Goal: Task Accomplishment & Management: Manage account settings

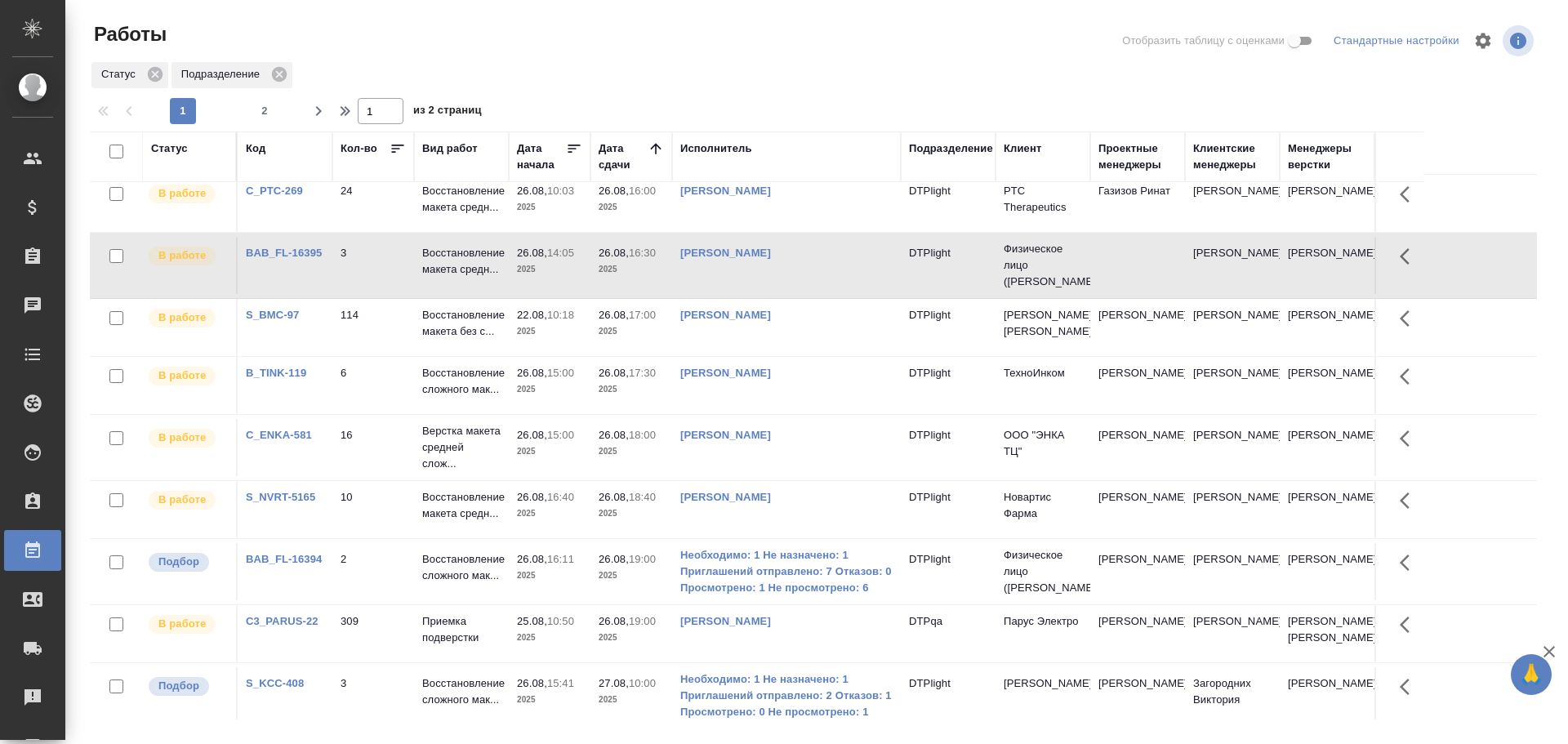
scroll to position [164, 0]
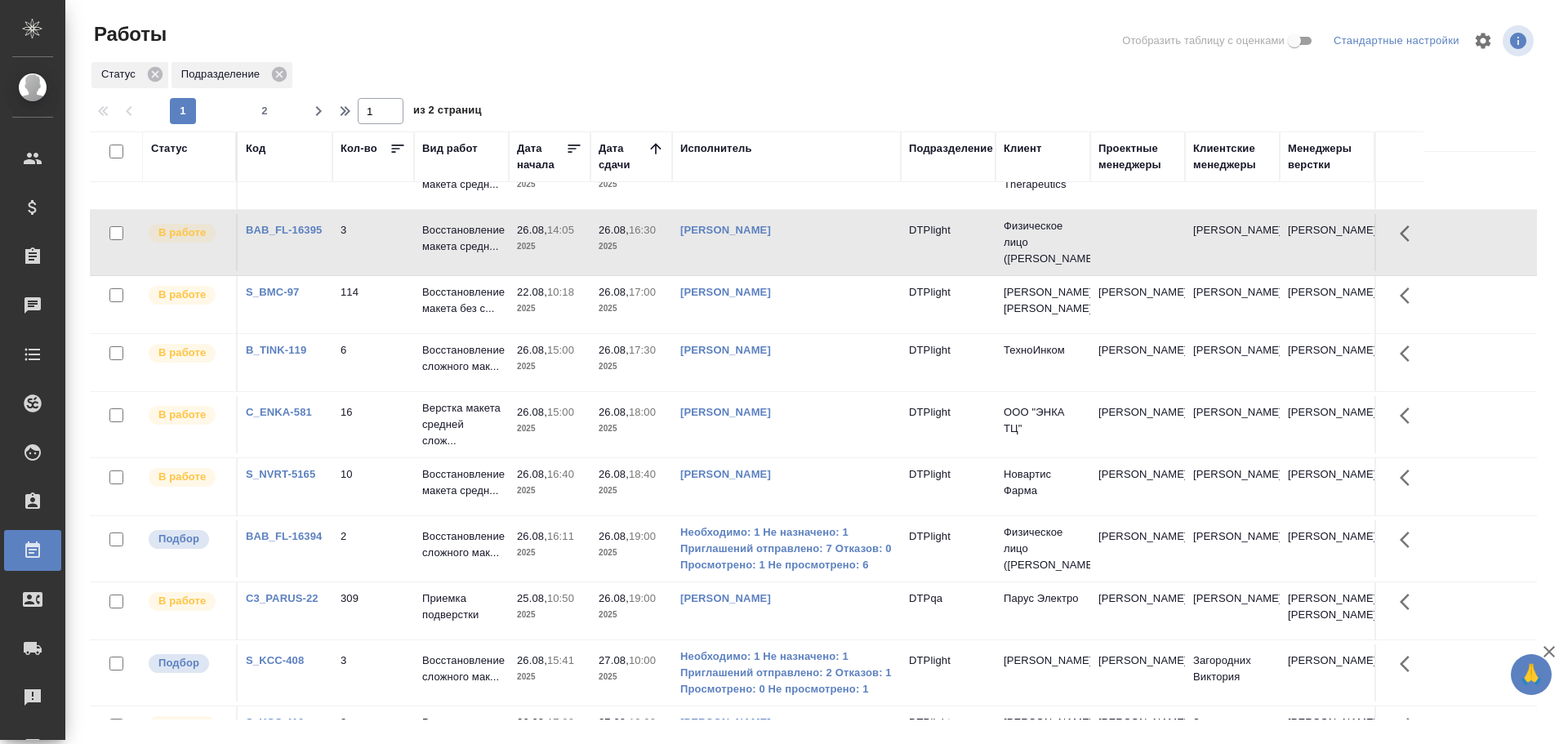
click at [894, 578] on td "Необходимо: 1 Не назначено: 1 Приглашений отправлено: 7 Отказов: 0 Просмотрено:…" at bounding box center [787, 549] width 229 height 65
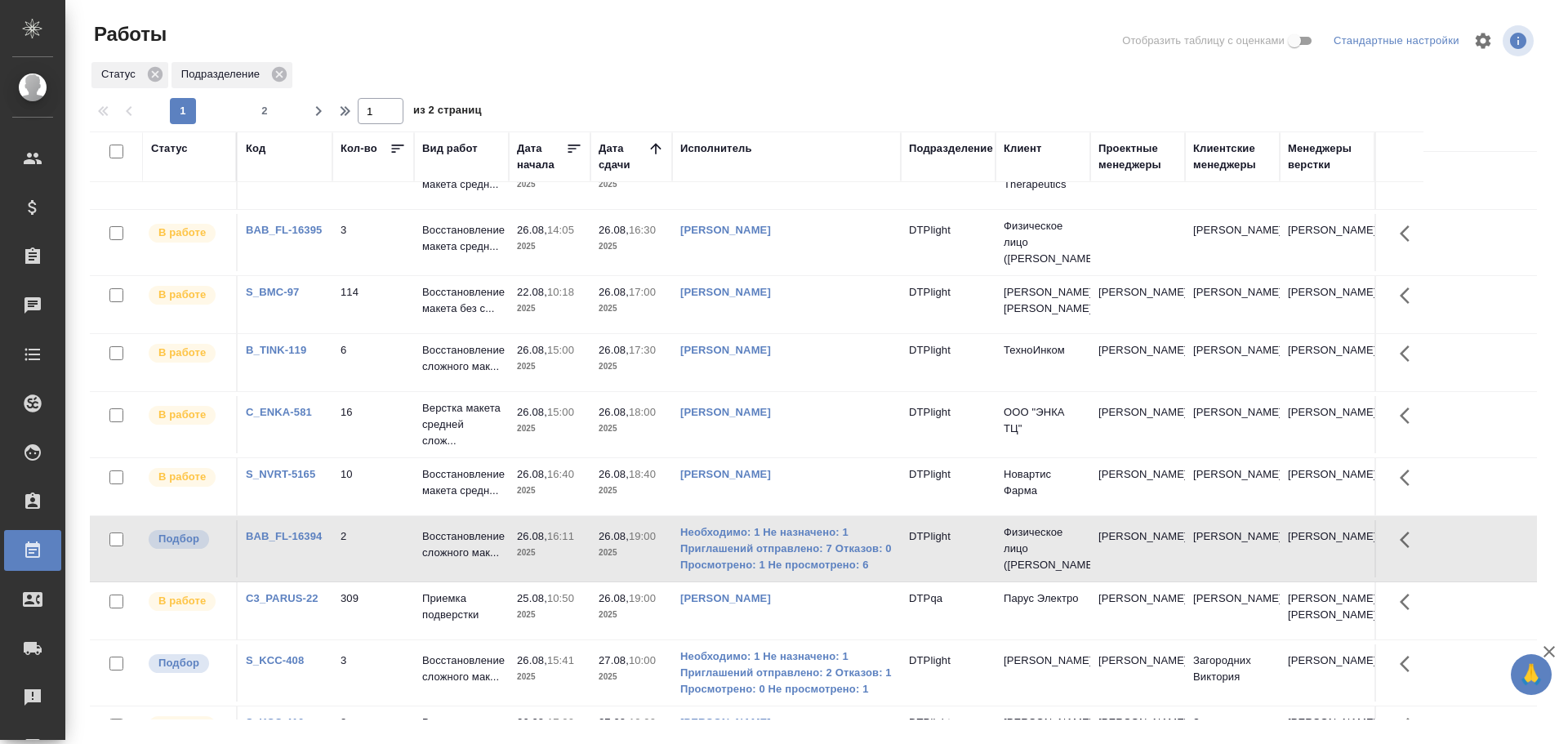
click at [897, 565] on td "Необходимо: 1 Не назначено: 1 Приглашений отправлено: 7 Отказов: 0 Просмотрено:…" at bounding box center [787, 549] width 229 height 65
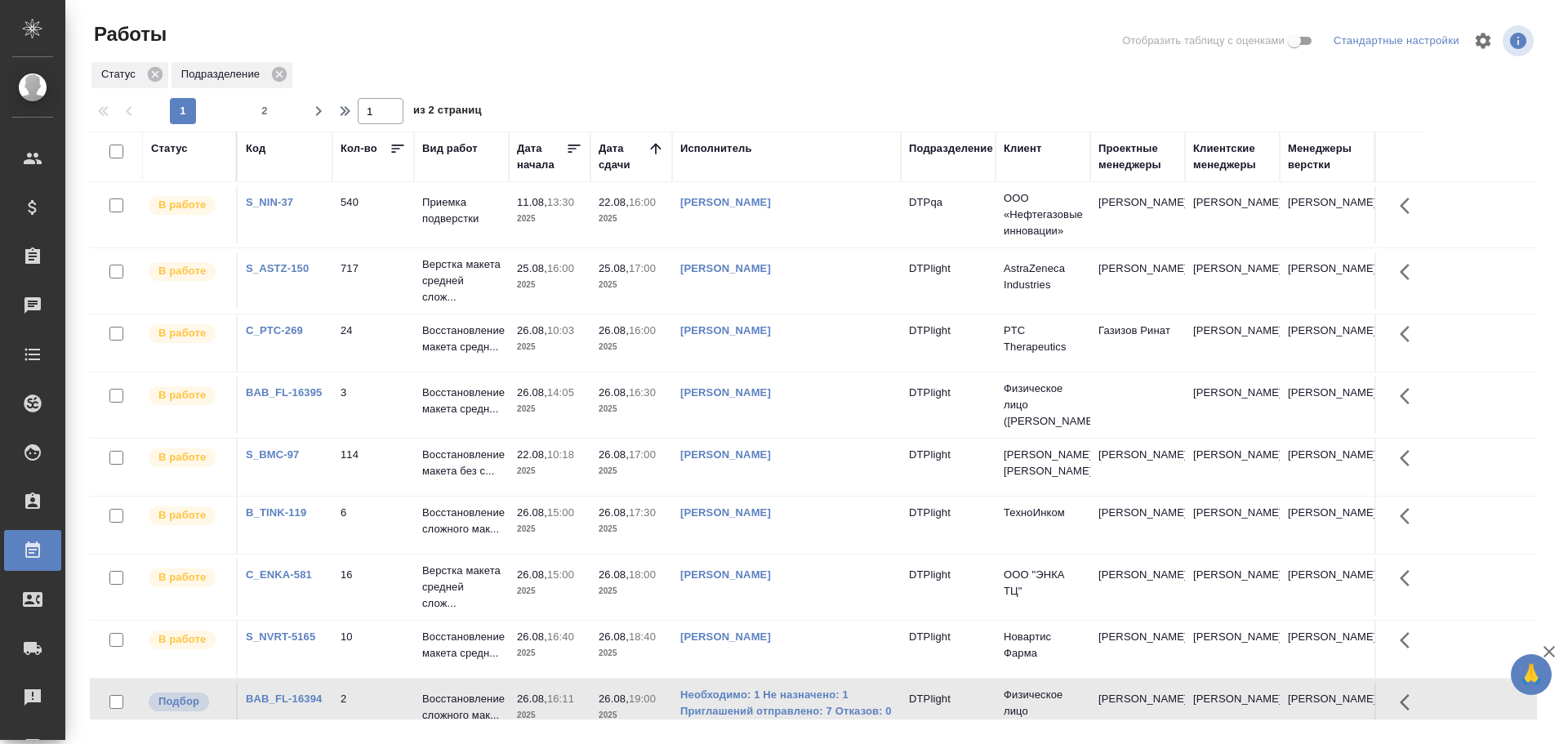
scroll to position [0, 0]
click at [698, 146] on div "Исполнитель" at bounding box center [716, 149] width 72 height 17
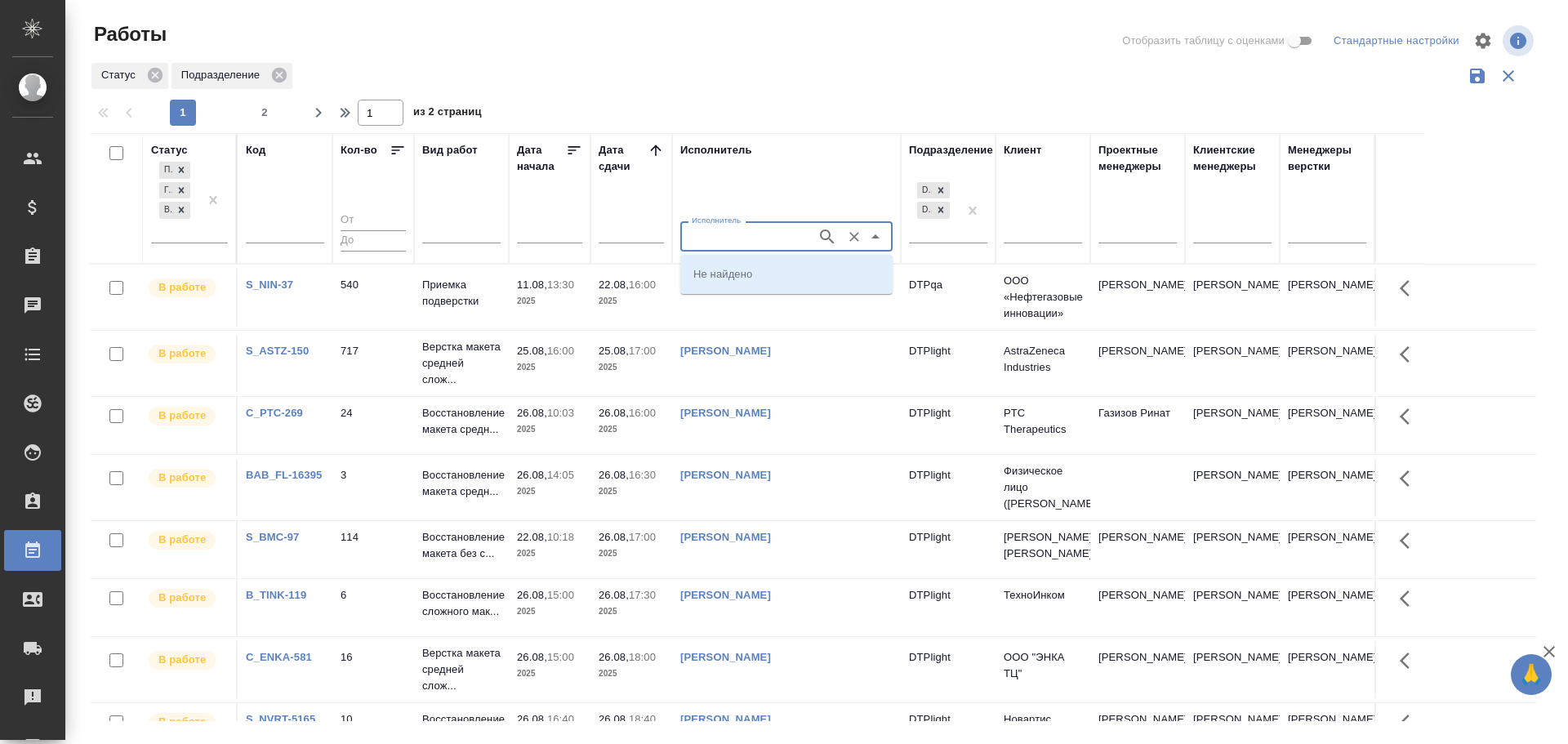
click at [709, 240] on input "Исполнитель" at bounding box center [747, 235] width 124 height 20
type input "Риянова"
click at [763, 268] on p "Риянова Анна Александровна" at bounding box center [738, 273] width 89 height 17
type input "Риянова Анна Александровна"
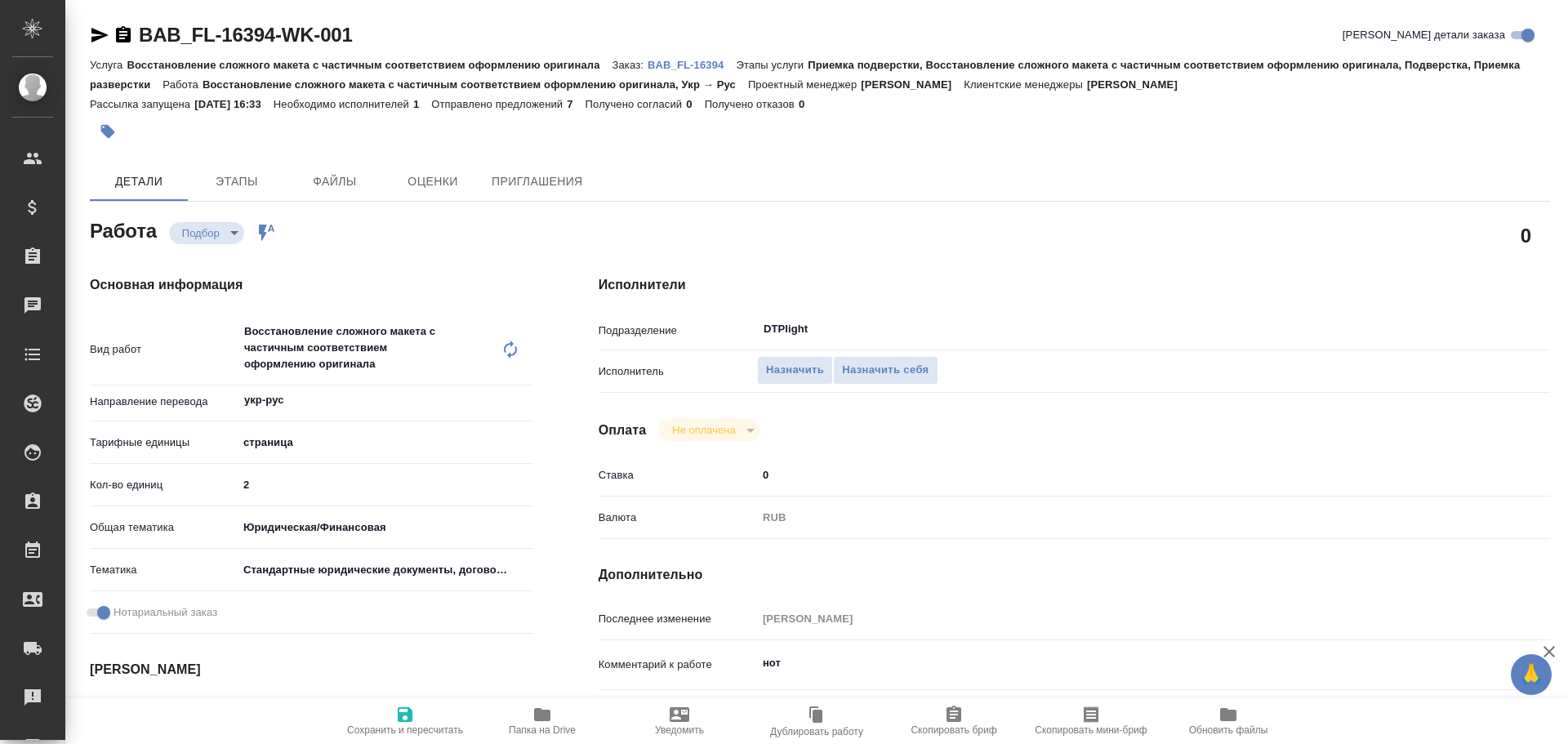
type textarea "x"
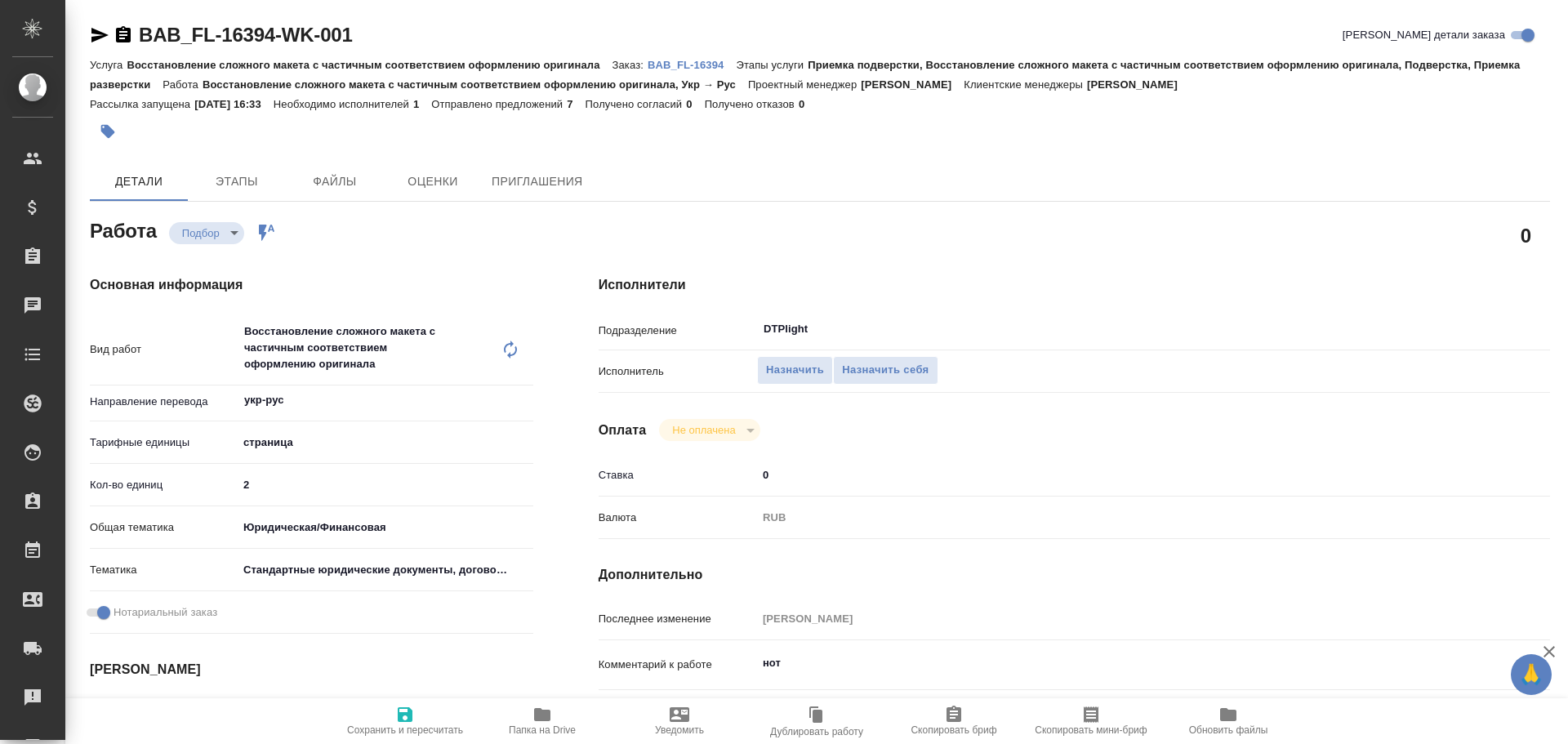
type textarea "x"
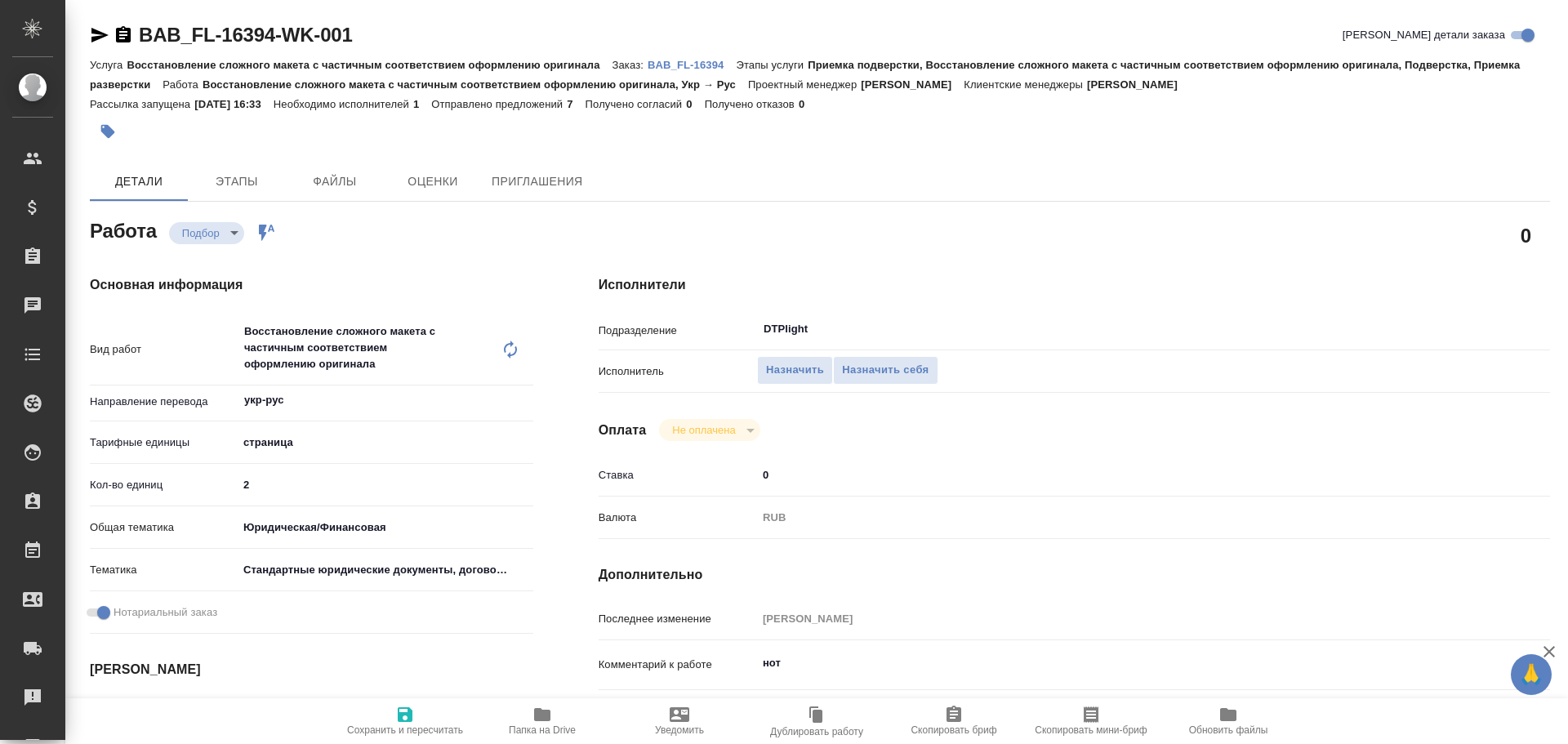
type textarea "x"
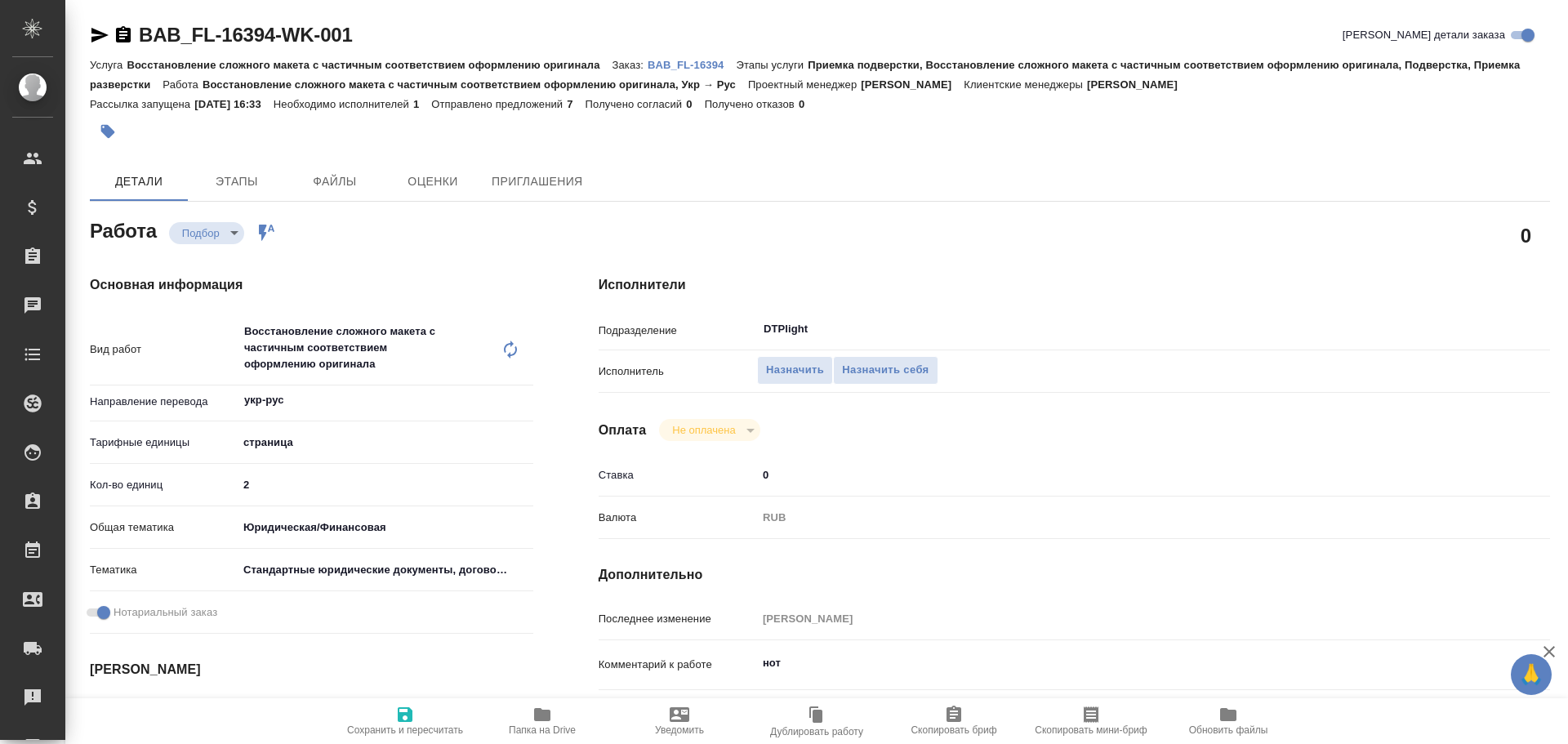
type textarea "x"
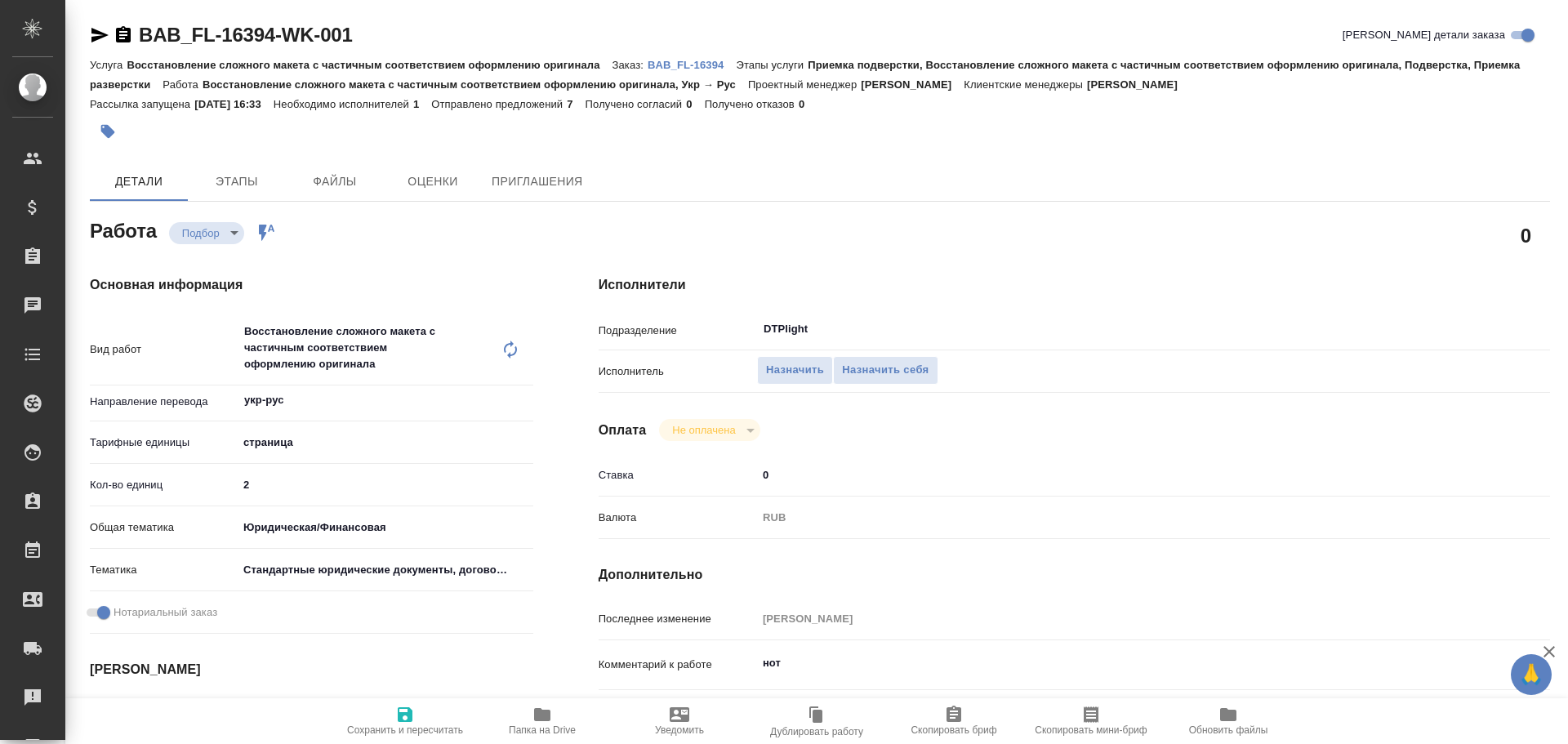
type textarea "x"
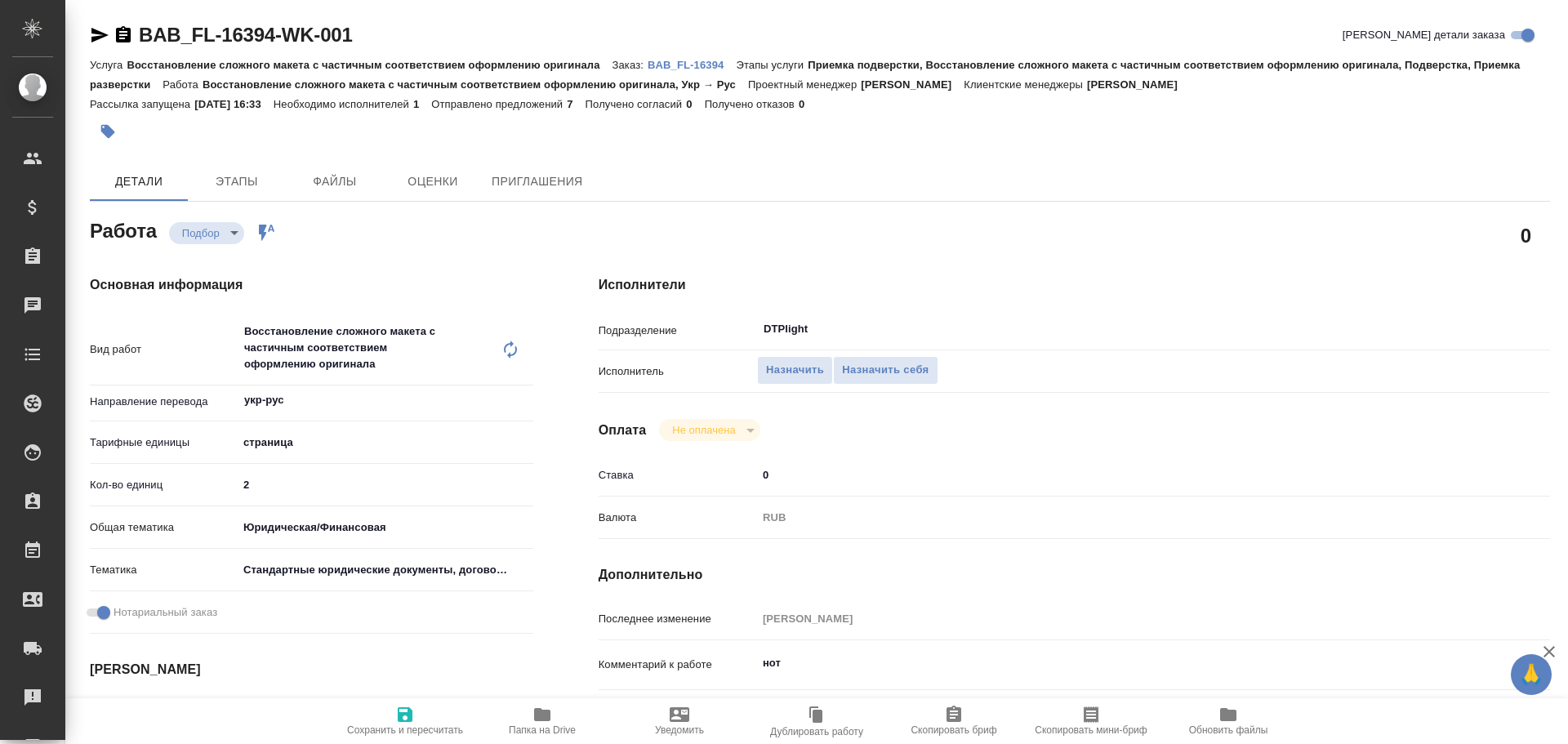
type textarea "x"
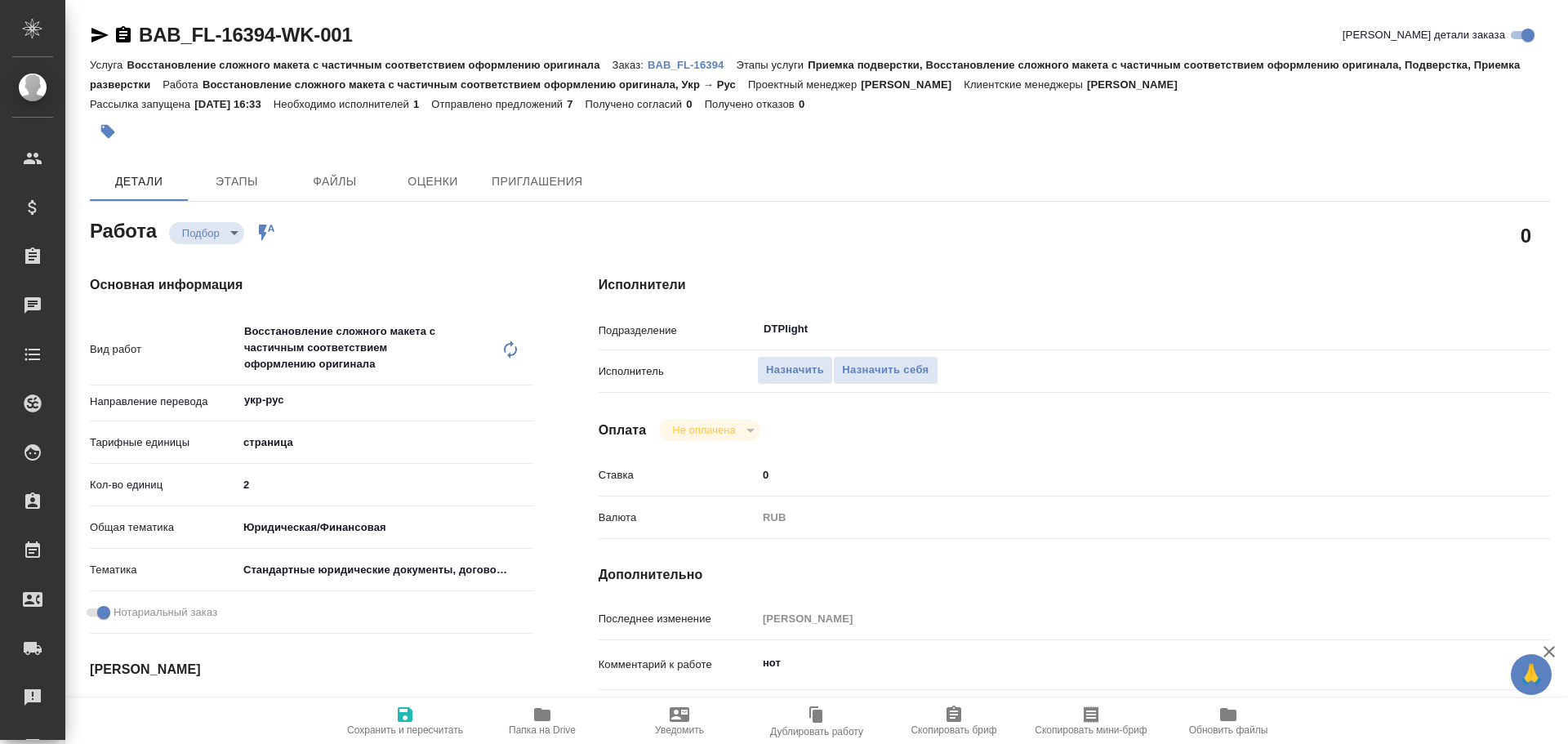
type textarea "x"
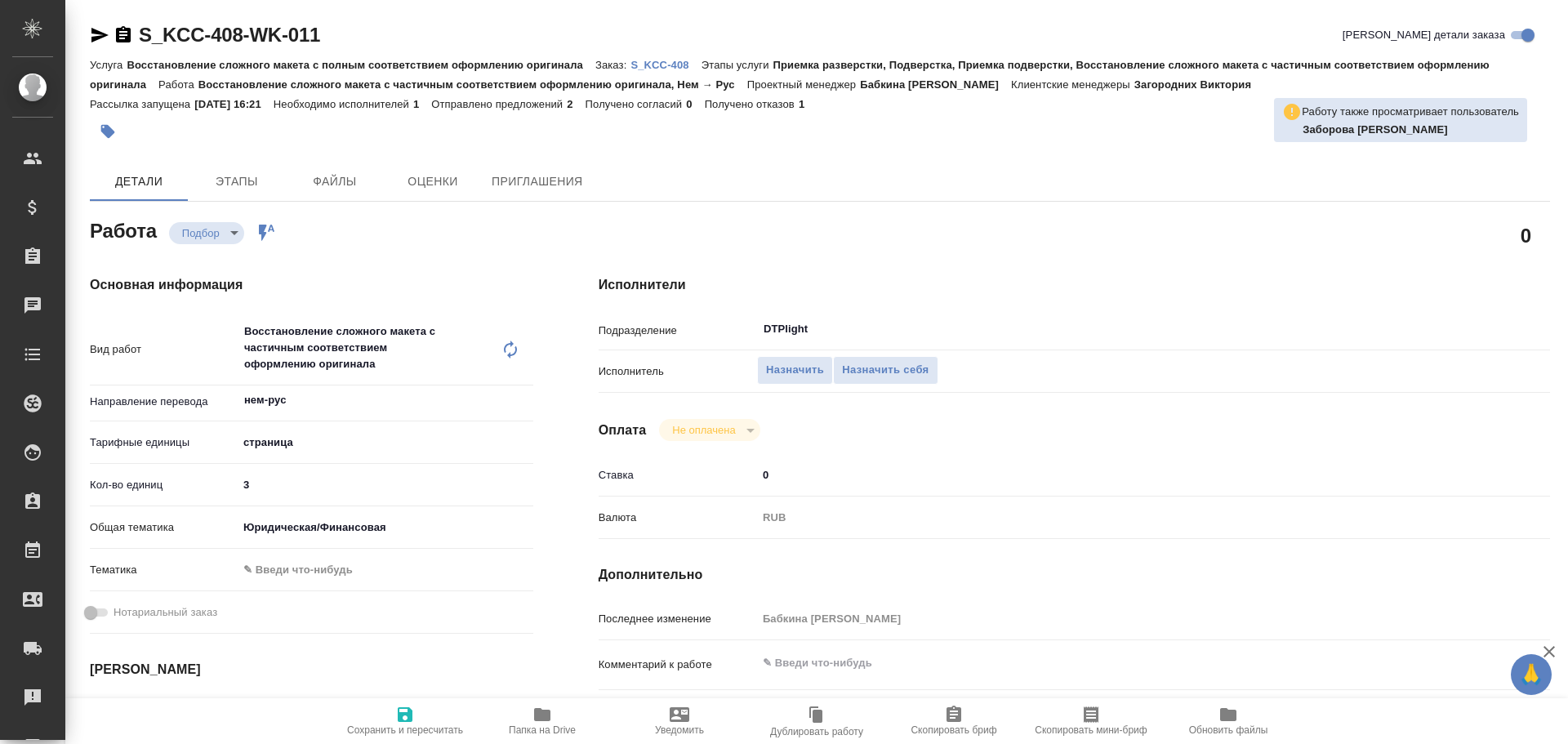
type textarea "x"
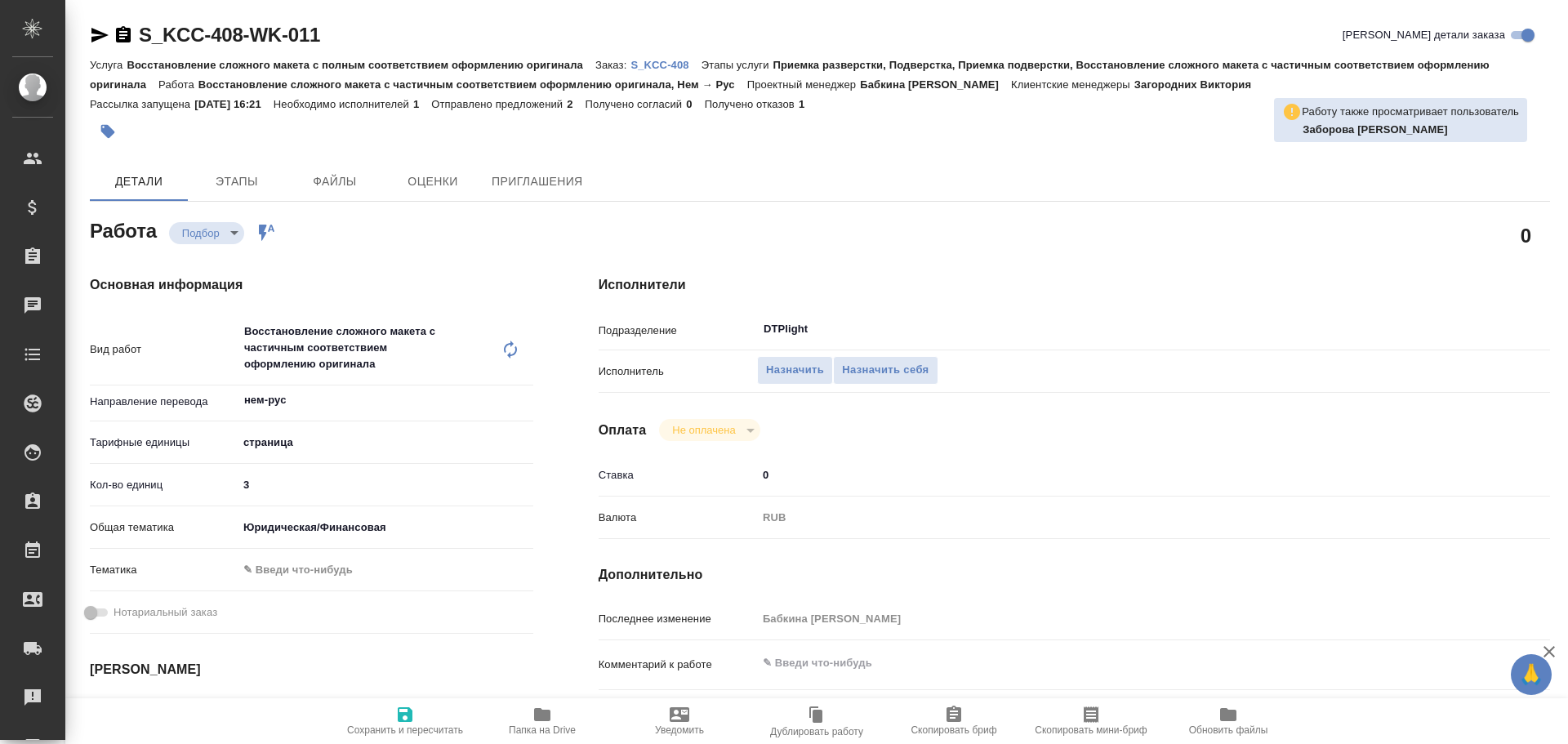
type textarea "x"
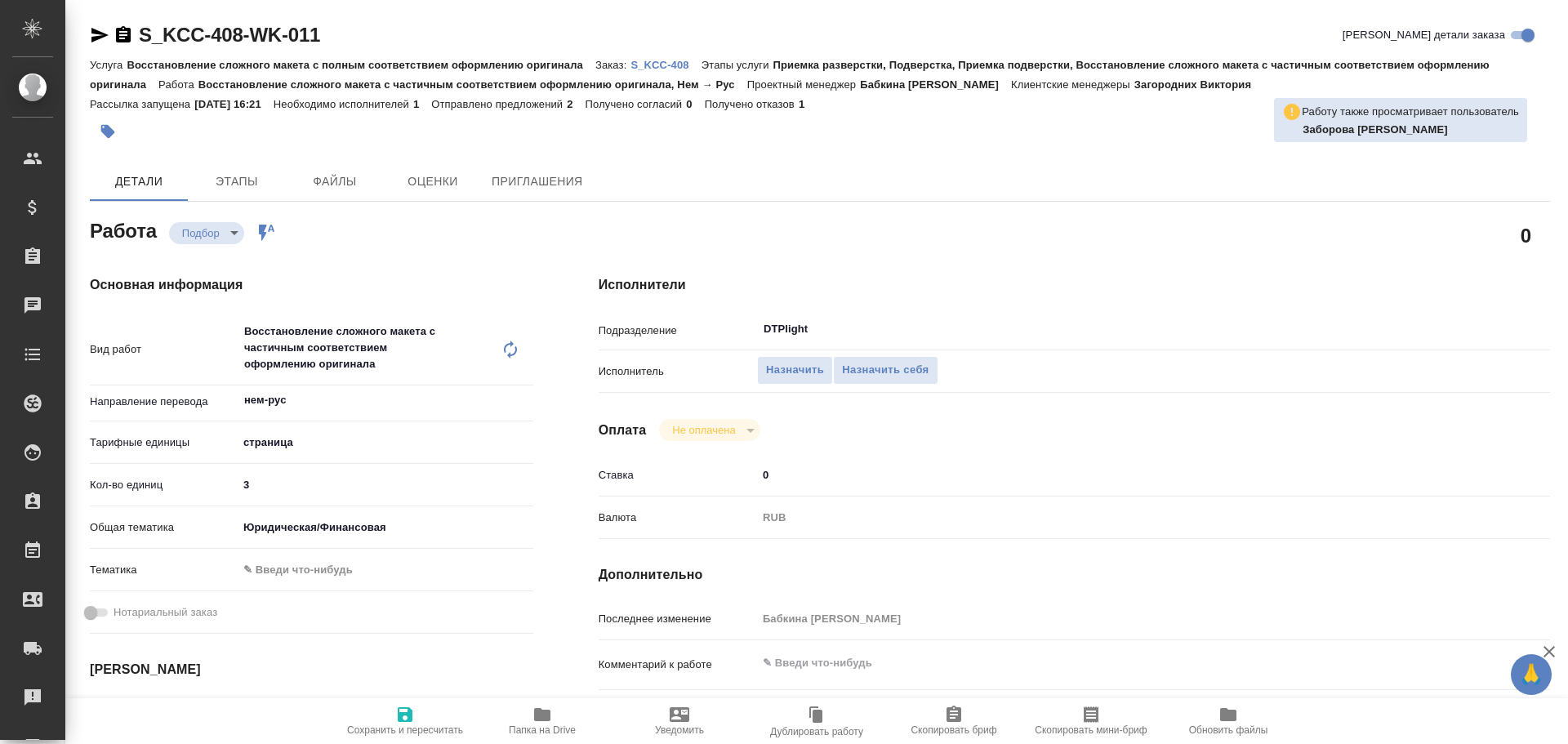
type textarea "x"
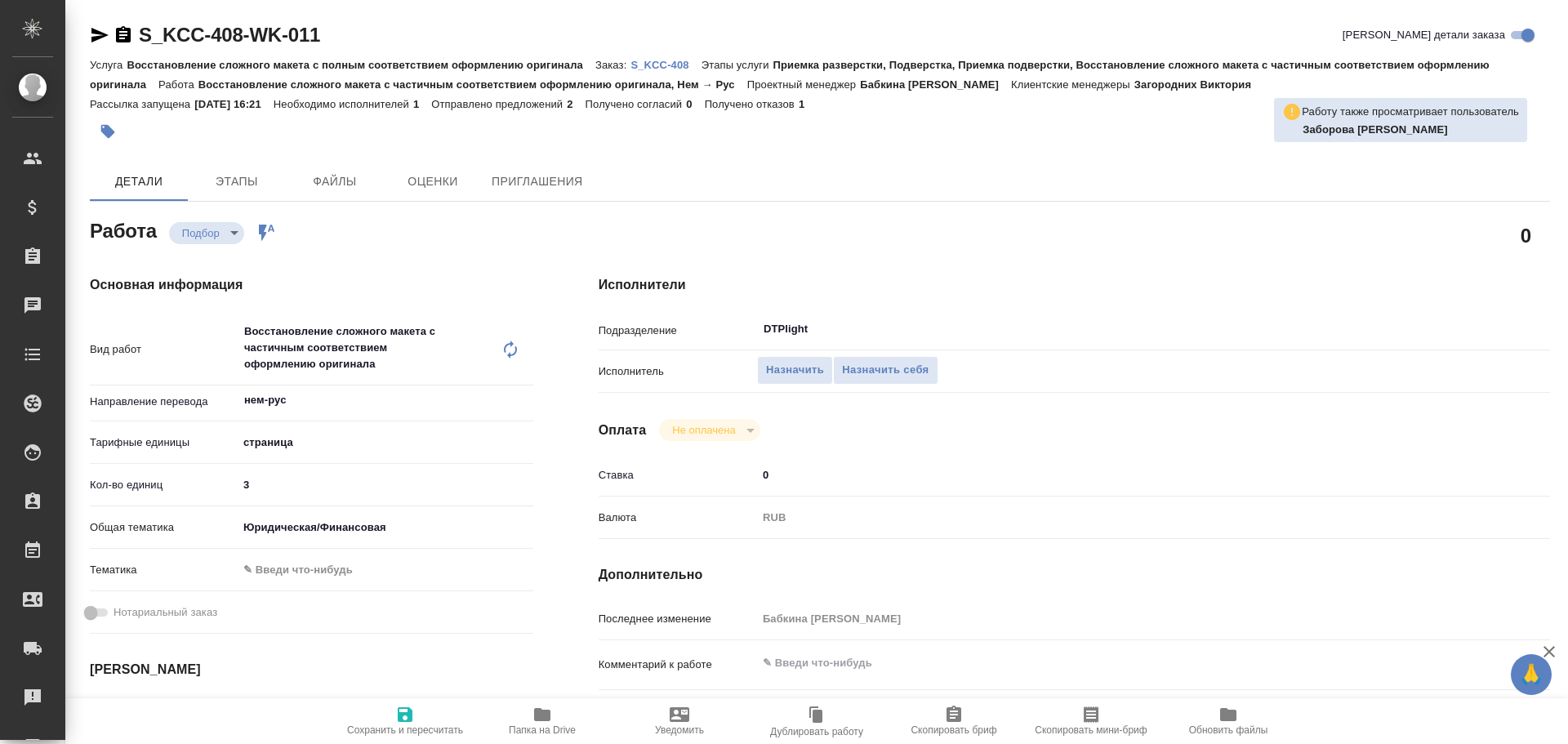
type textarea "x"
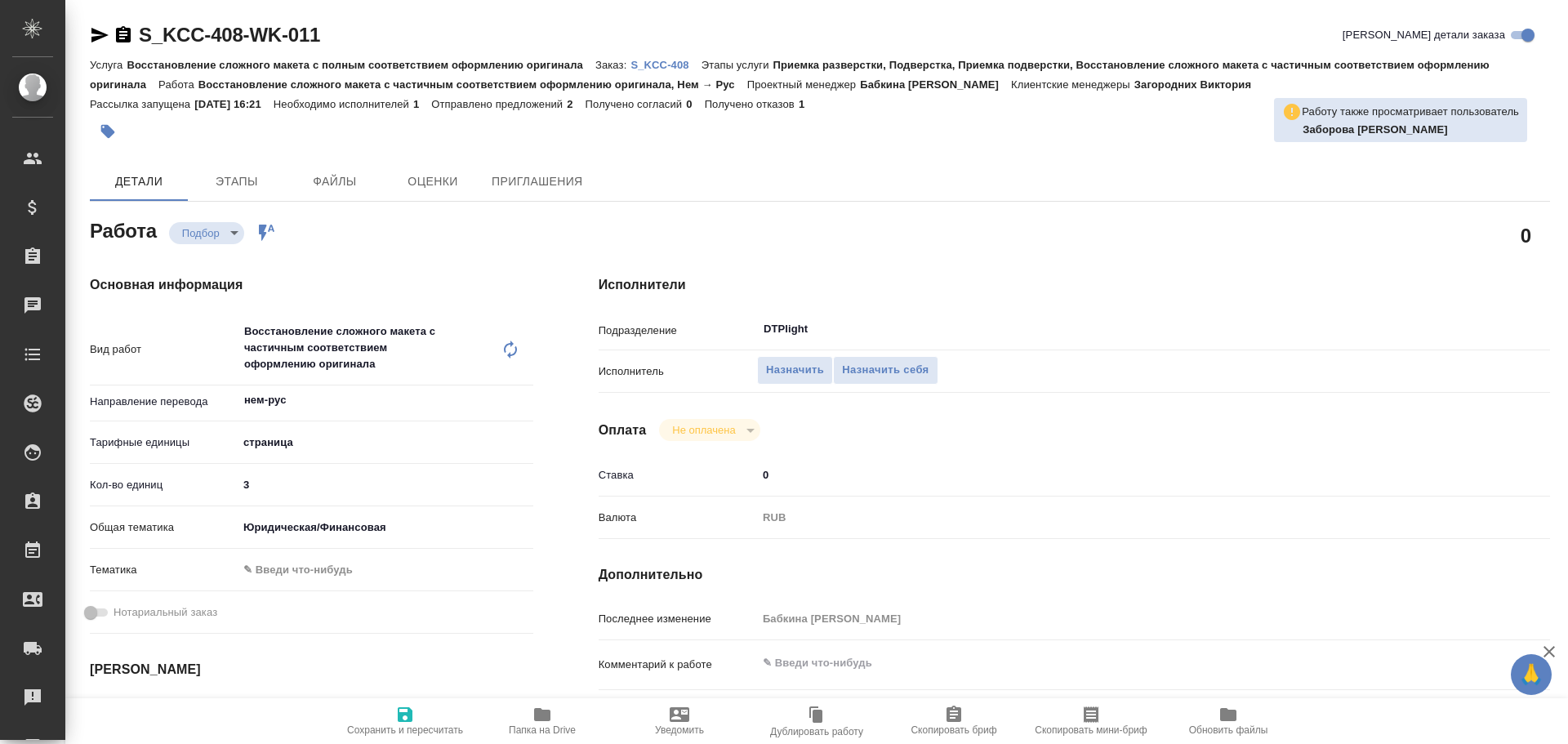
scroll to position [326, 0]
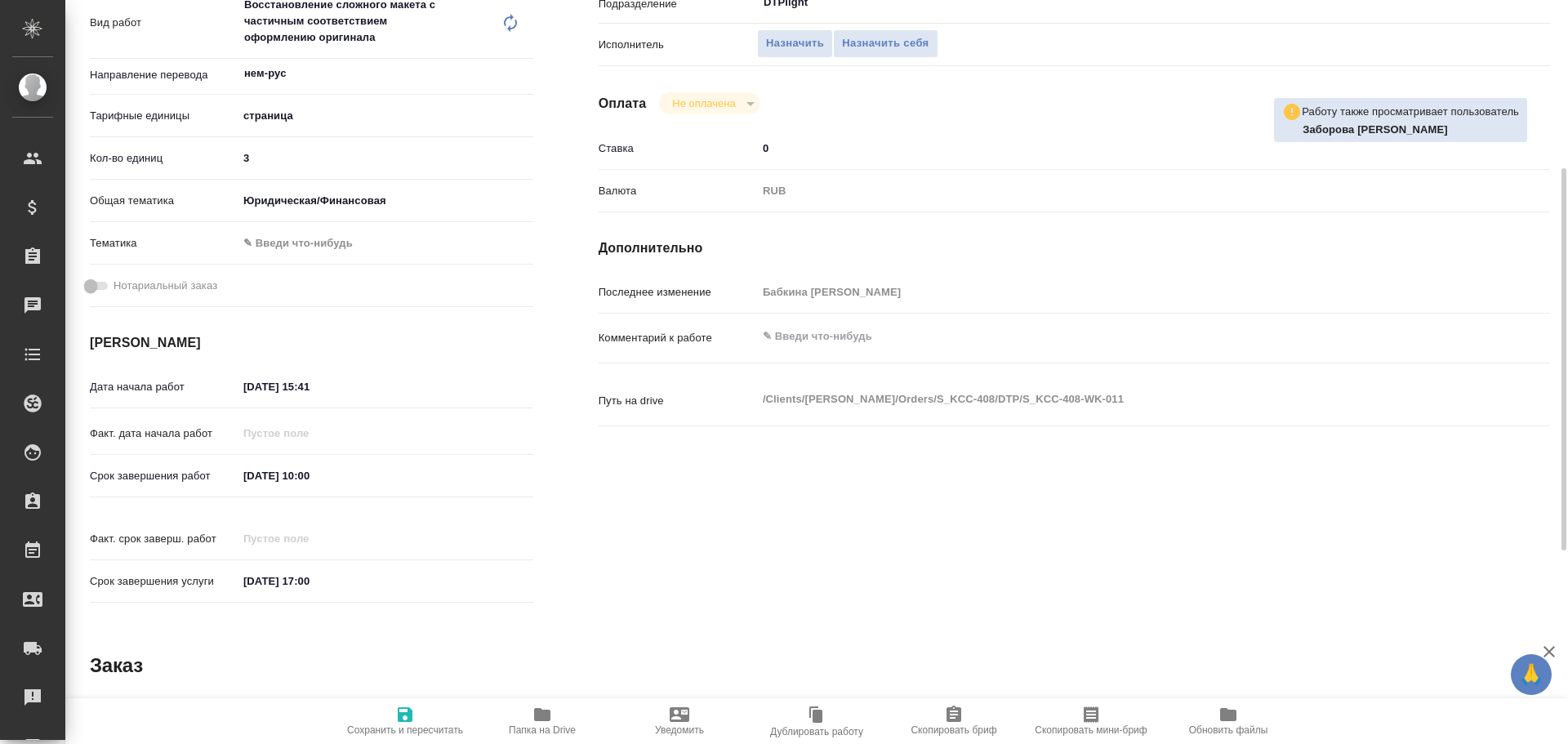
type textarea "x"
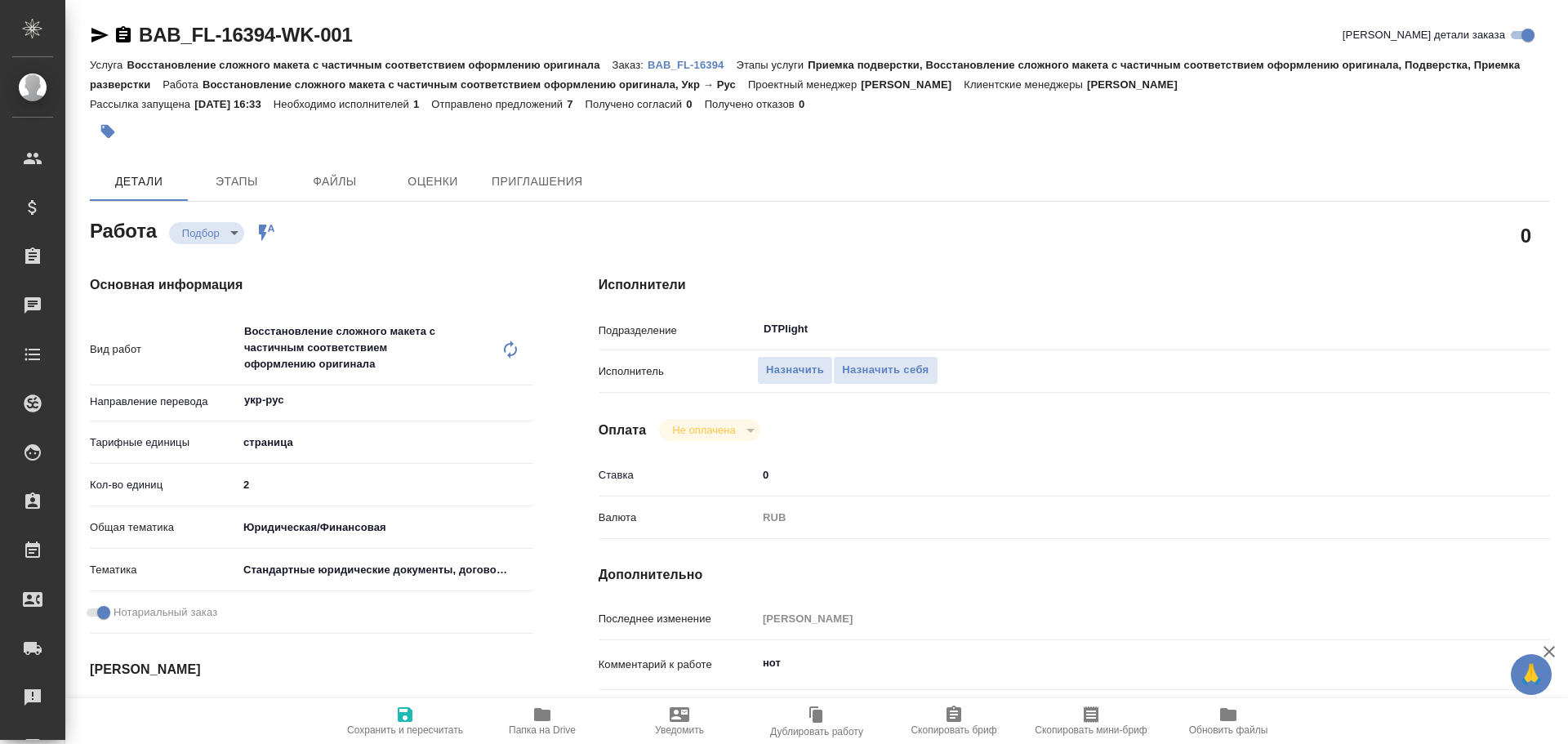
type textarea "x"
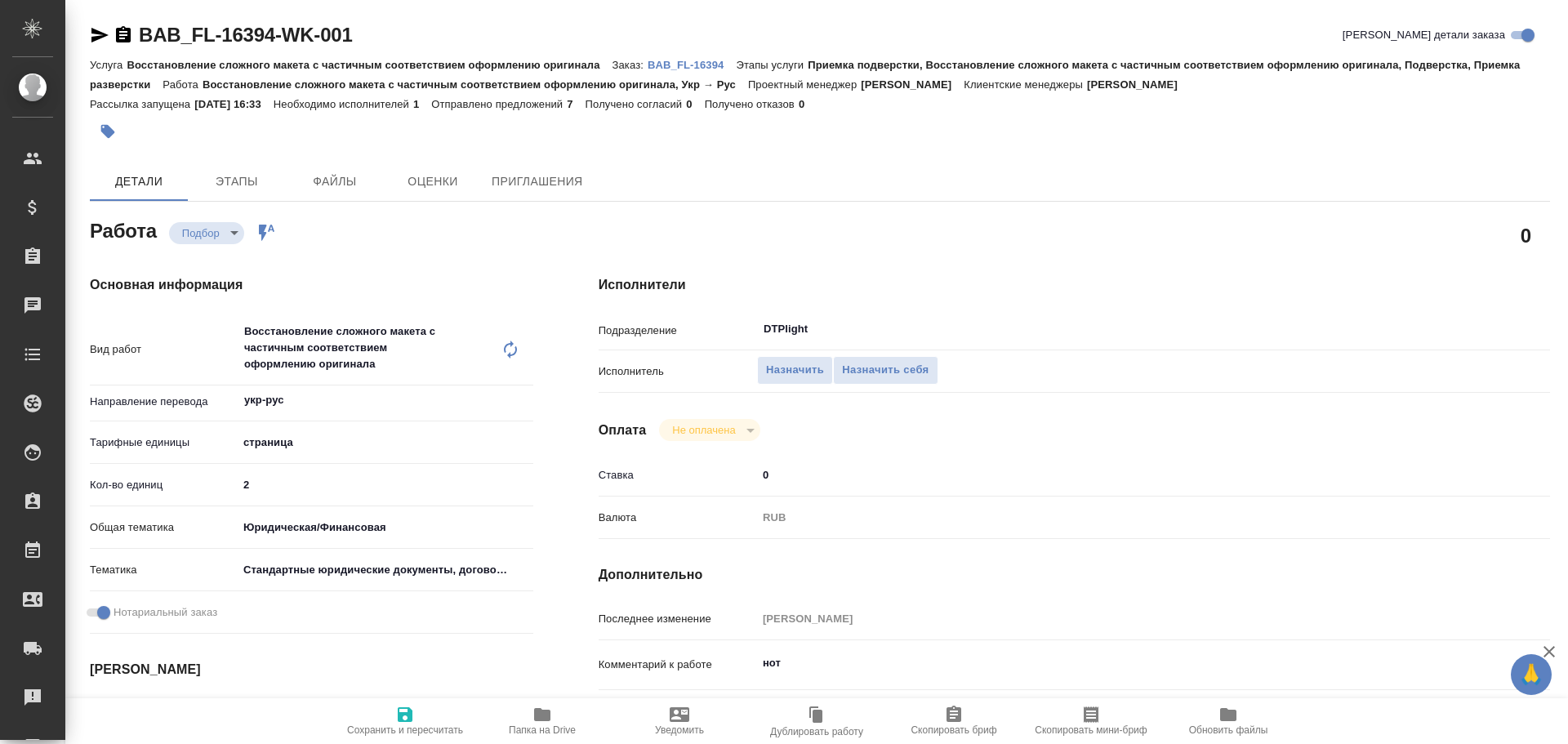
type textarea "x"
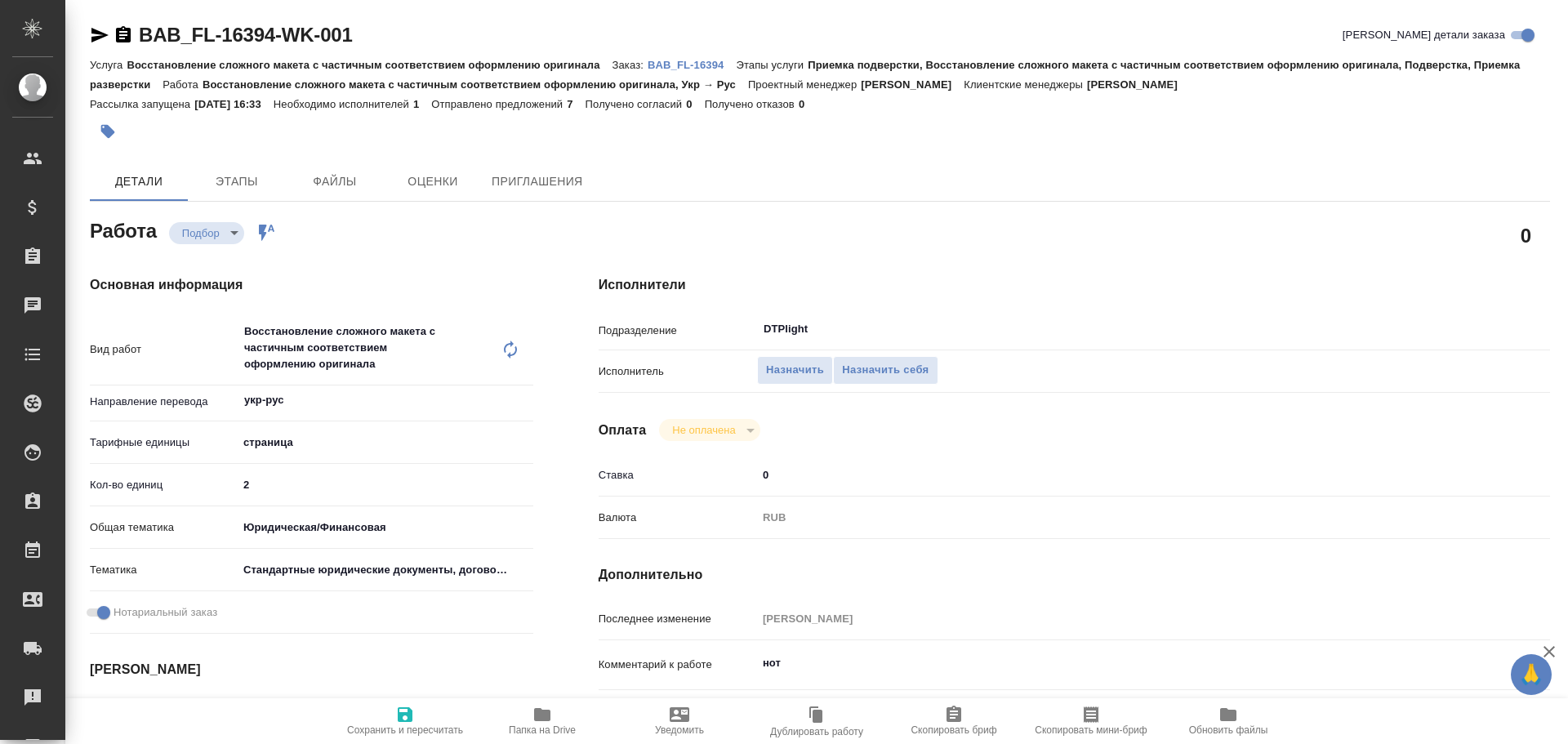
type textarea "x"
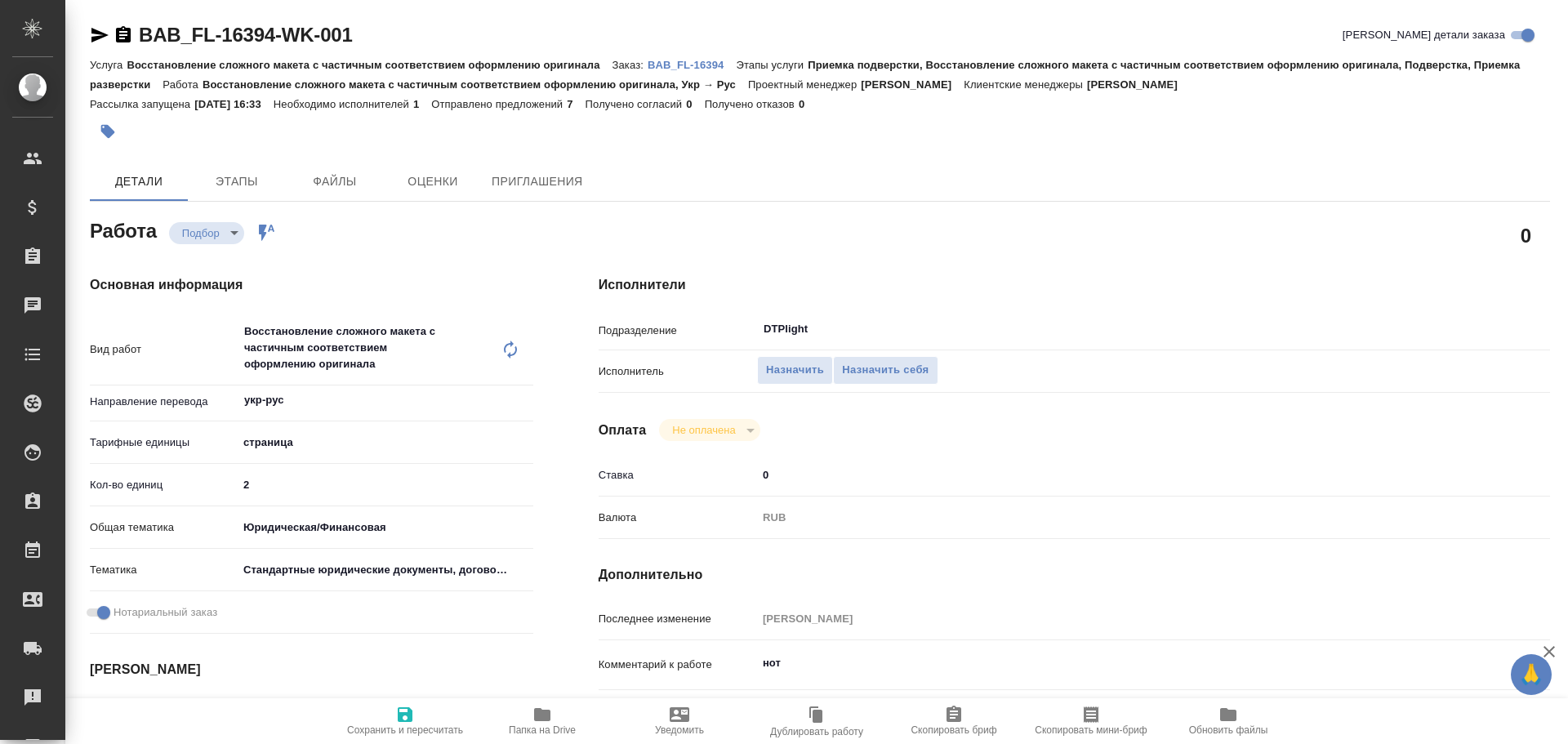
type textarea "x"
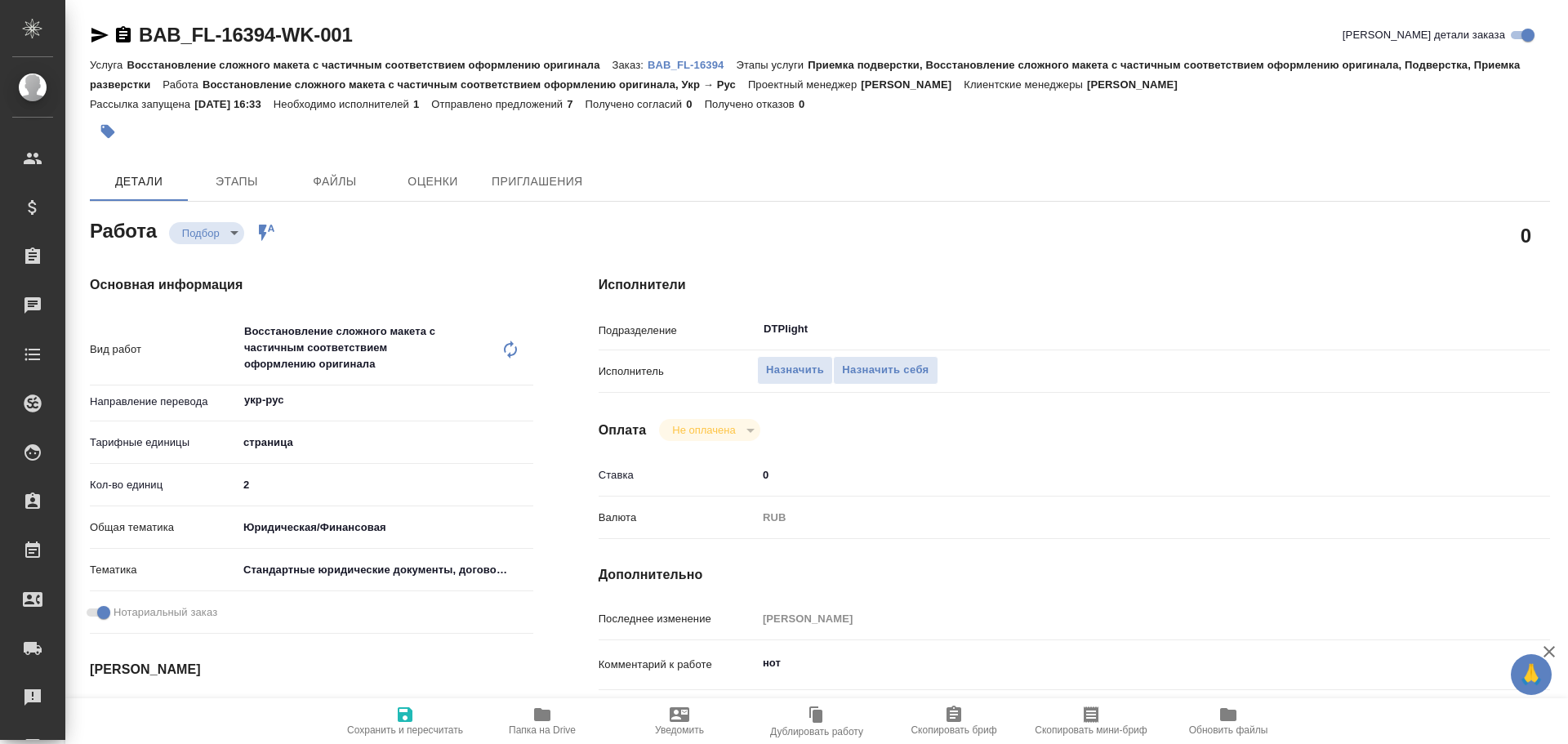
type textarea "x"
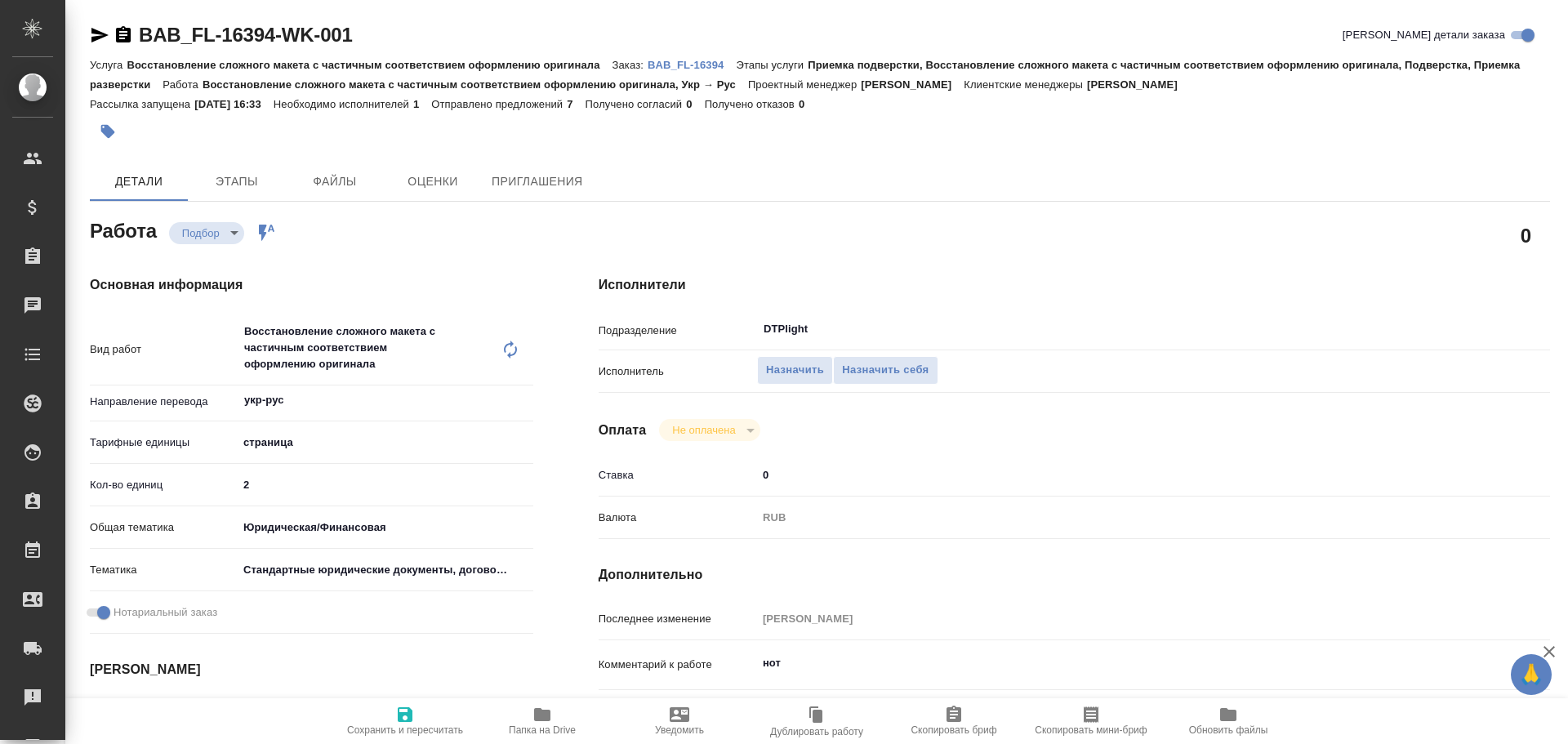
type textarea "x"
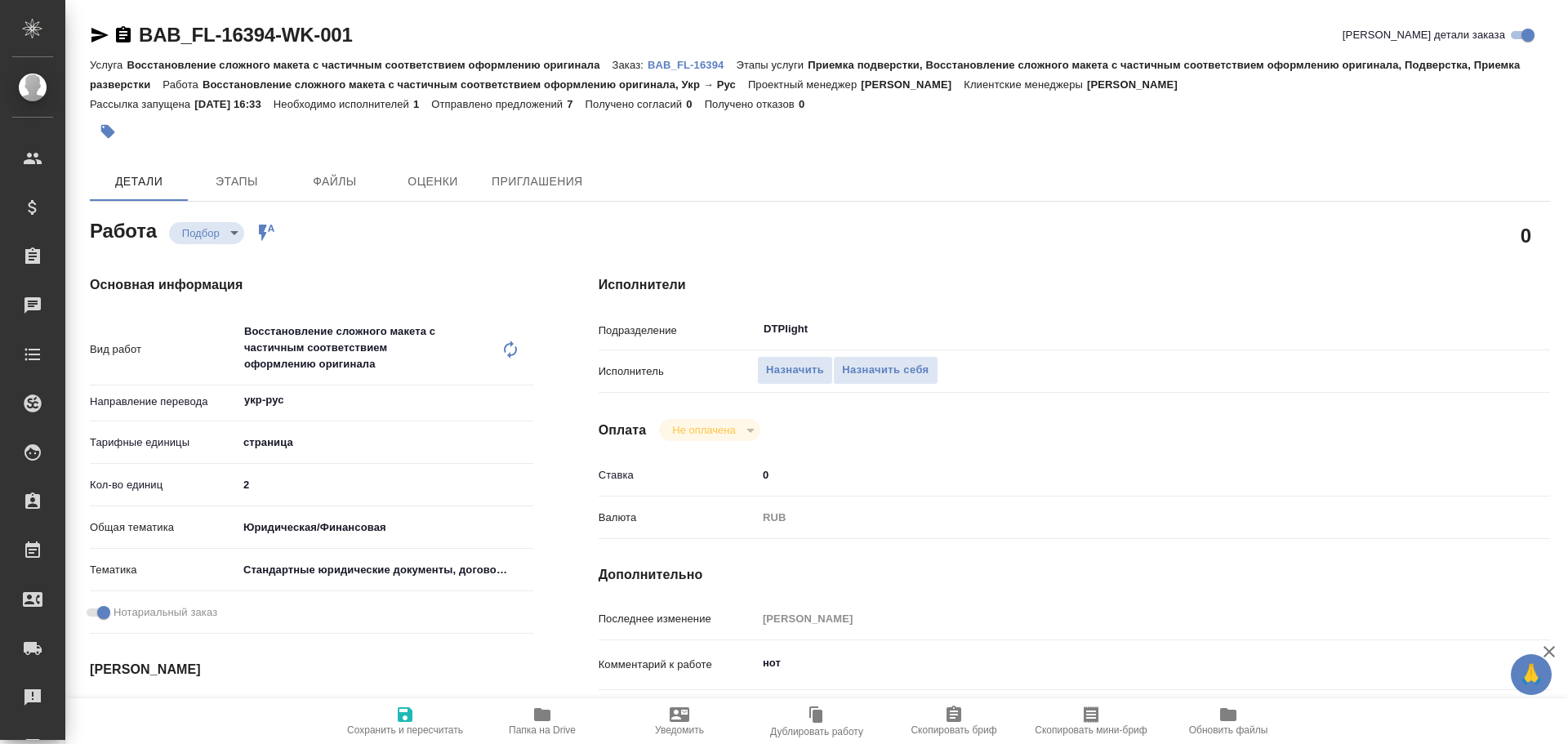
type textarea "x"
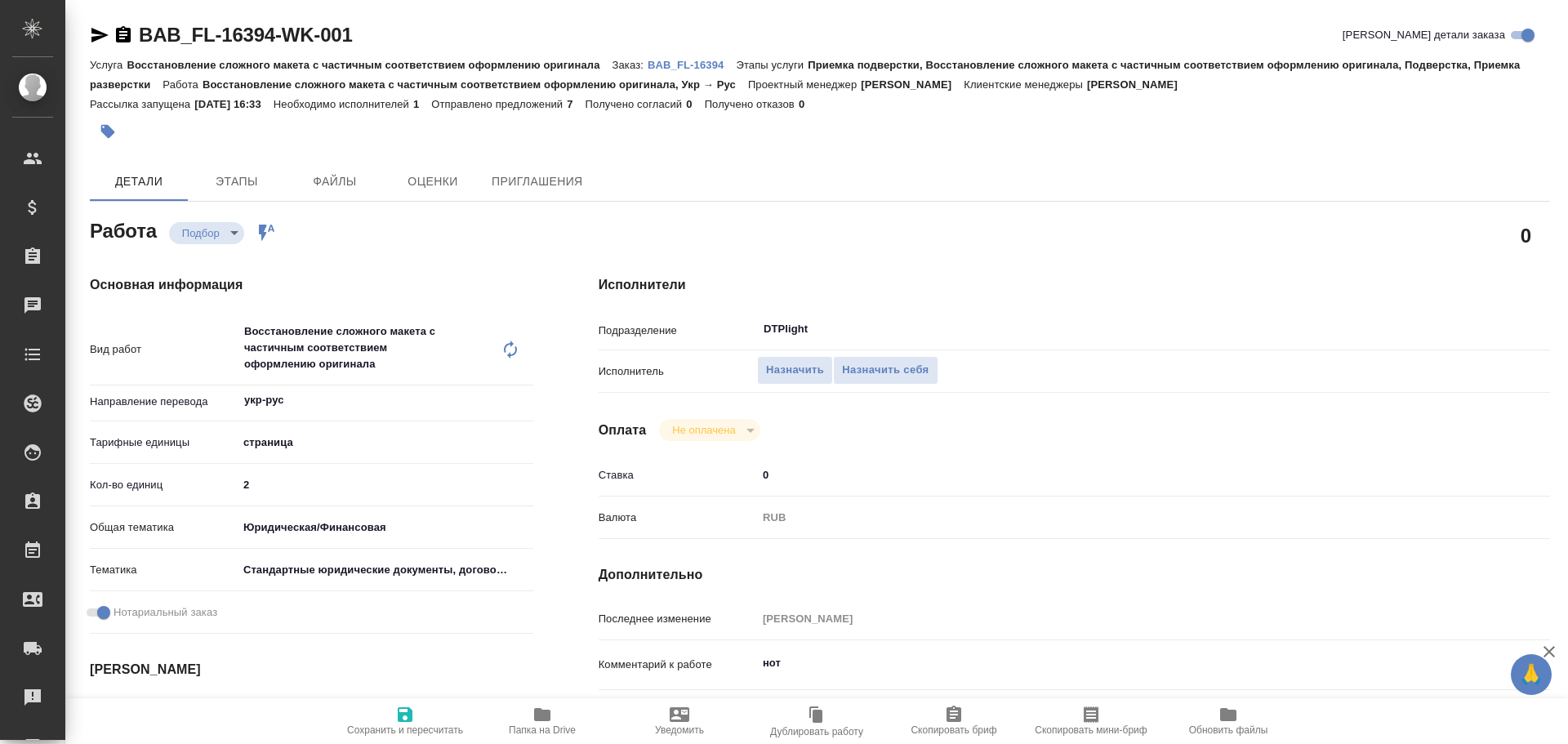
type textarea "x"
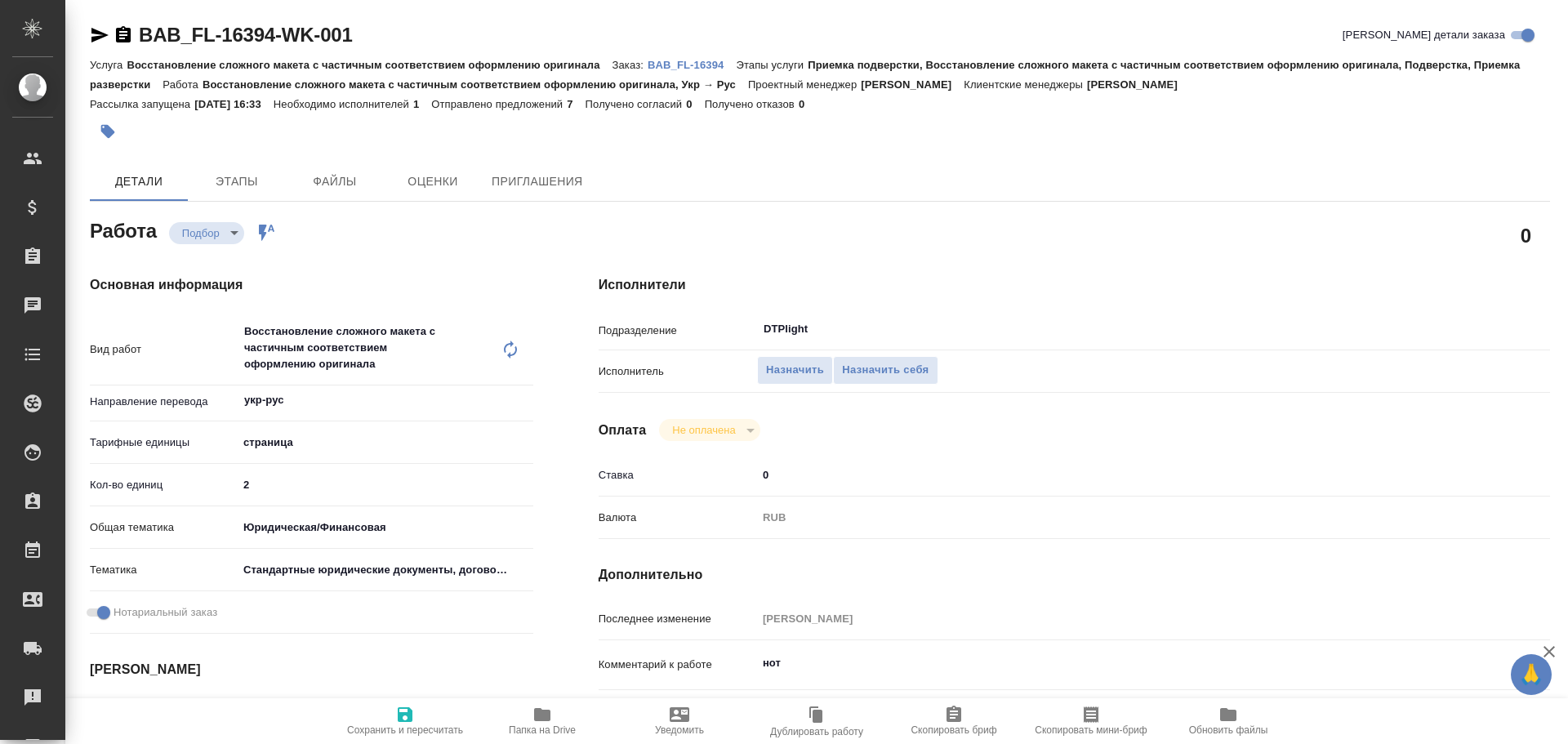
drag, startPoint x: 93, startPoint y: 33, endPoint x: 103, endPoint y: 61, distance: 29.7
click at [93, 33] on icon "button" at bounding box center [100, 35] width 17 height 15
type textarea "x"
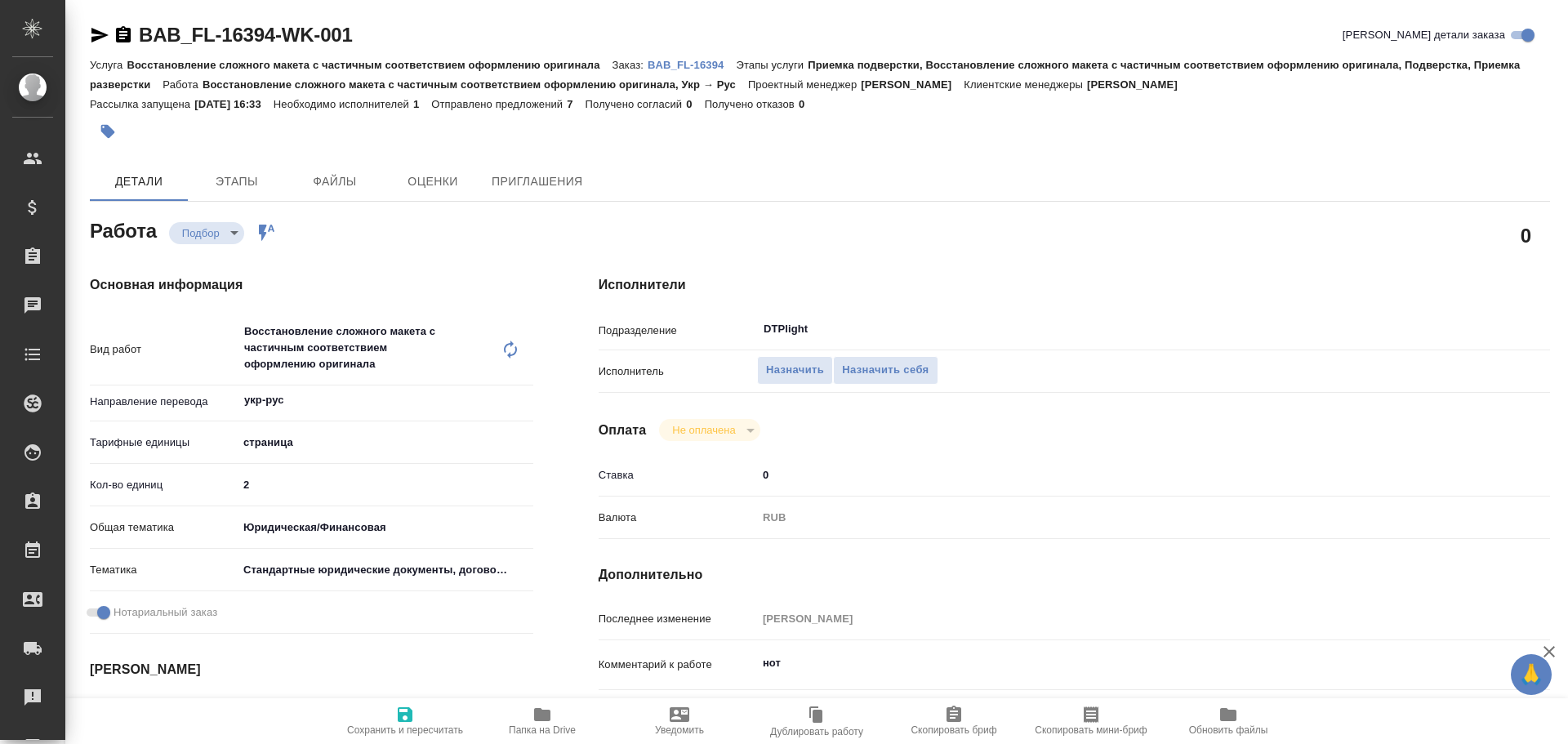
type textarea "x"
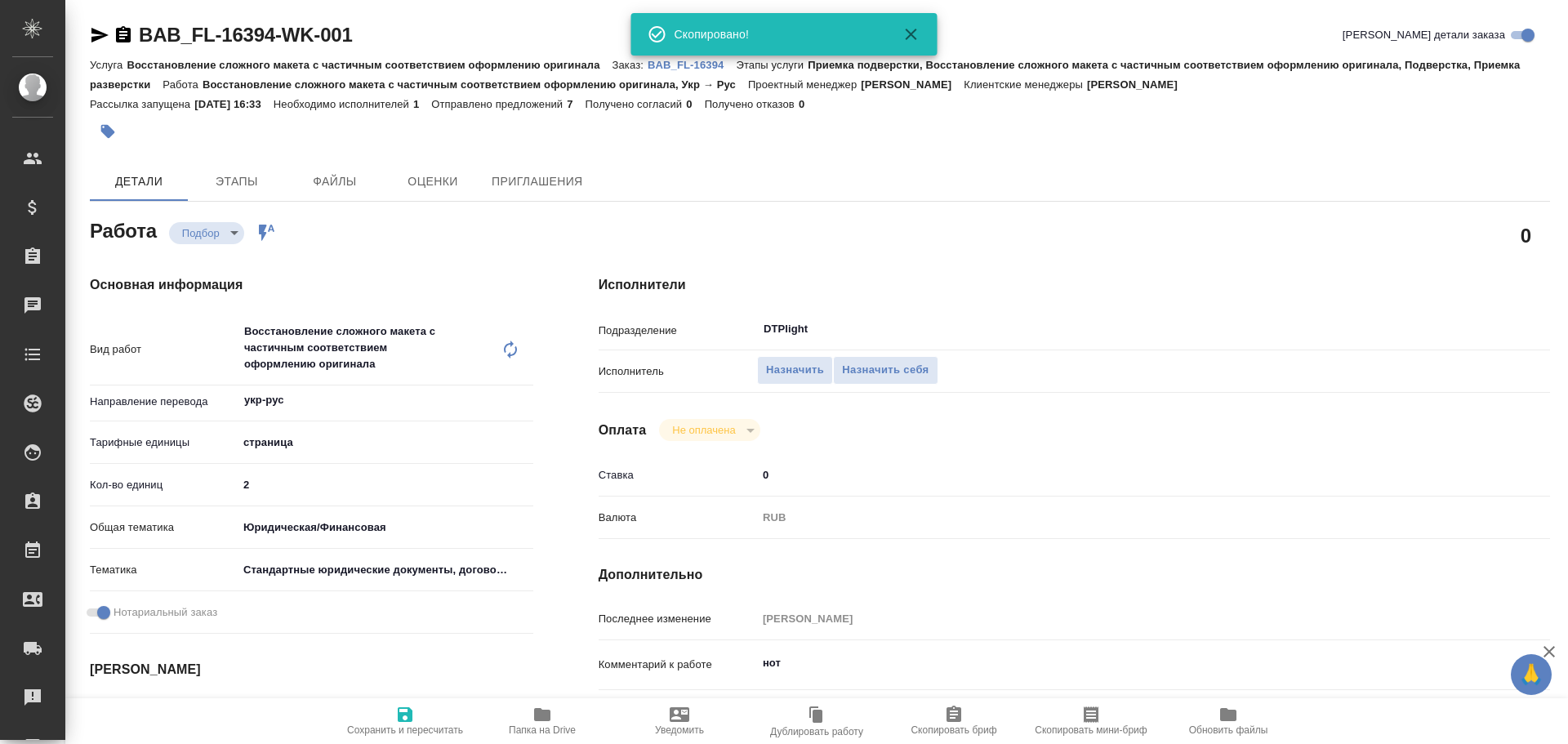
type textarea "x"
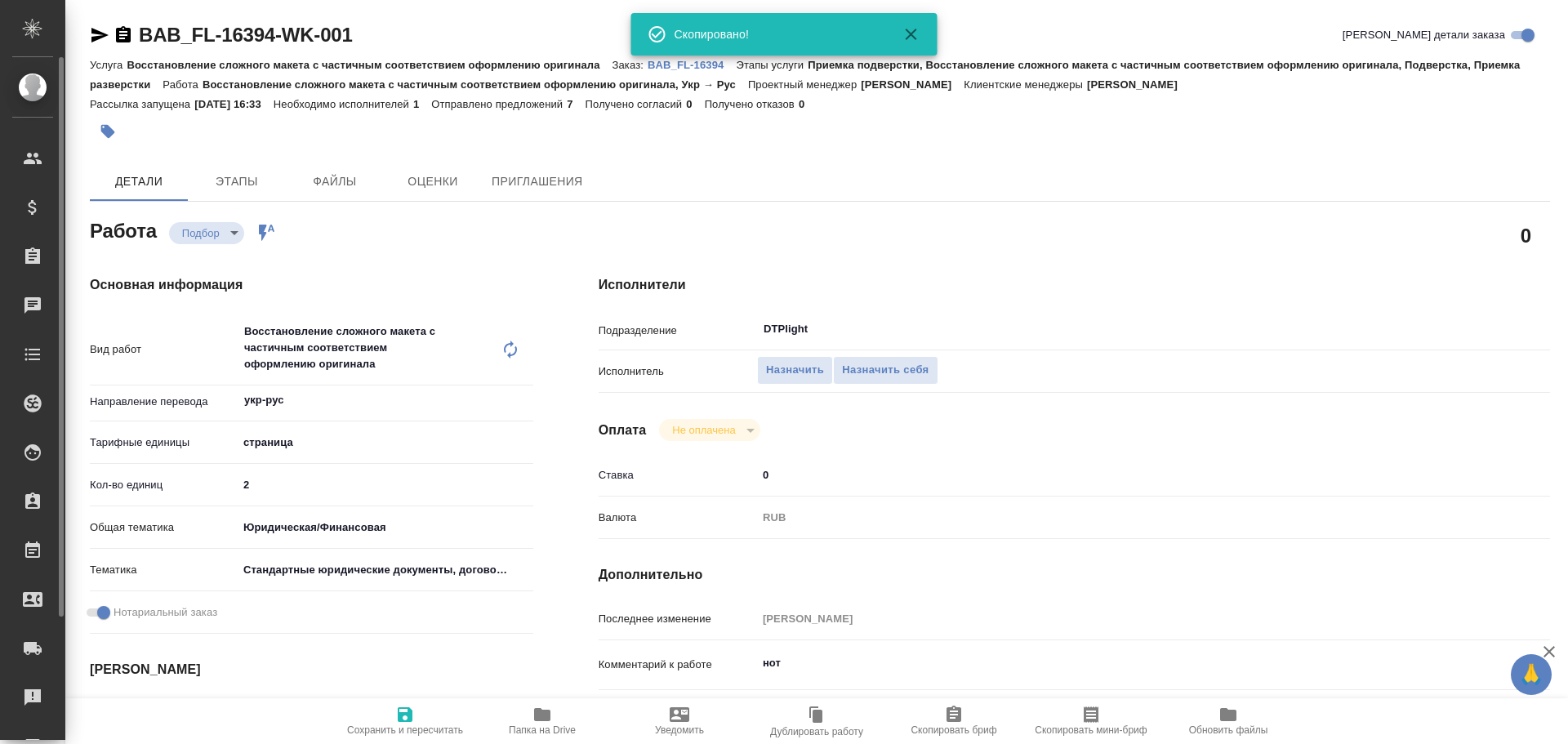
type textarea "x"
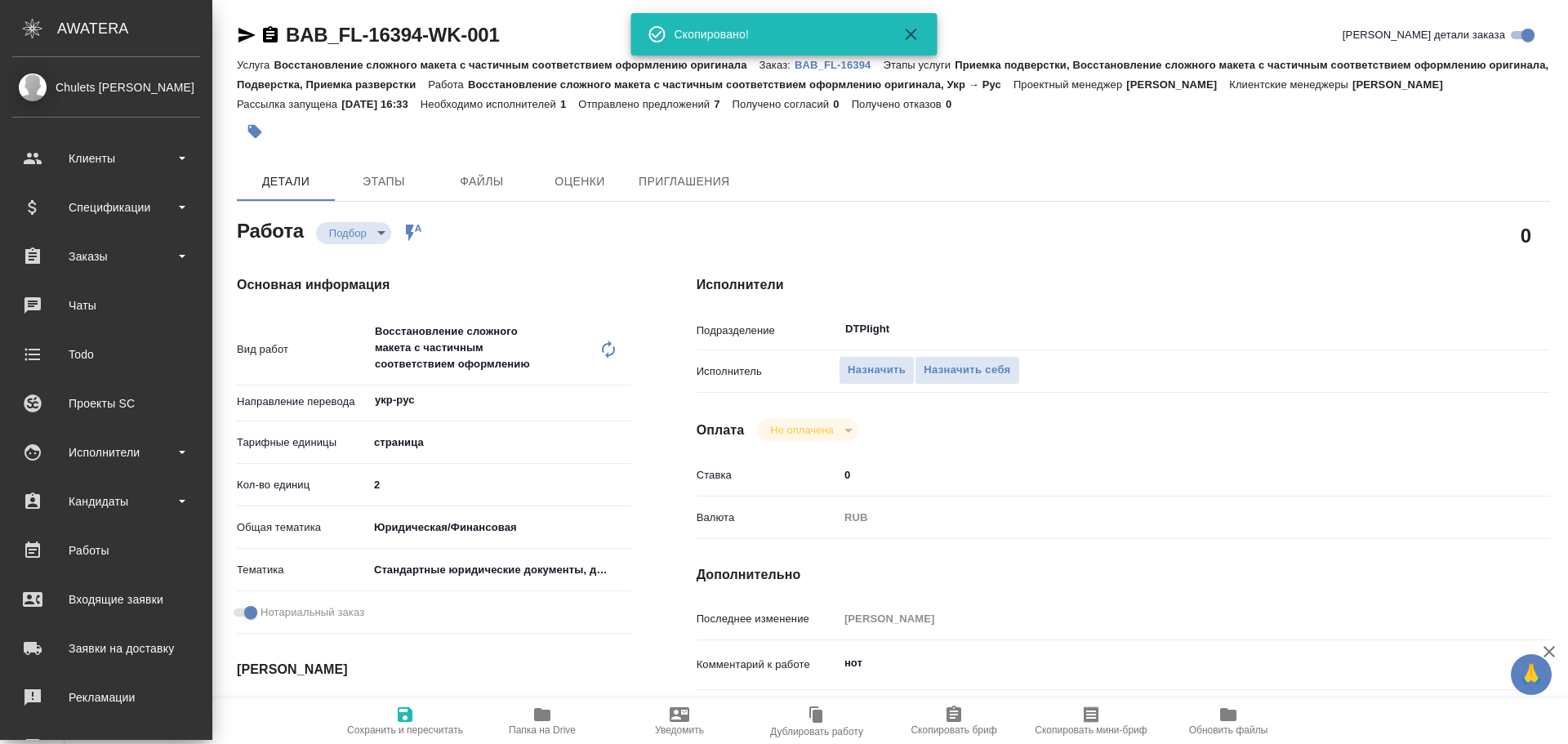
type textarea "x"
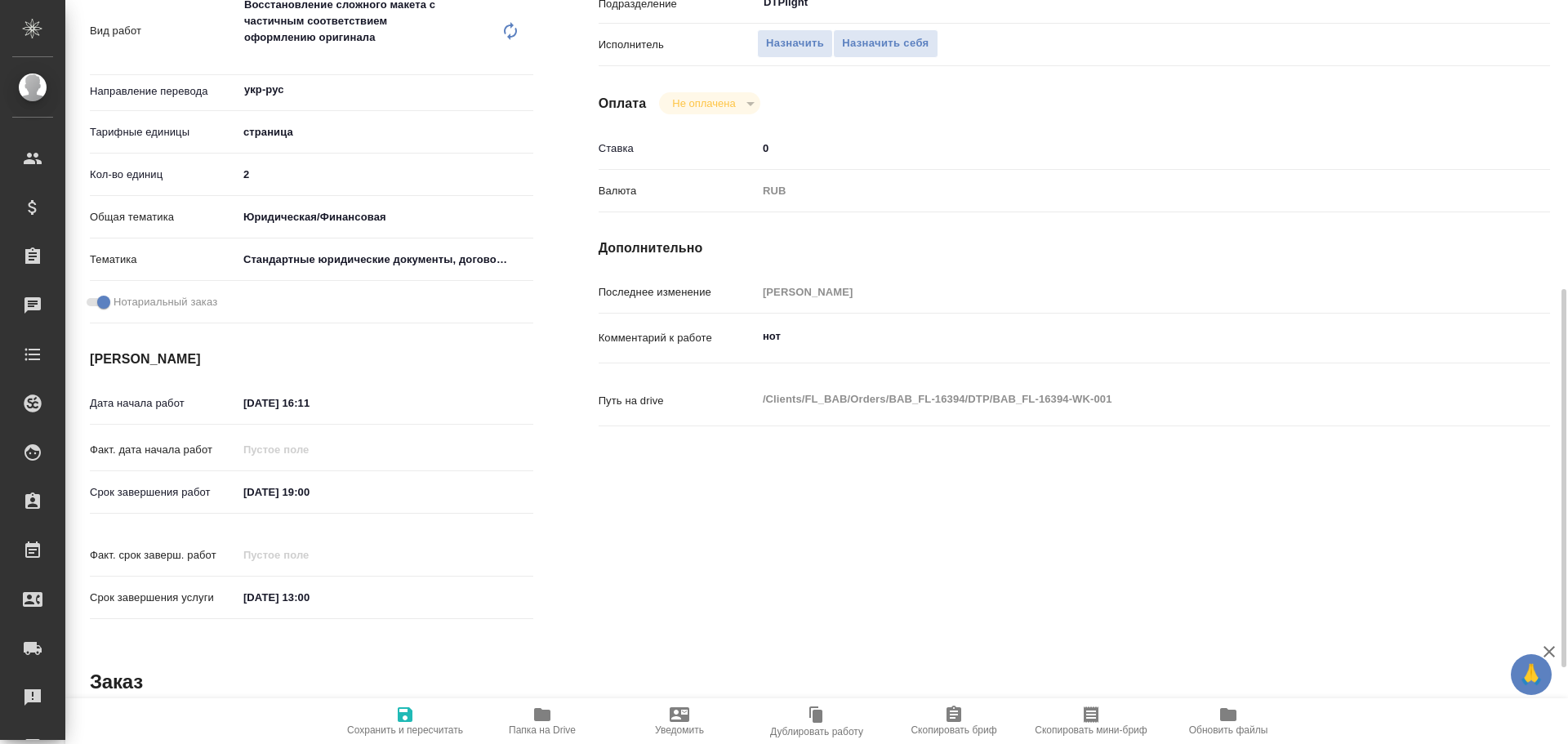
scroll to position [408, 0]
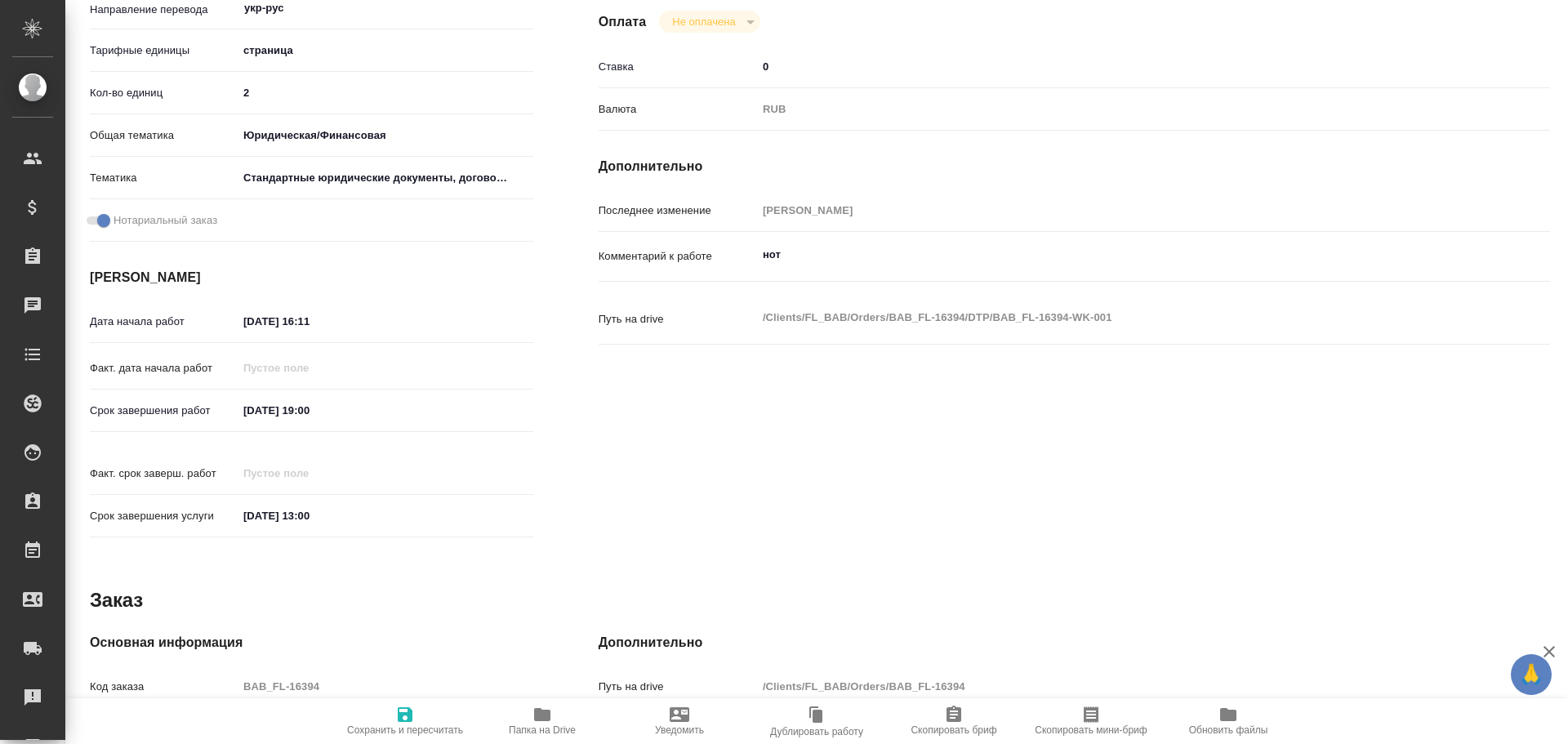
click at [539, 714] on icon "button" at bounding box center [542, 715] width 17 height 13
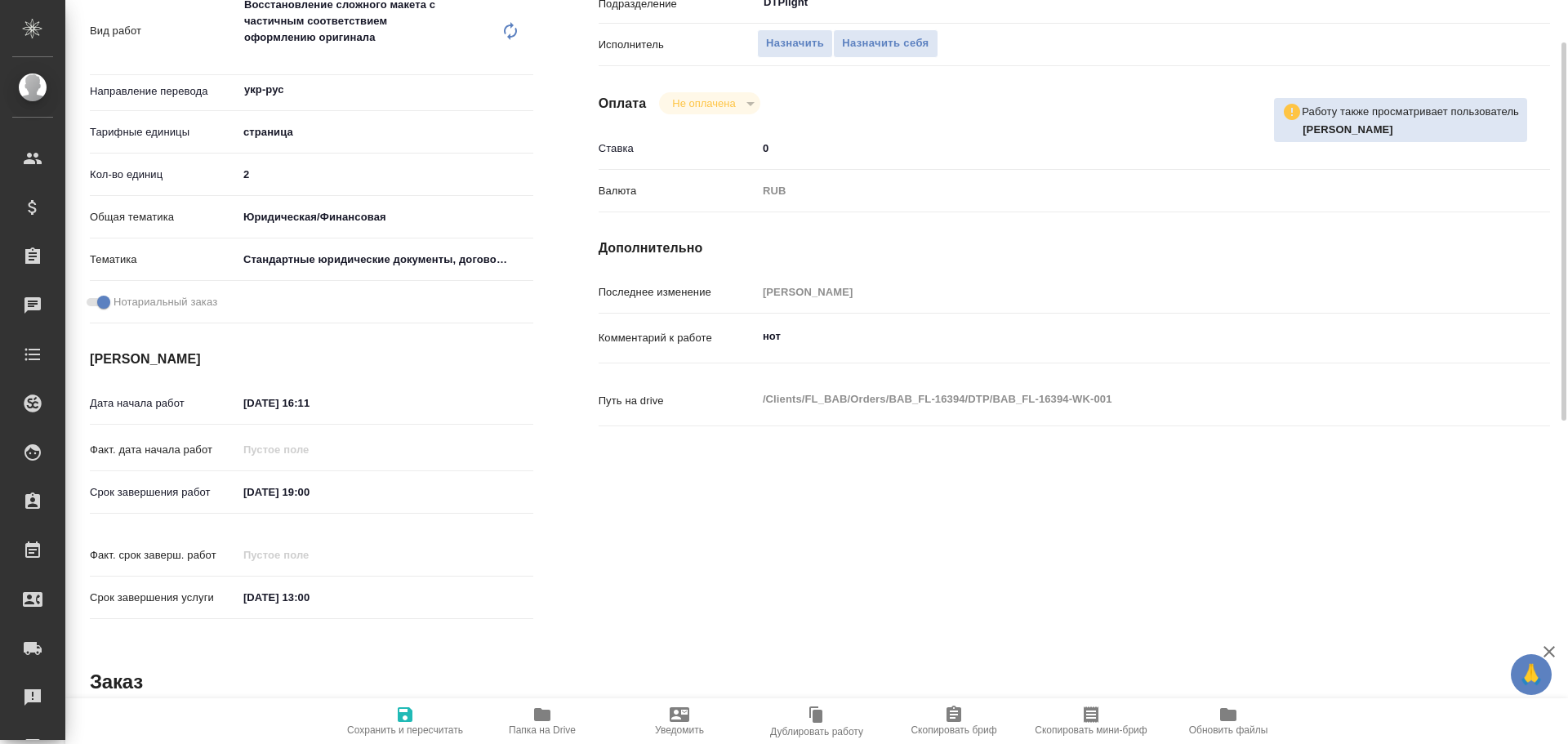
scroll to position [246, 0]
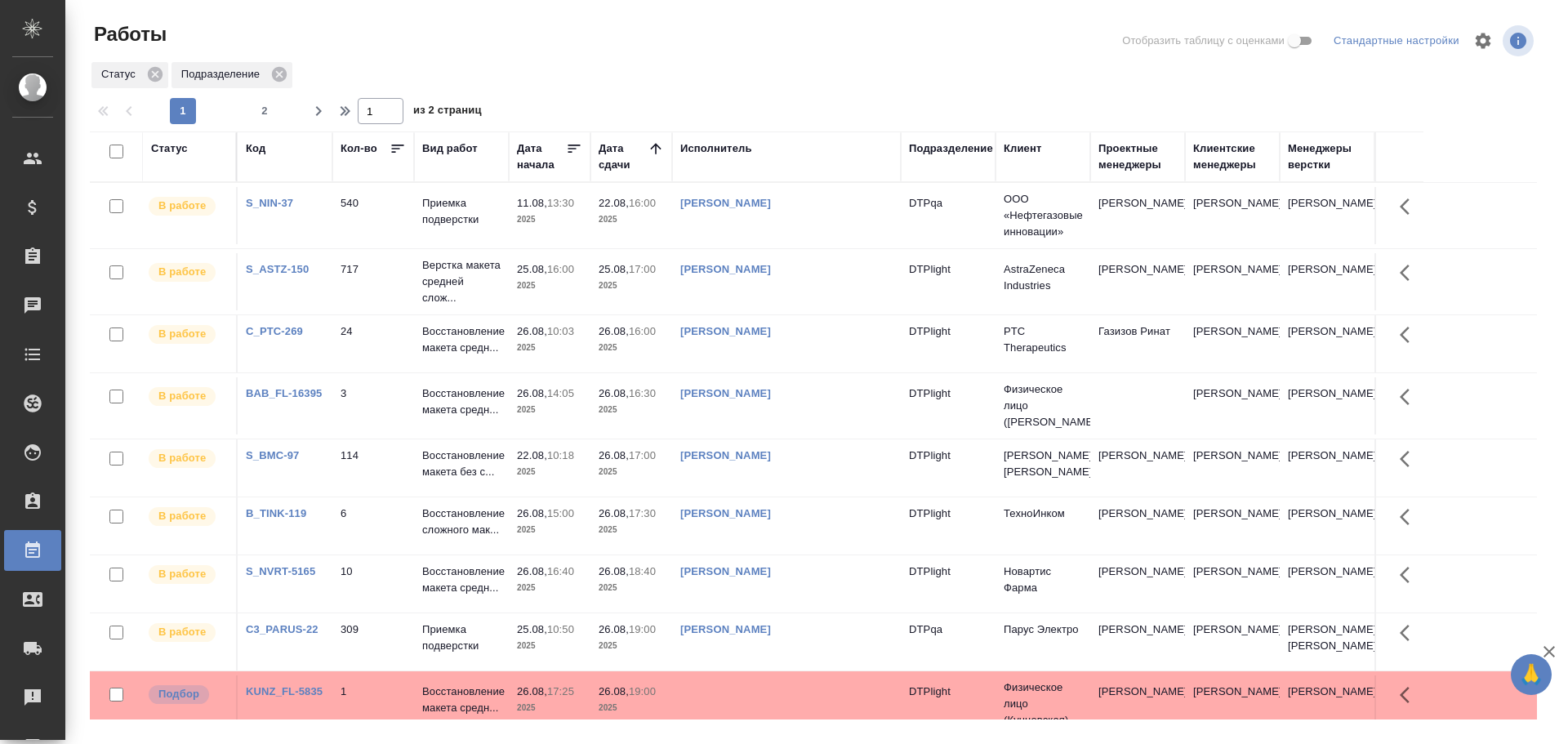
click at [711, 151] on div "Исполнитель" at bounding box center [716, 149] width 72 height 17
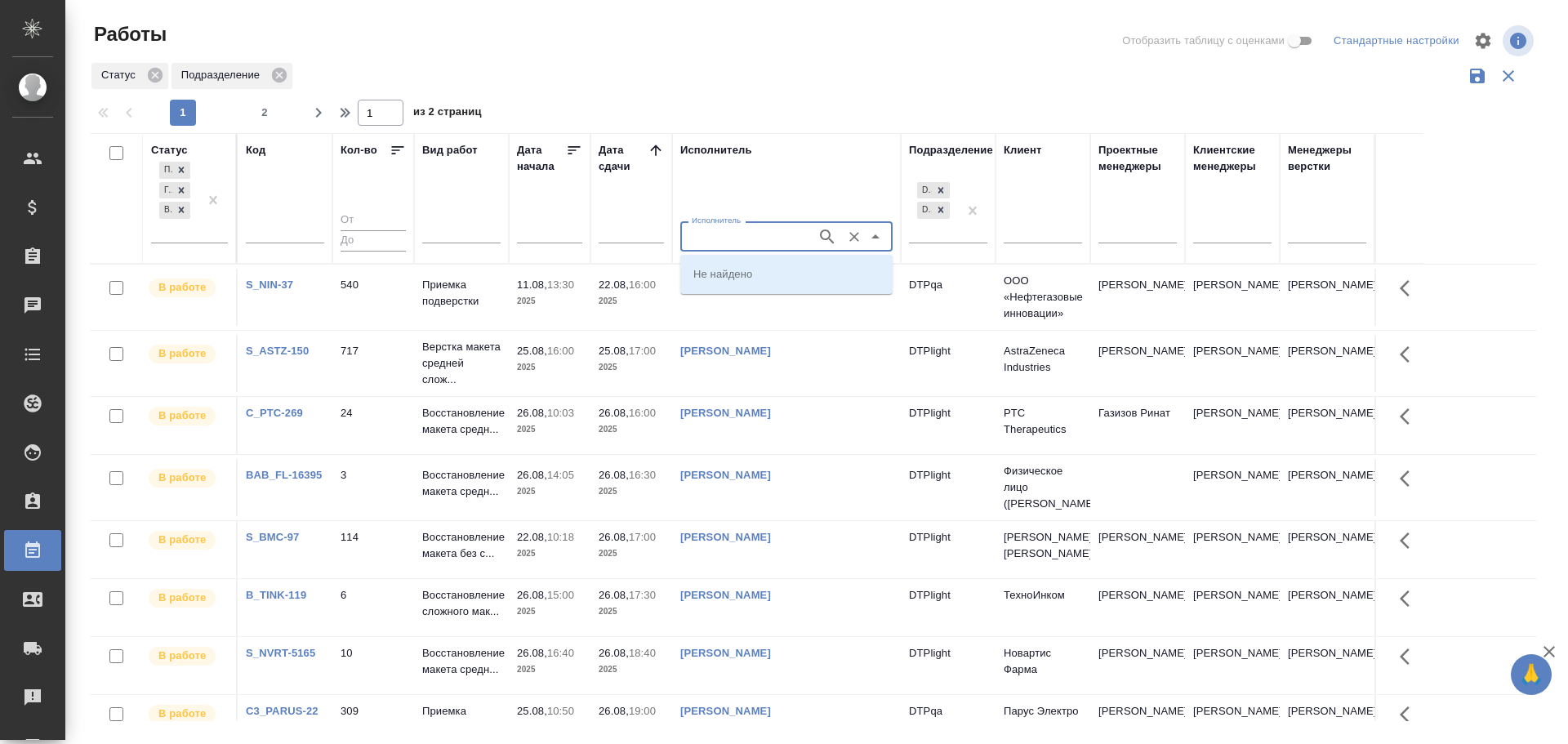
click at [708, 241] on input "Исполнитель" at bounding box center [747, 235] width 124 height 20
type input "Крамник"
click at [724, 270] on p "Крамник Артем" at bounding box center [738, 273] width 89 height 17
type input "Крамник Артем"
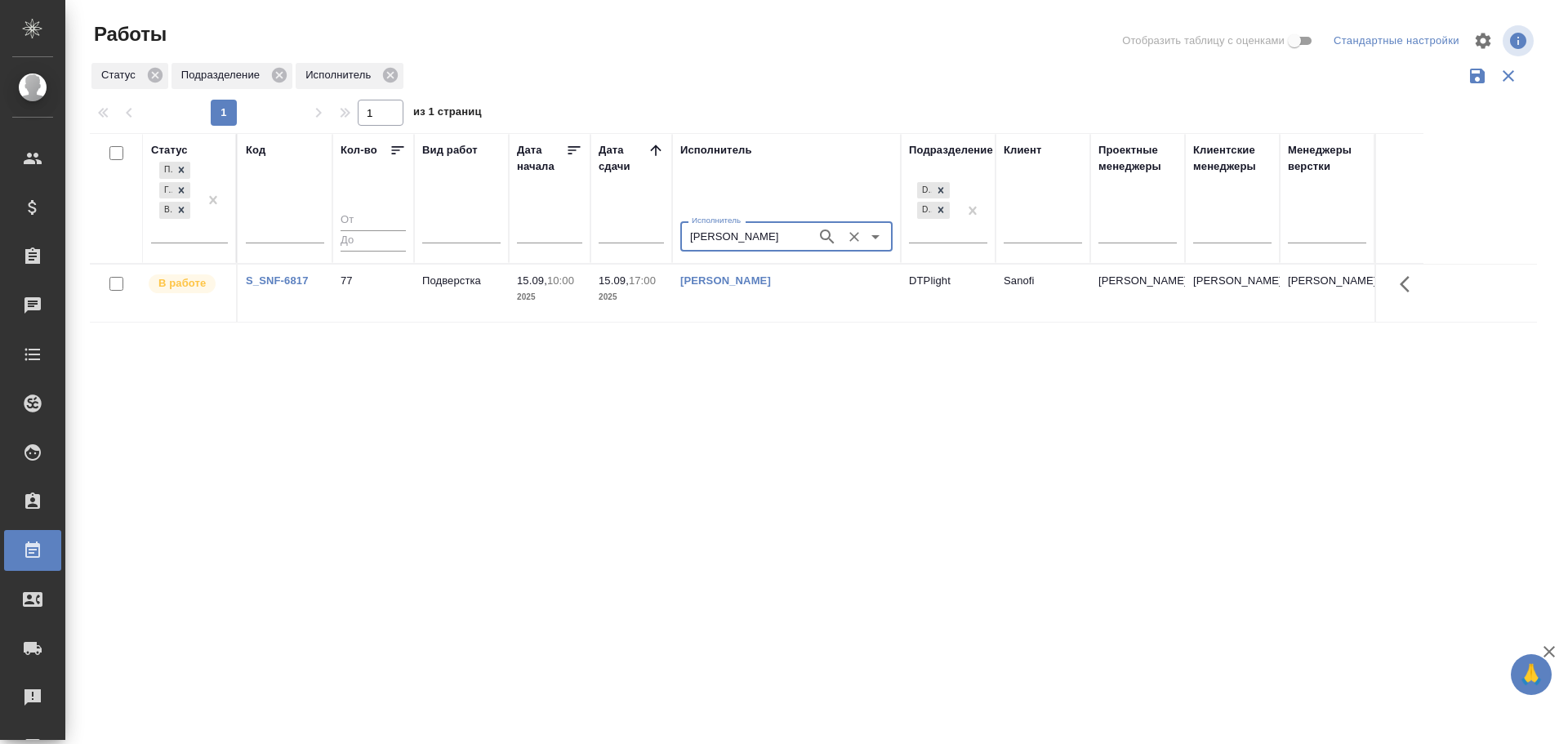
drag, startPoint x: 859, startPoint y: 240, endPoint x: 856, endPoint y: 259, distance: 19.2
click at [859, 240] on icon "Очистить" at bounding box center [855, 237] width 17 height 17
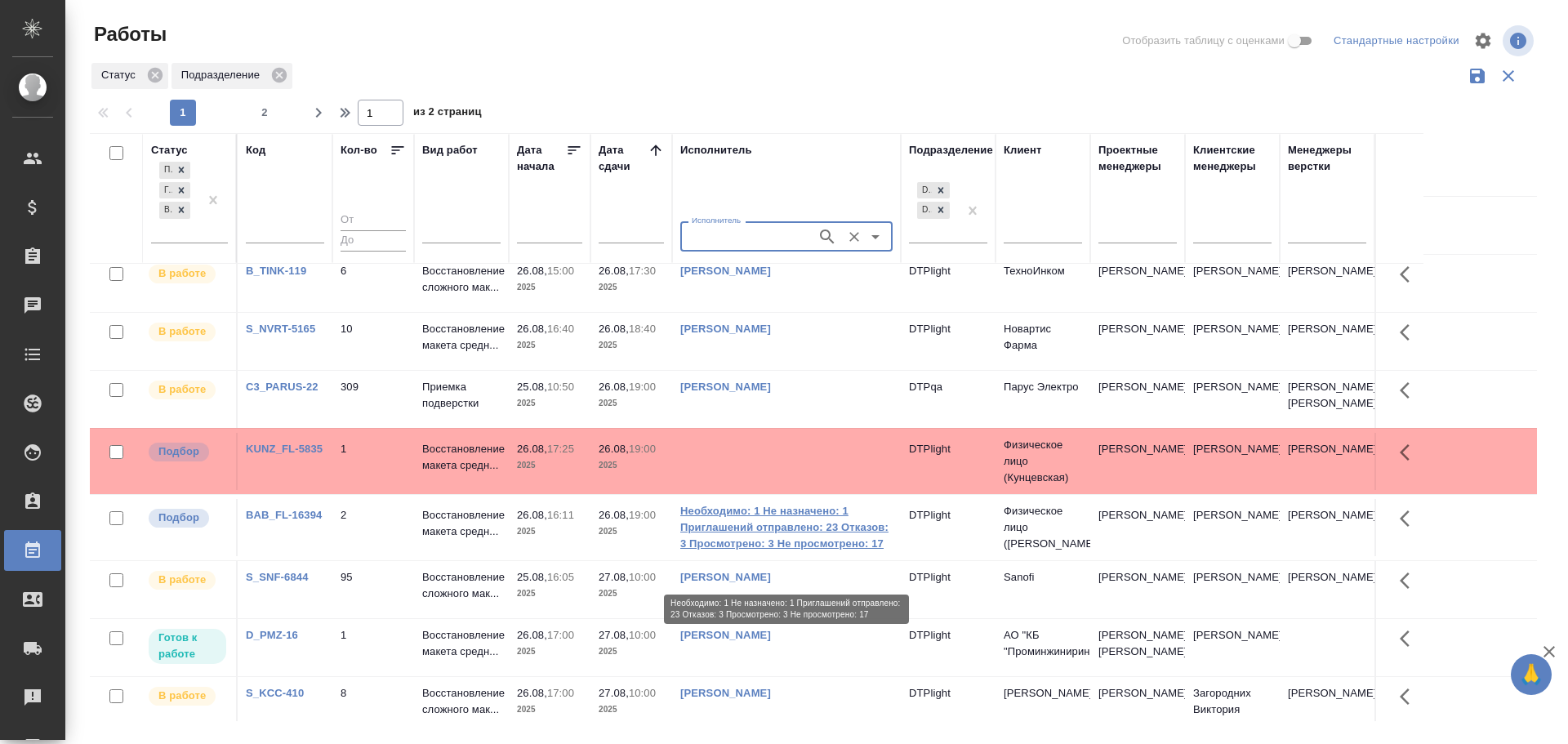
scroll to position [326, 0]
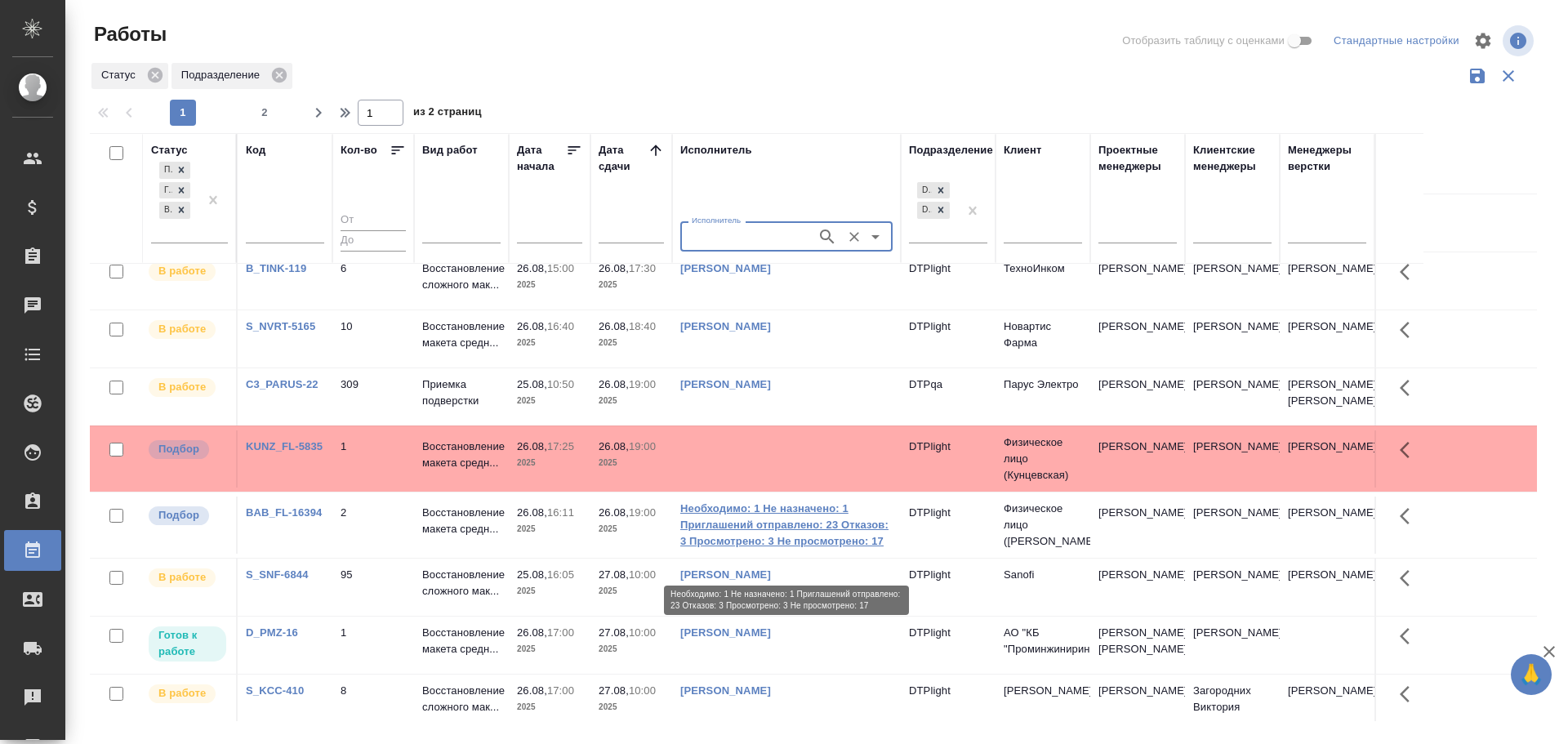
click at [878, 534] on link "Необходимо: 1 Не назначено: 1 Приглашений отправлено: 23 Отказов: 3 Просмотрено…" at bounding box center [787, 525] width 212 height 49
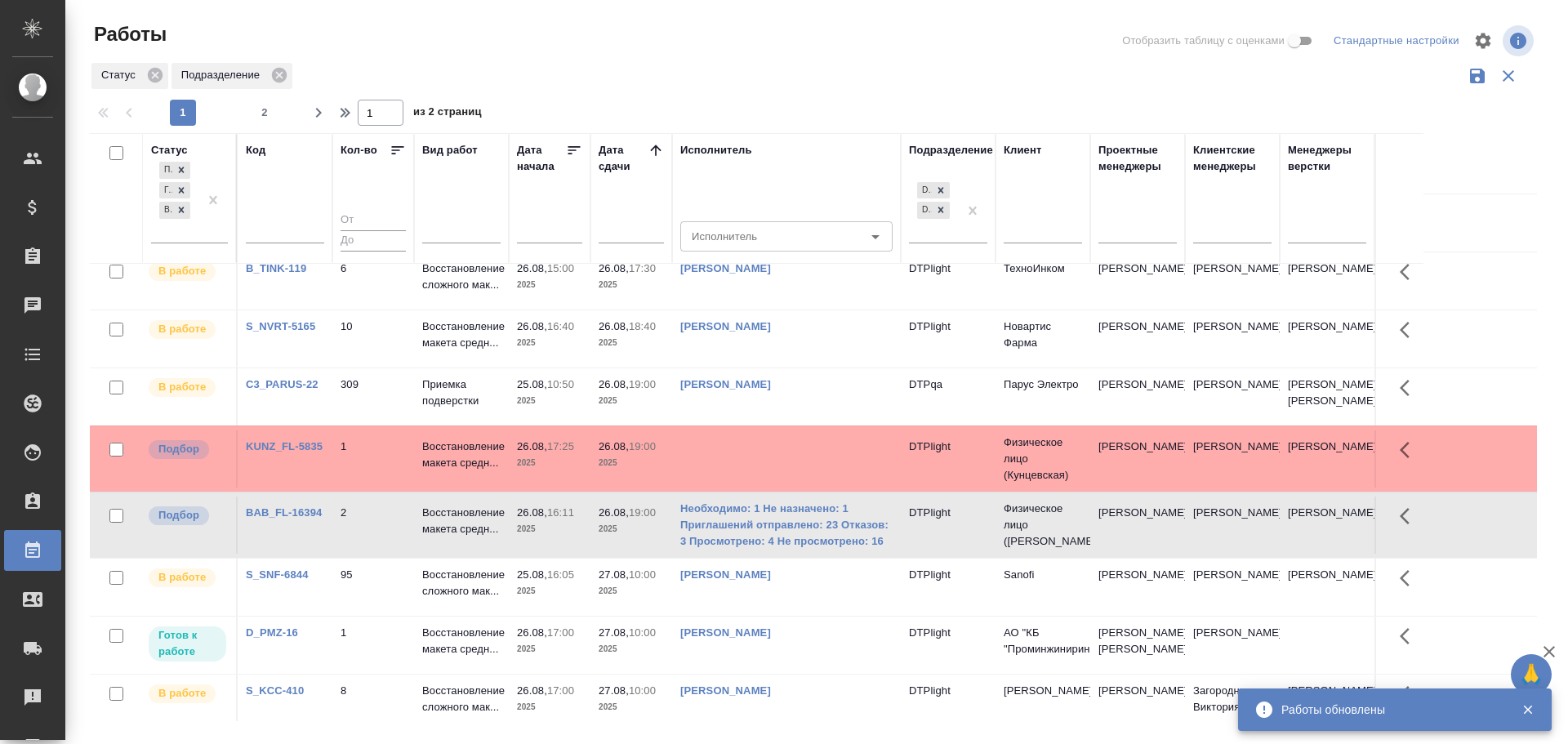
click at [378, 554] on td "2" at bounding box center [373, 525] width 82 height 57
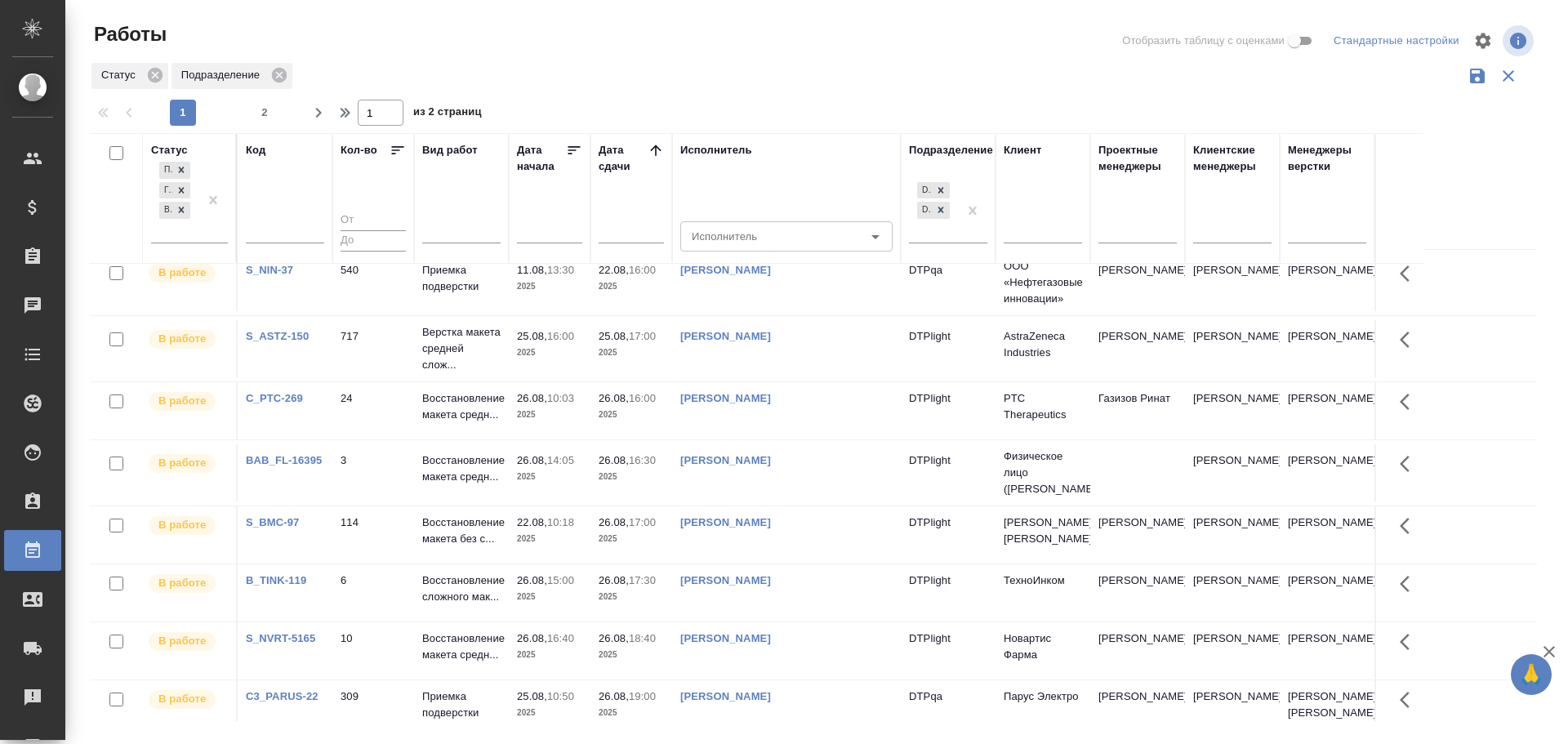
scroll to position [0, 0]
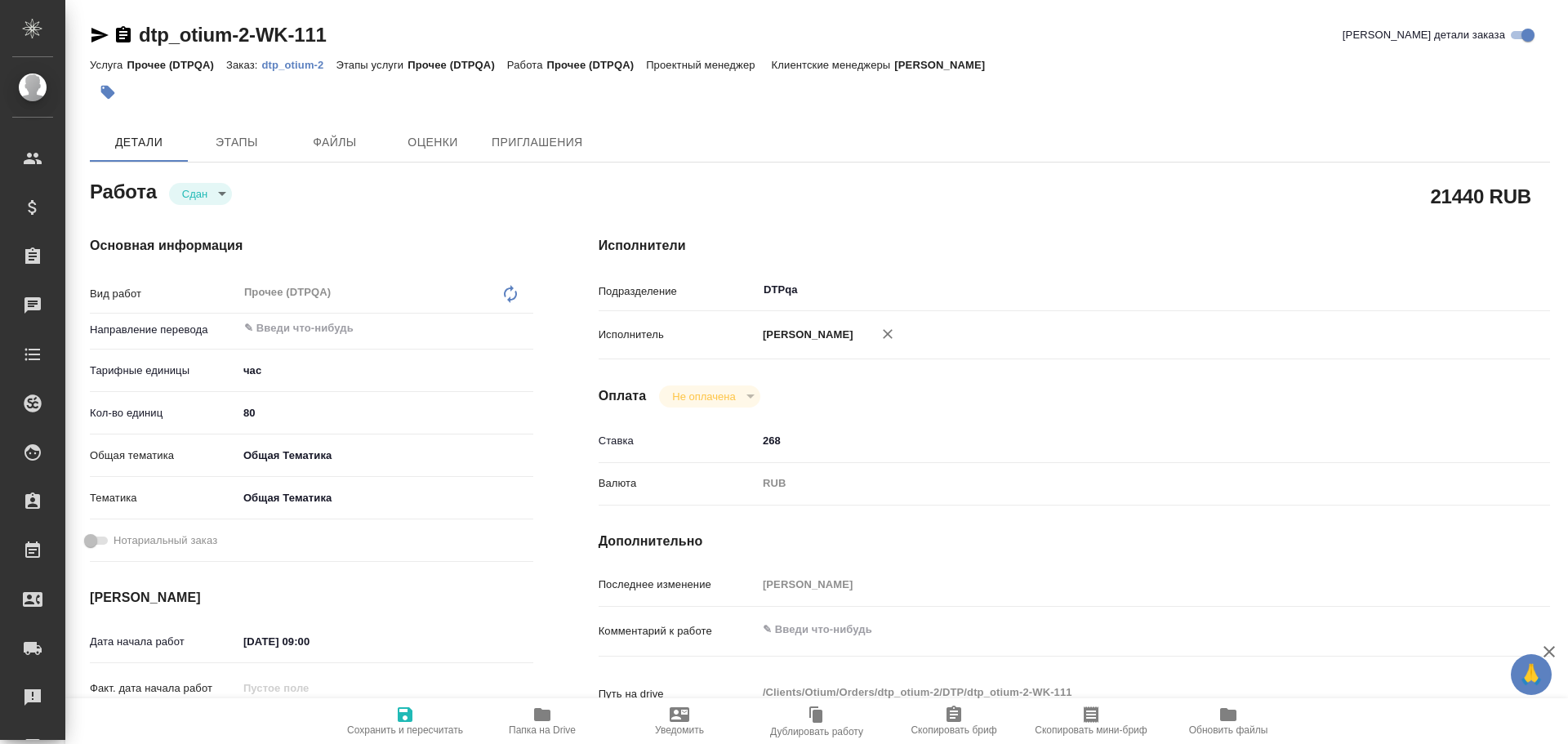
type textarea "x"
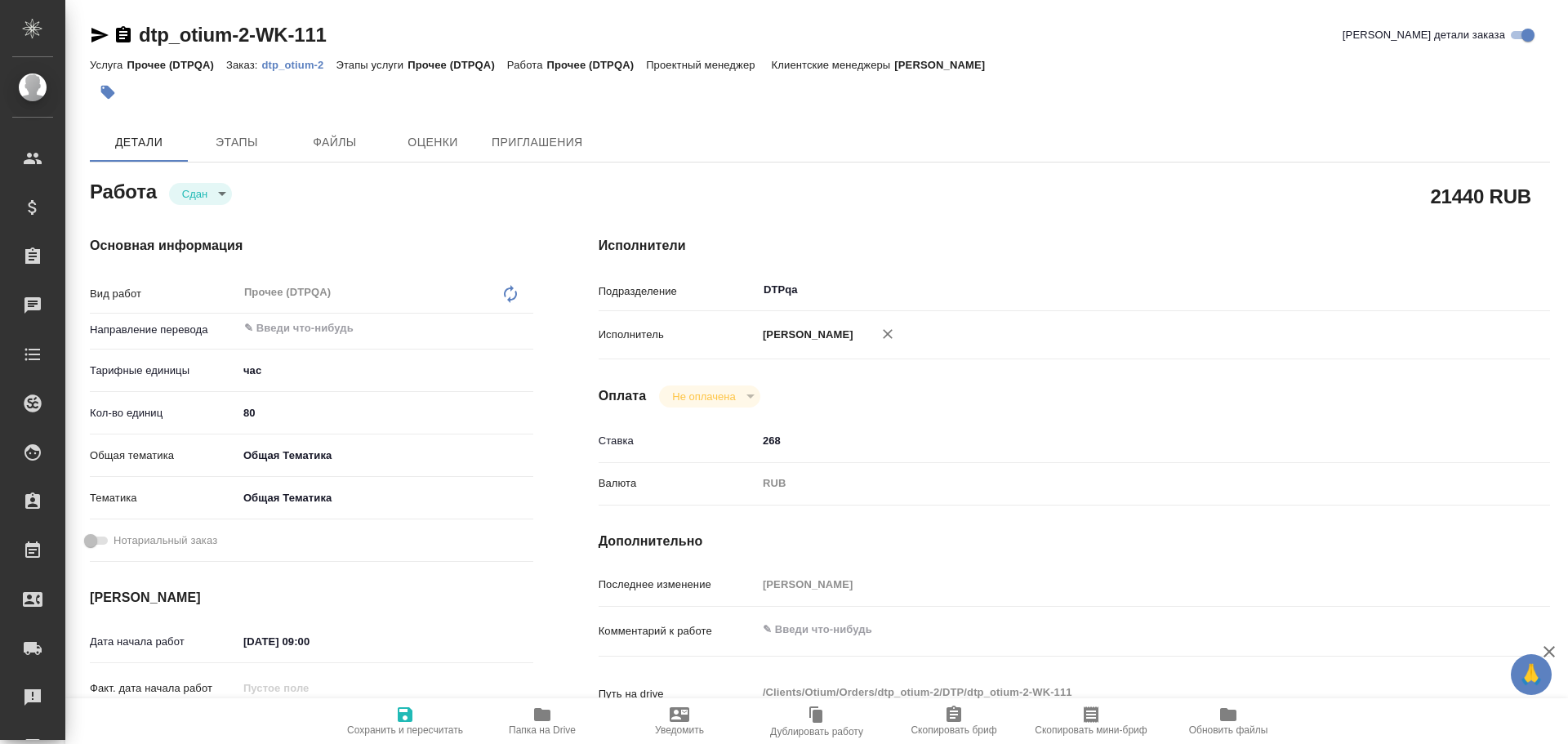
type textarea "x"
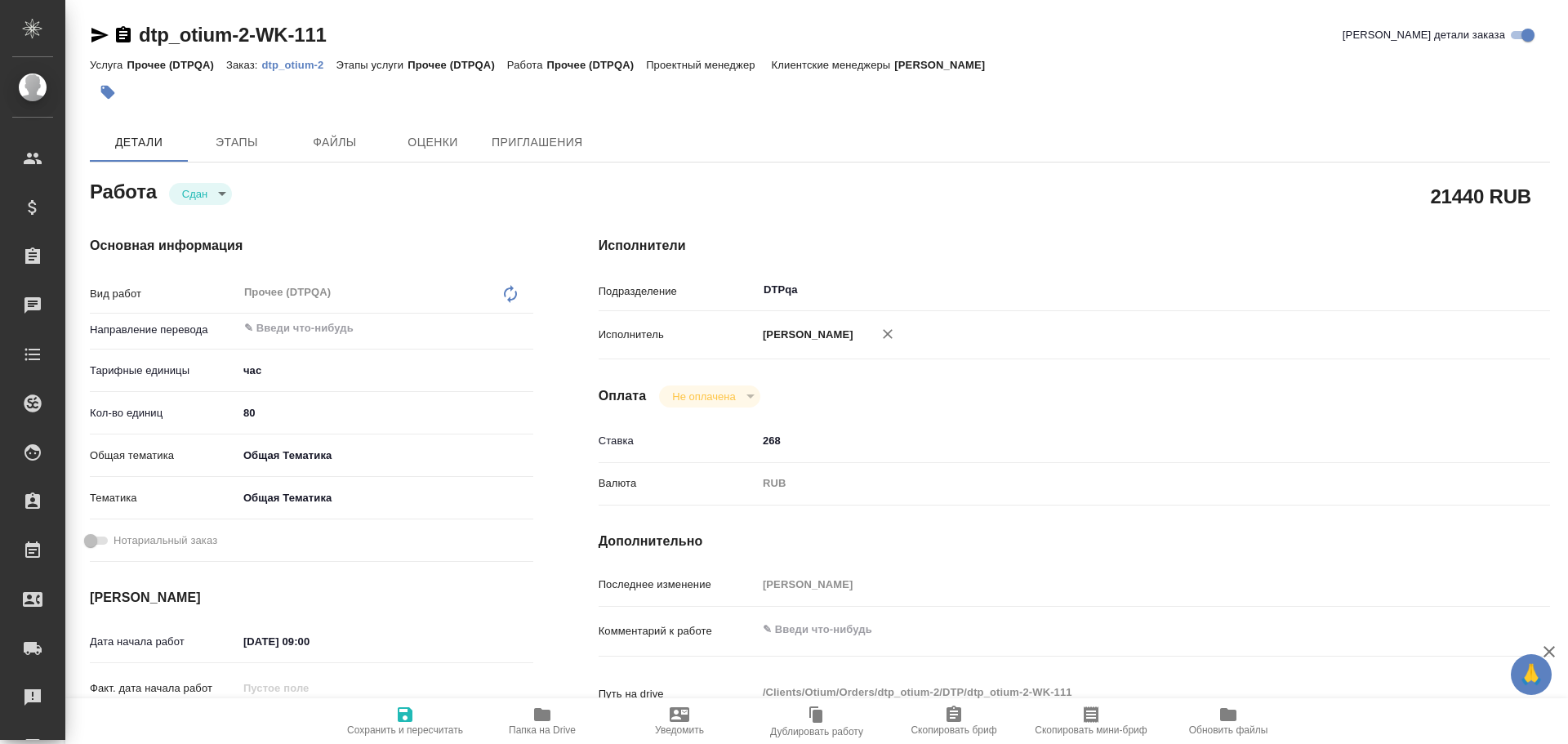
type textarea "x"
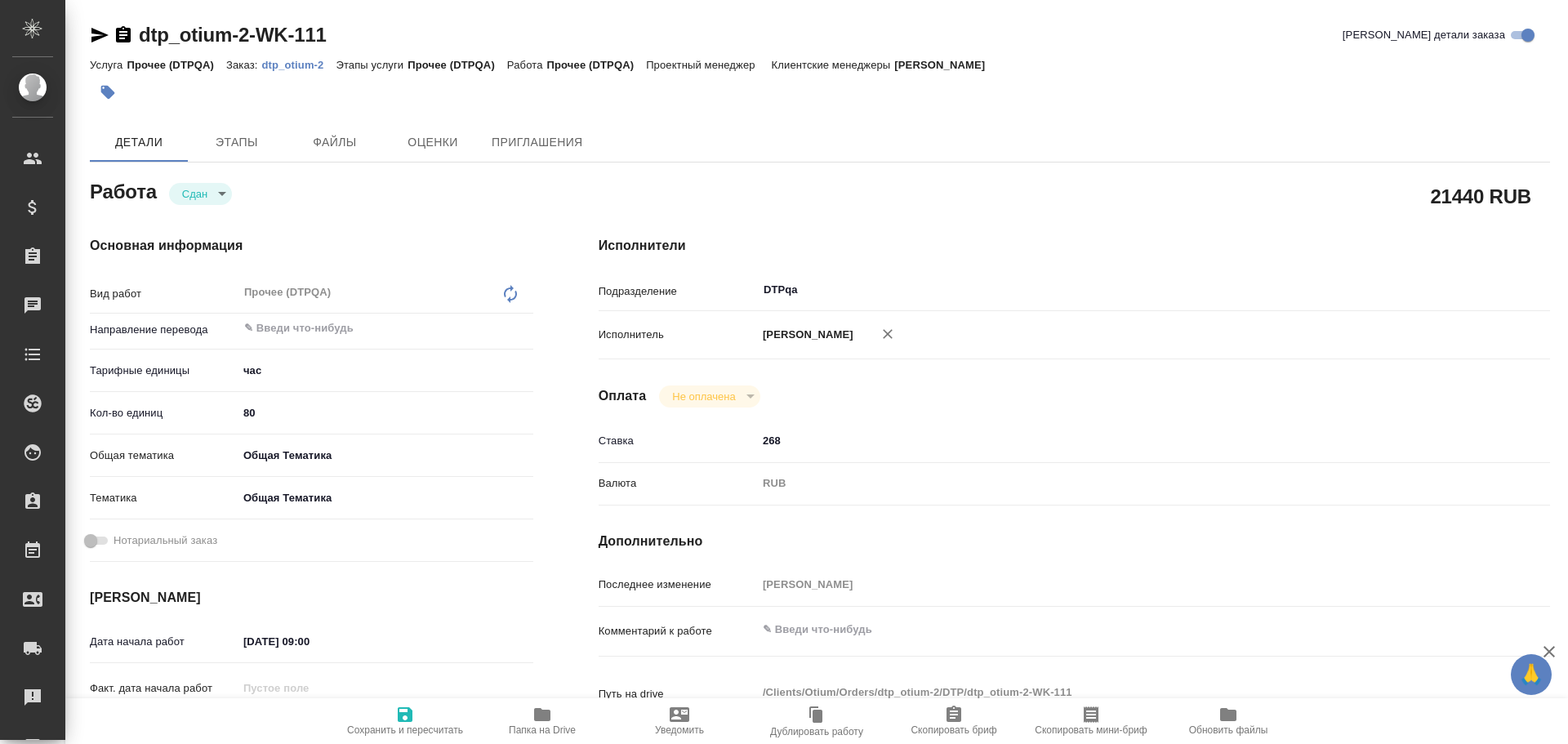
type textarea "x"
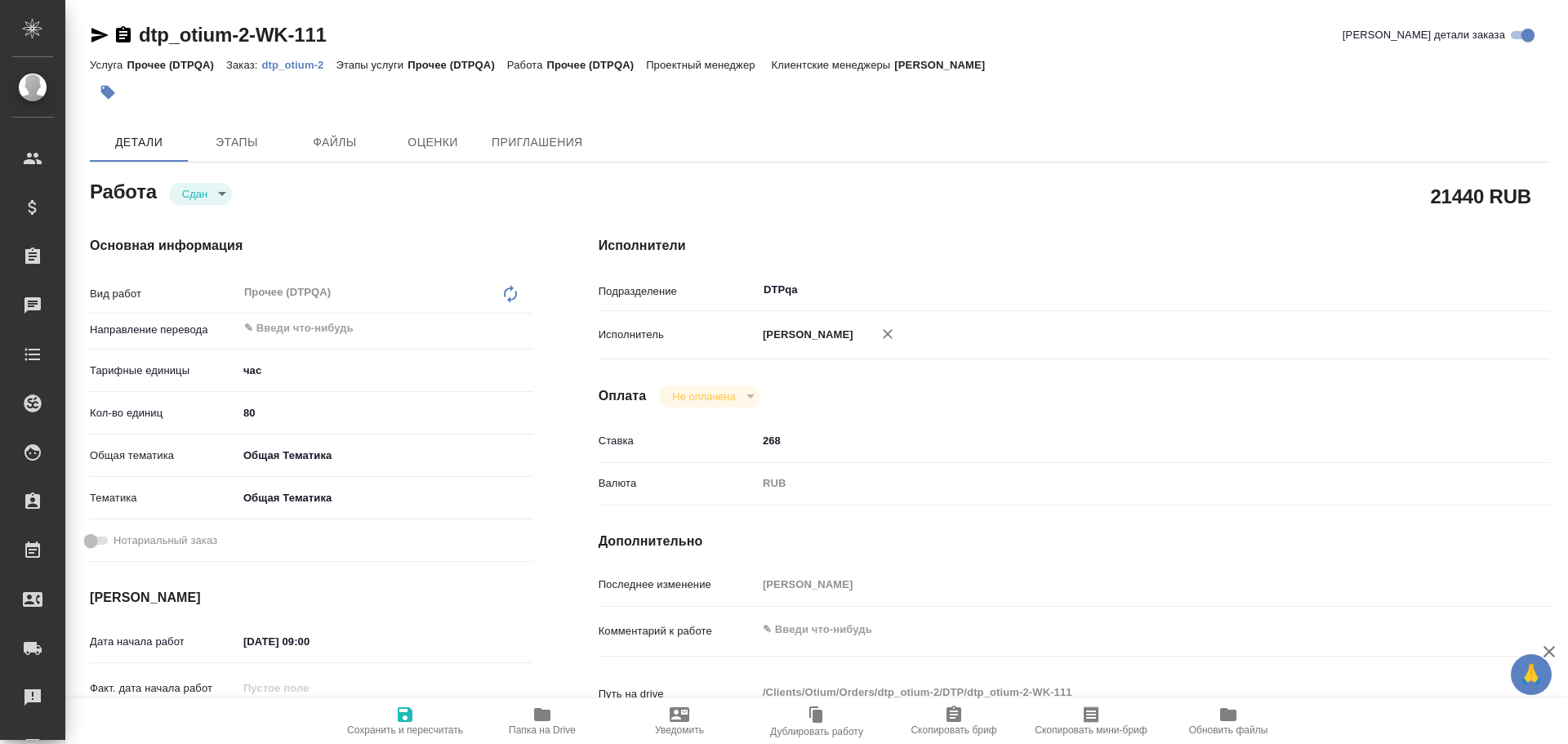
type textarea "x"
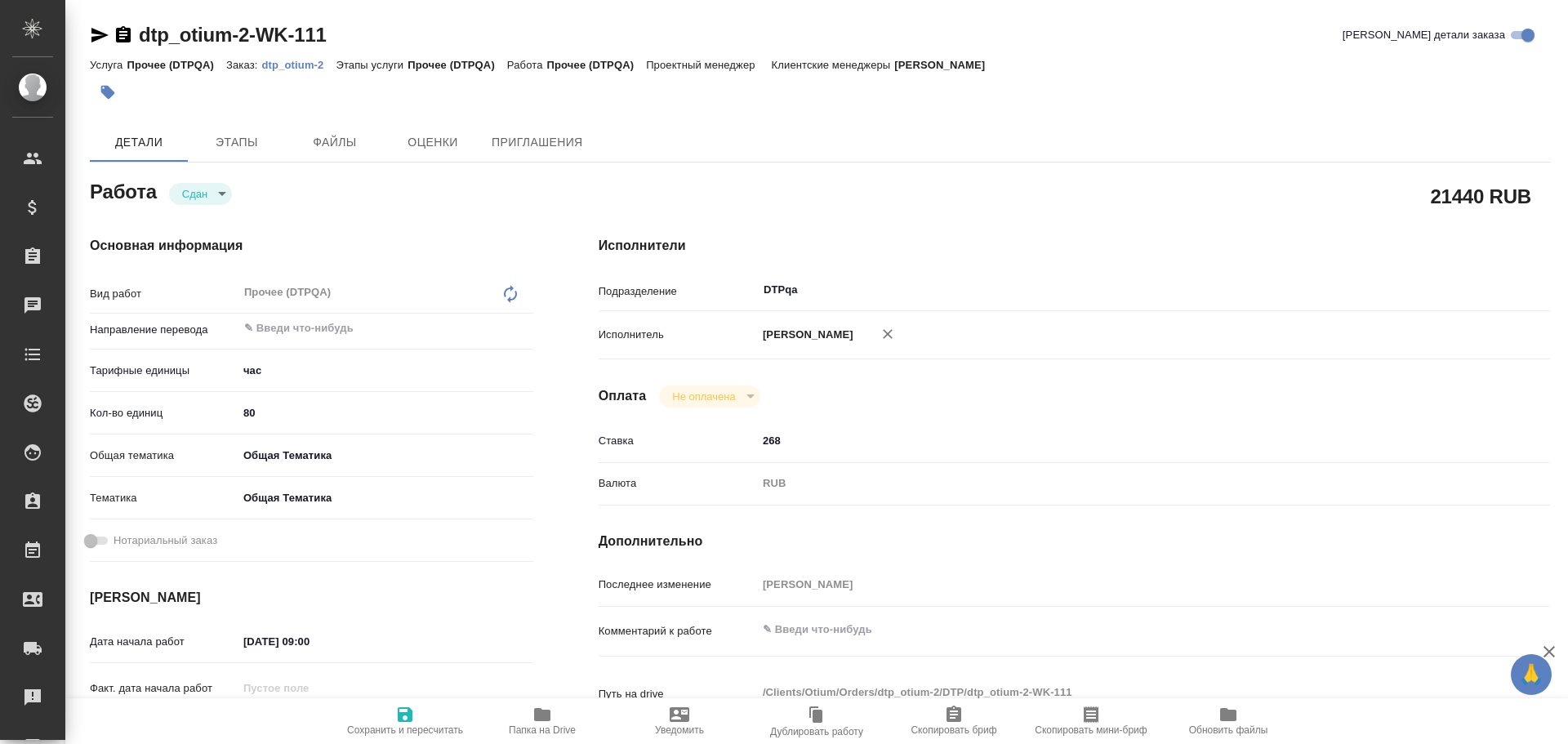
type textarea "x"
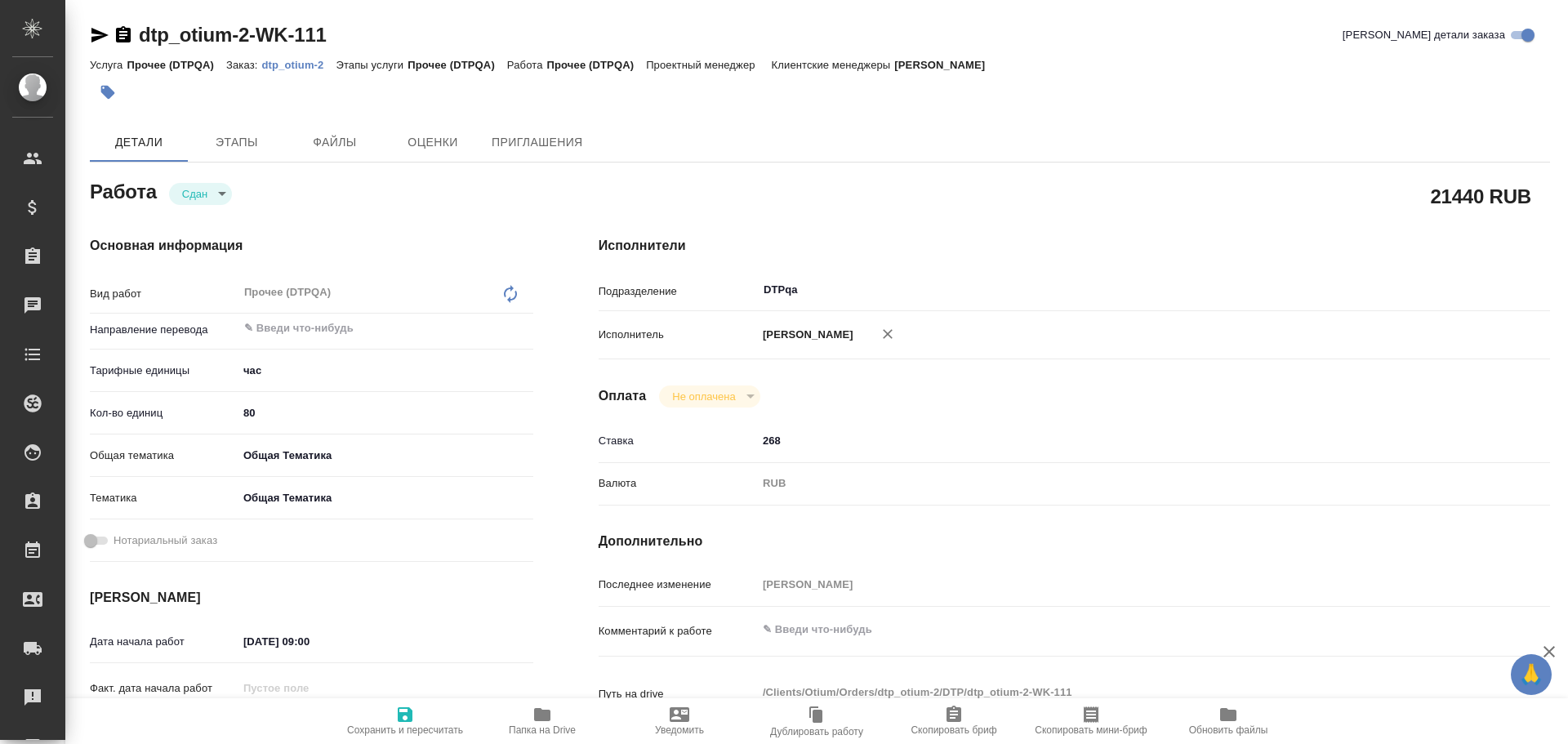
type textarea "x"
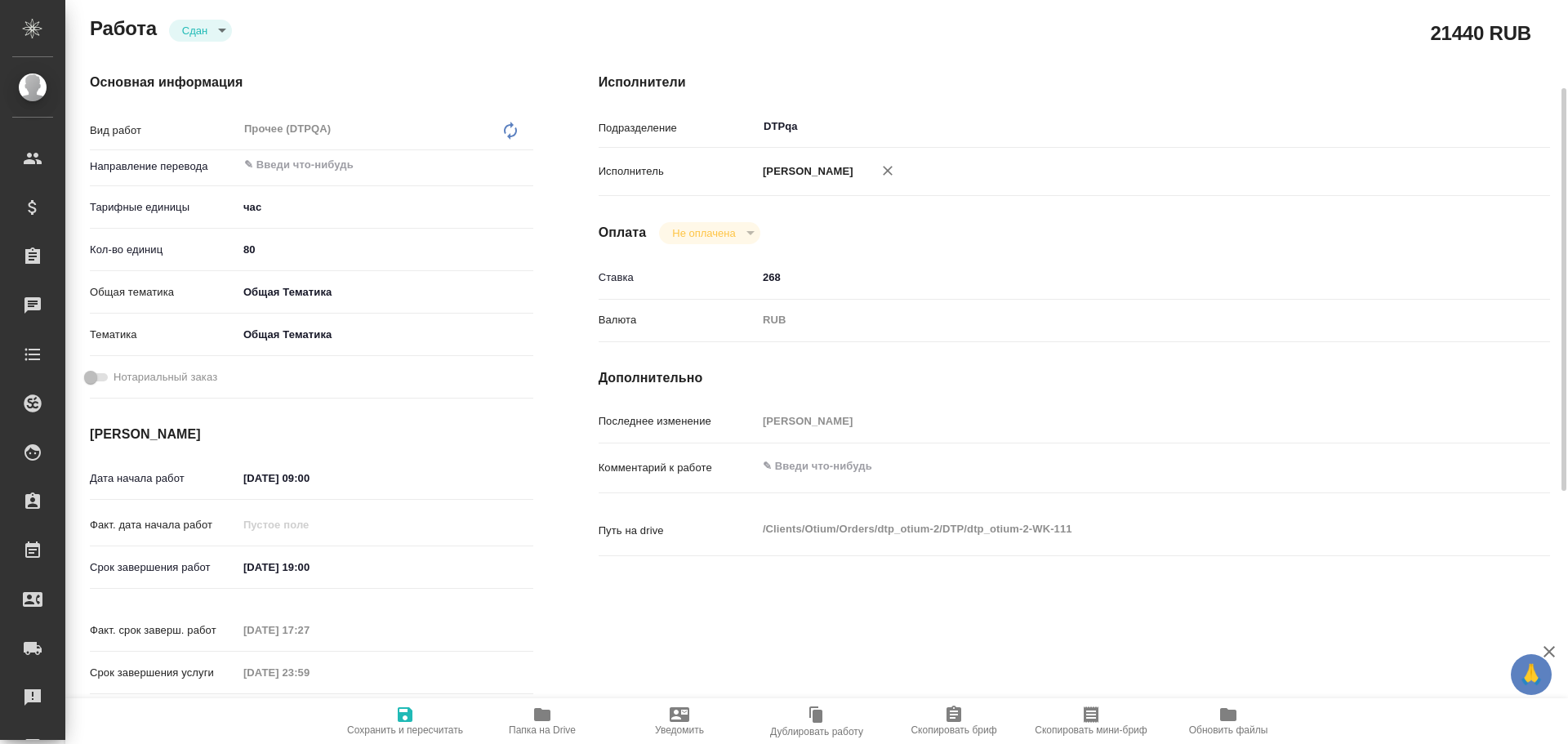
scroll to position [82, 0]
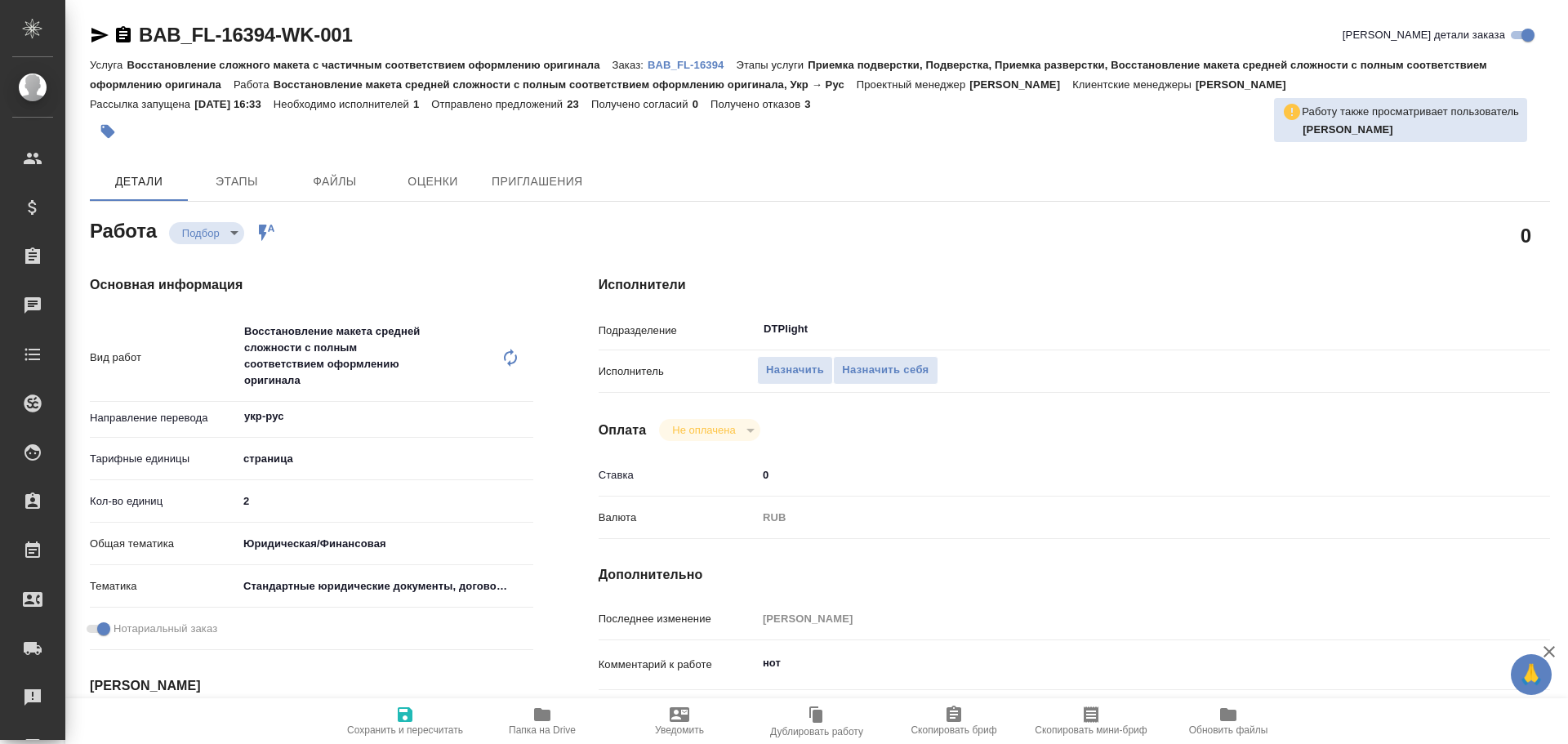
type textarea "x"
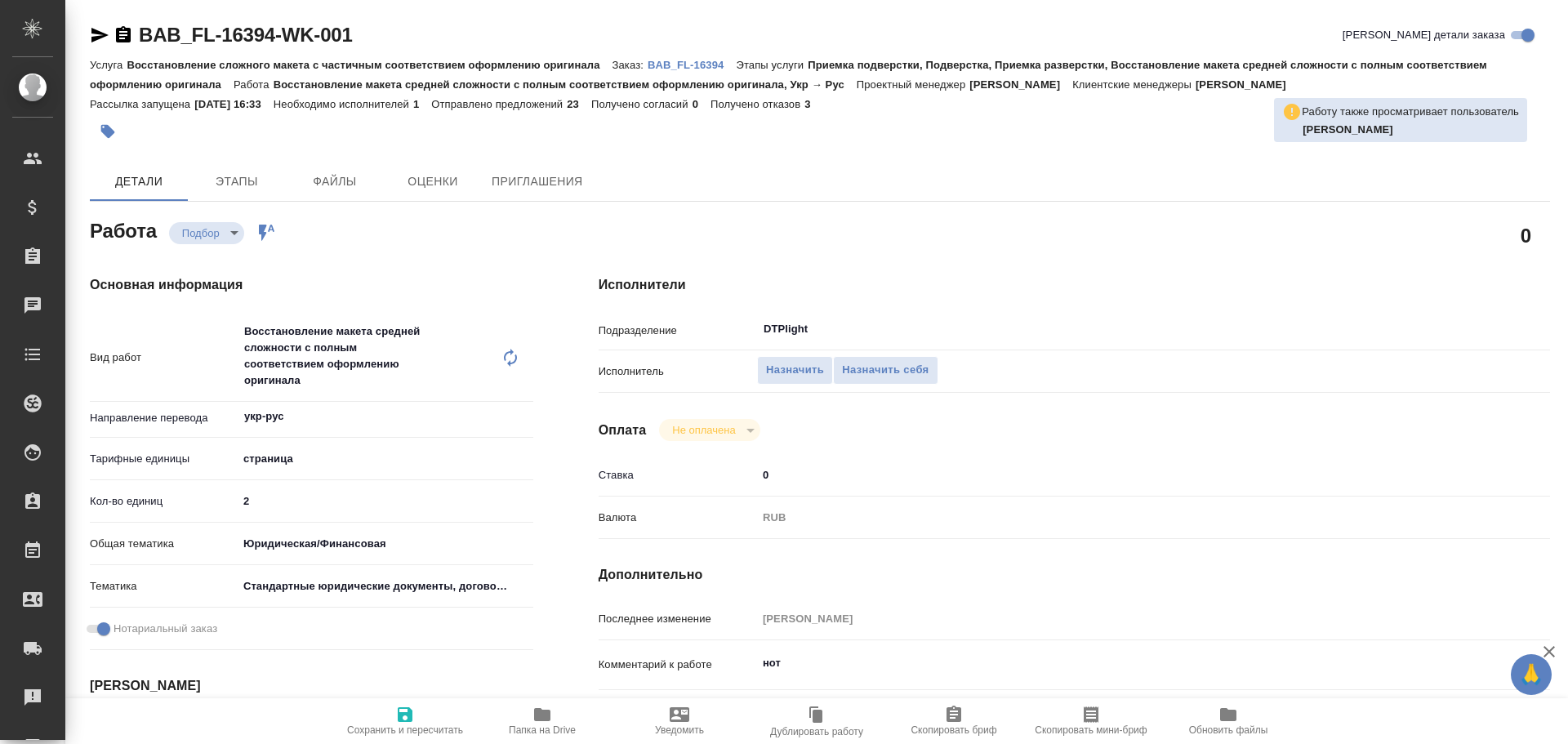
type textarea "x"
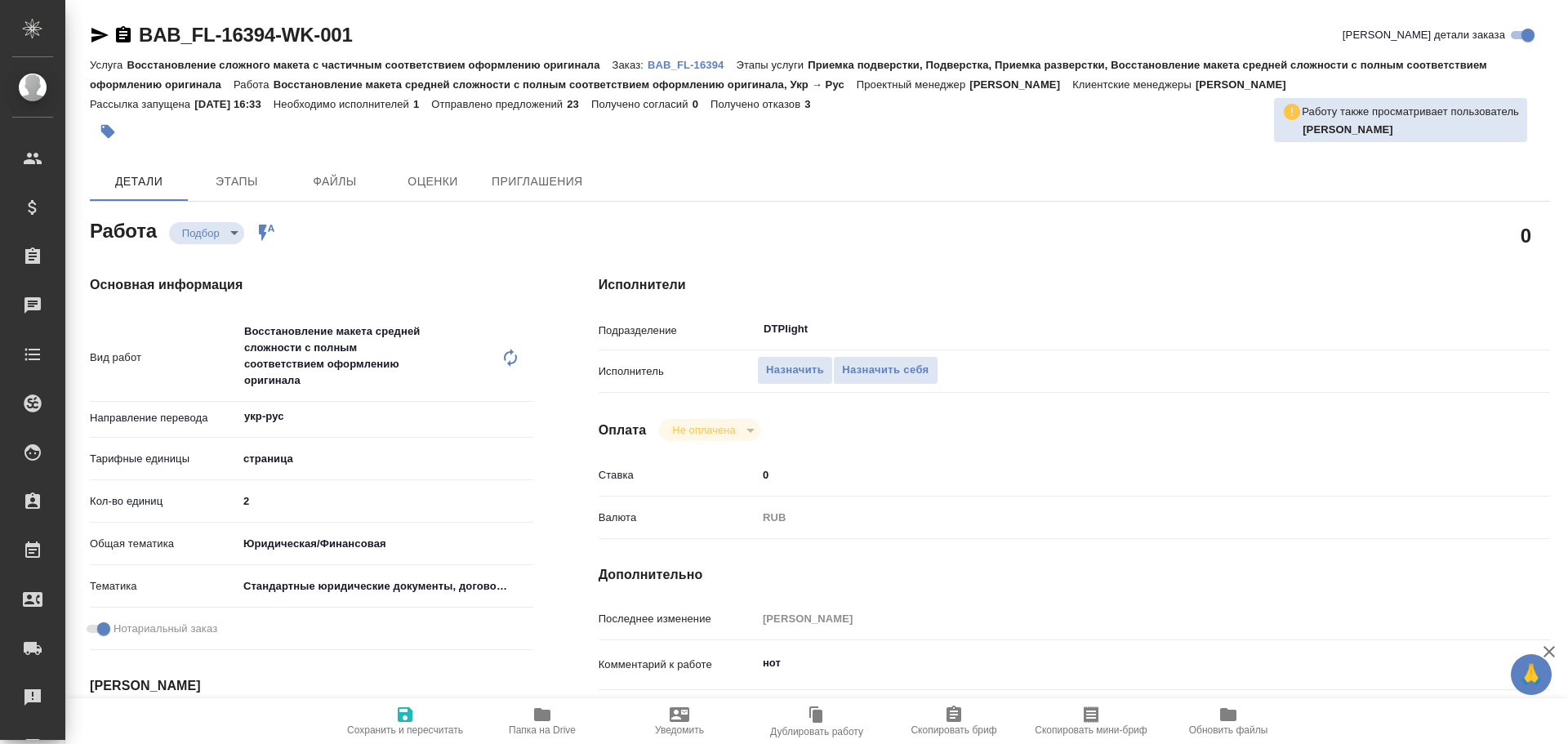
type textarea "x"
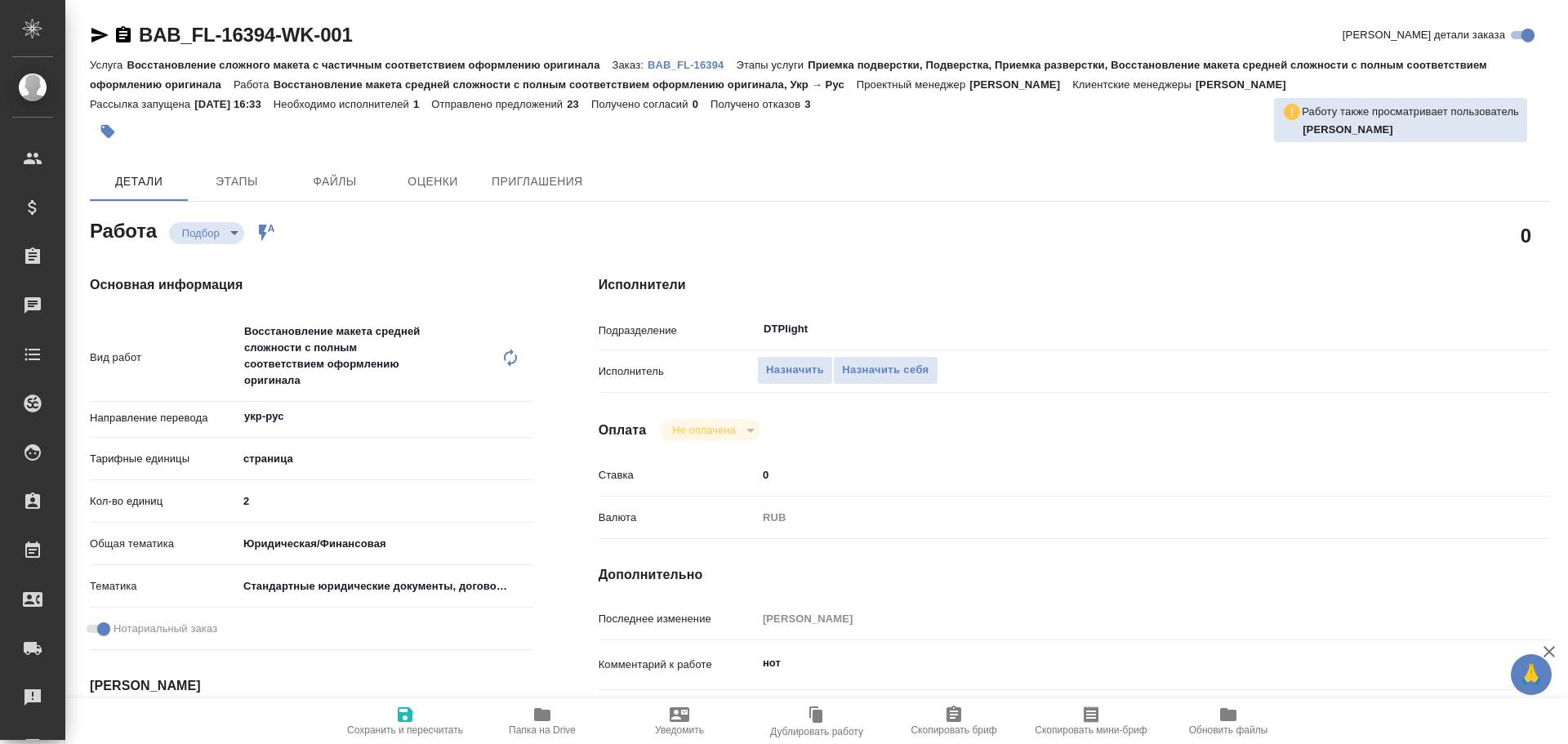
click at [91, 33] on icon "button" at bounding box center [100, 35] width 17 height 15
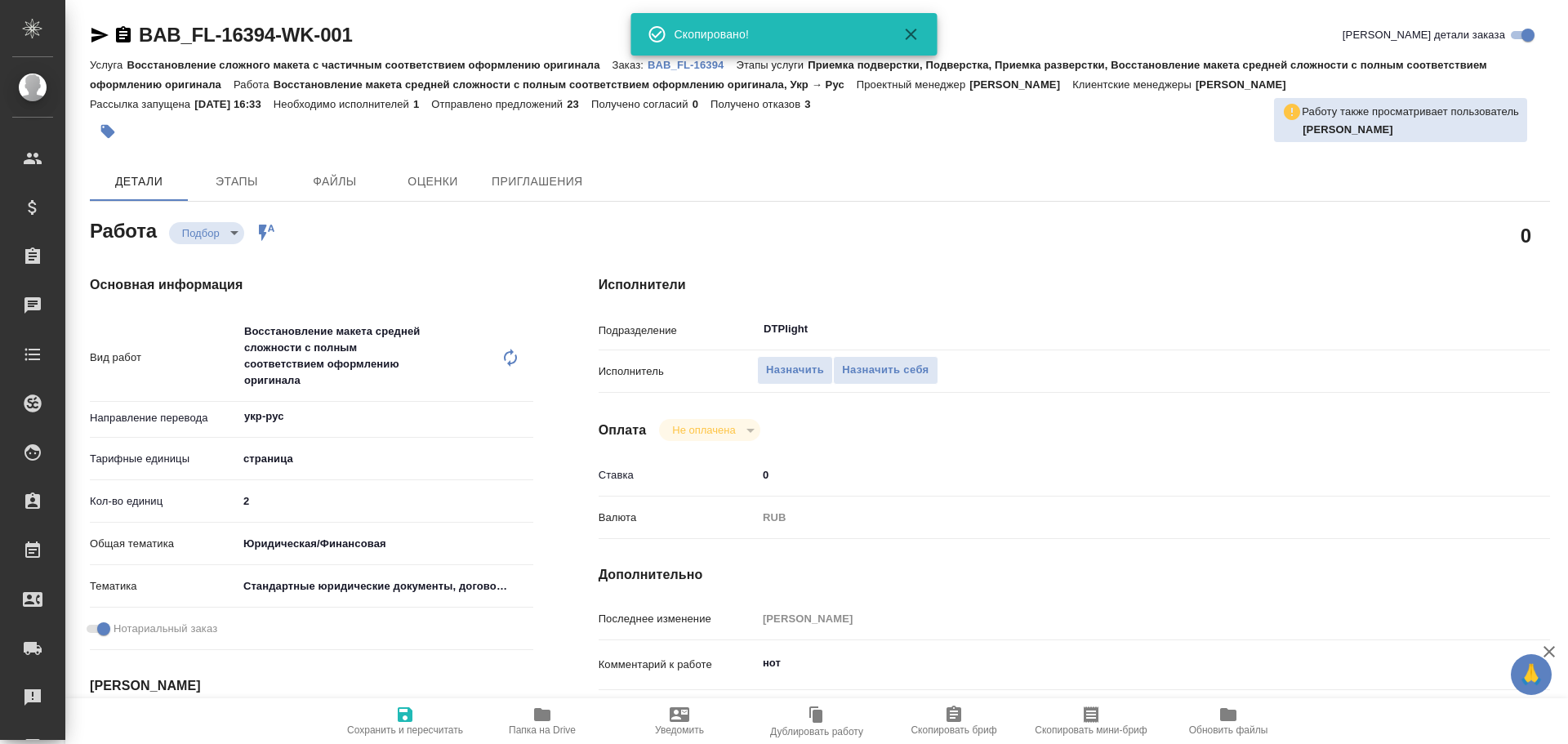
type textarea "x"
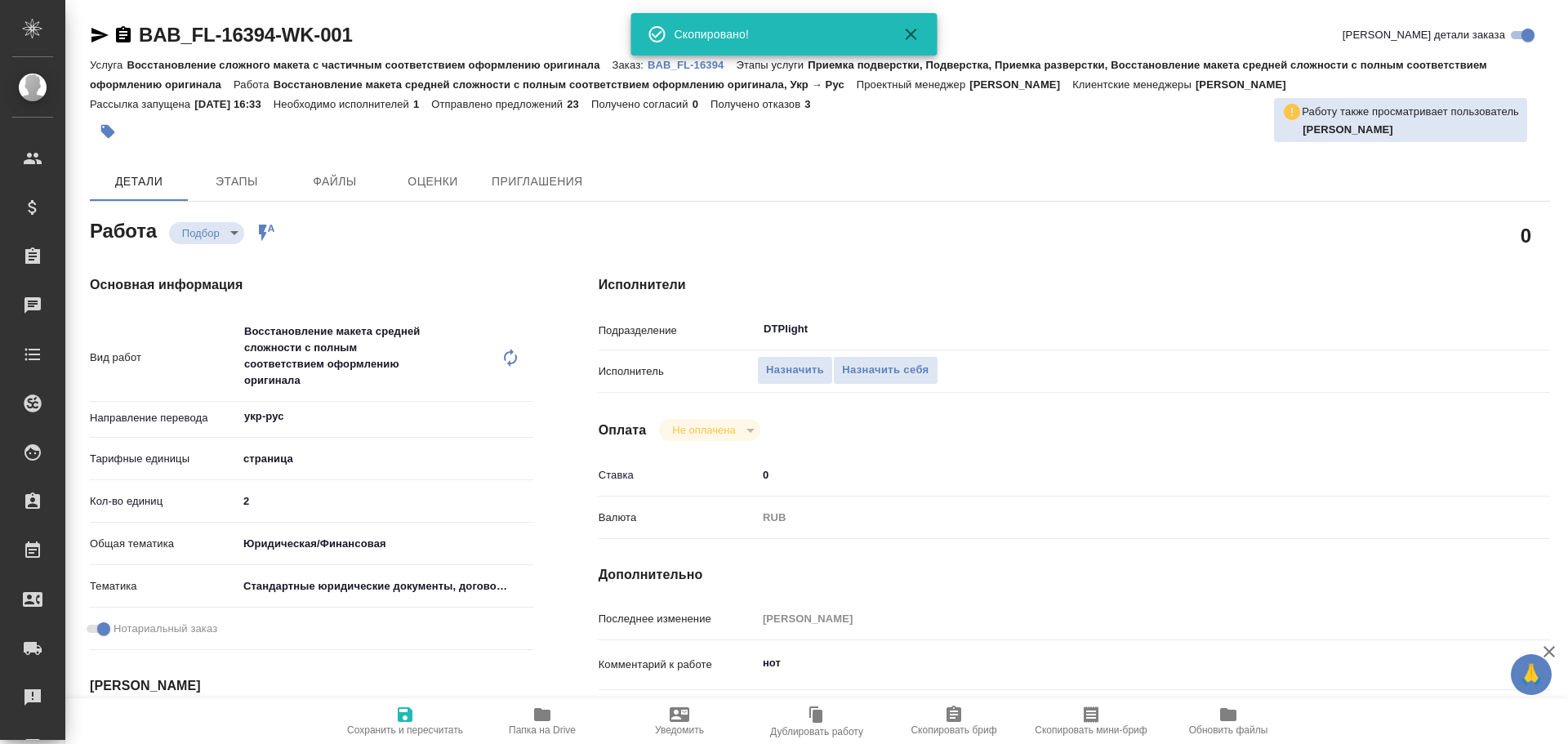
type textarea "x"
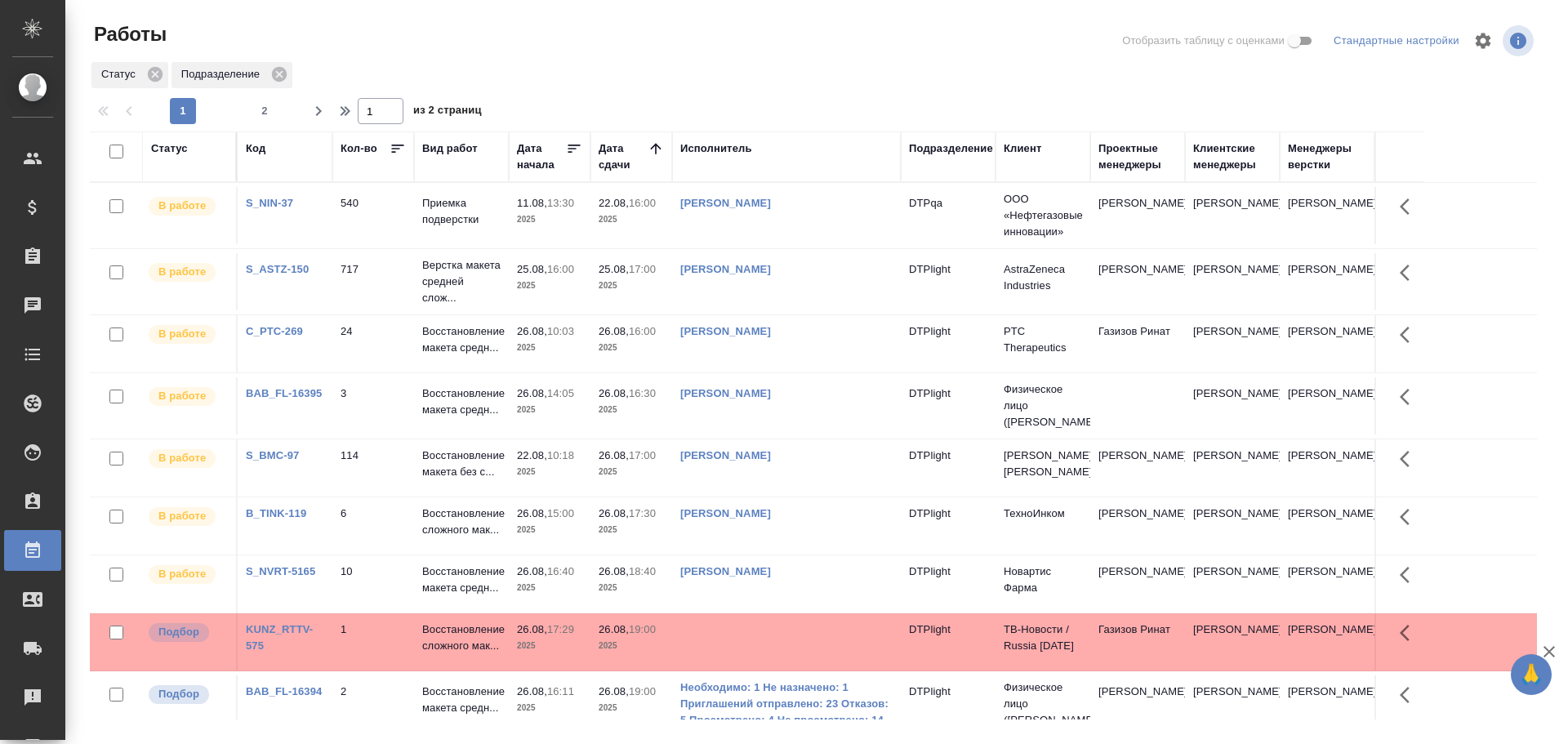
click at [707, 156] on div "Исполнитель" at bounding box center [716, 149] width 72 height 17
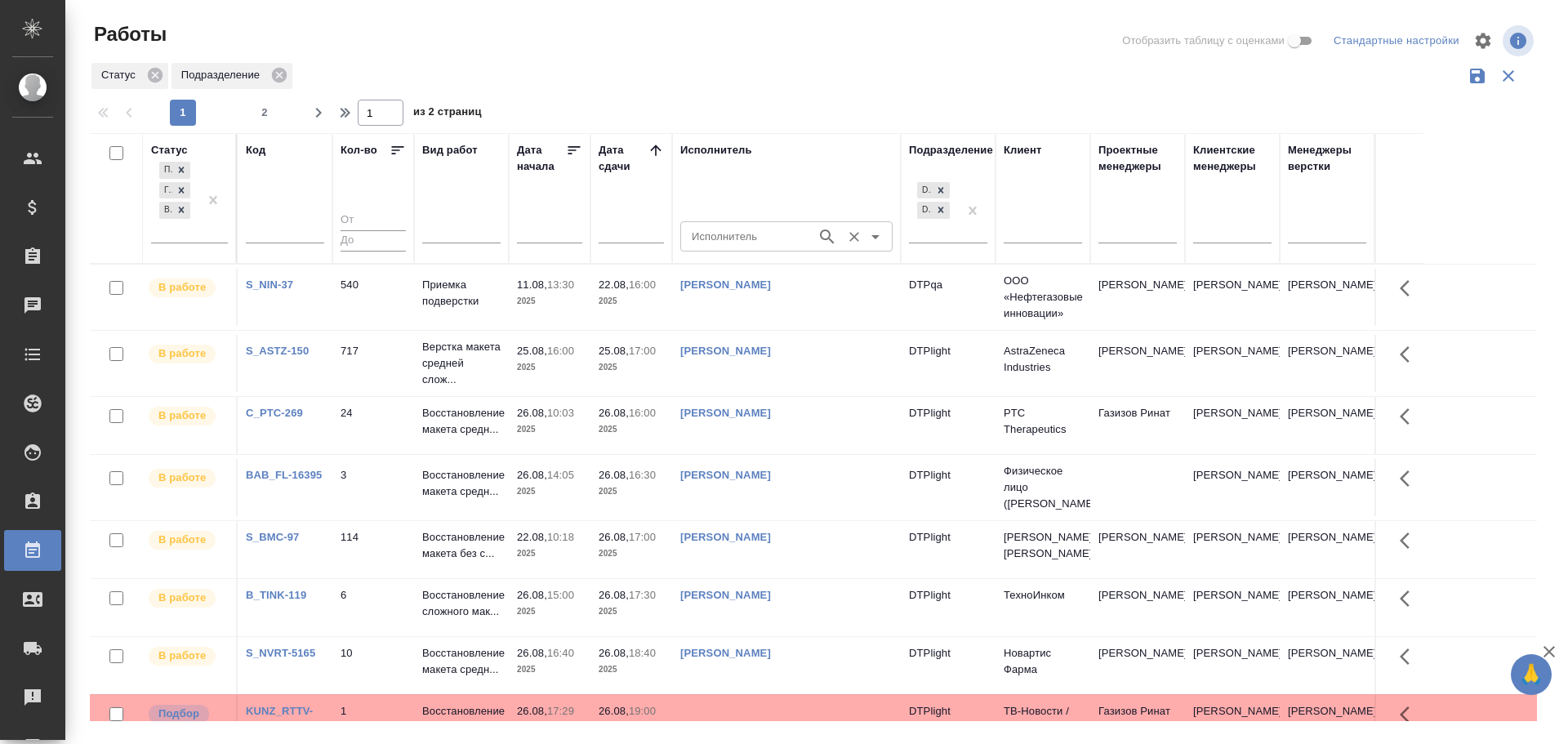
click at [711, 238] on input "Исполнитель" at bounding box center [747, 235] width 124 height 20
type input "Крамник"
click at [719, 268] on p "[PERSON_NAME]" at bounding box center [738, 273] width 89 height 17
type input "[PERSON_NAME]"
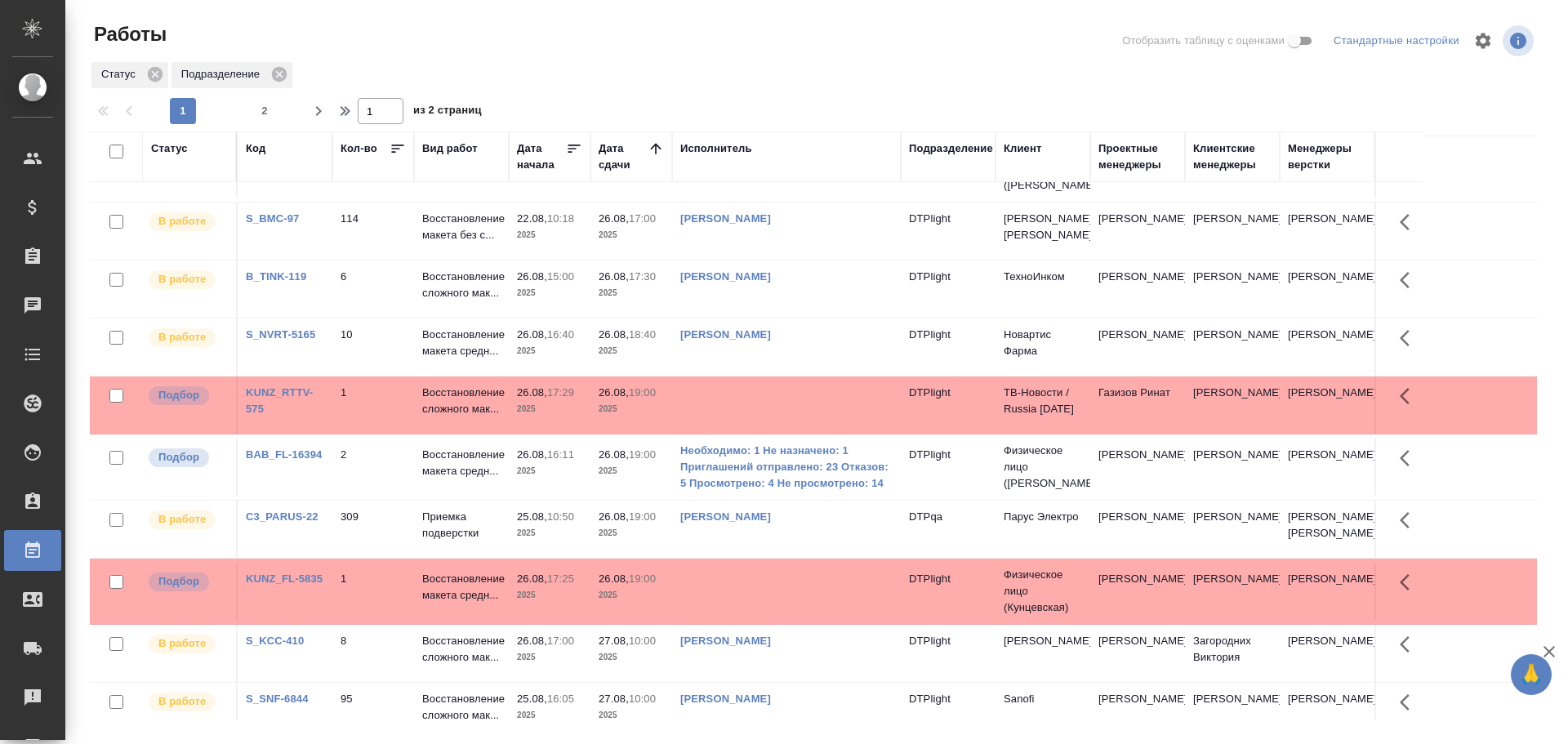
scroll to position [246, 0]
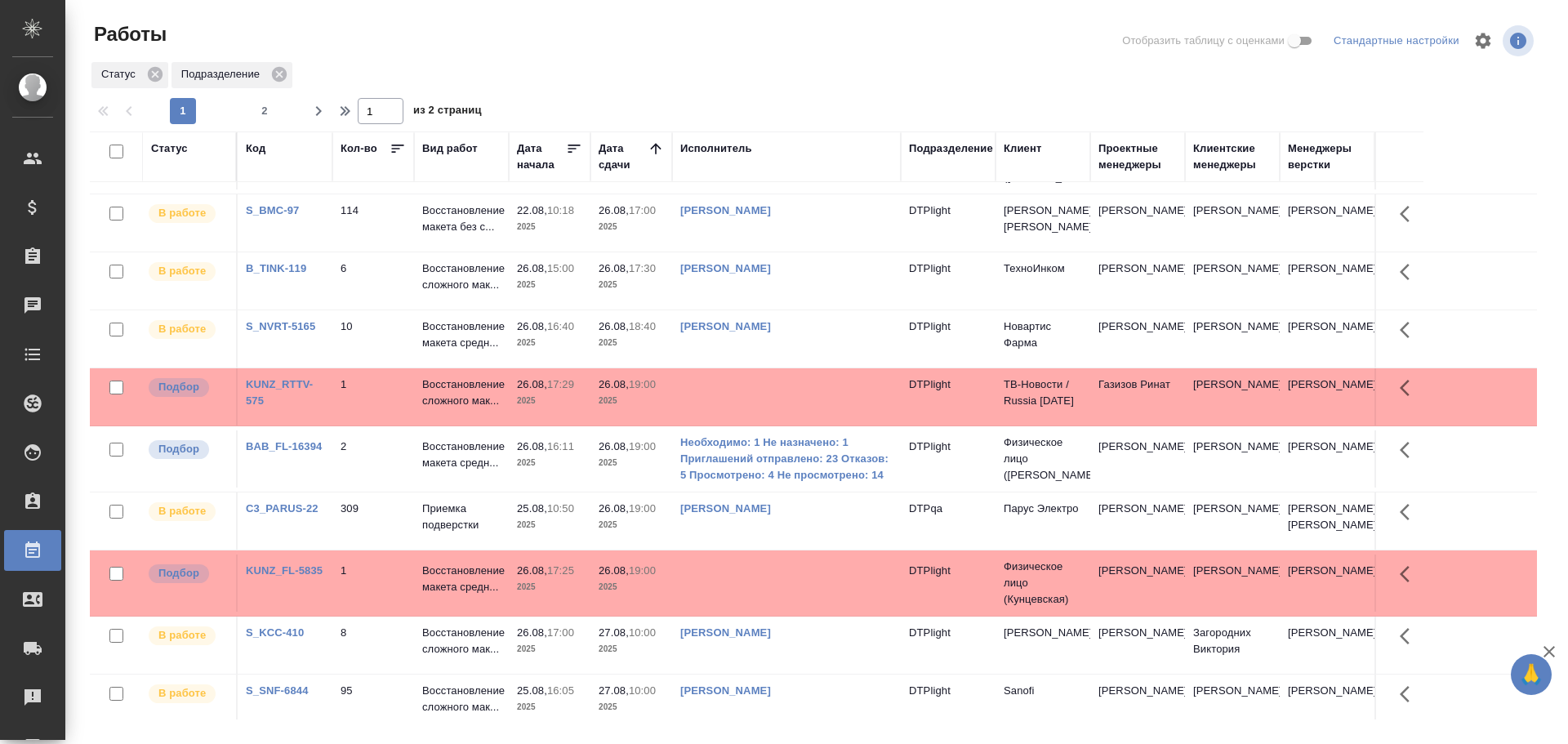
click at [768, 401] on td at bounding box center [787, 396] width 229 height 57
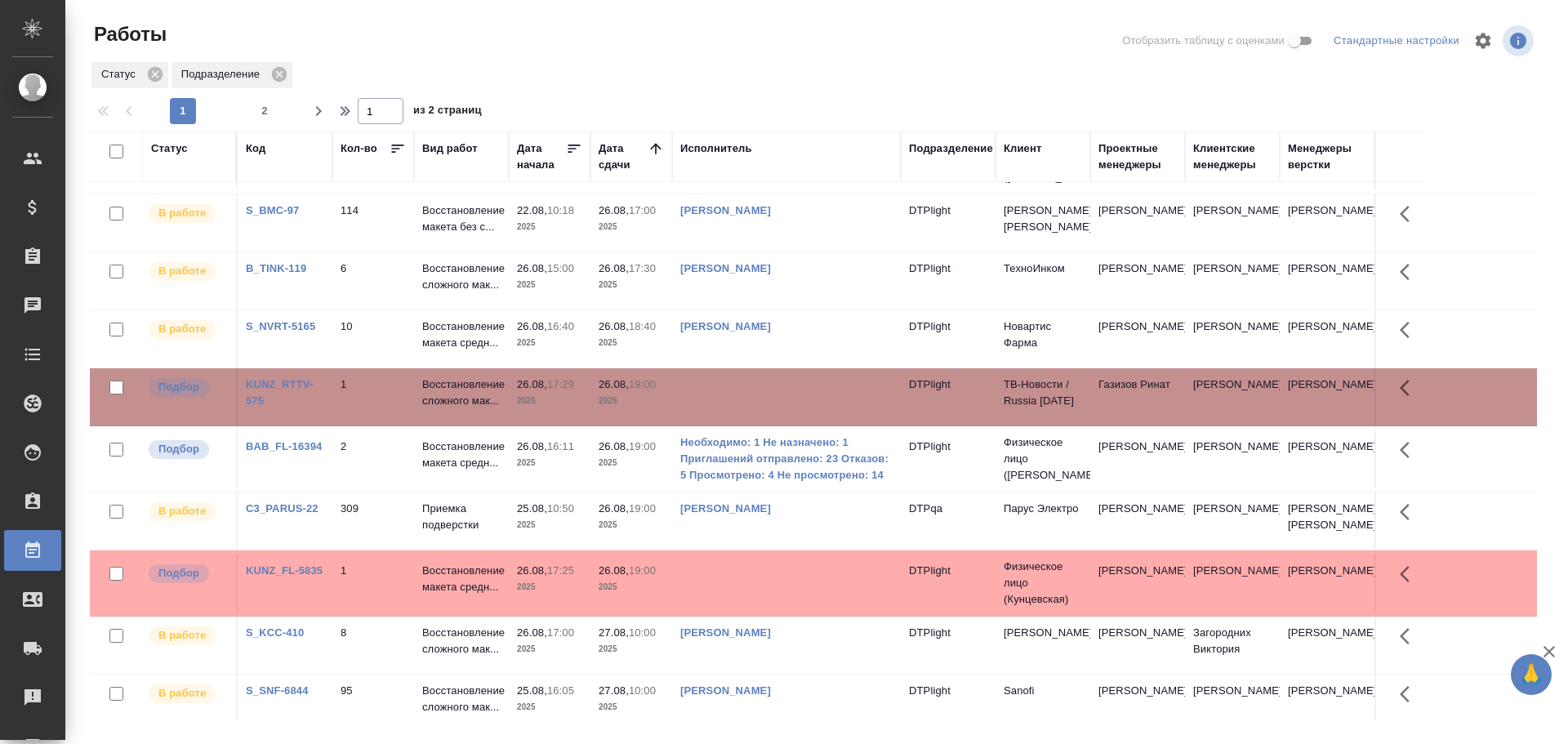
click at [768, 401] on td at bounding box center [787, 396] width 229 height 57
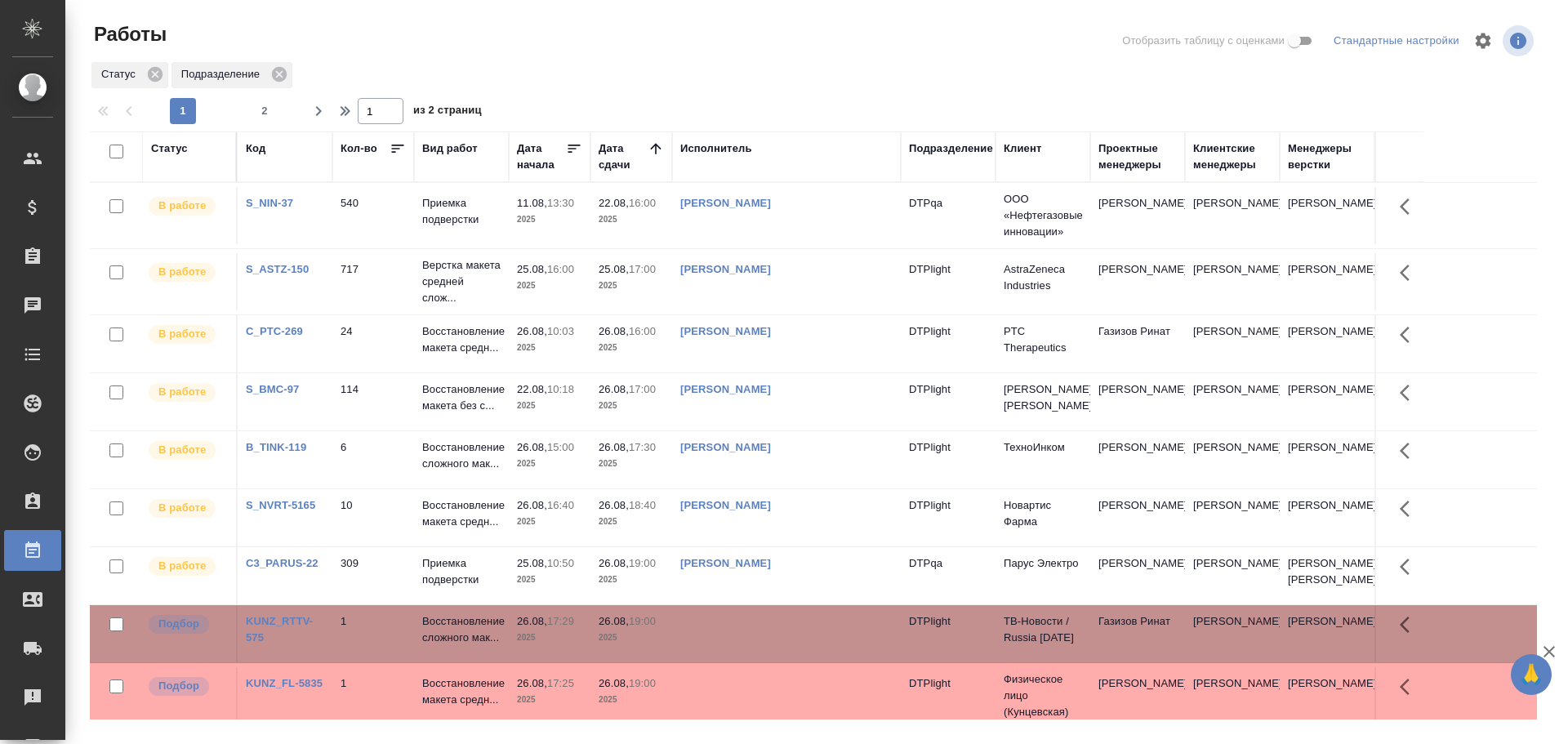
scroll to position [164, 0]
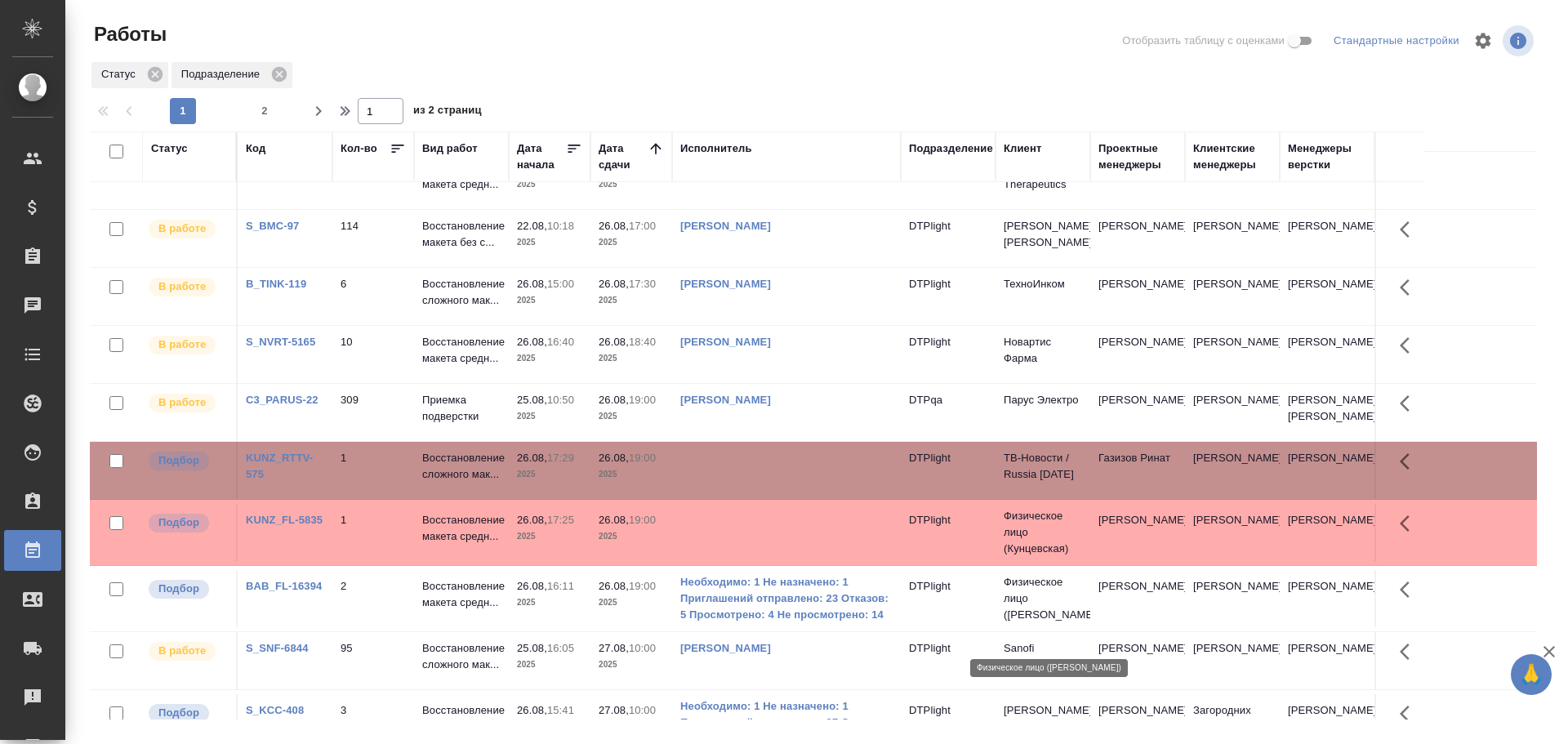
click at [1064, 623] on p "Физическое лицо (Бабушкинская)" at bounding box center [1043, 598] width 78 height 49
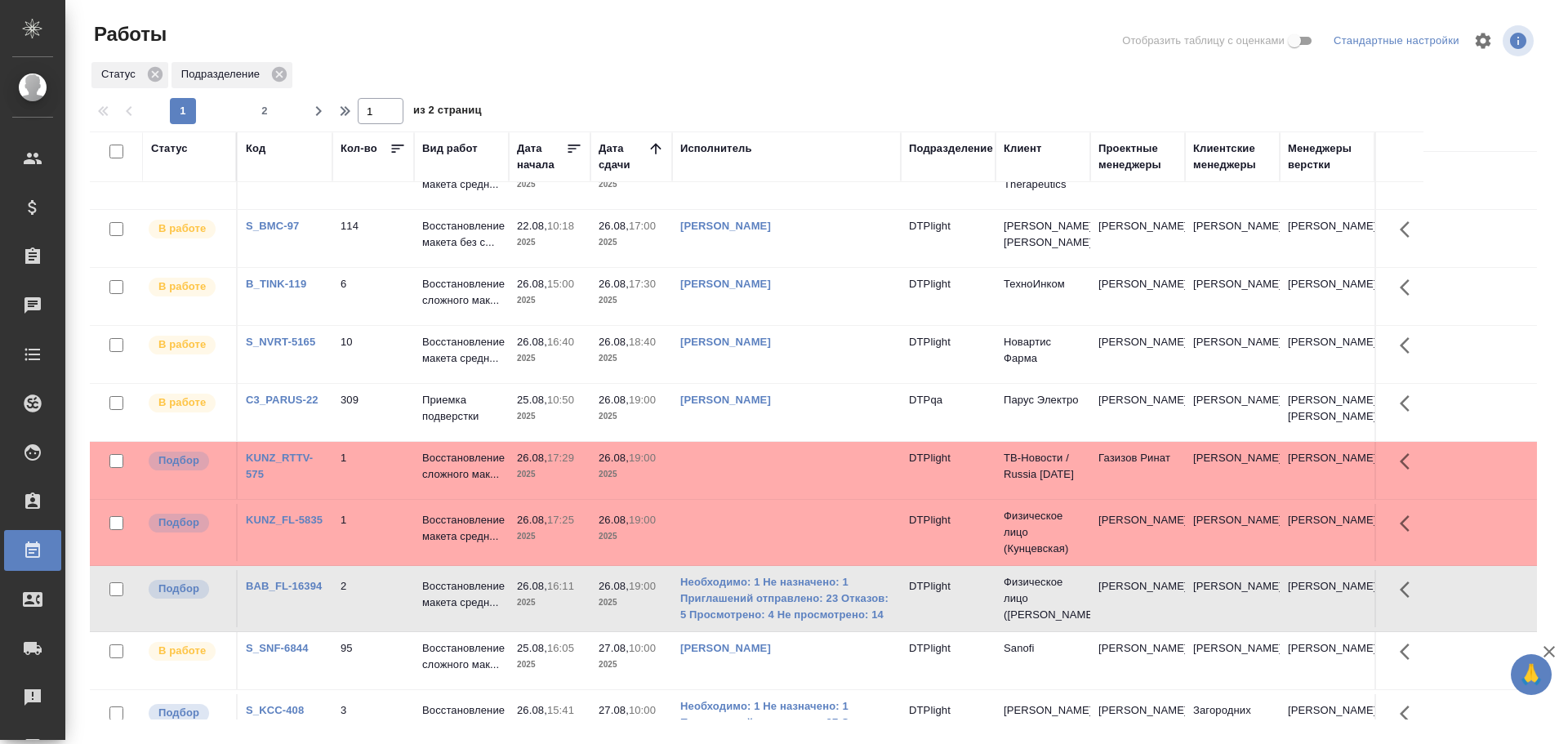
click at [786, 553] on td at bounding box center [787, 532] width 229 height 57
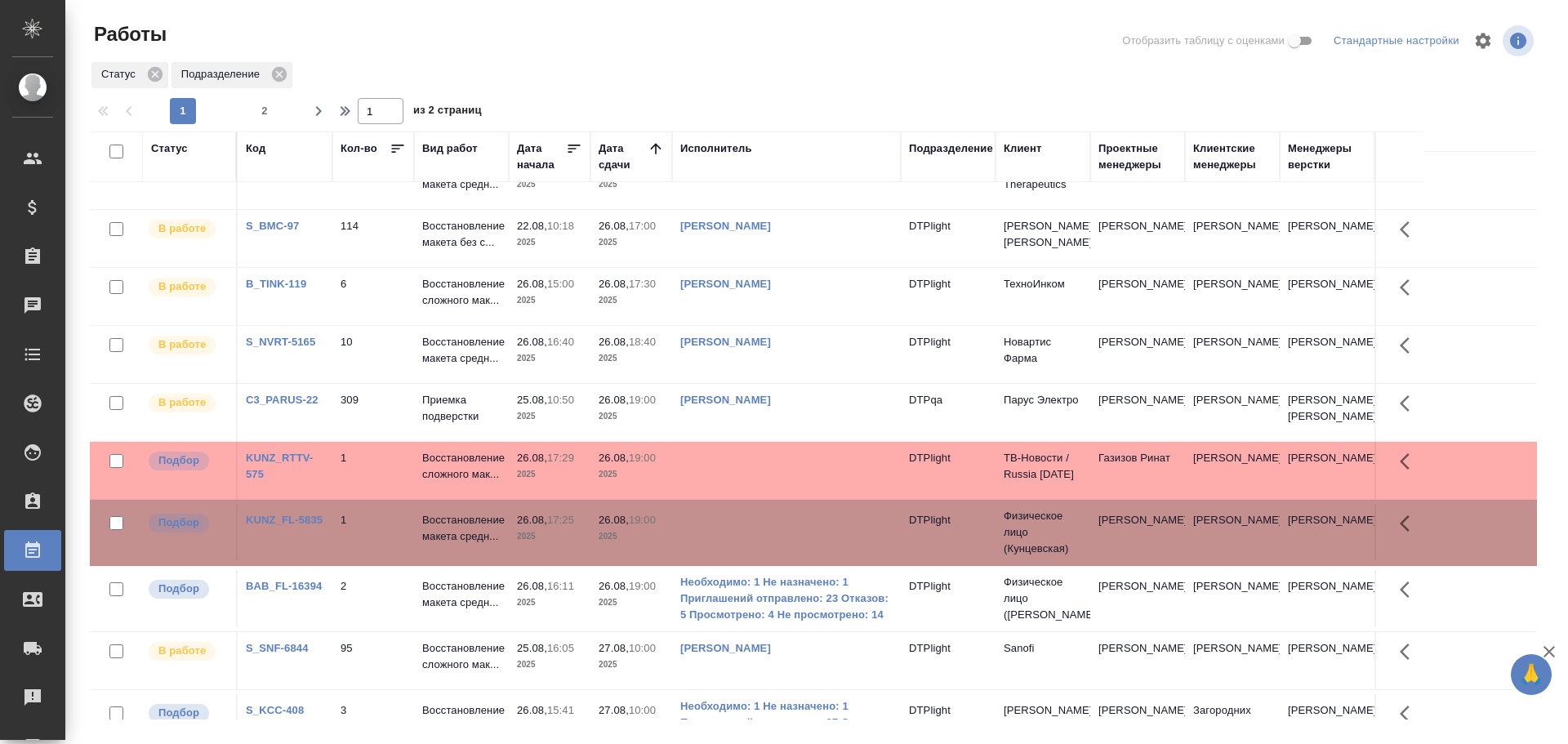
click at [791, 494] on td at bounding box center [787, 470] width 229 height 57
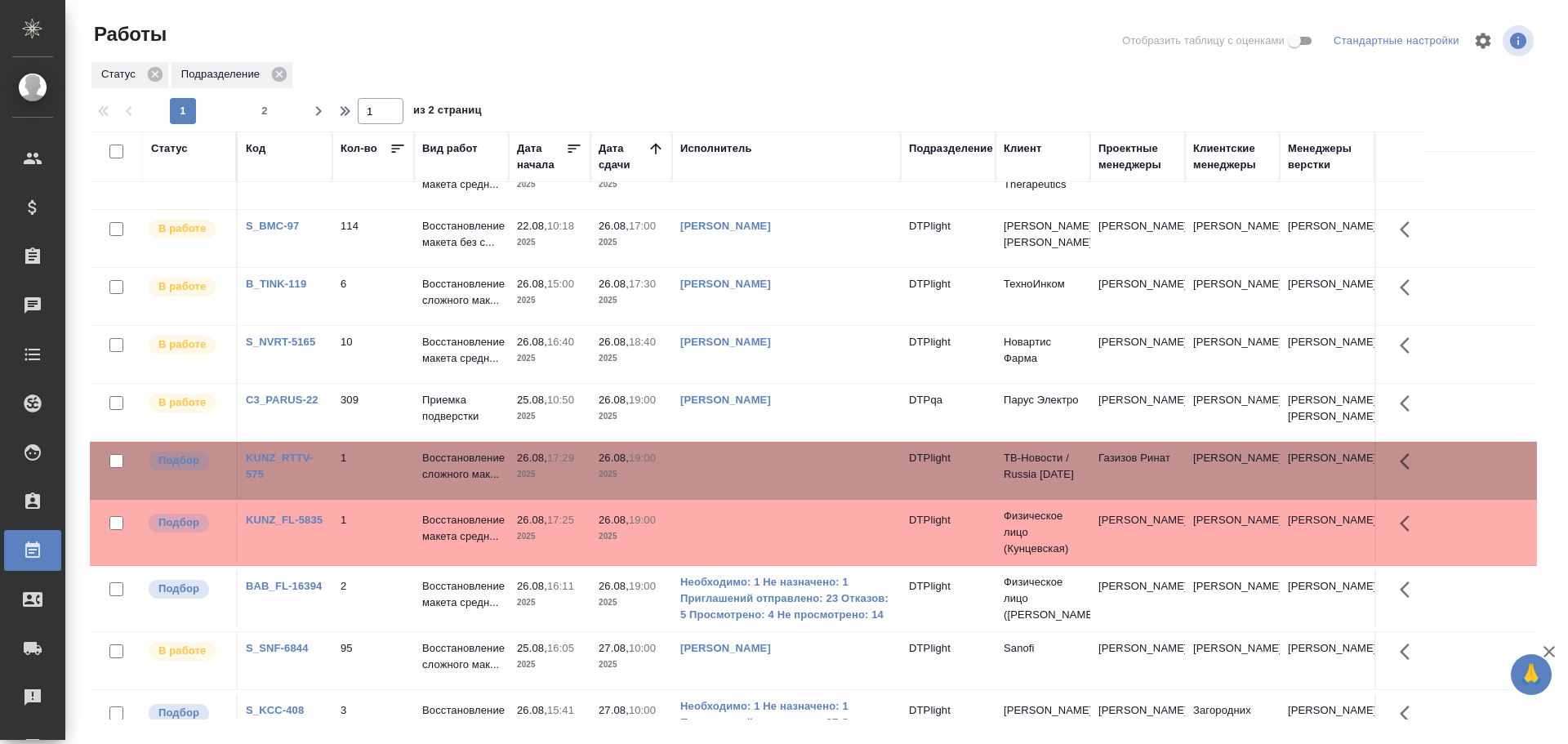
click at [766, 561] on td at bounding box center [787, 532] width 229 height 57
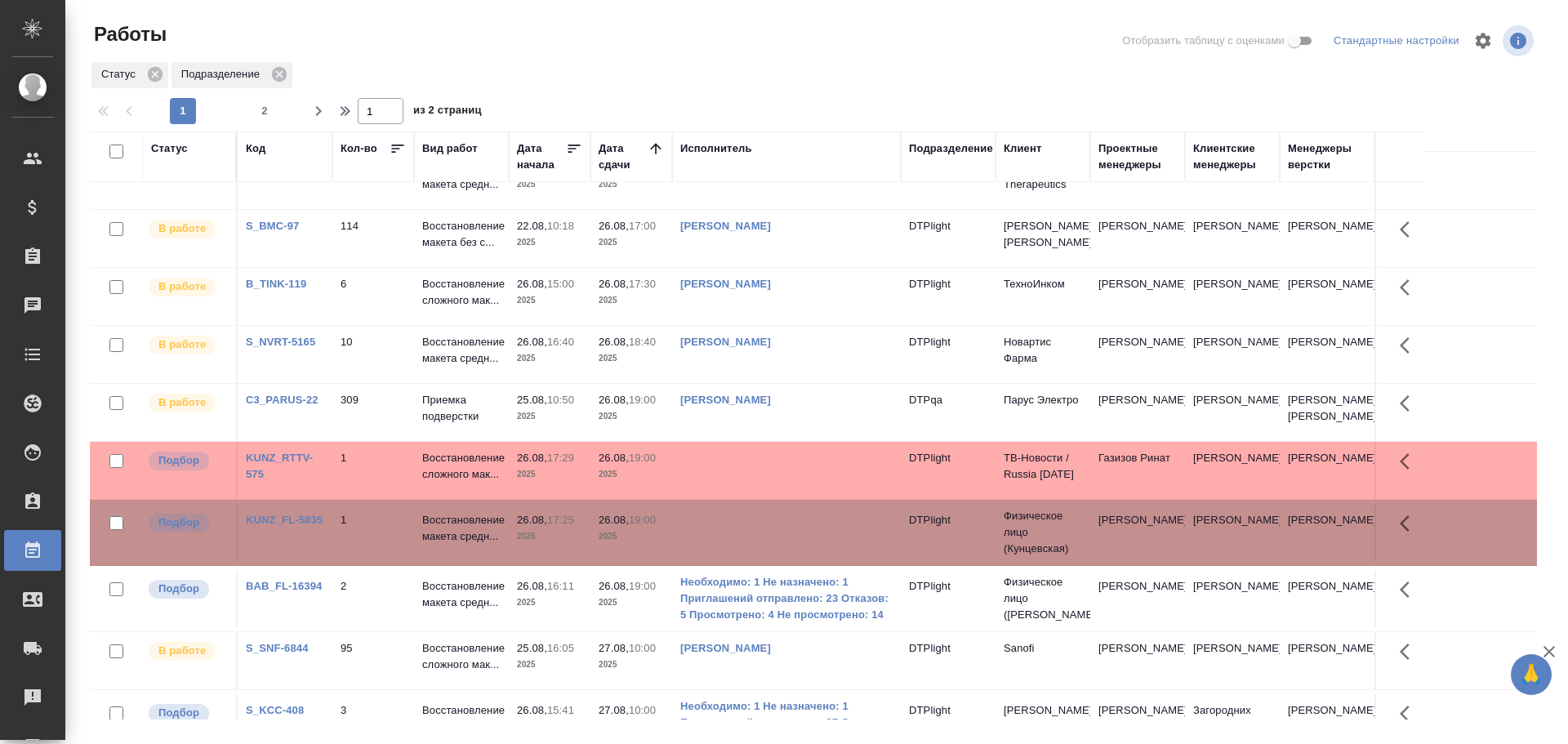
click at [766, 561] on td at bounding box center [787, 532] width 229 height 57
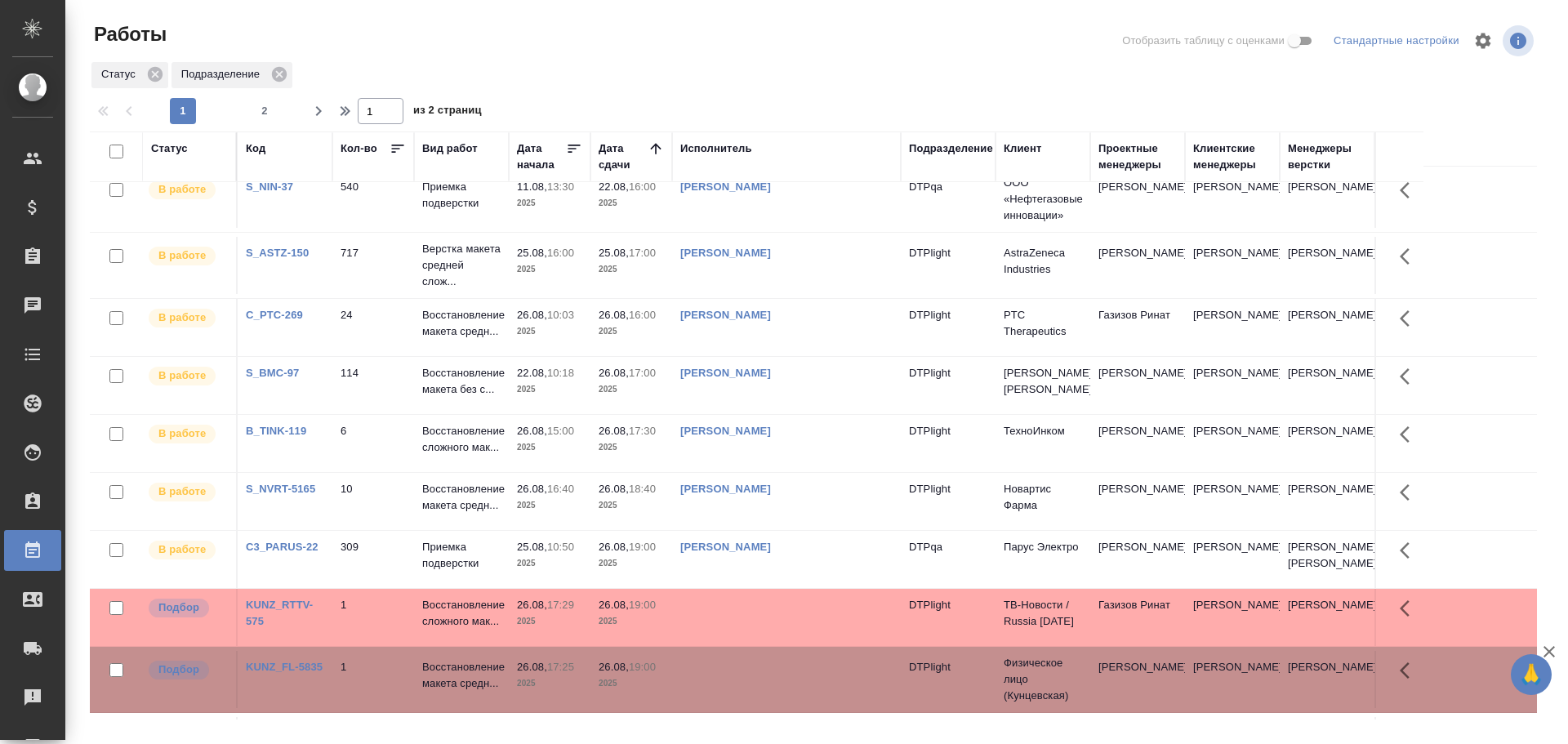
scroll to position [0, 0]
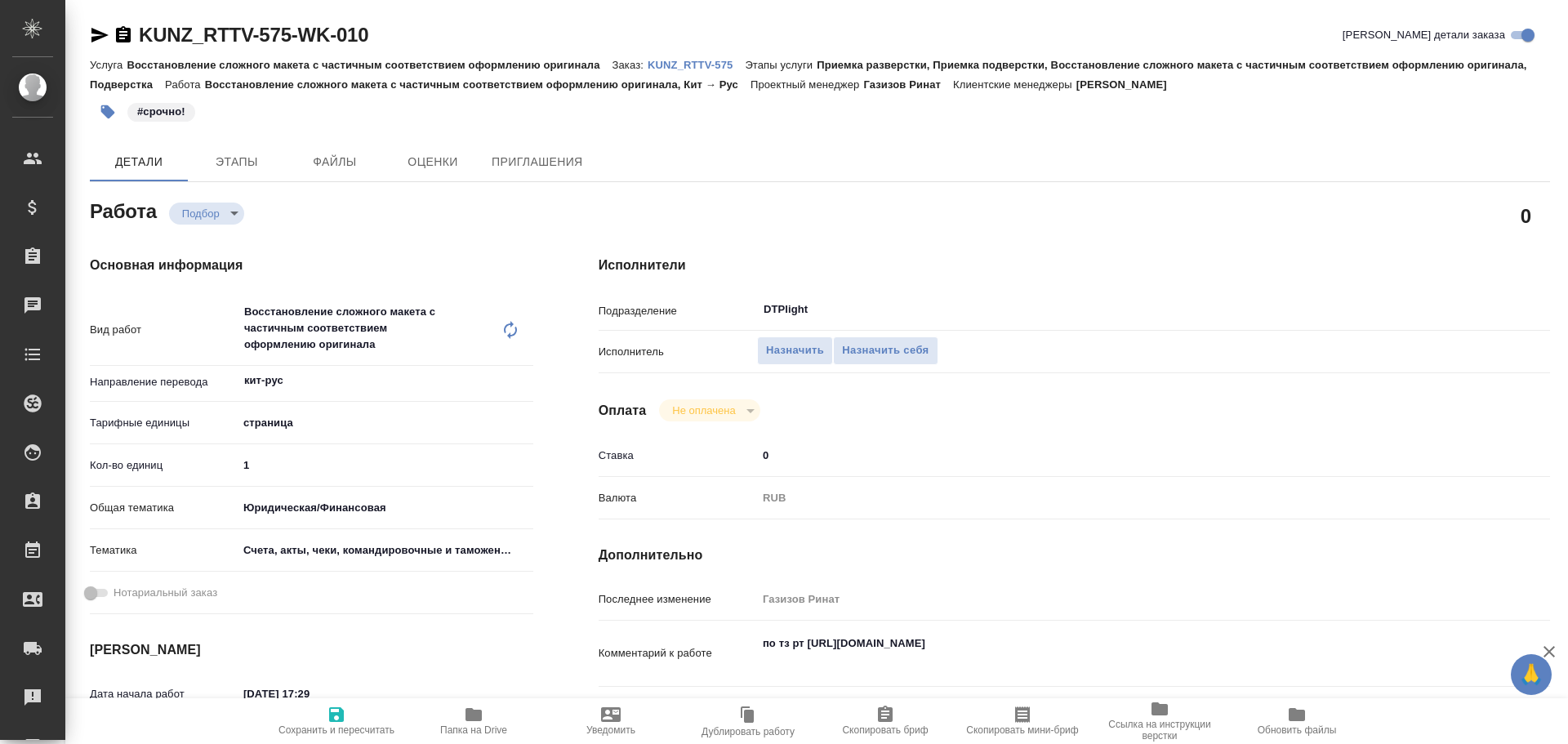
type textarea "x"
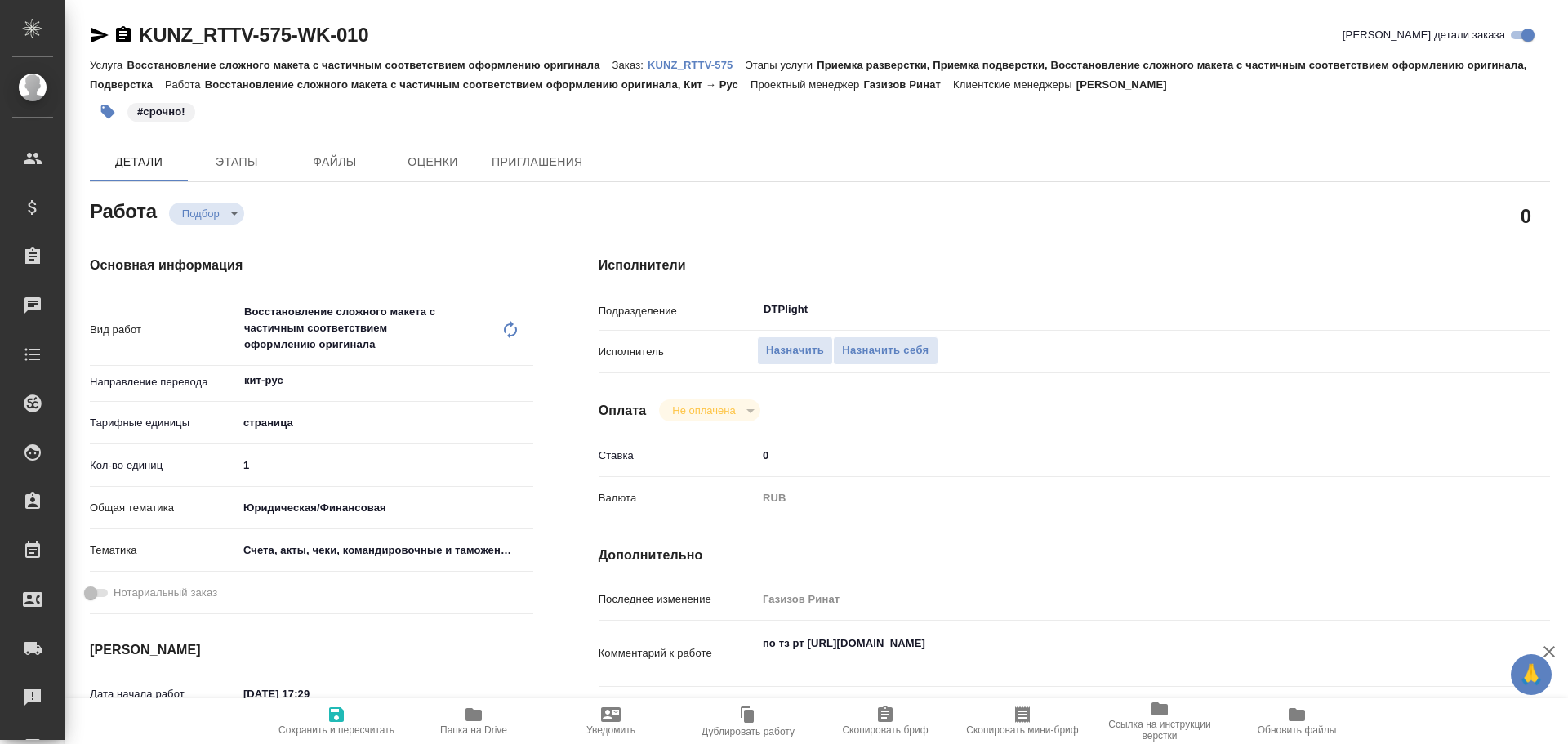
type textarea "x"
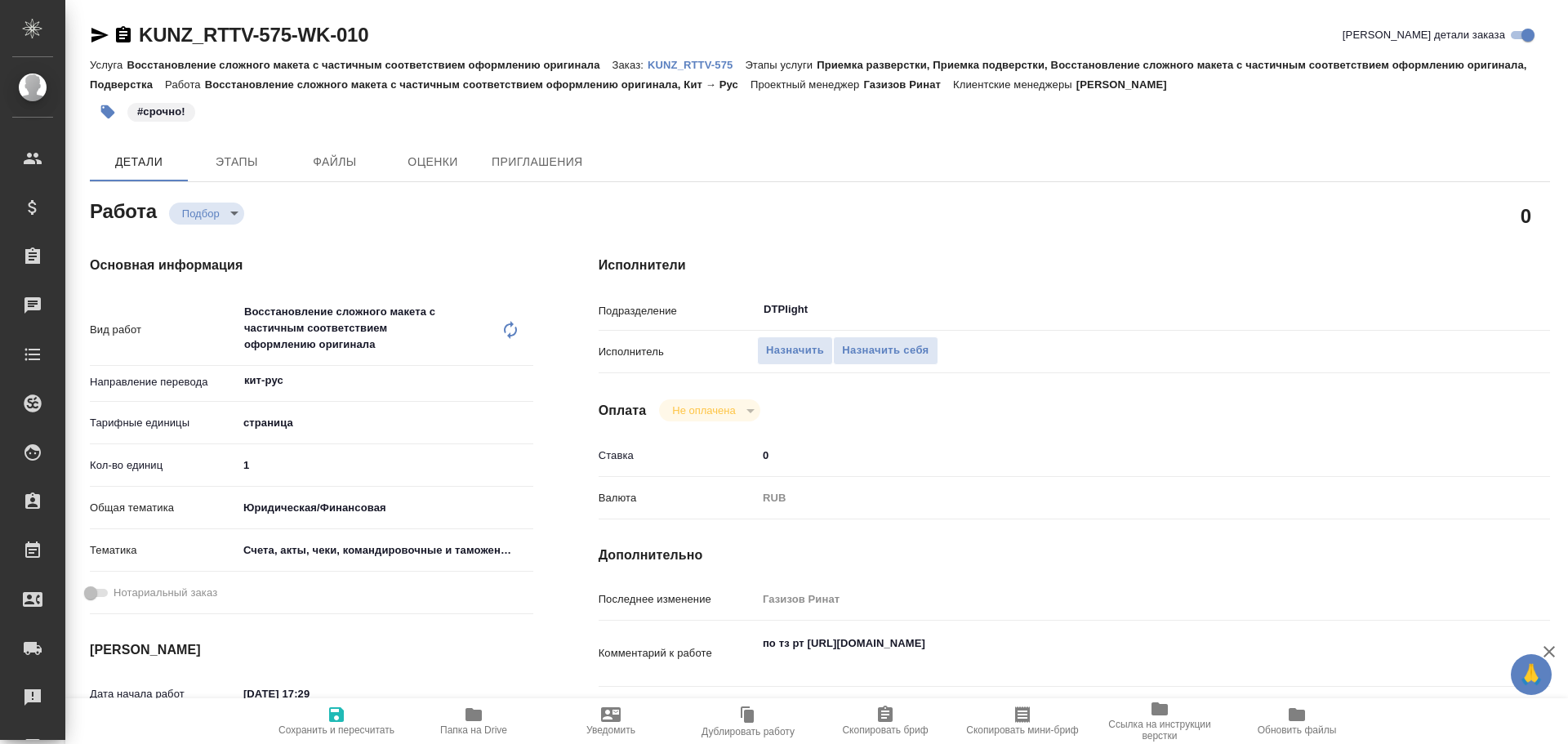
type textarea "x"
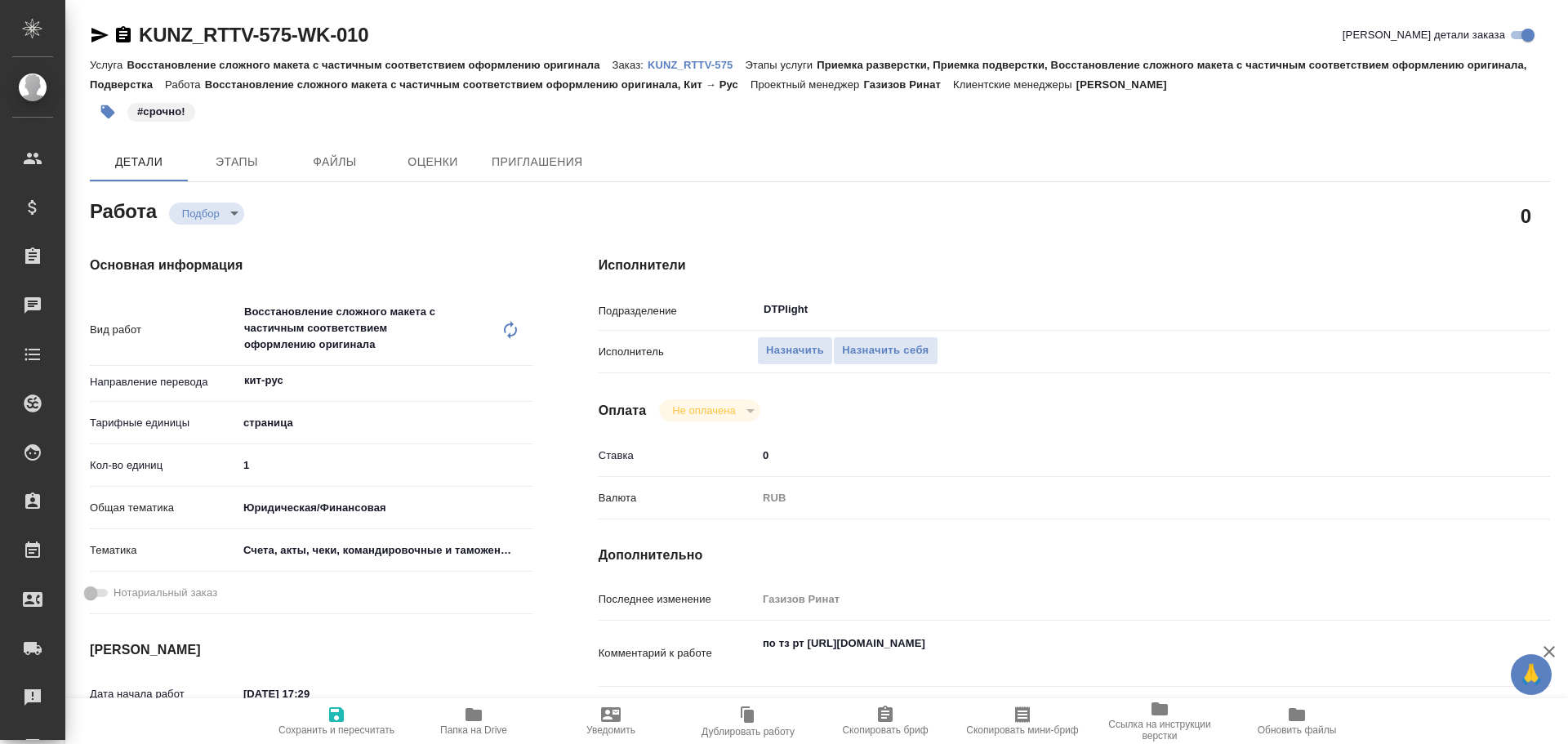
scroll to position [82, 0]
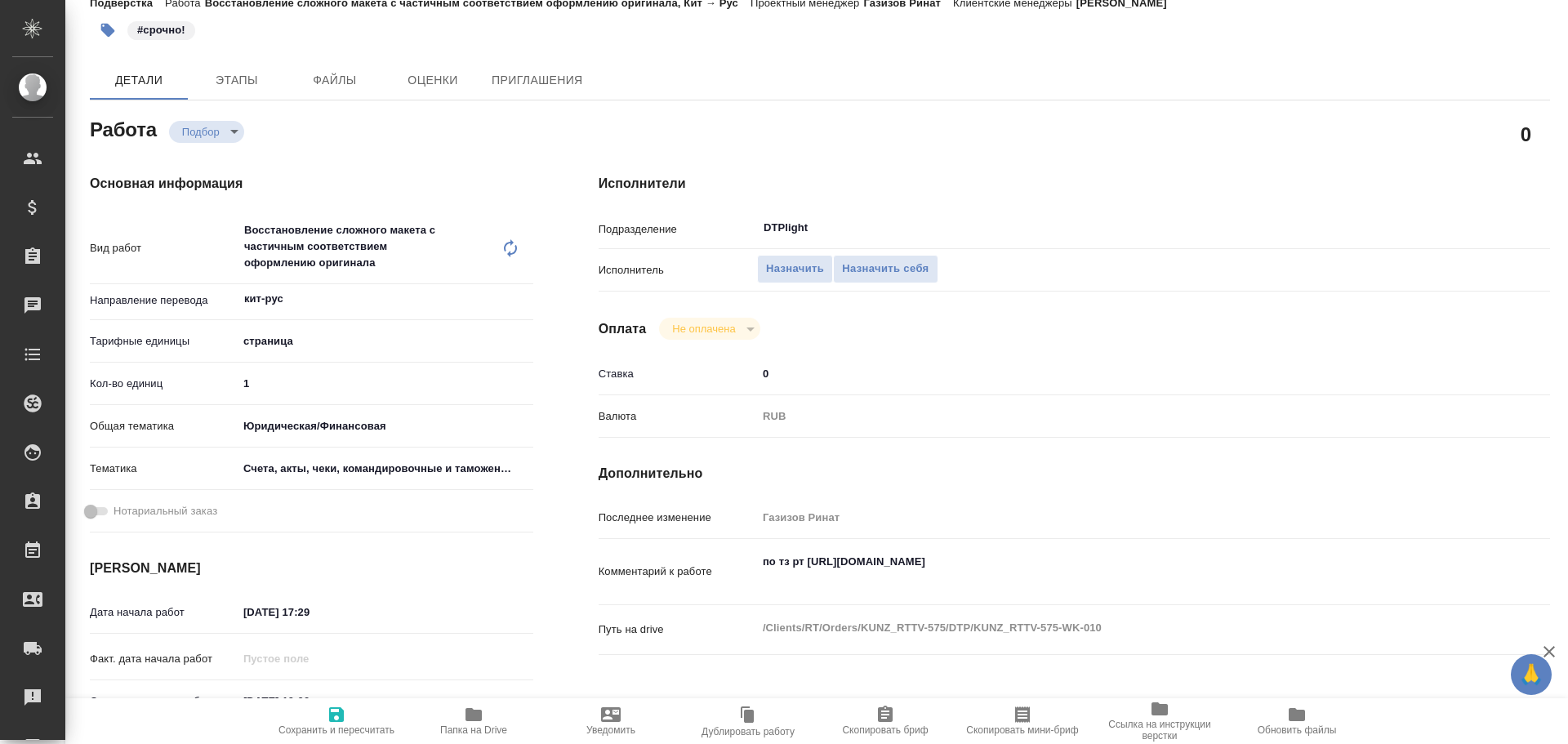
type textarea "x"
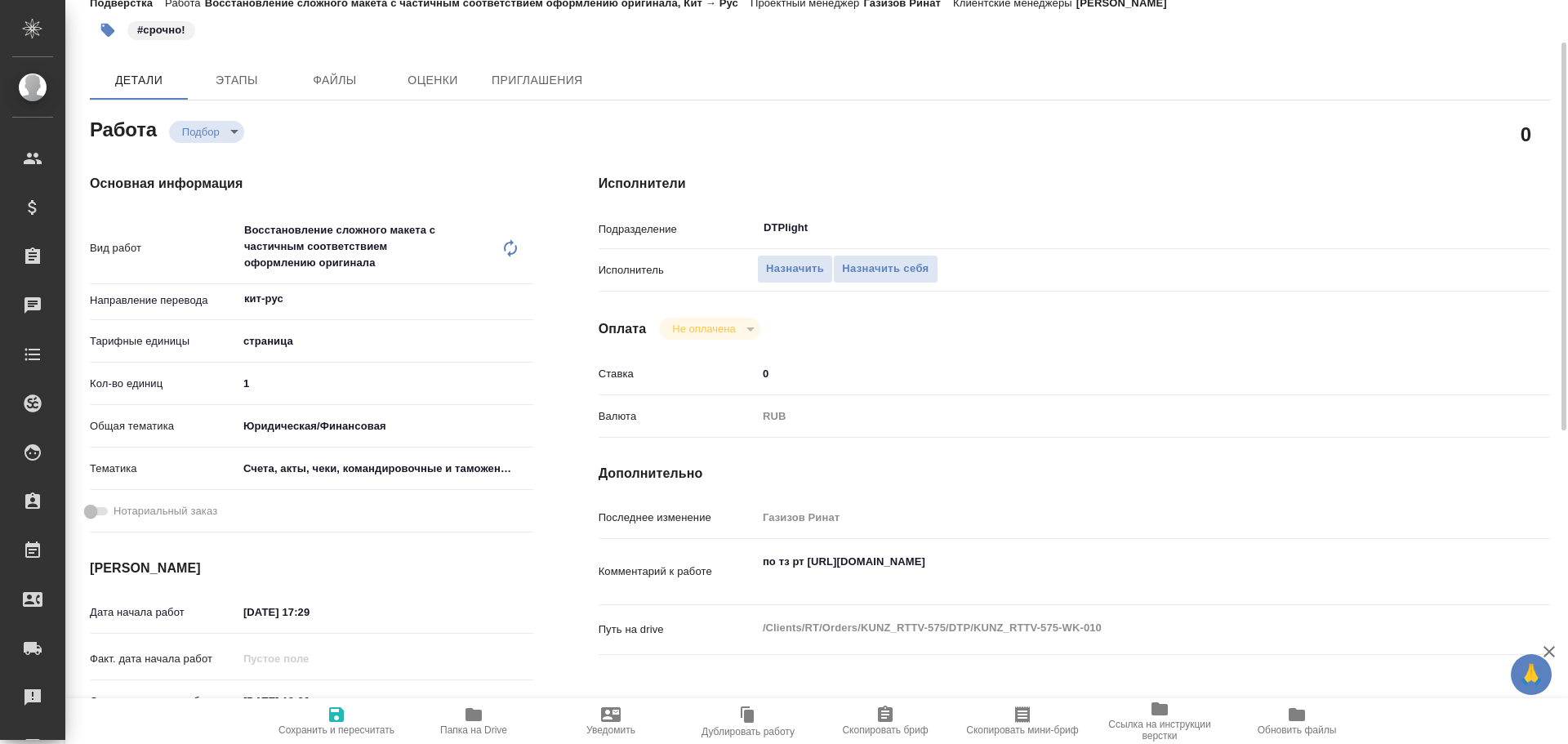
type textarea "x"
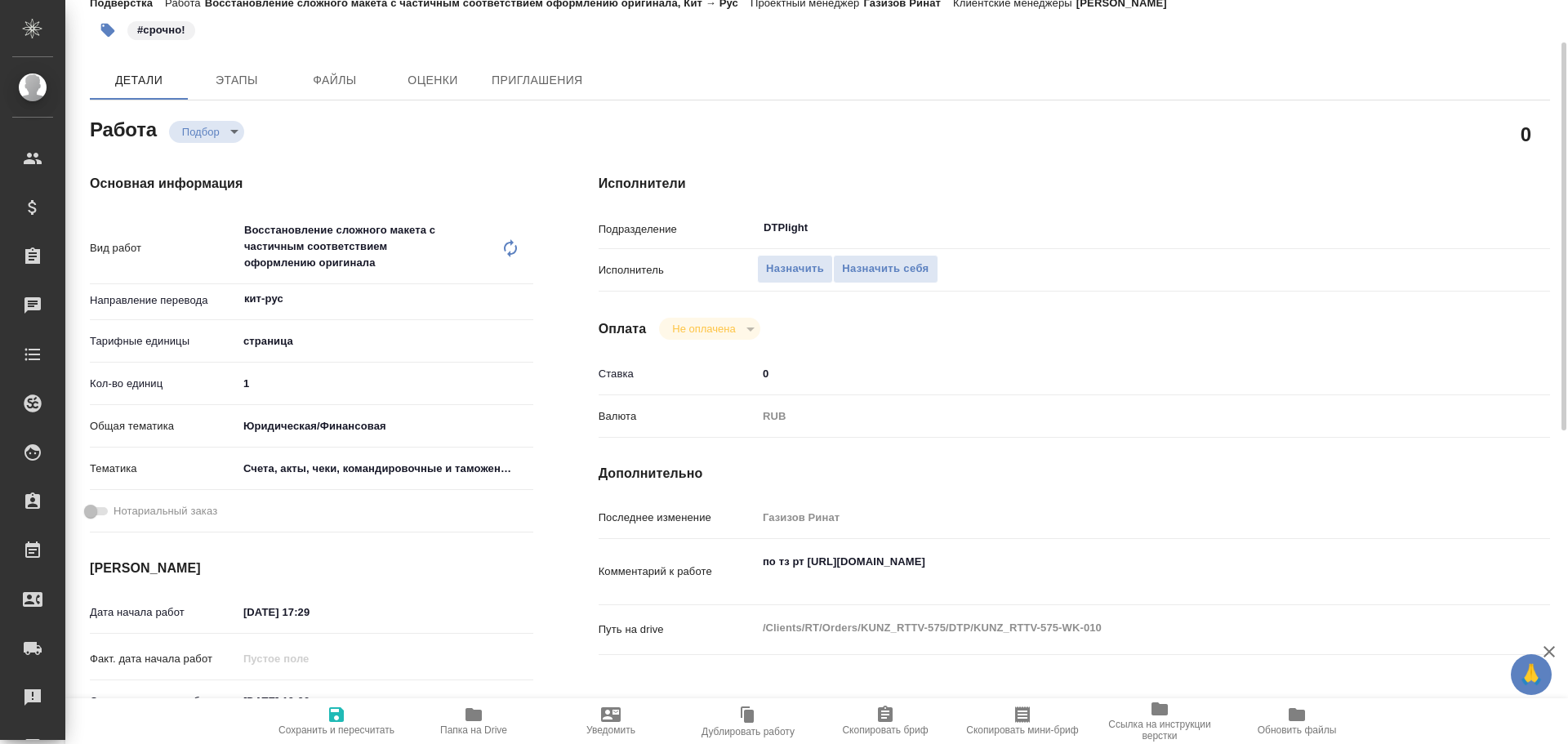
click at [475, 715] on icon "button" at bounding box center [474, 715] width 17 height 13
type textarea "x"
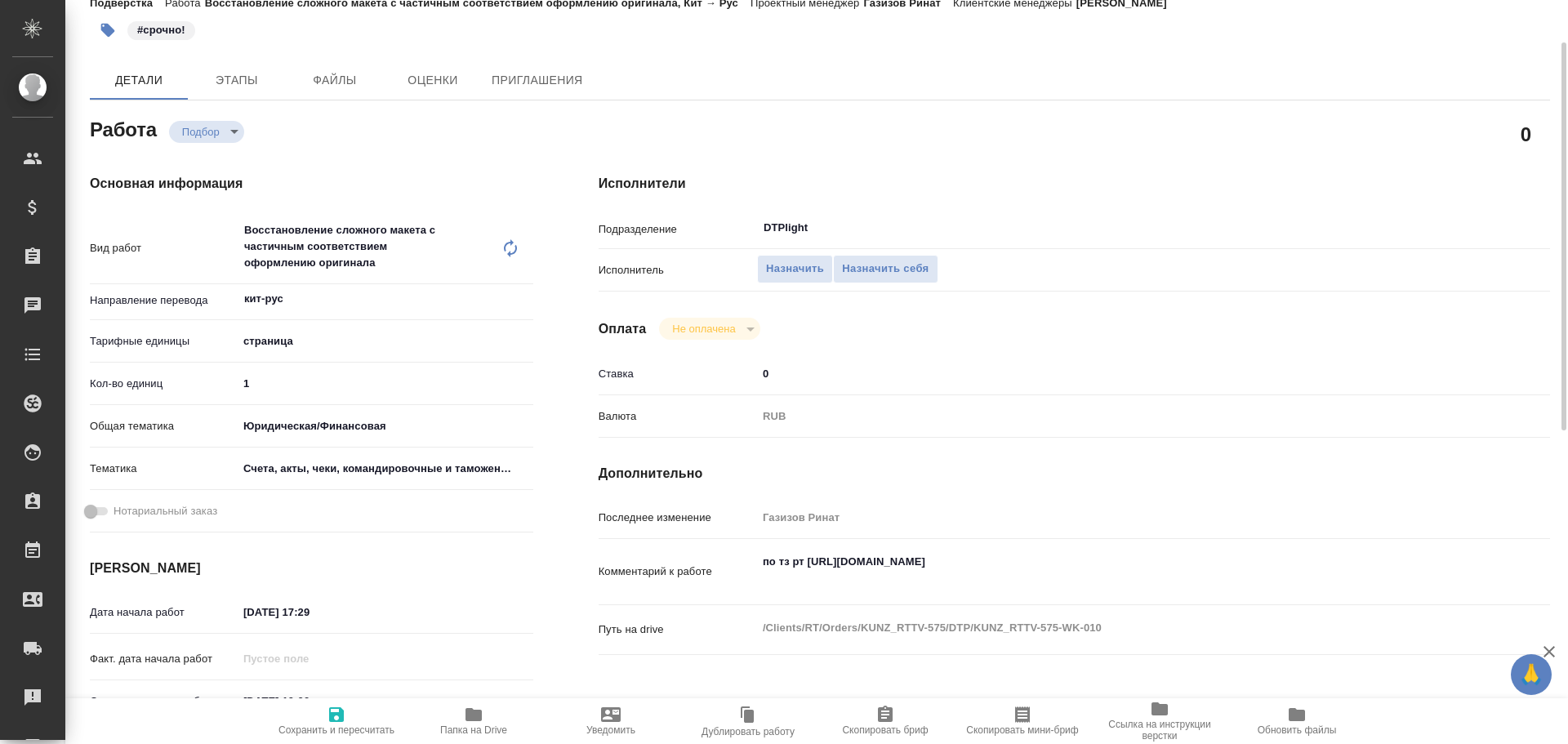
type textarea "x"
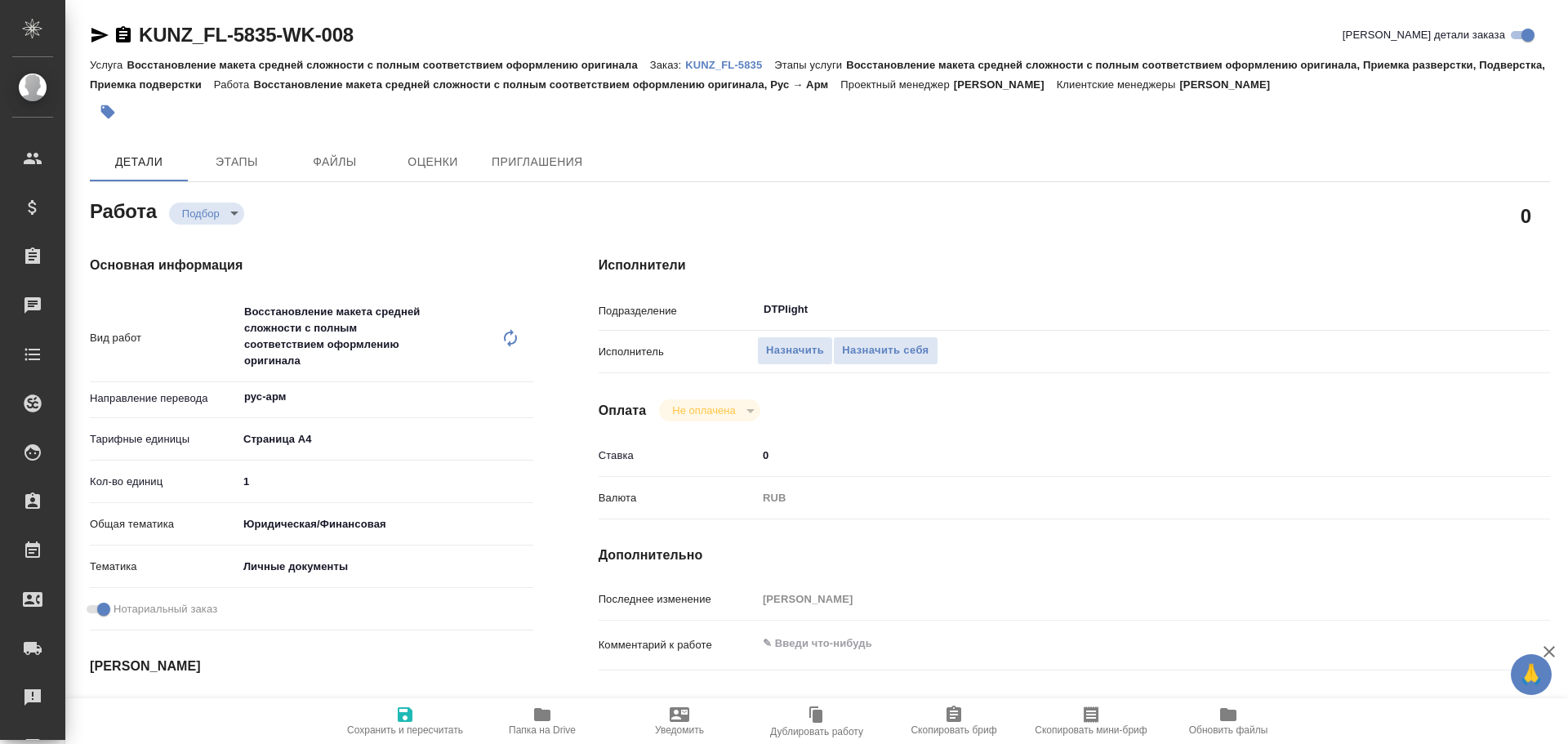
type textarea "x"
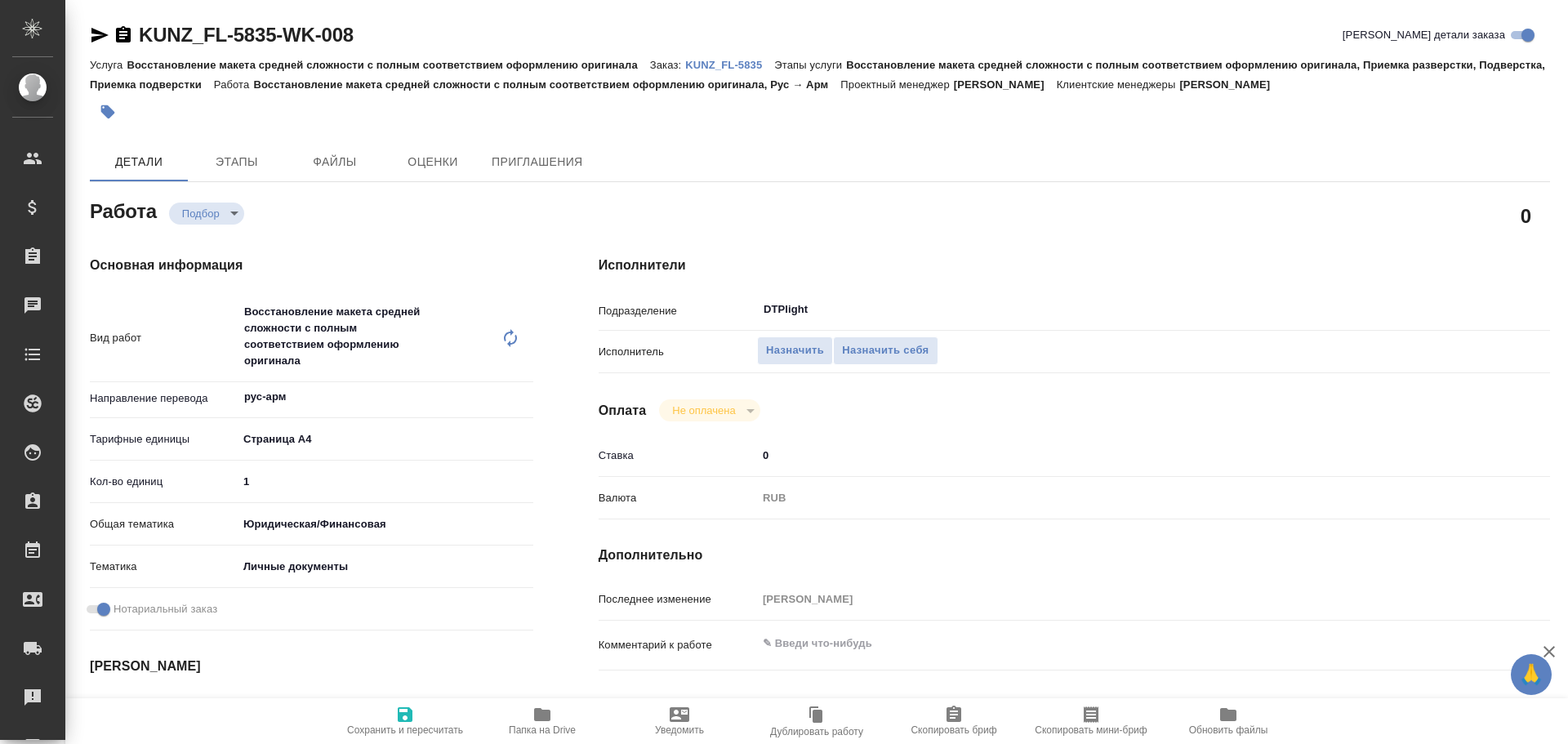
type textarea "x"
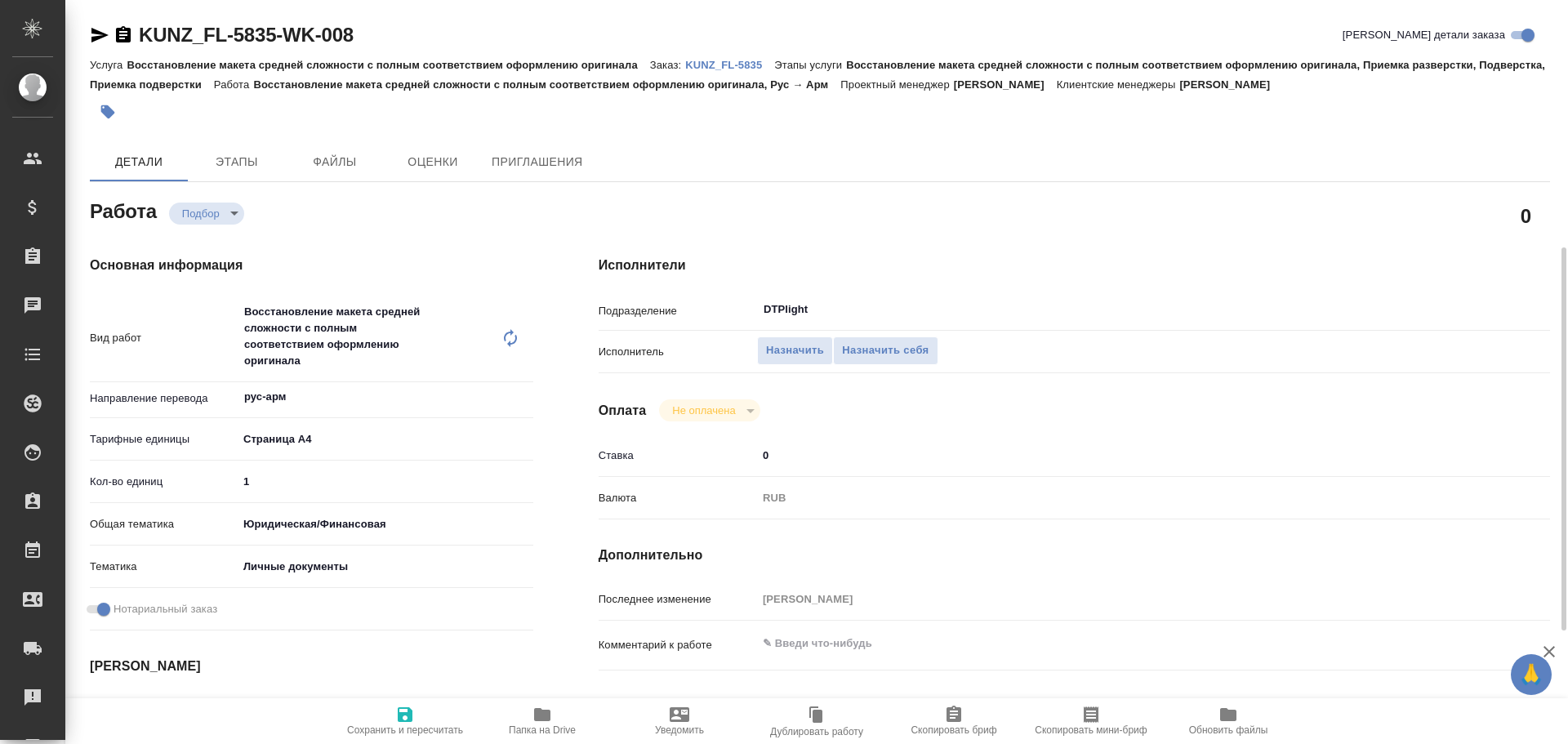
scroll to position [164, 0]
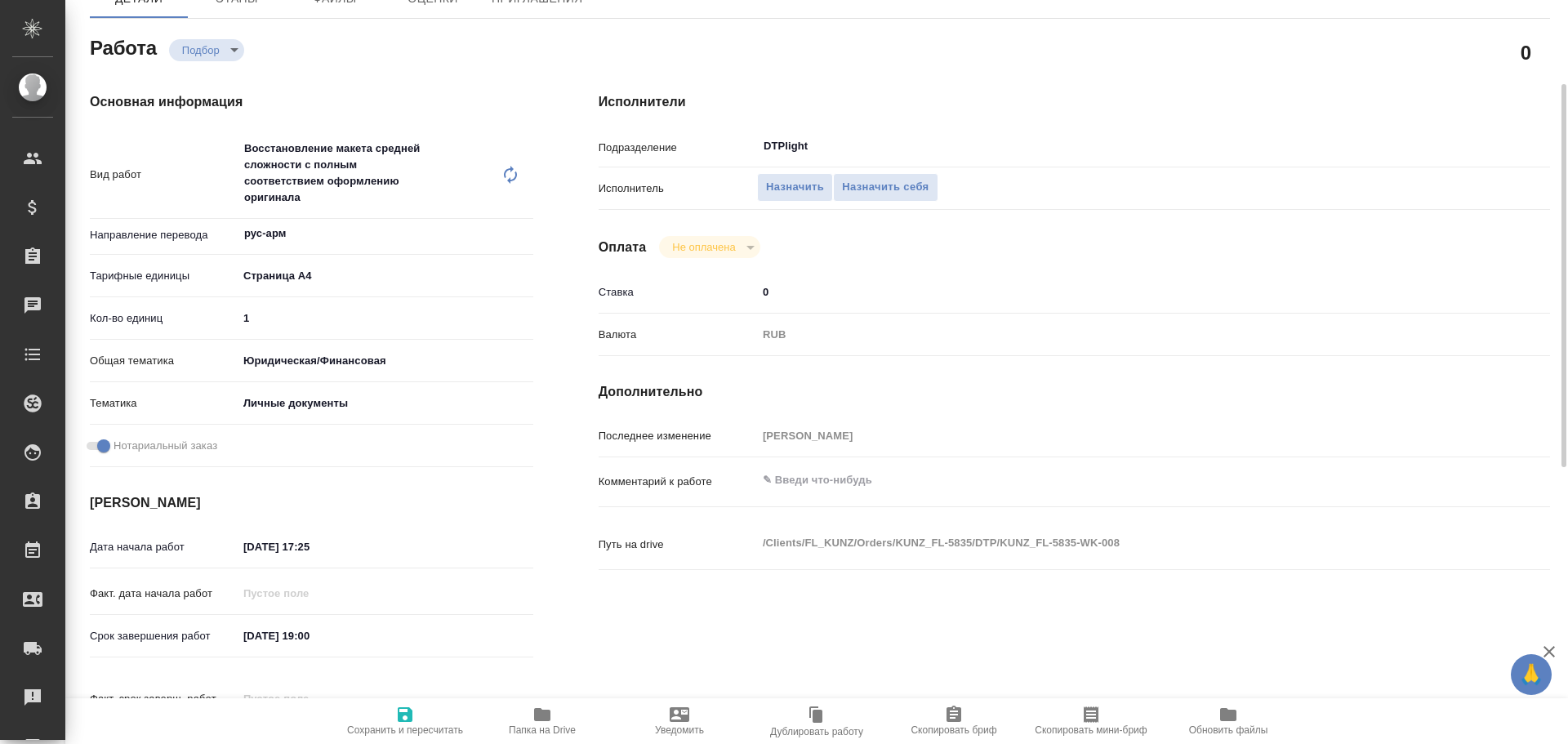
type textarea "x"
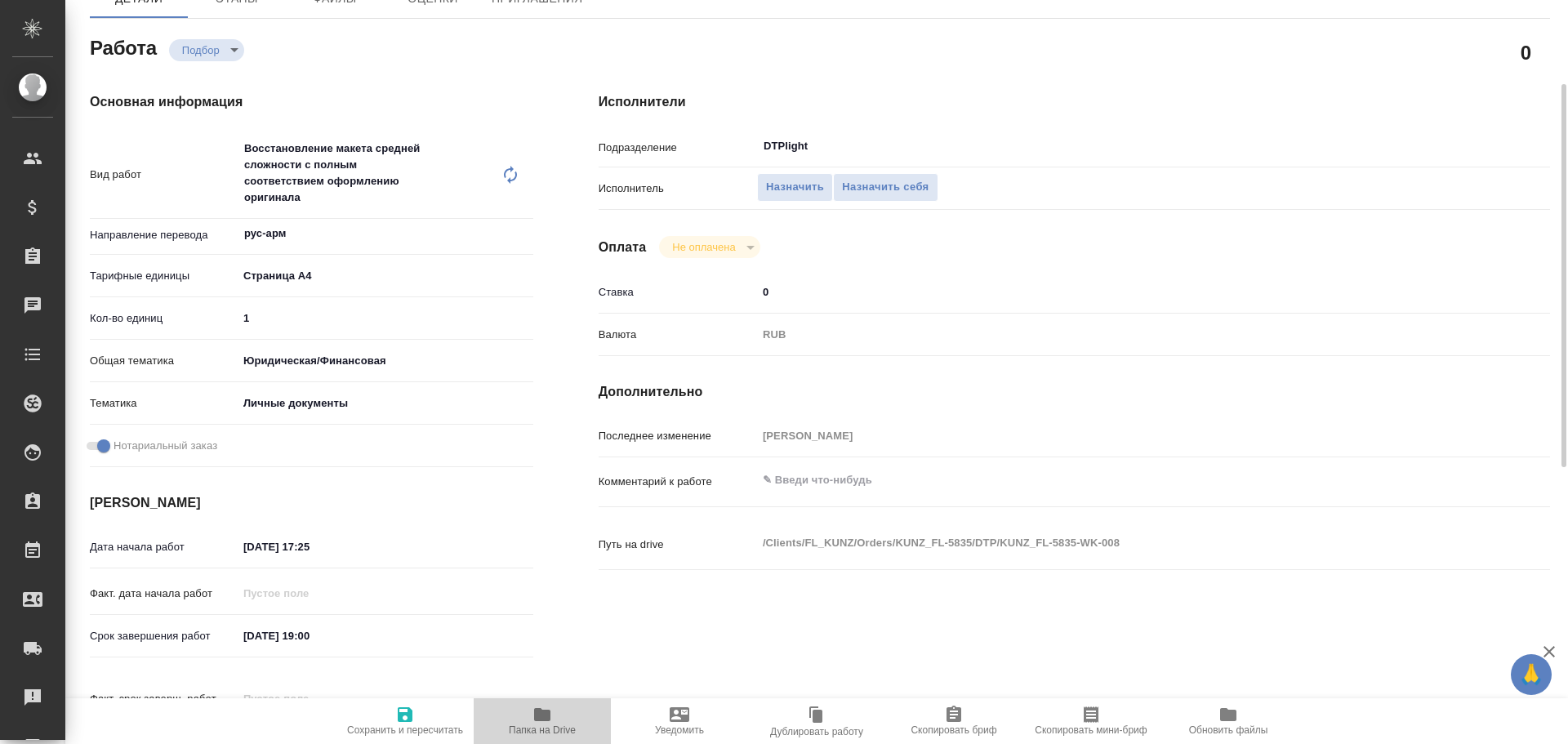
click at [542, 724] on icon "button" at bounding box center [542, 714] width 20 height 20
type textarea "x"
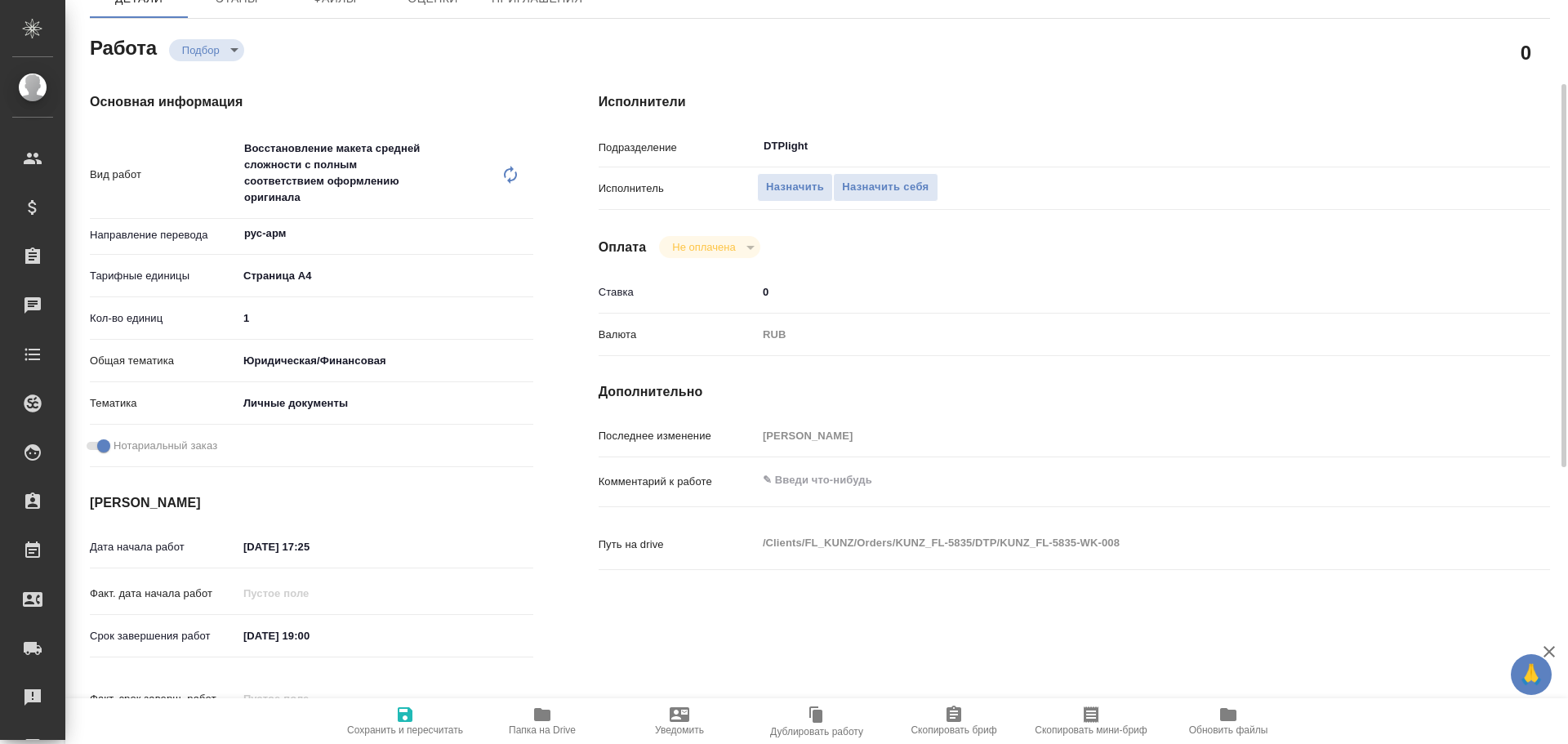
type textarea "x"
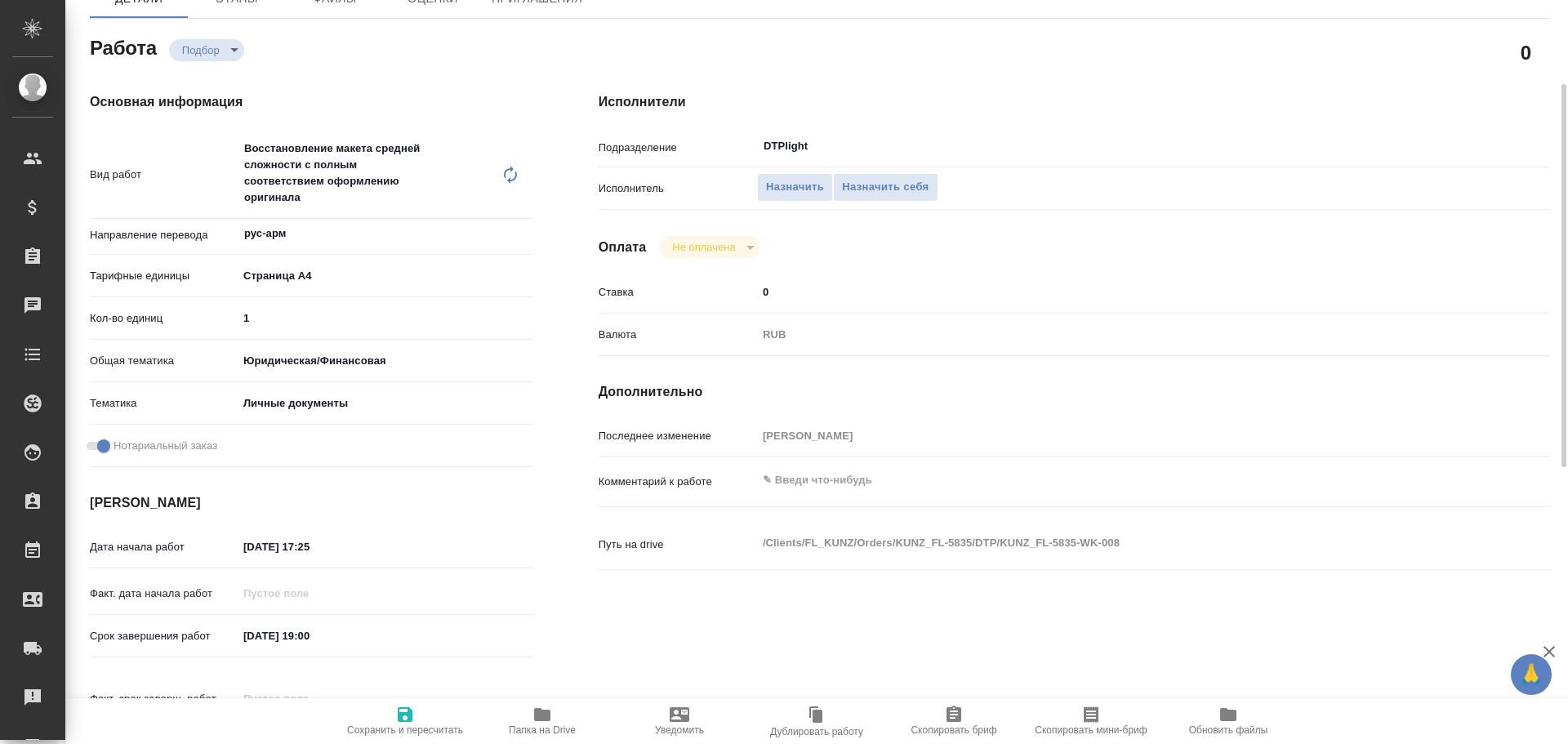
type textarea "x"
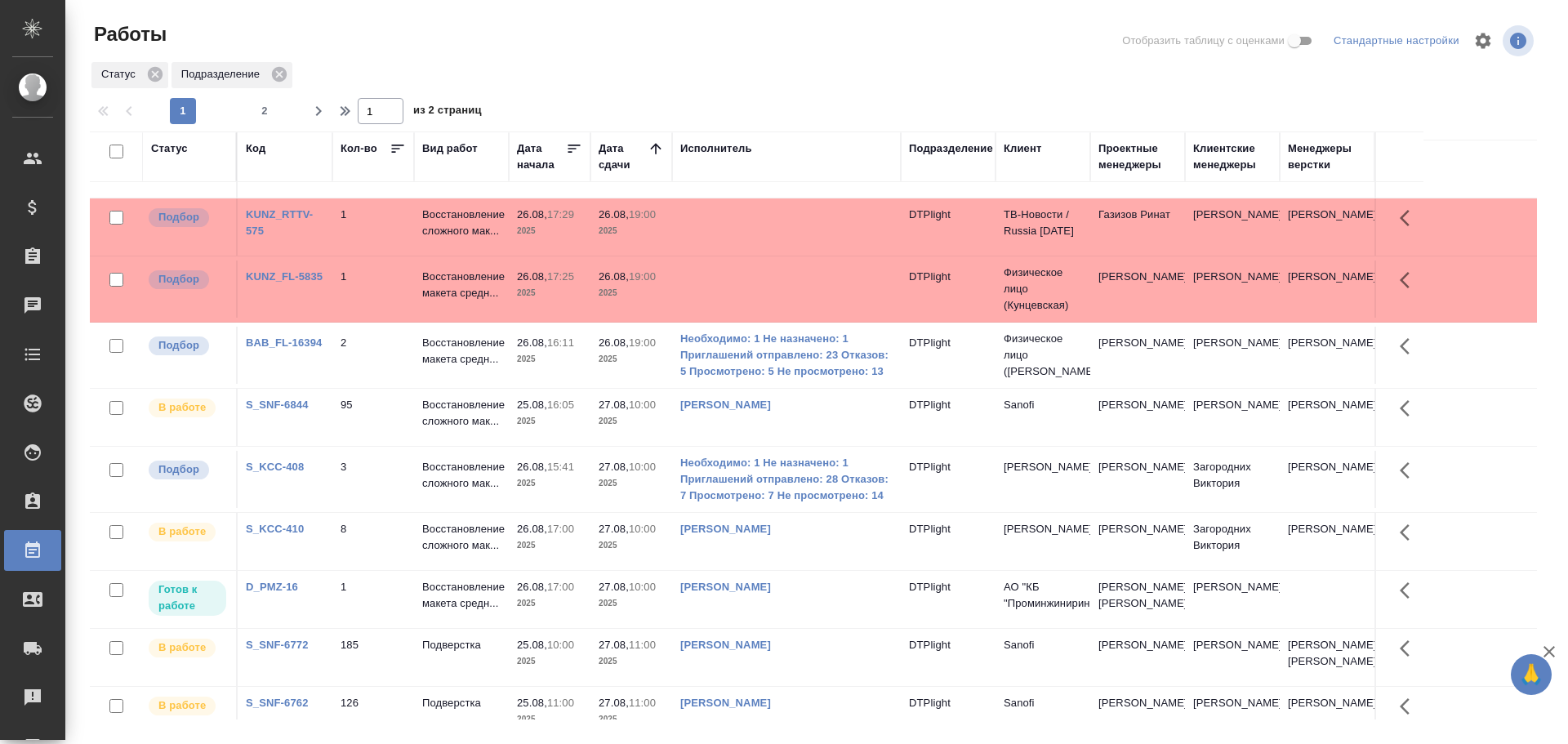
scroll to position [408, 0]
click at [354, 379] on td "2" at bounding box center [373, 353] width 82 height 57
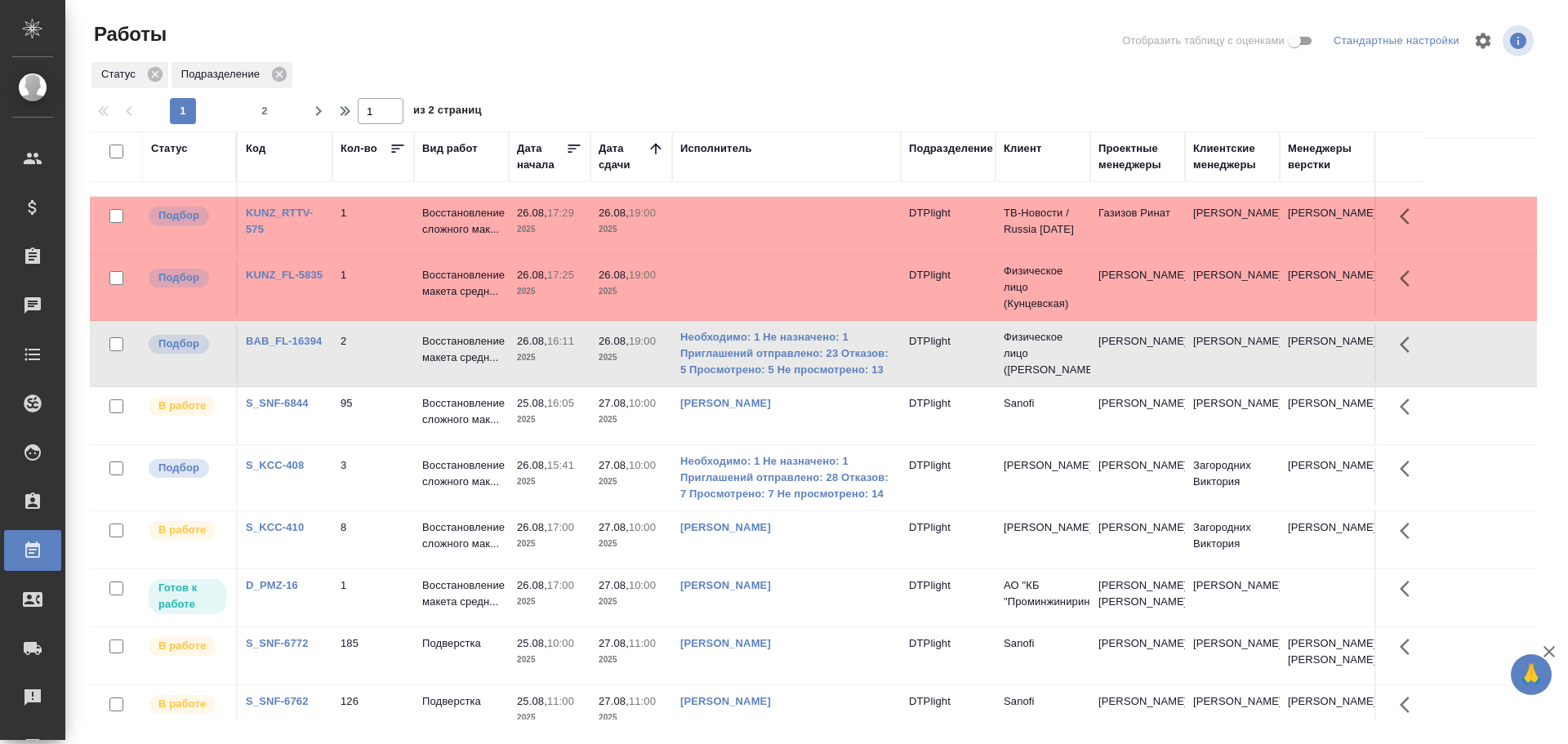
click at [354, 379] on td "2" at bounding box center [373, 353] width 82 height 57
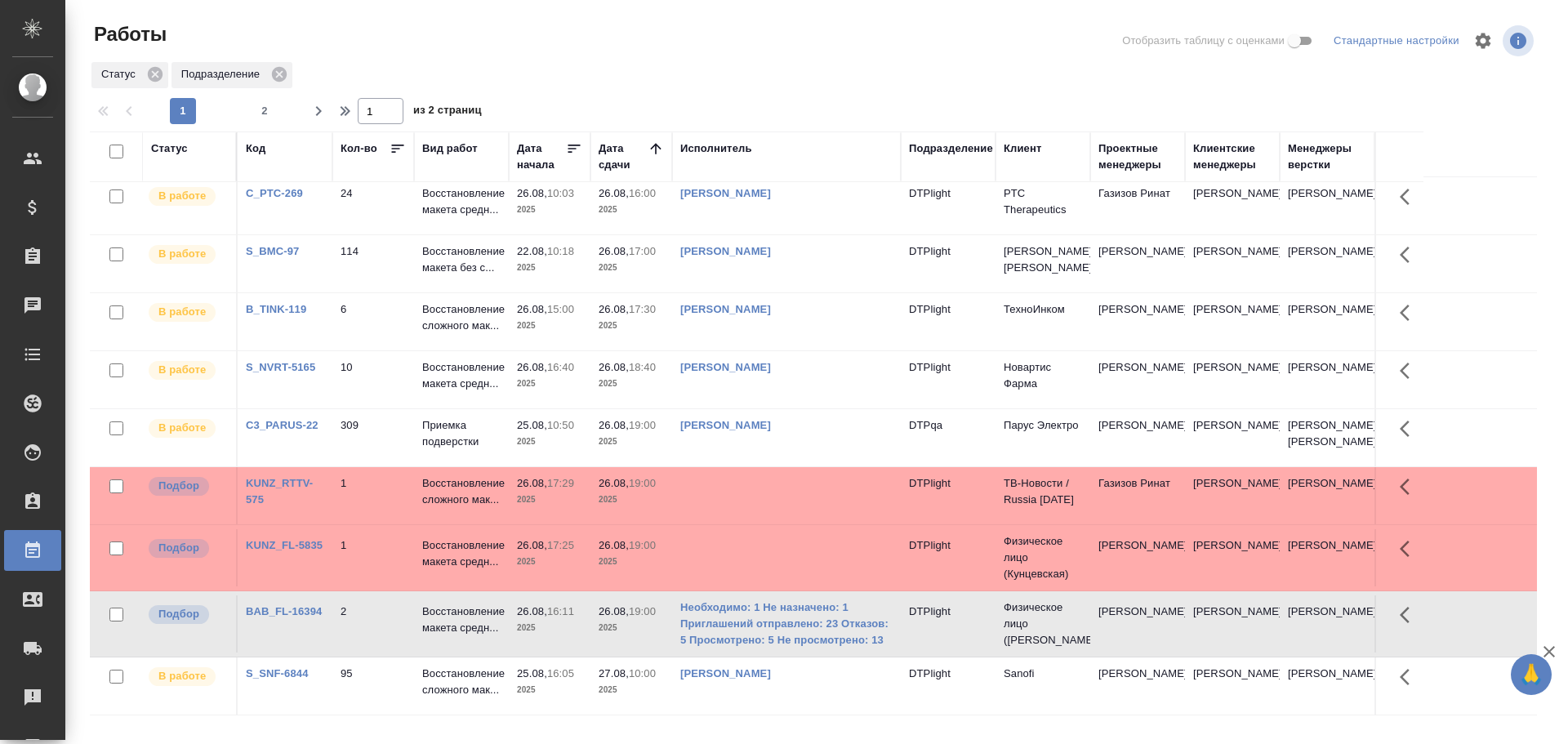
scroll to position [164, 0]
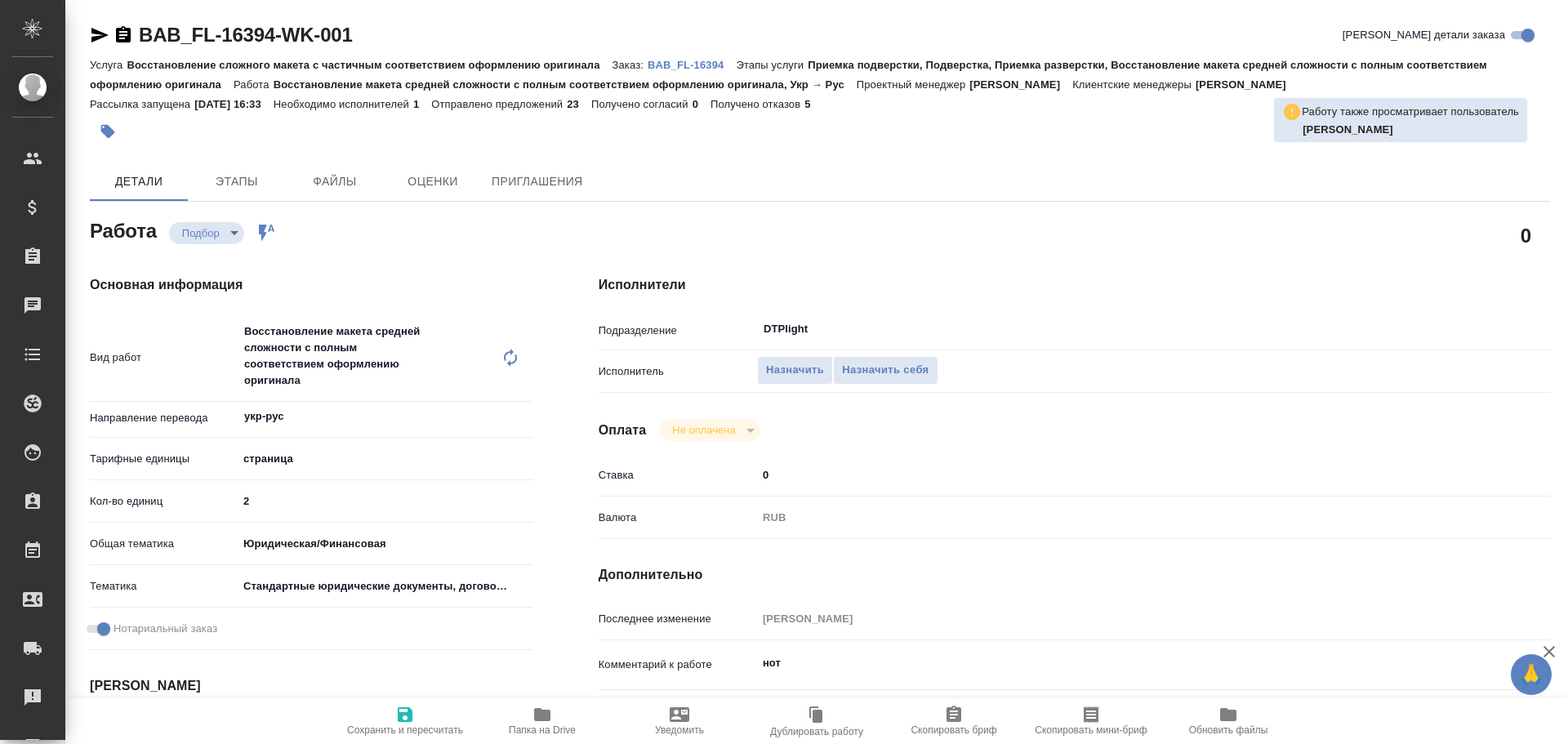
type textarea "x"
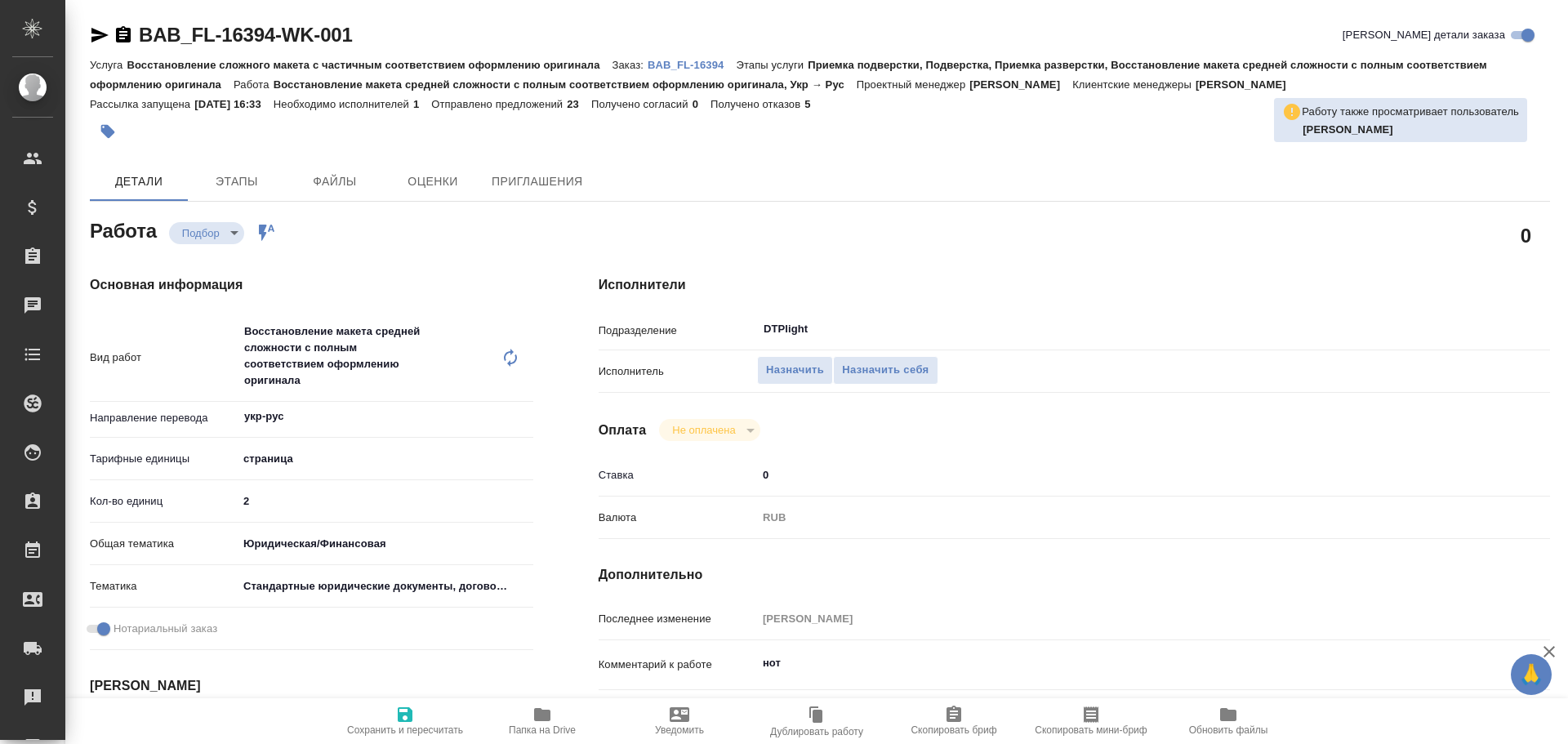
type textarea "x"
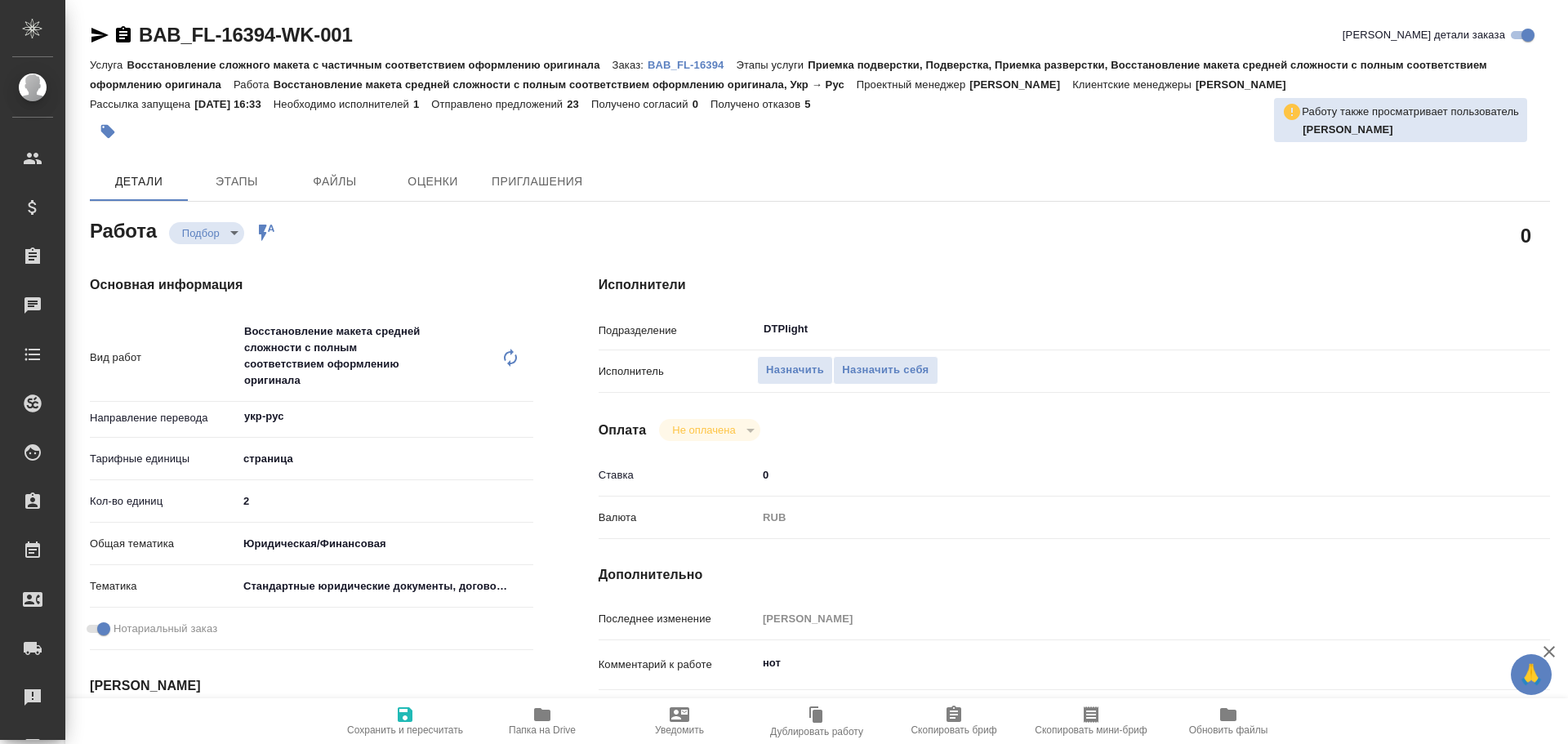
type textarea "x"
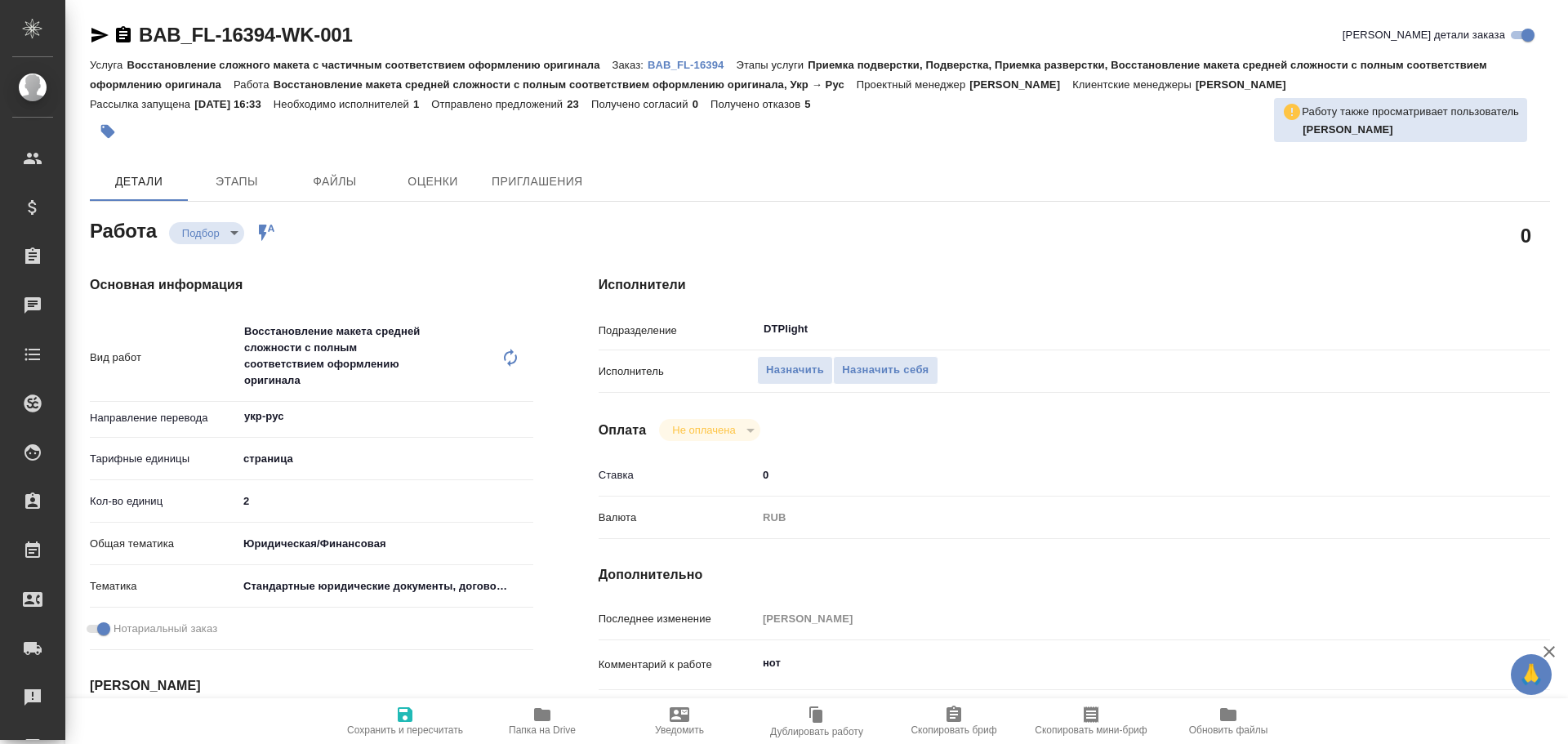
type textarea "x"
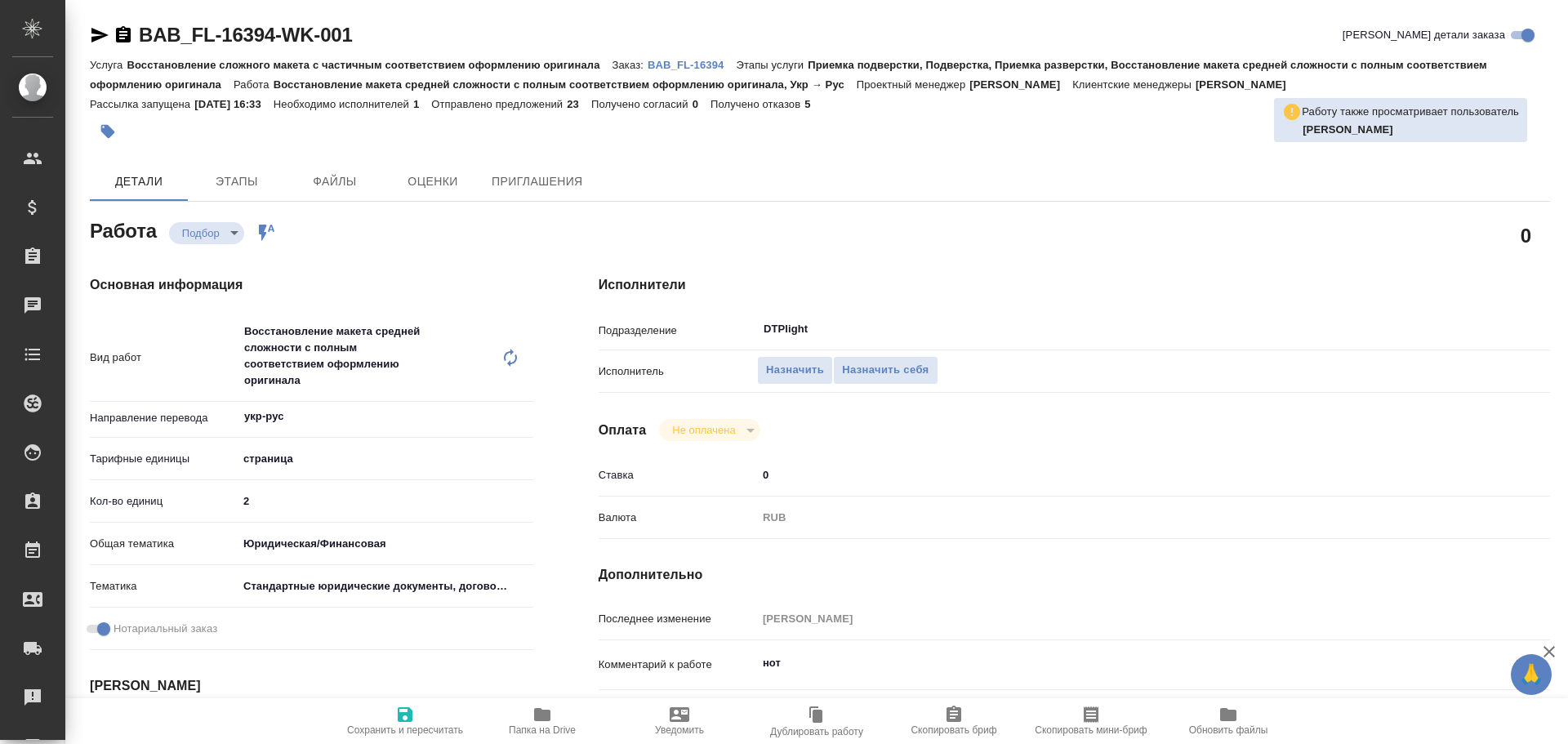
scroll to position [326, 0]
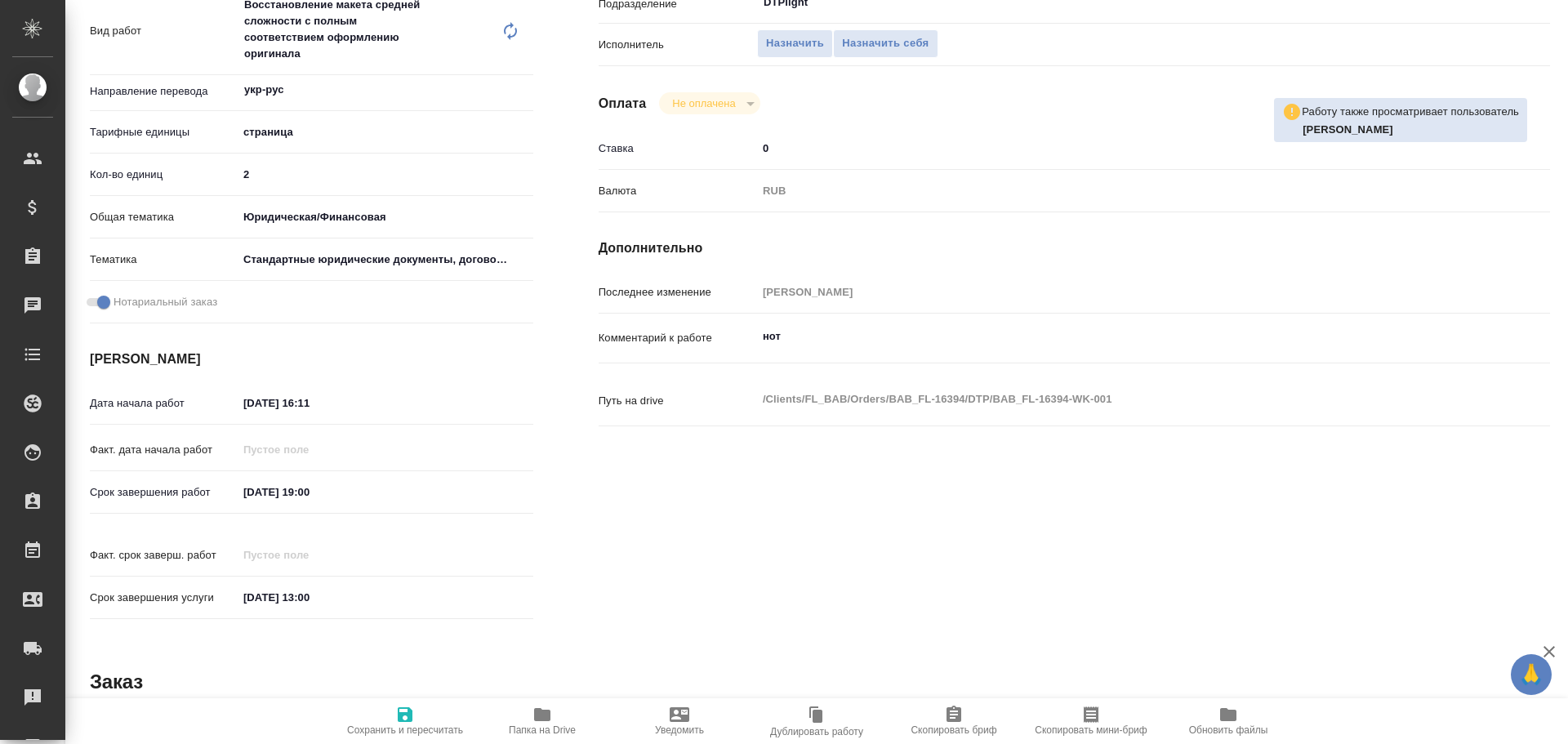
type textarea "x"
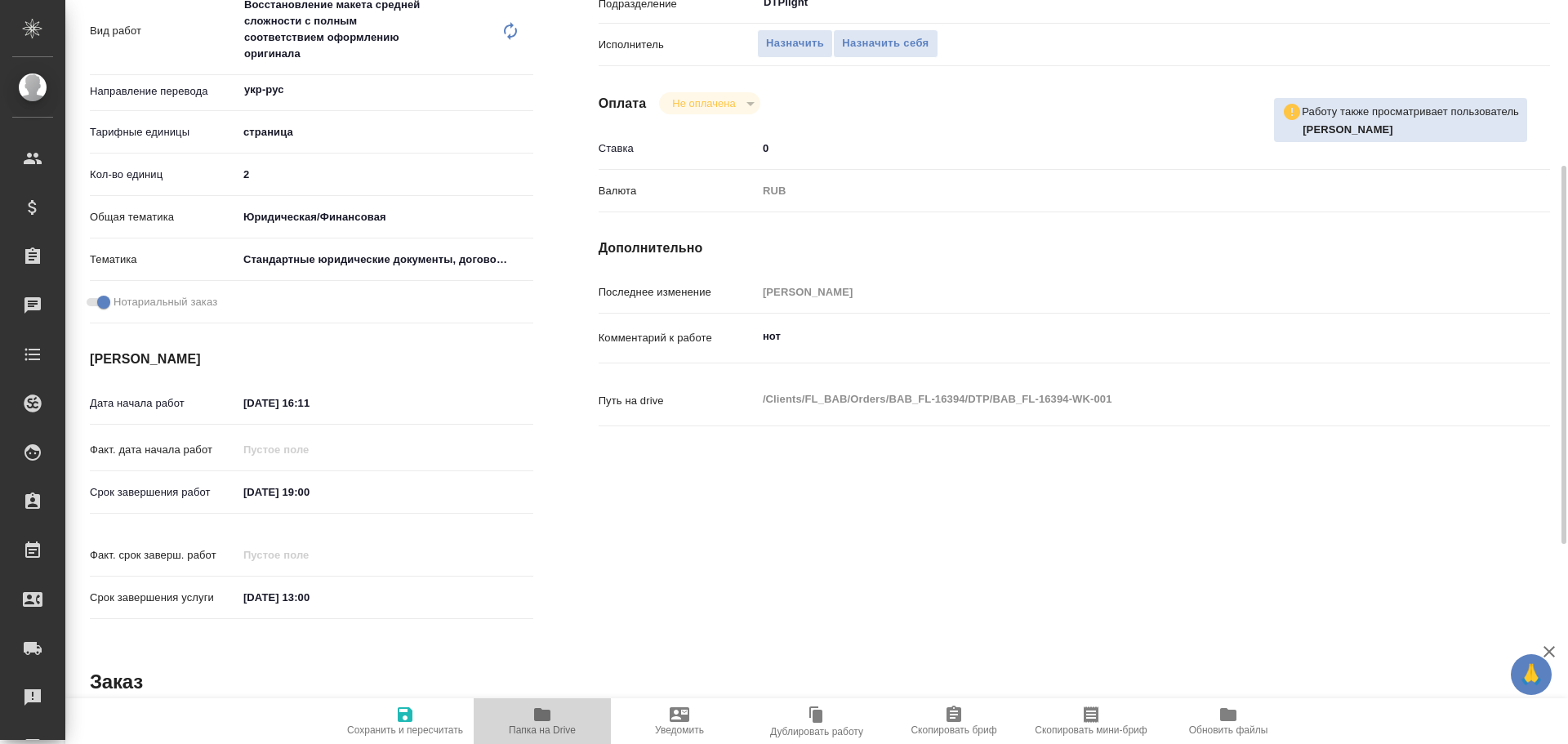
click at [534, 711] on icon "button" at bounding box center [542, 714] width 20 height 20
type textarea "x"
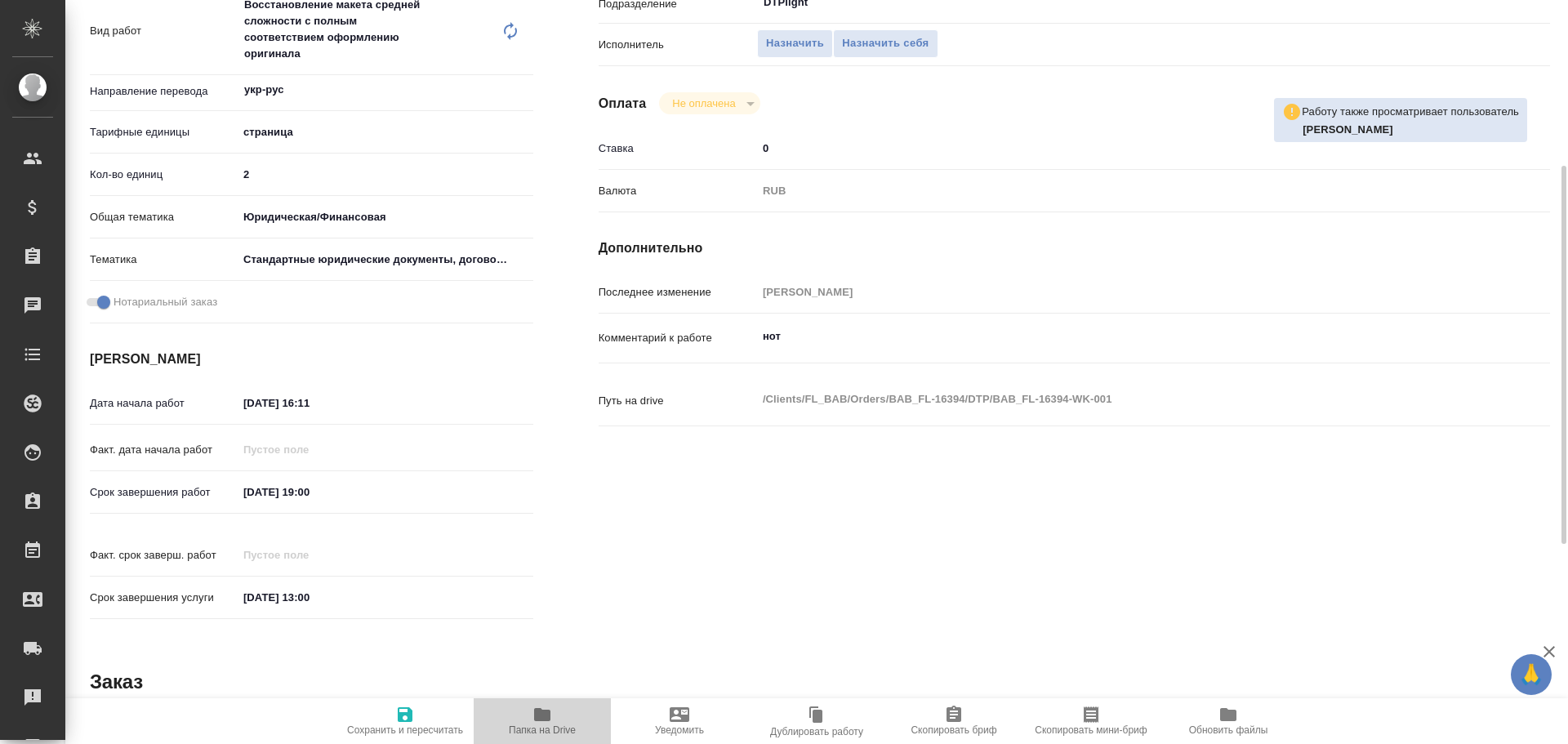
type textarea "x"
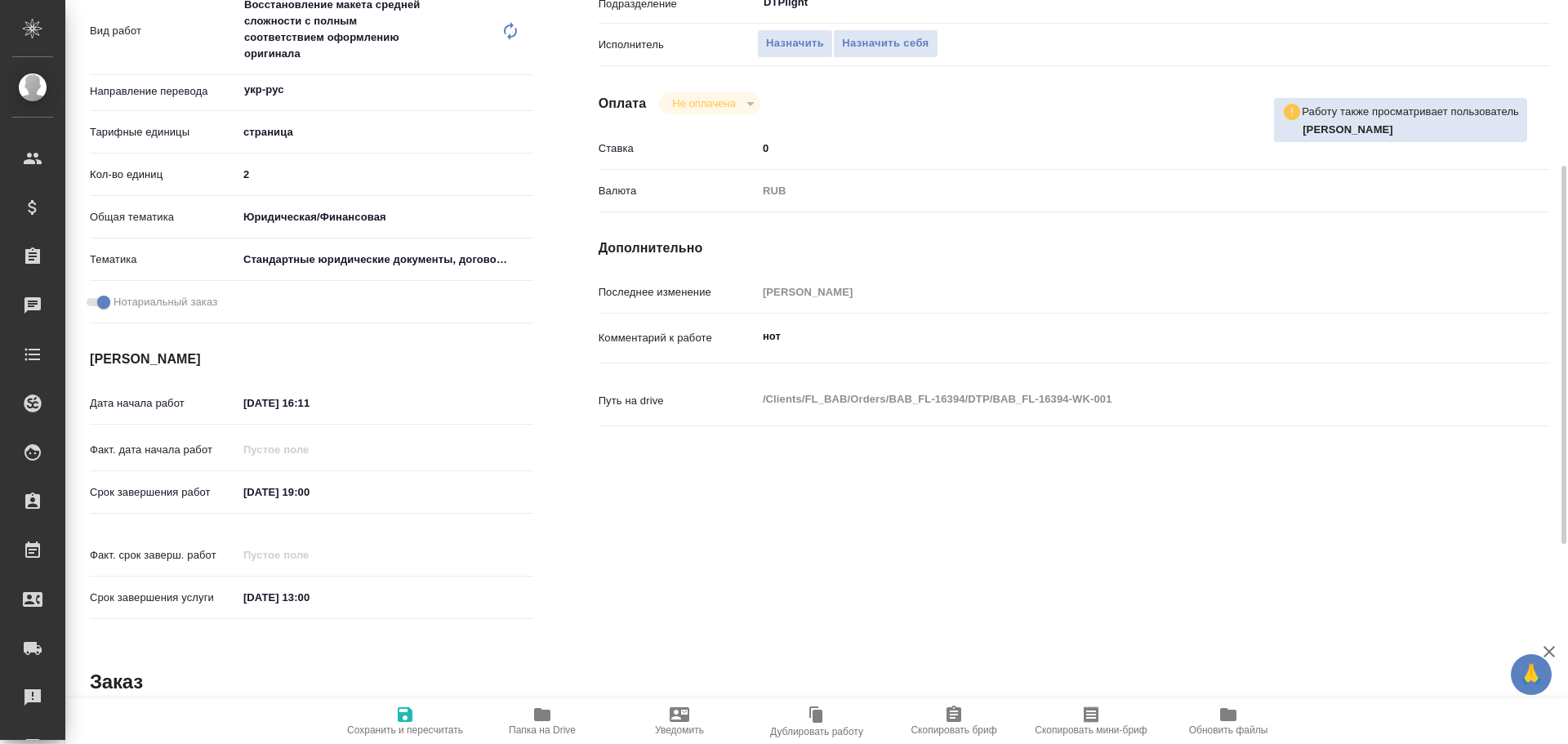
type textarea "x"
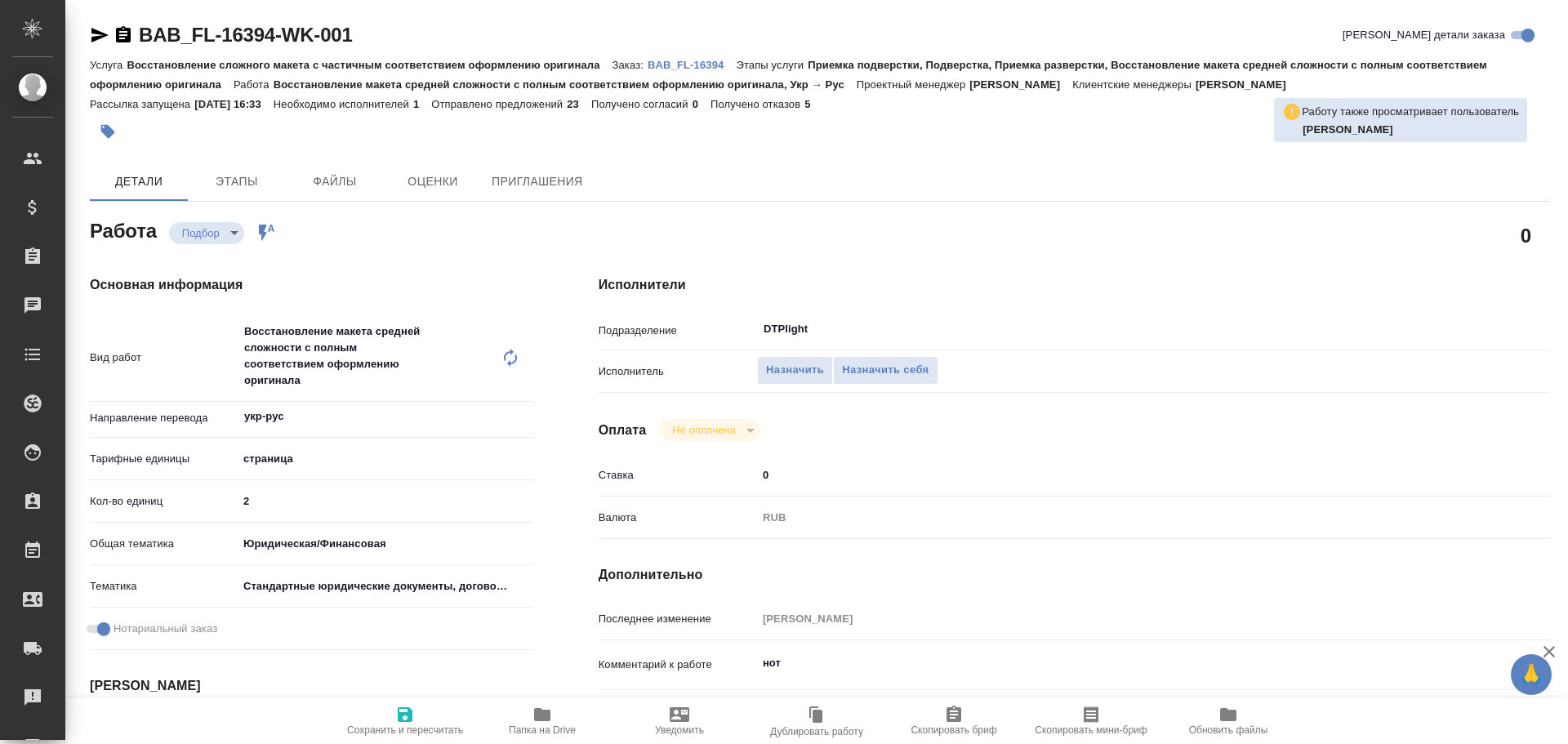
type textarea "x"
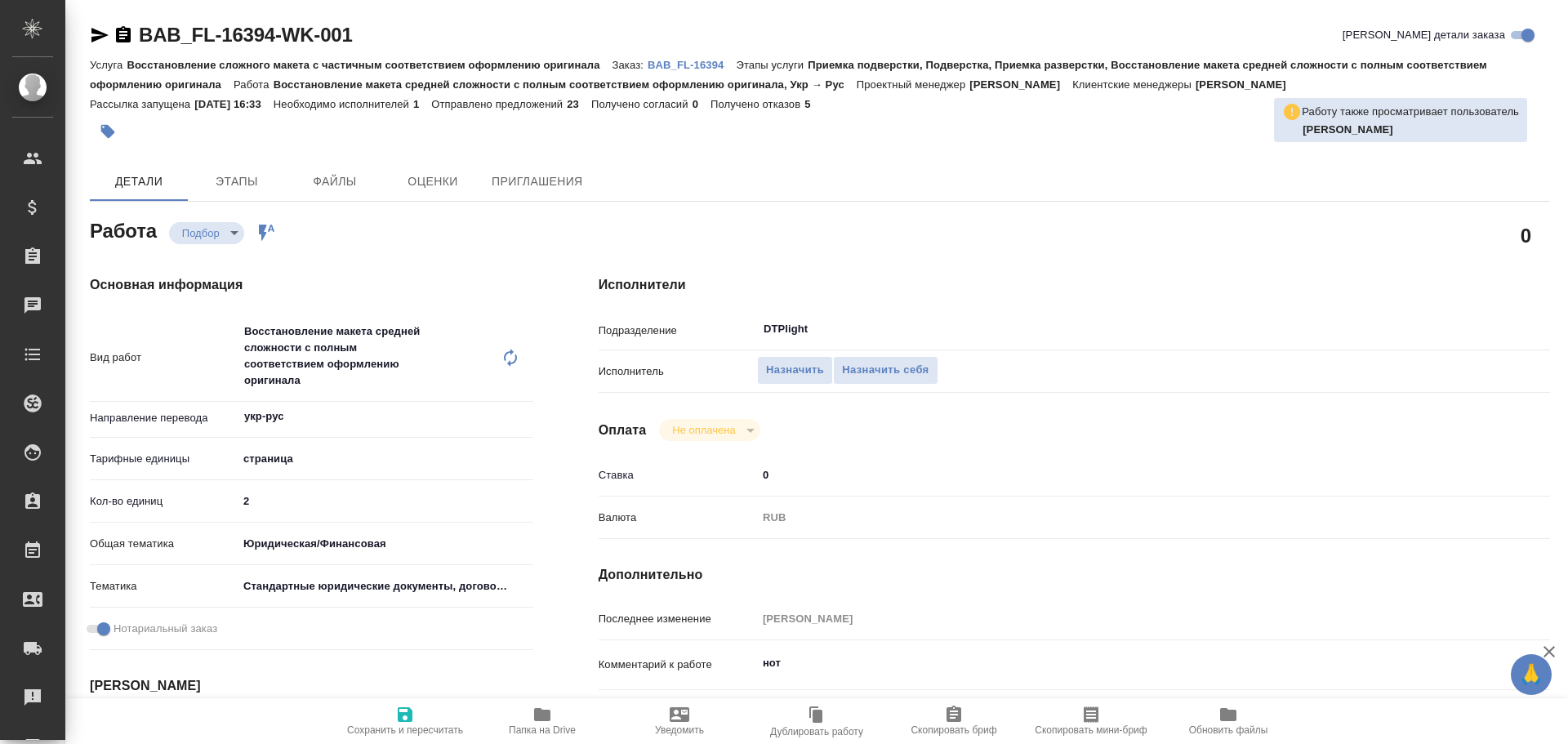
type textarea "x"
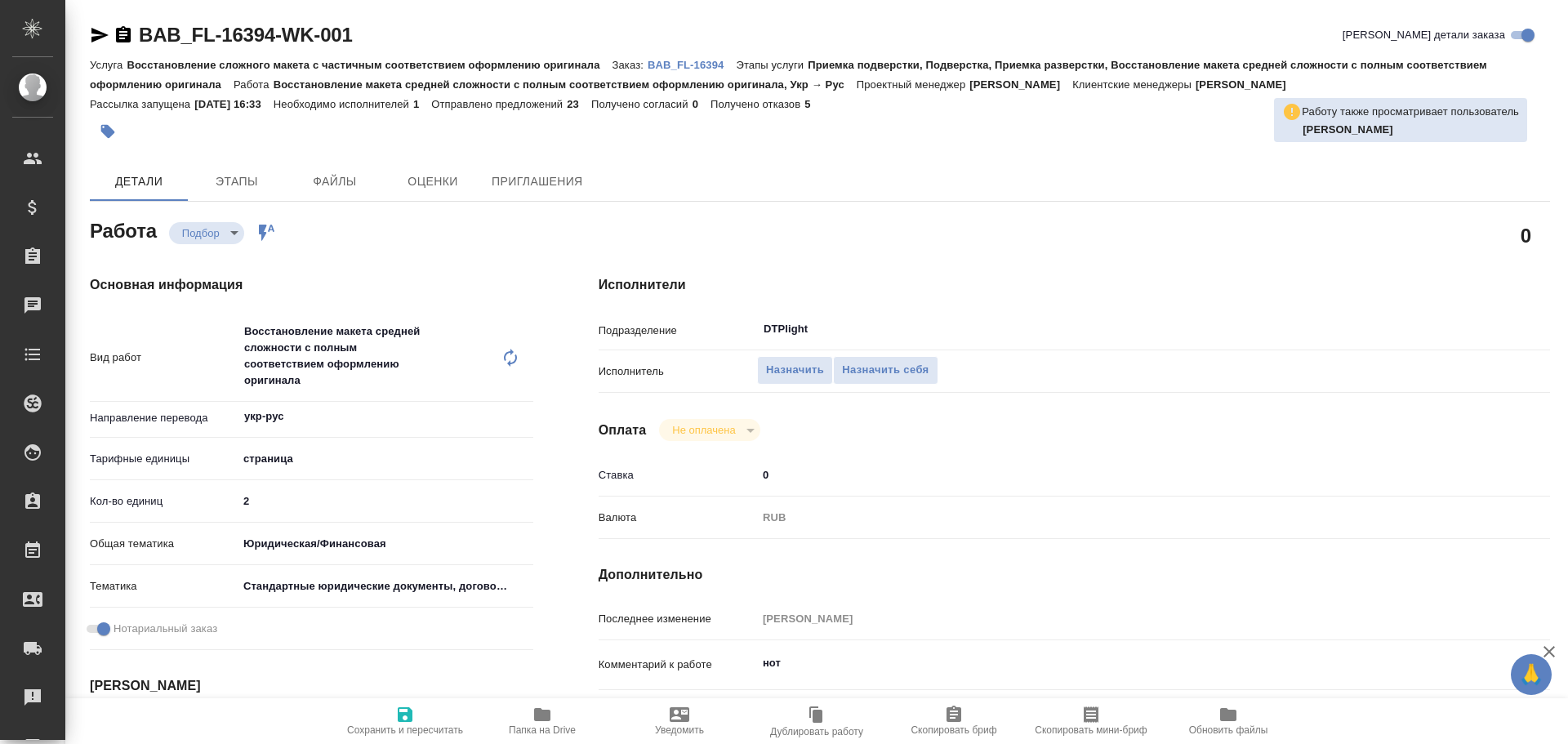
type textarea "x"
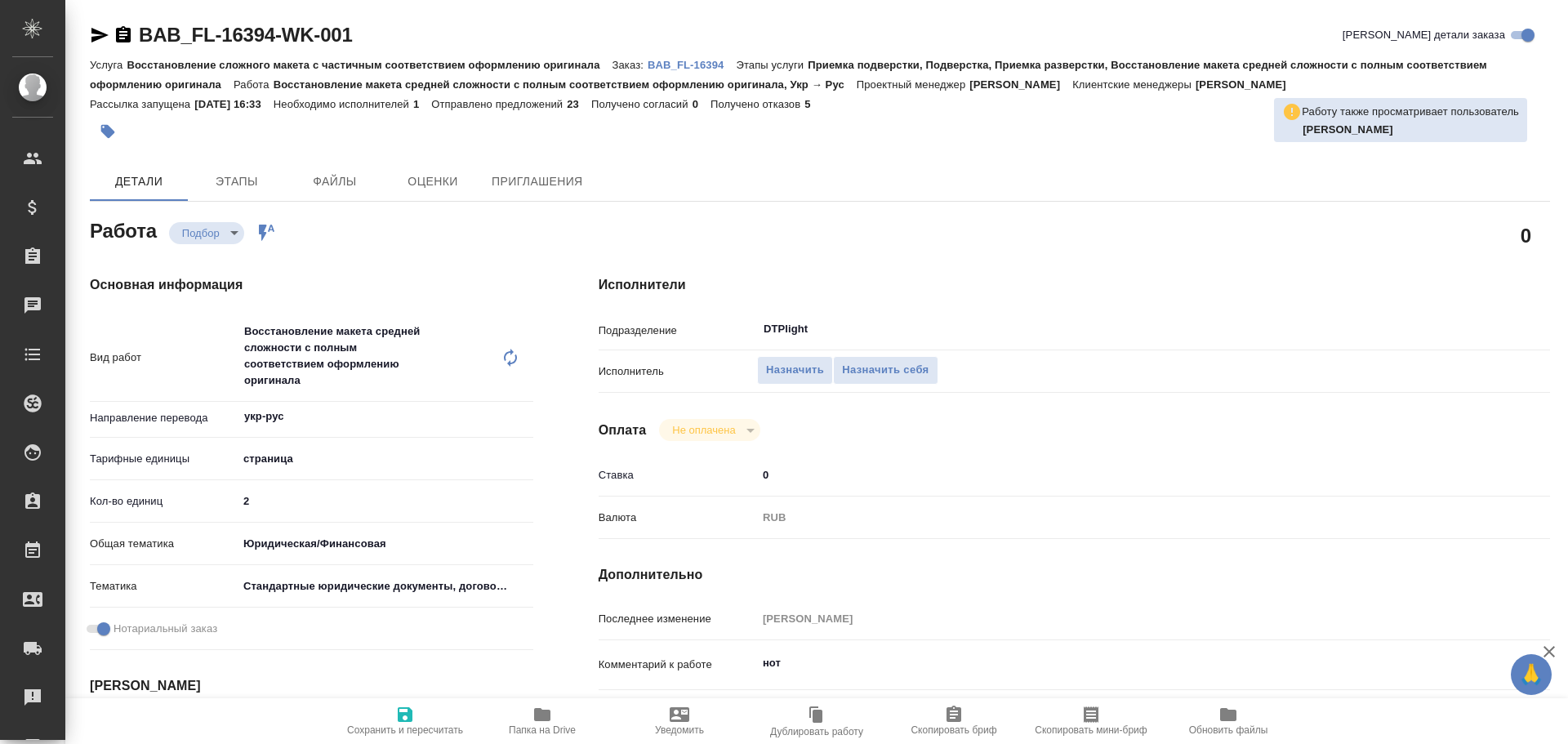
type textarea "x"
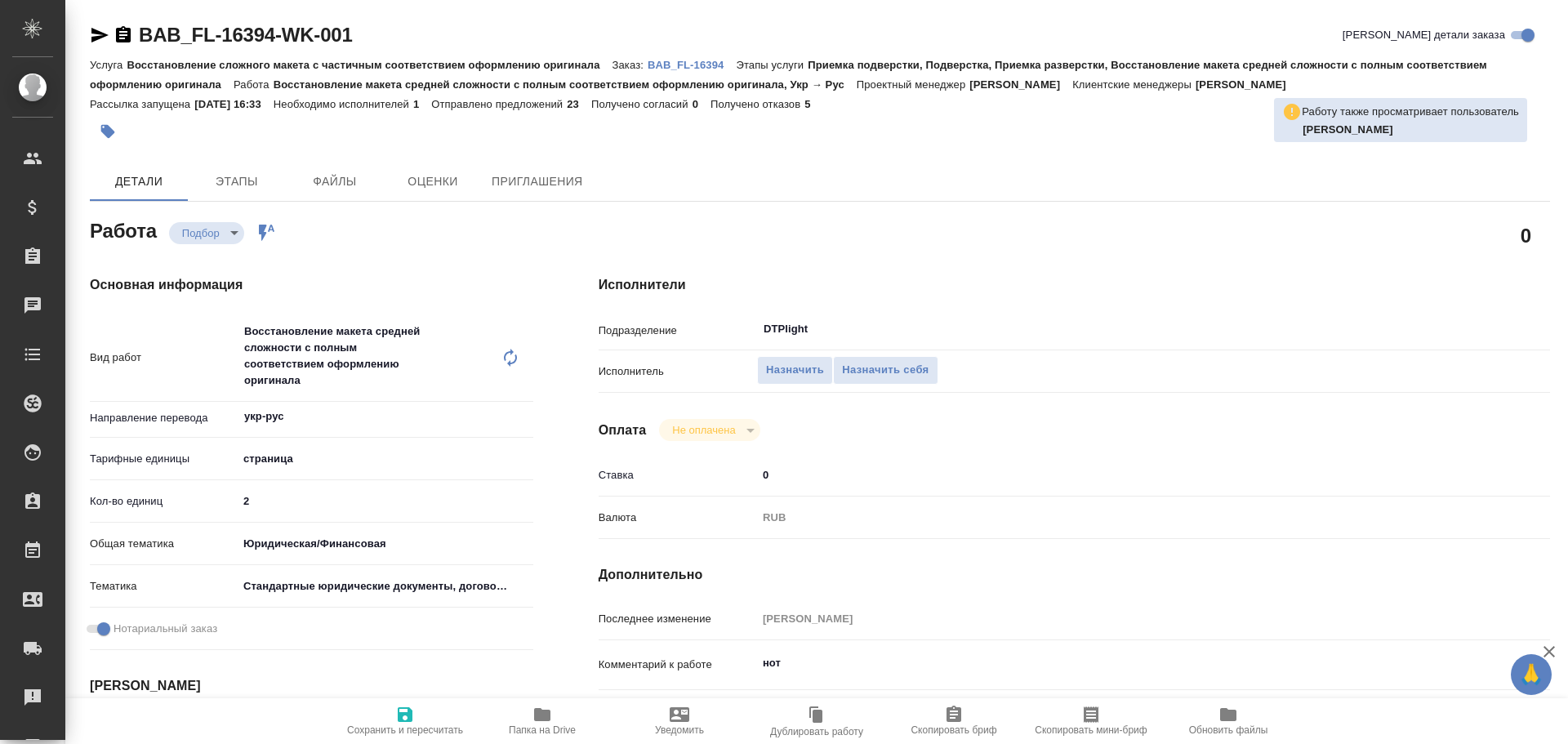
type textarea "x"
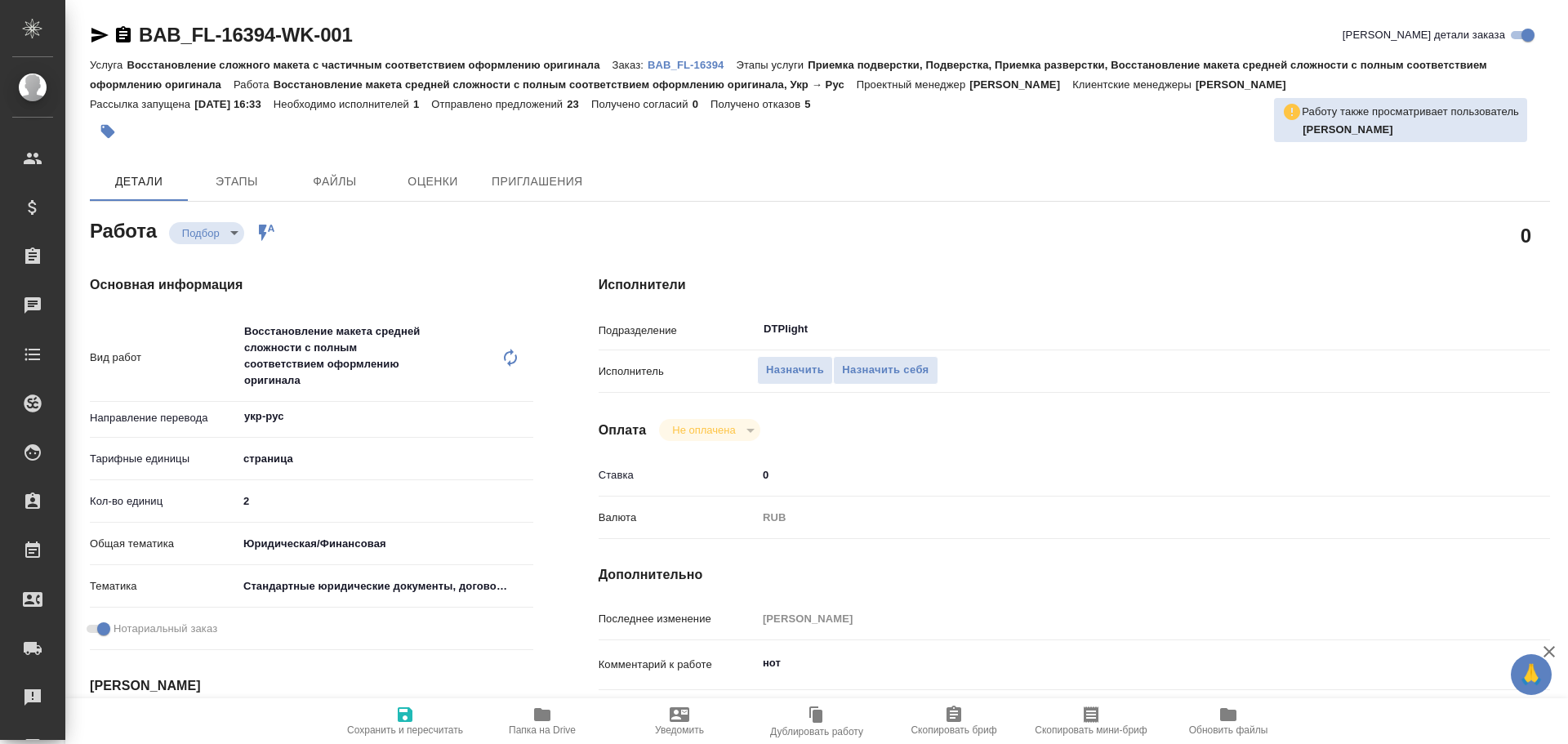
type textarea "x"
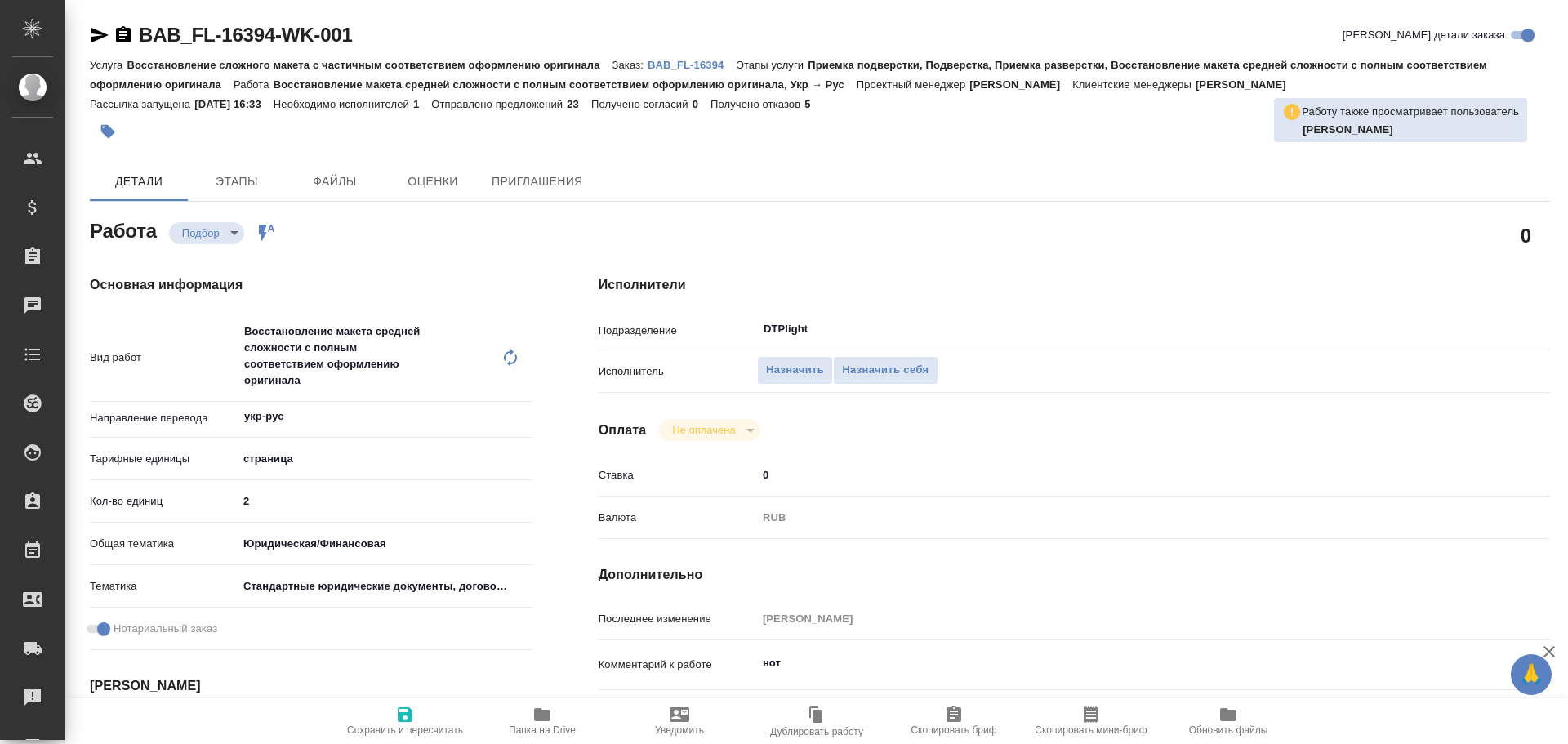
type textarea "x"
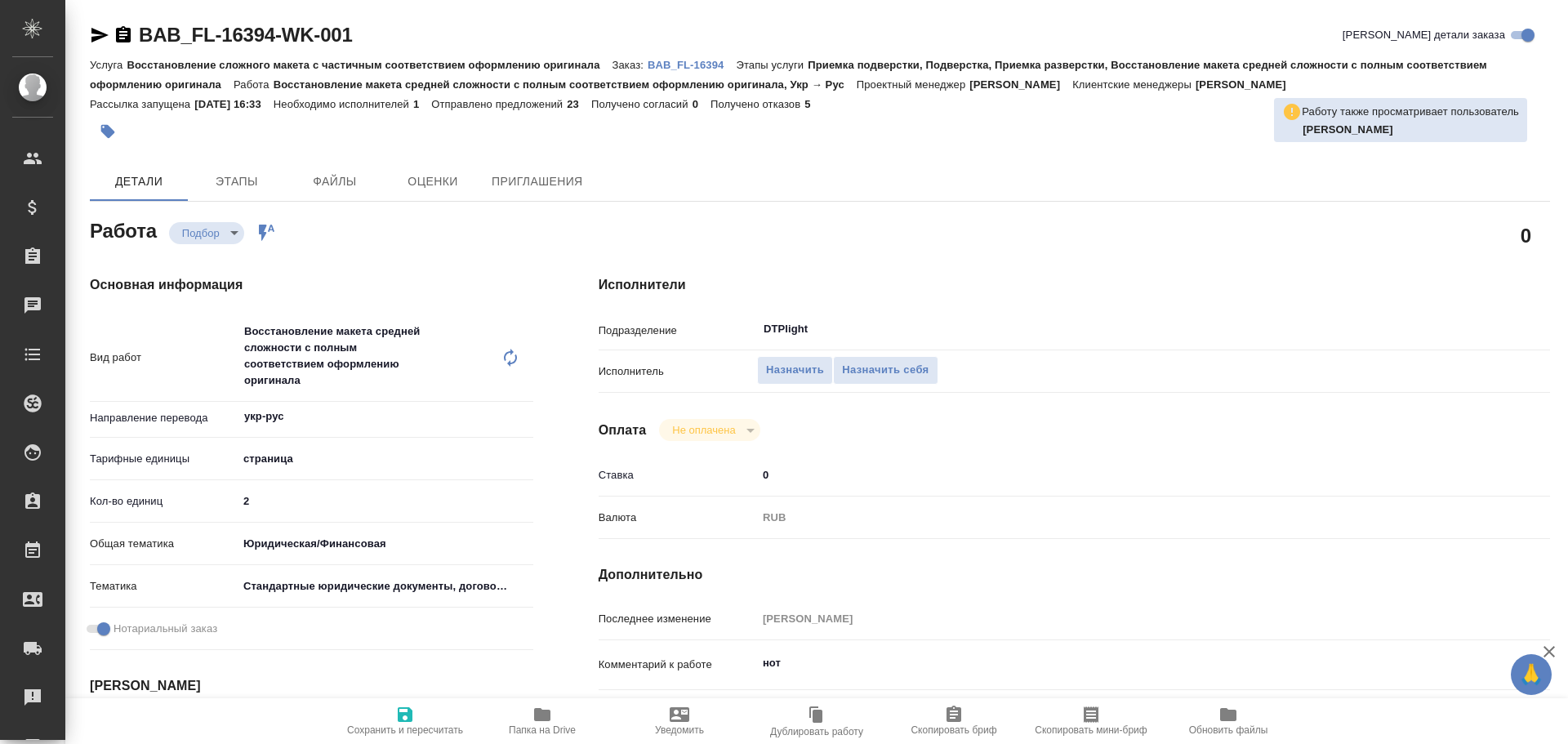
type textarea "x"
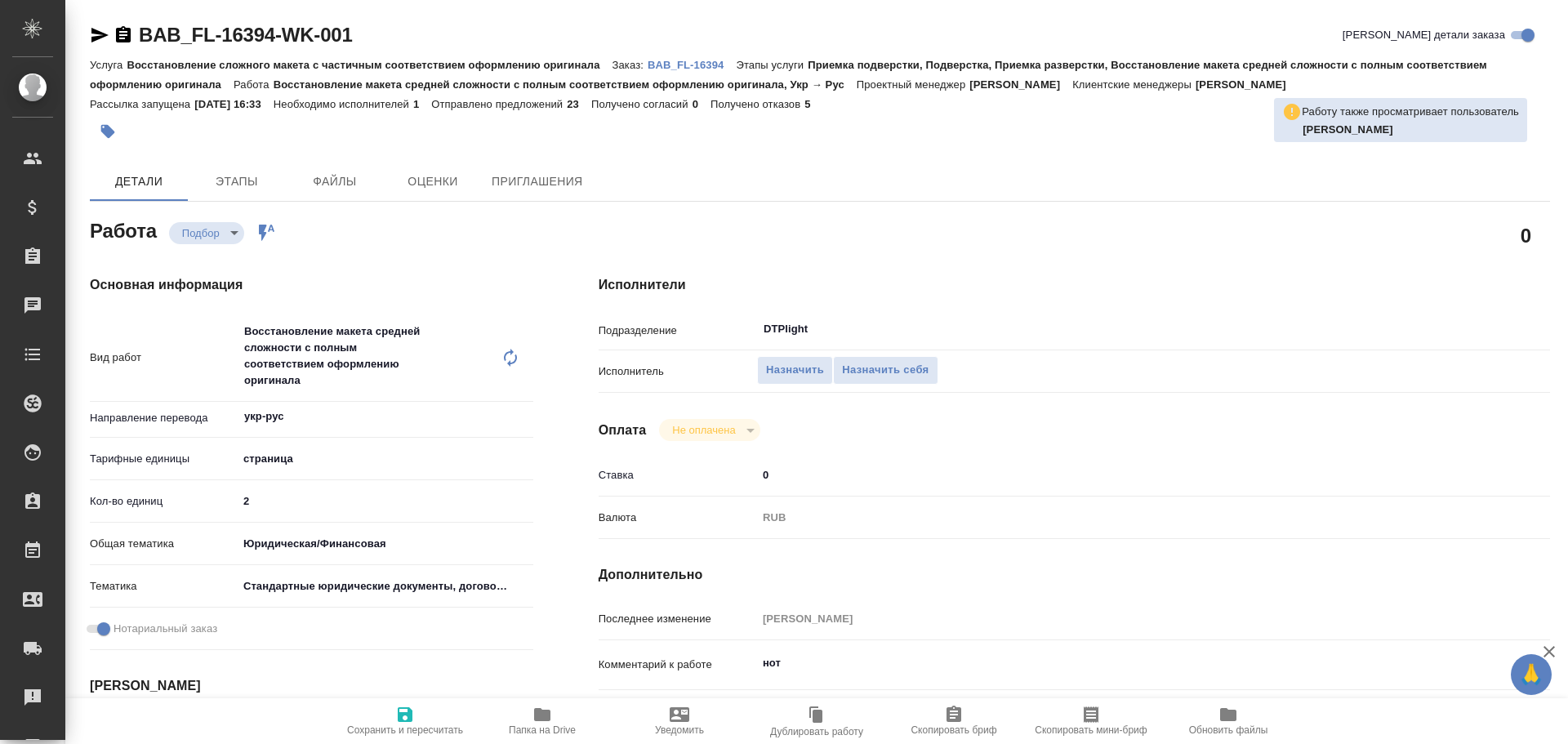
type textarea "x"
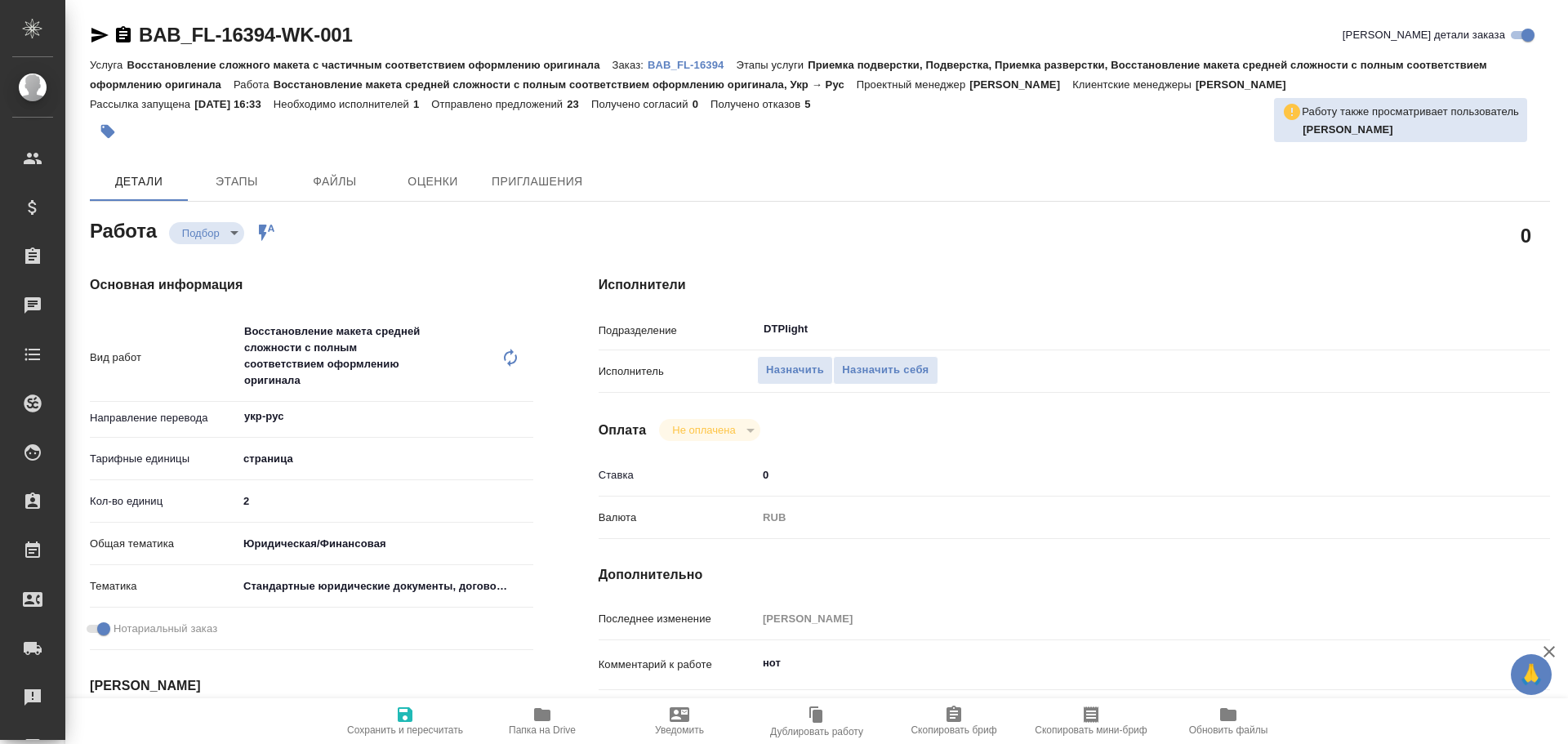
type textarea "x"
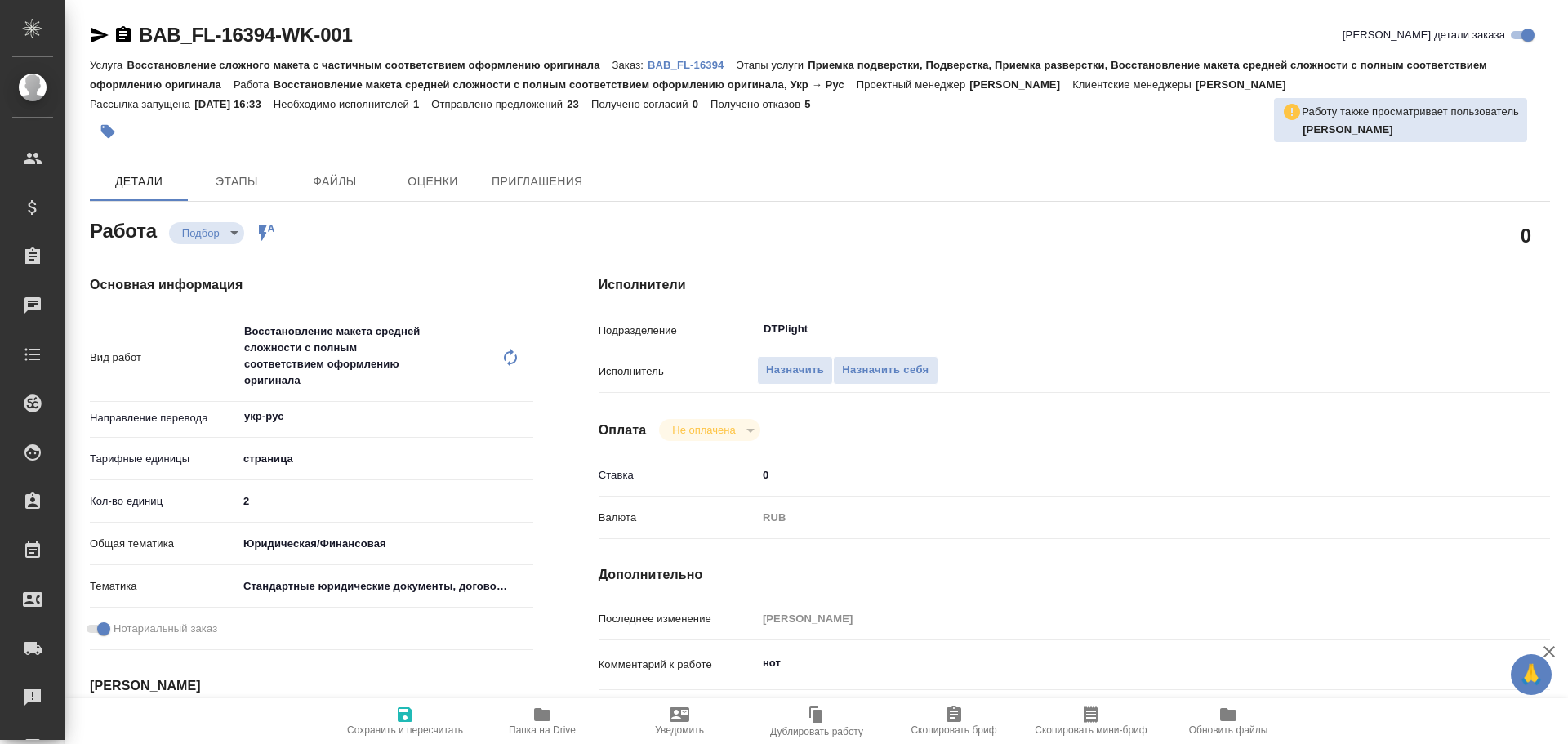
type textarea "x"
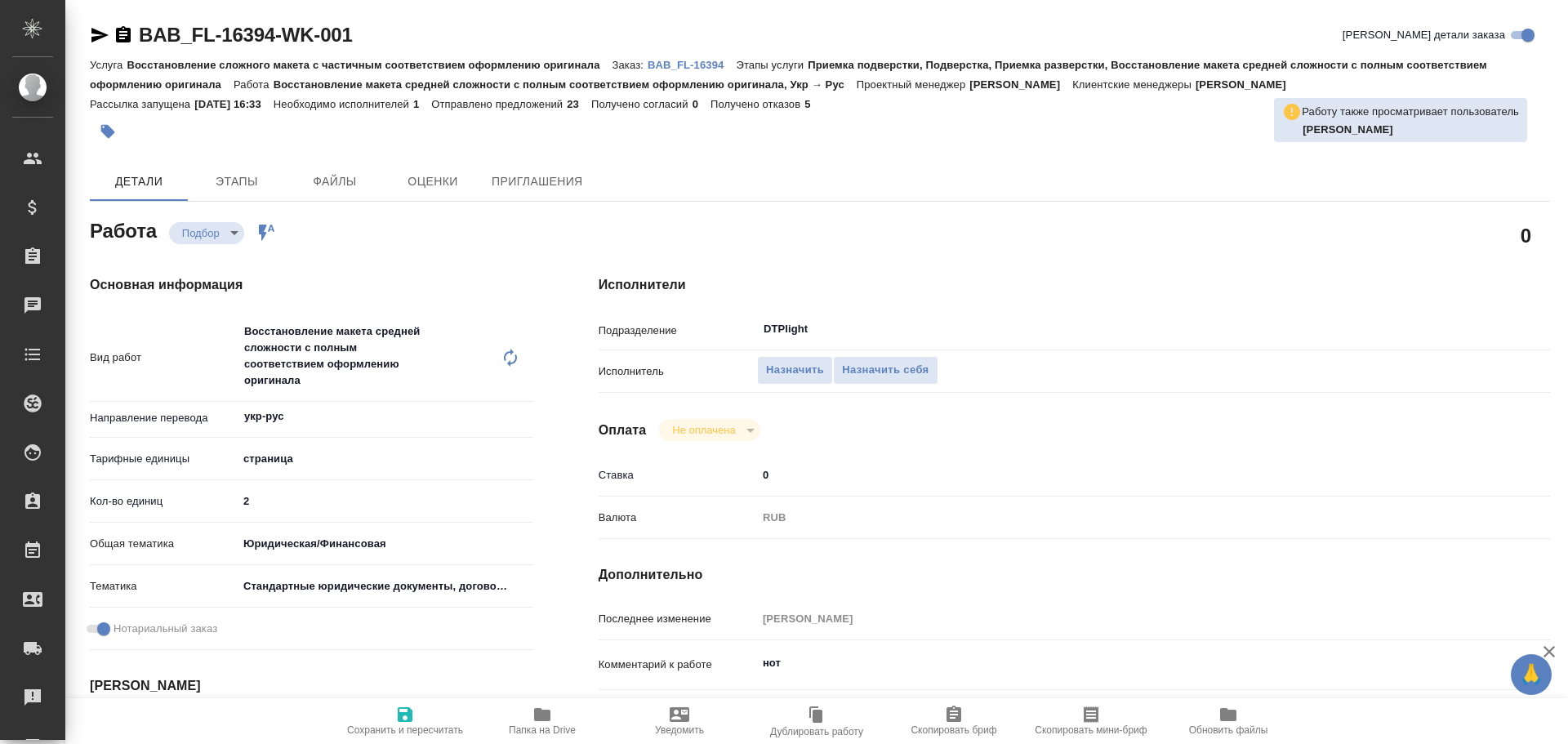
type textarea "x"
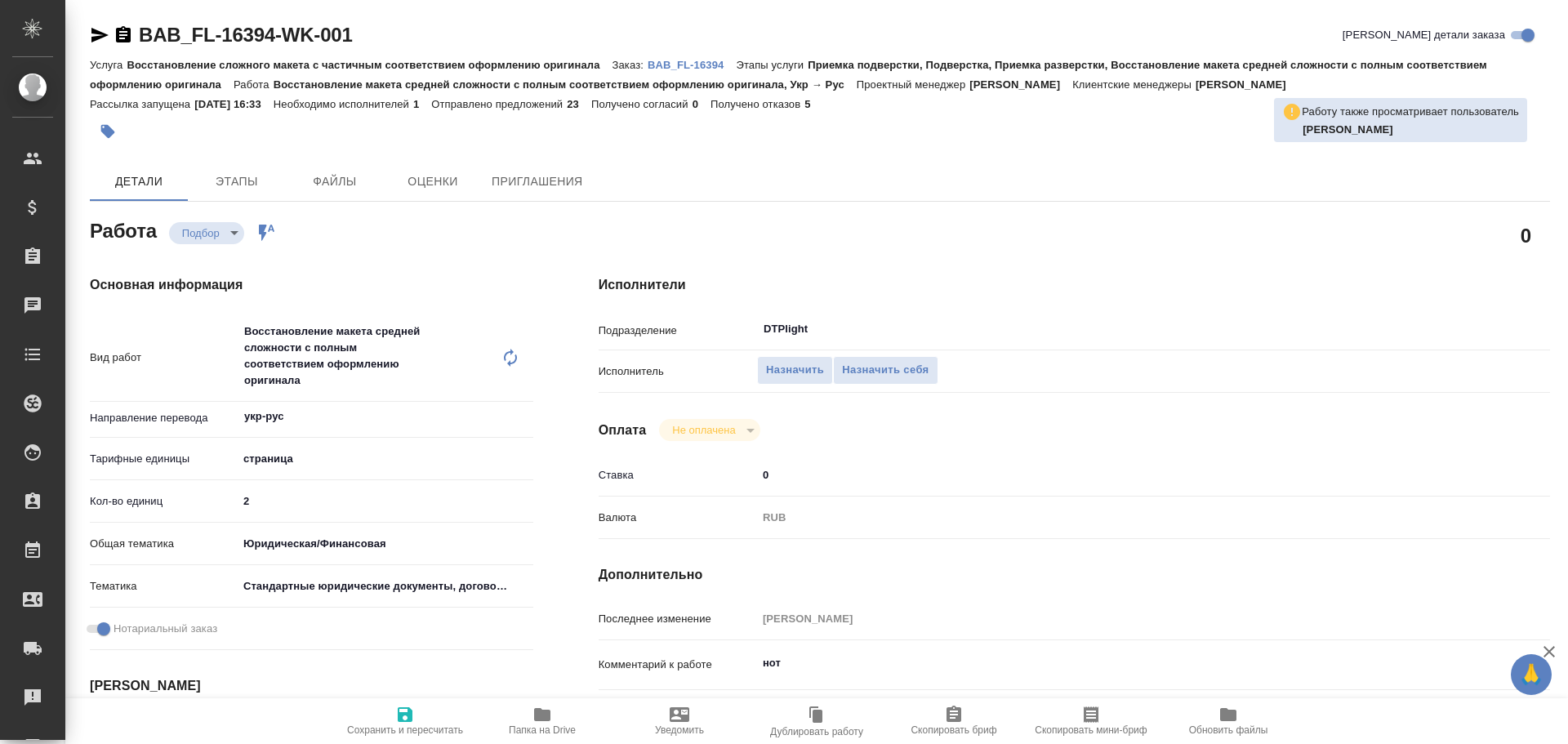
type textarea "x"
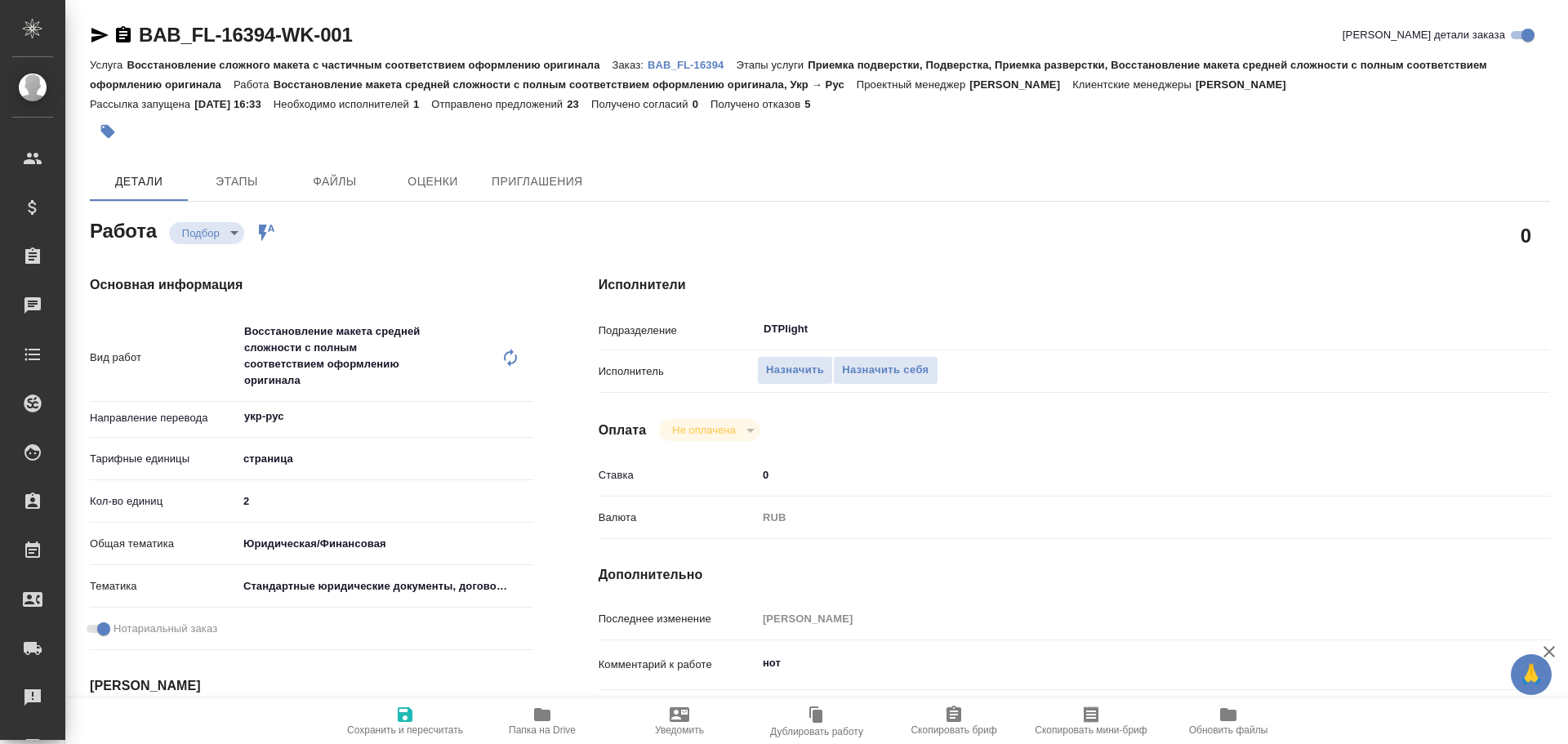
type textarea "x"
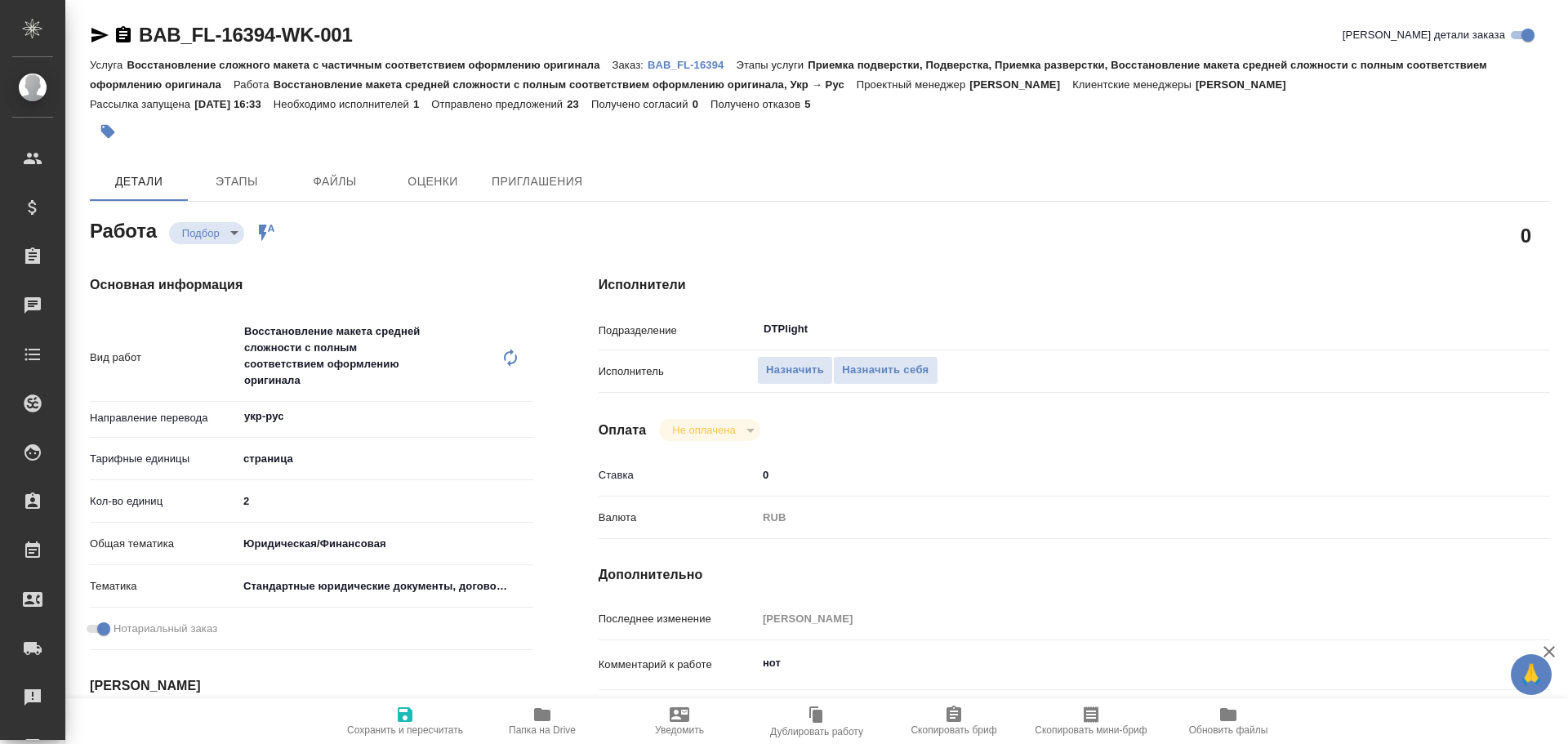
type textarea "x"
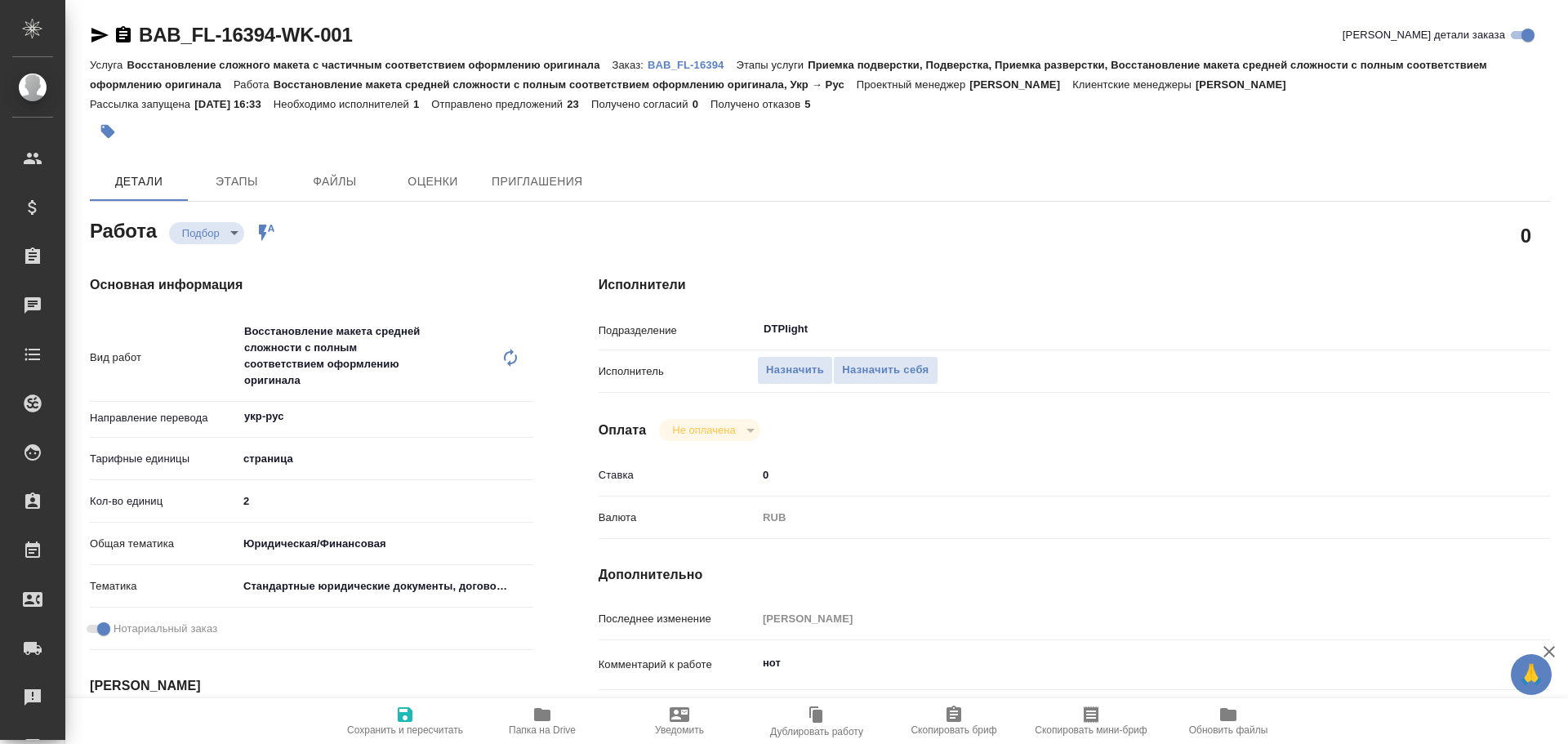
type textarea "x"
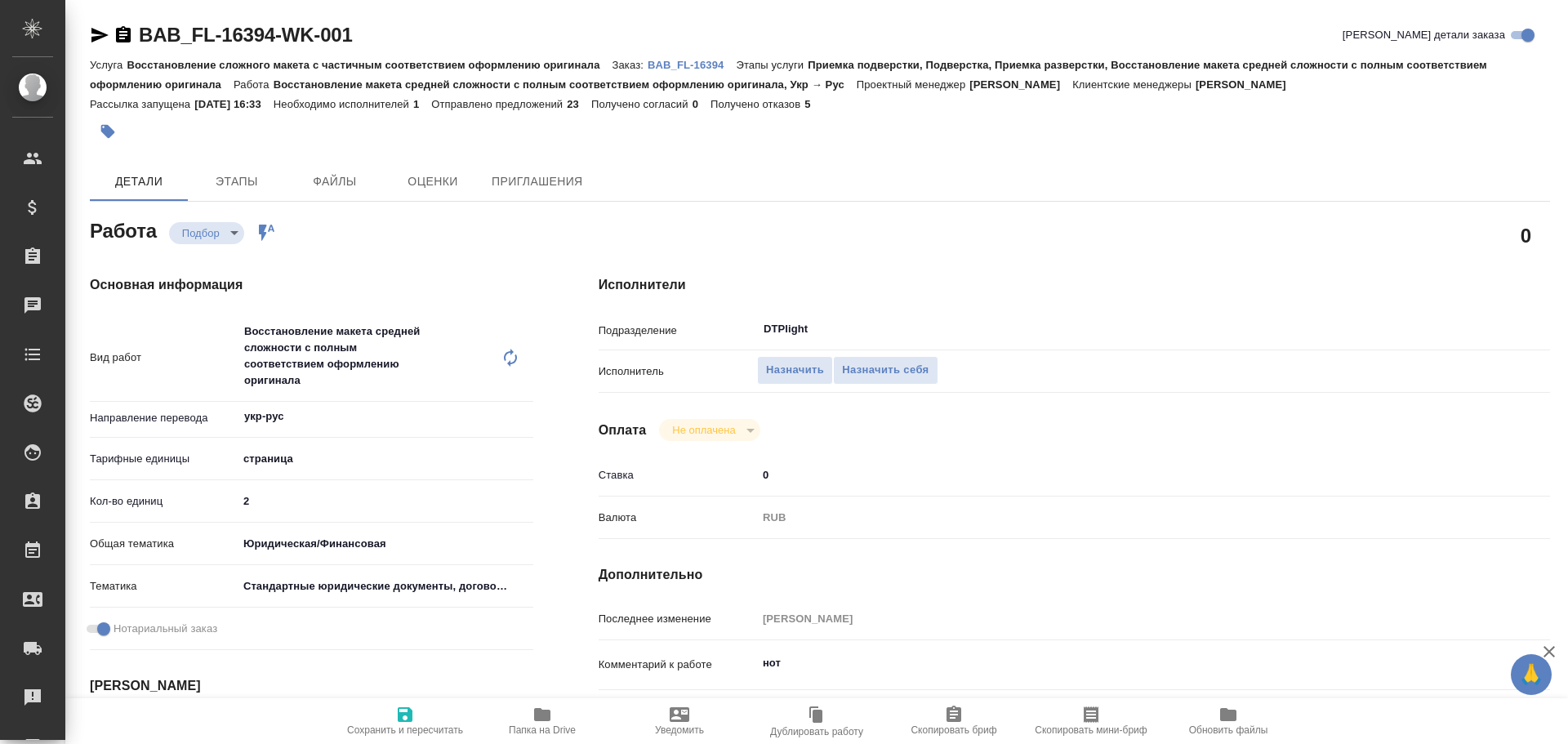
type textarea "x"
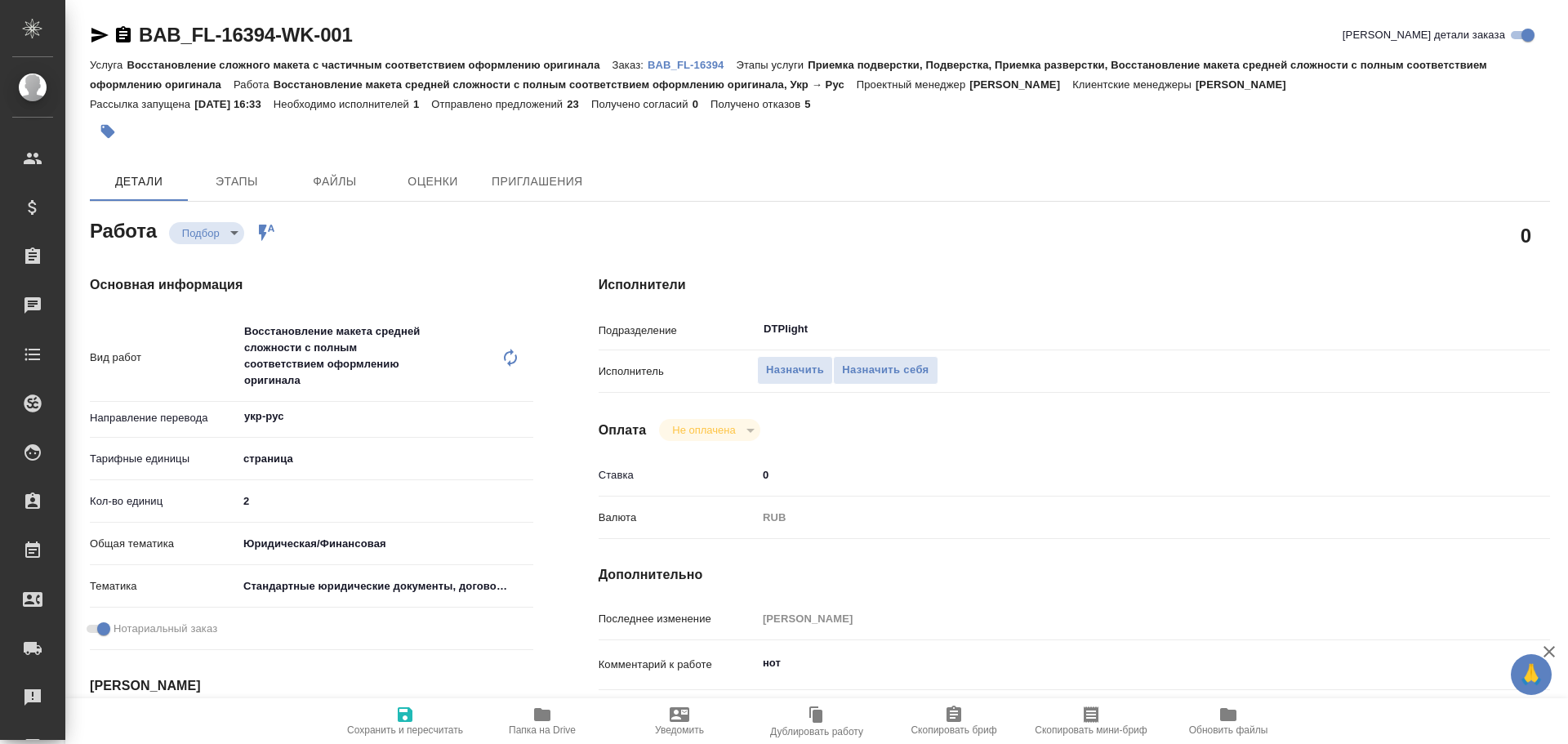
type textarea "x"
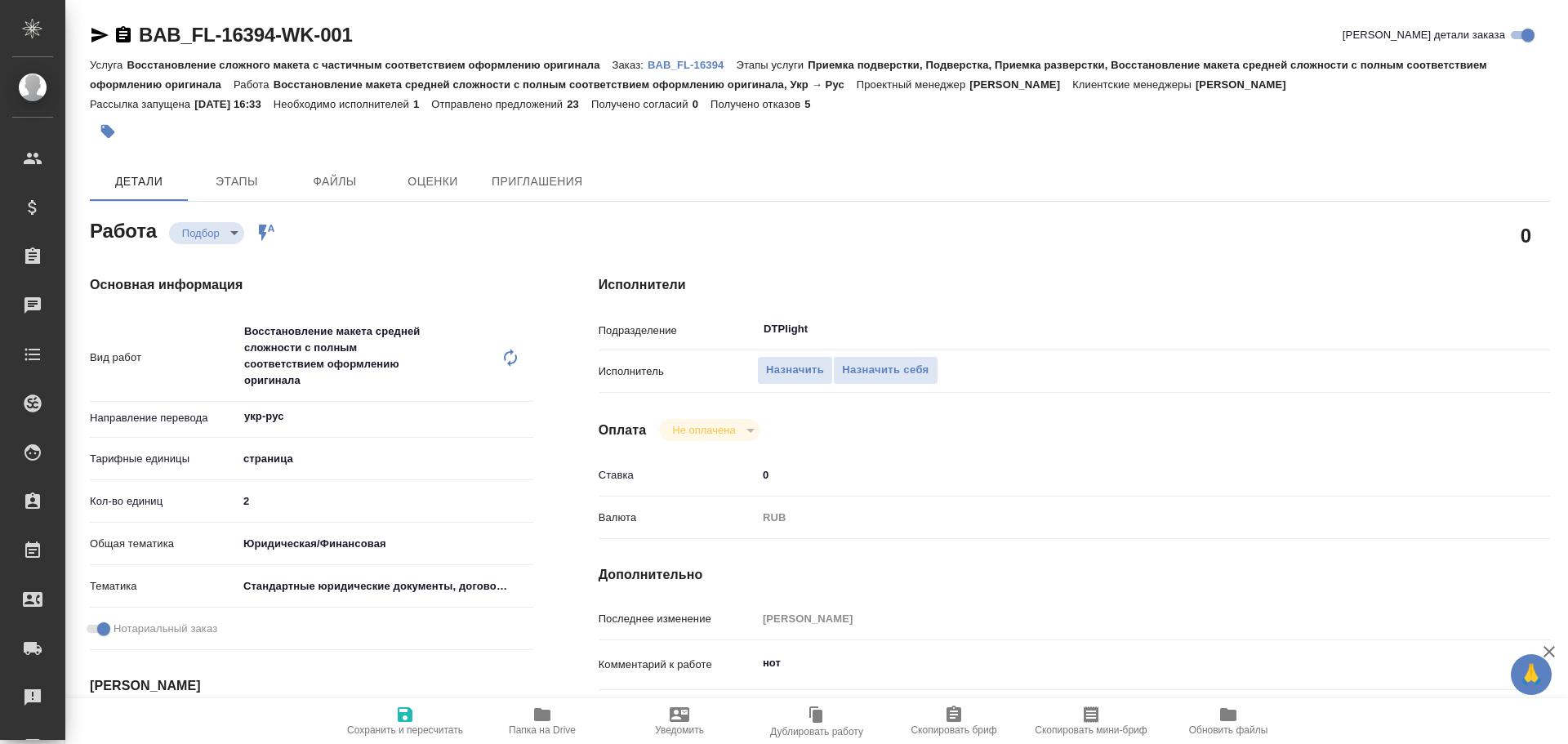
type textarea "x"
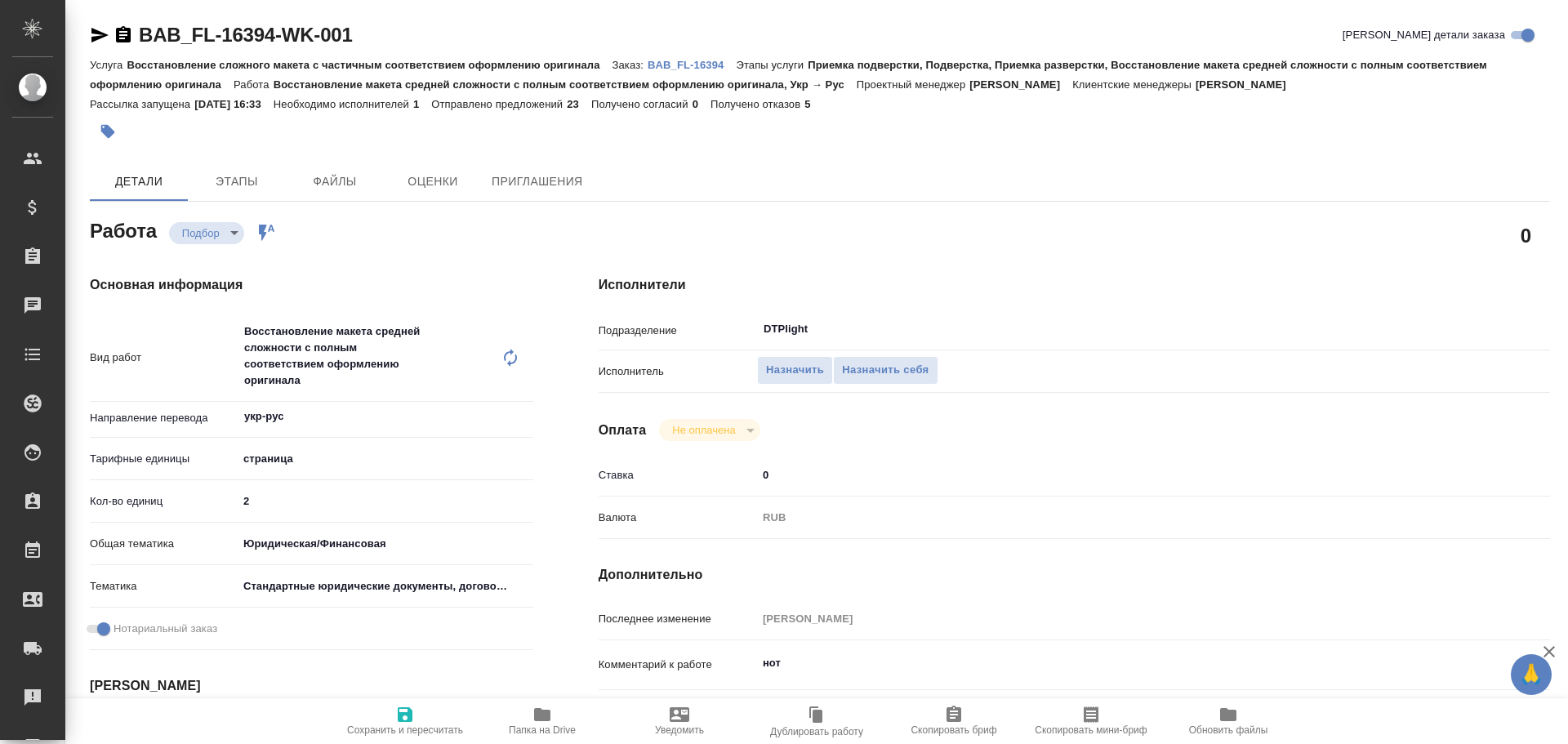
type textarea "x"
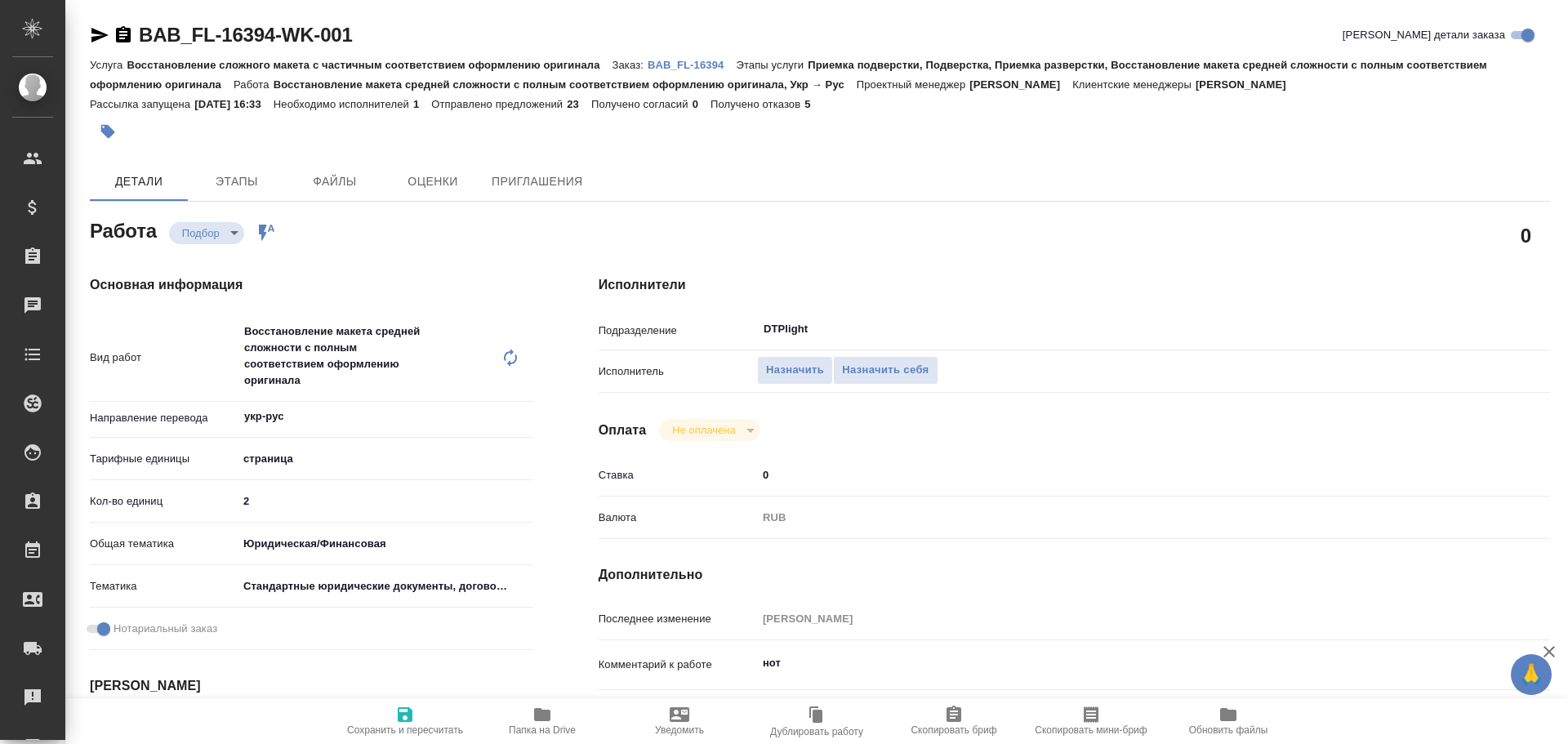
type textarea "x"
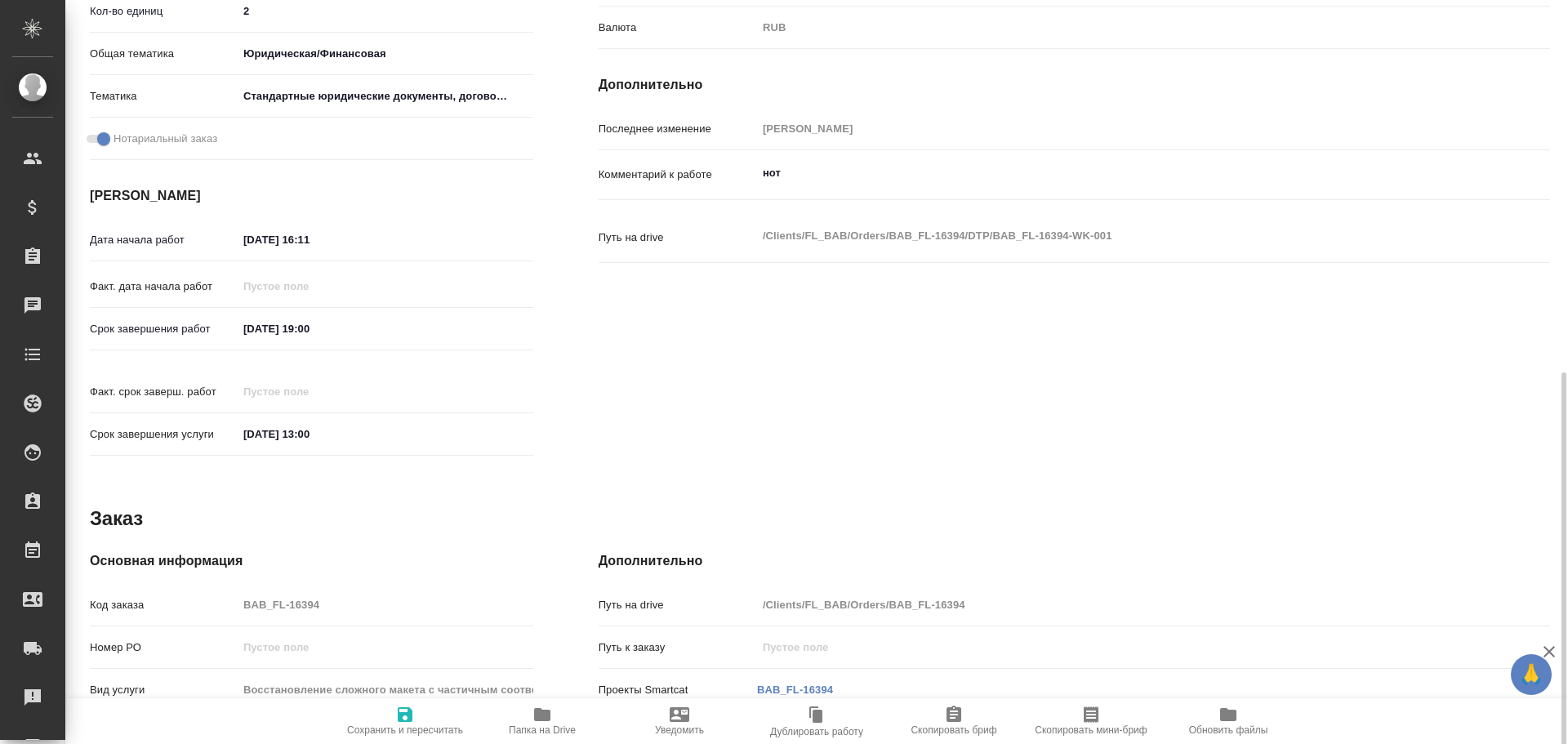
scroll to position [718, 0]
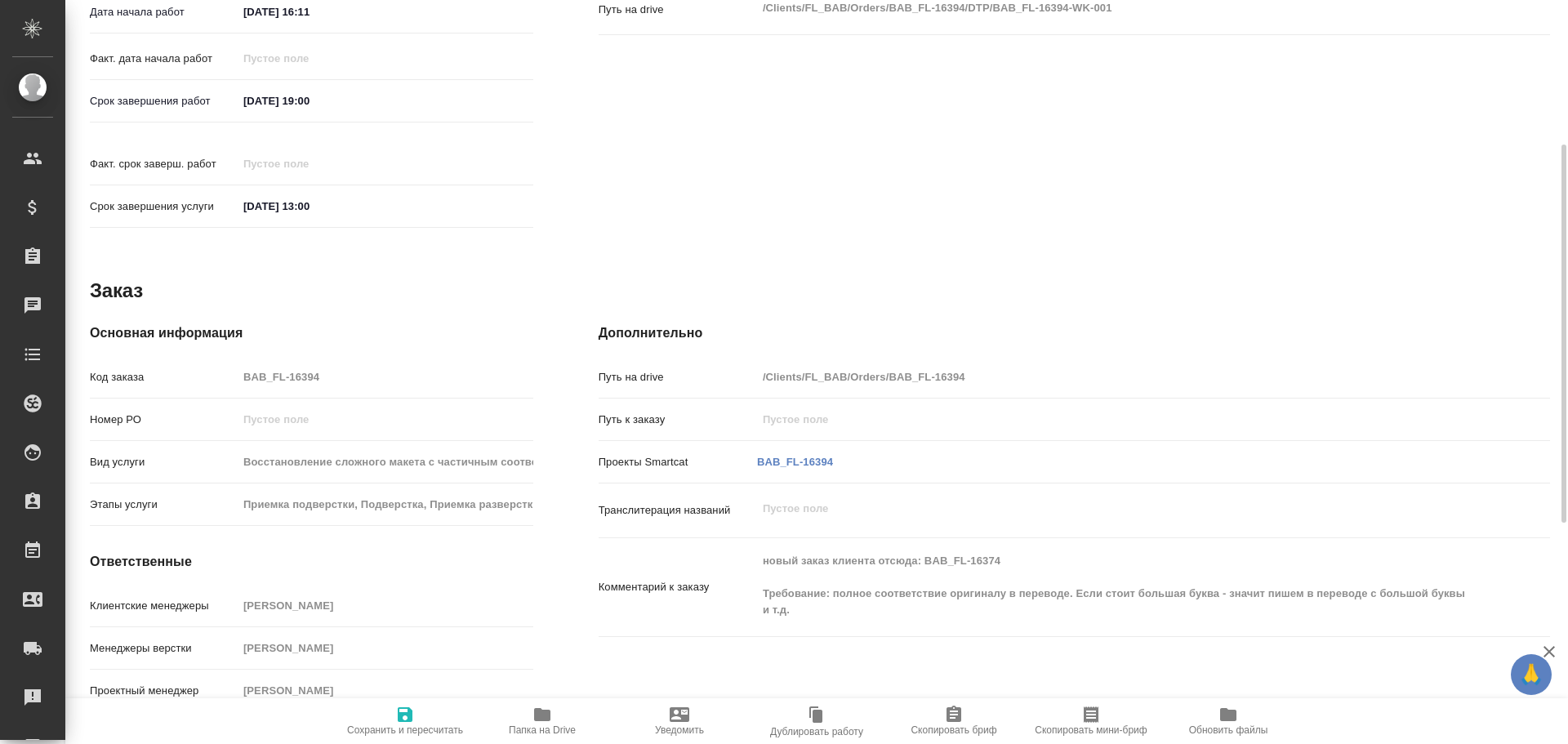
type textarea "x"
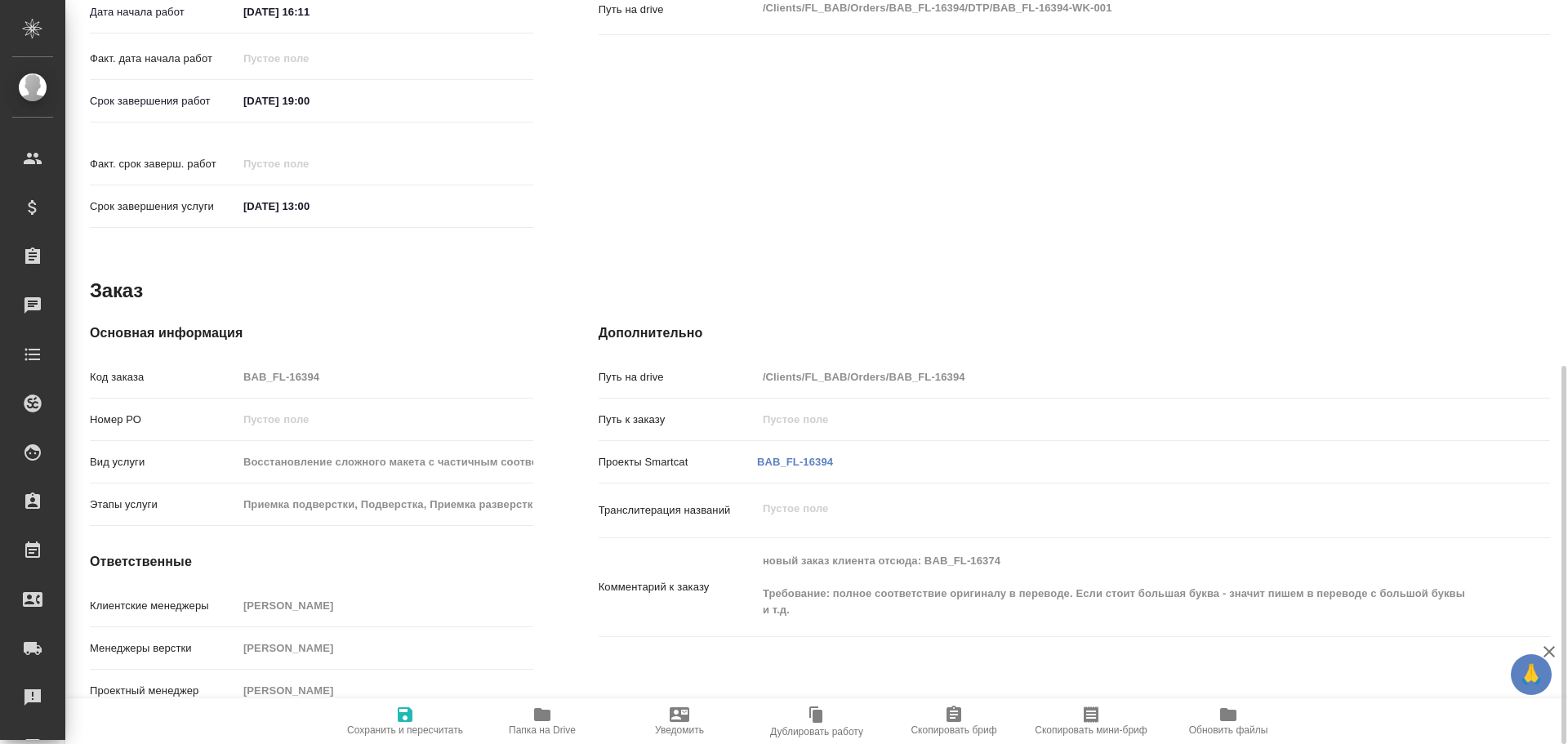
type textarea "x"
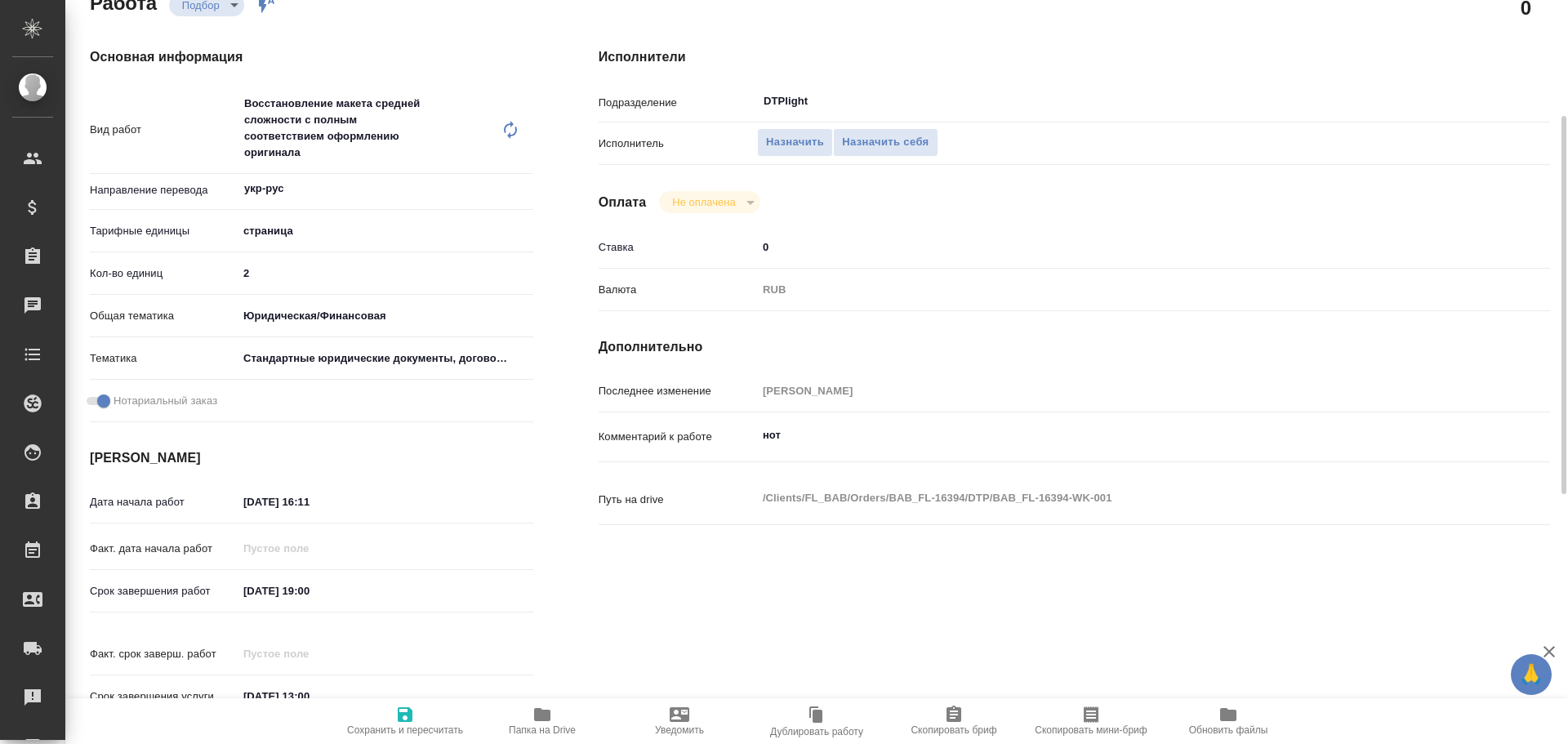
scroll to position [0, 0]
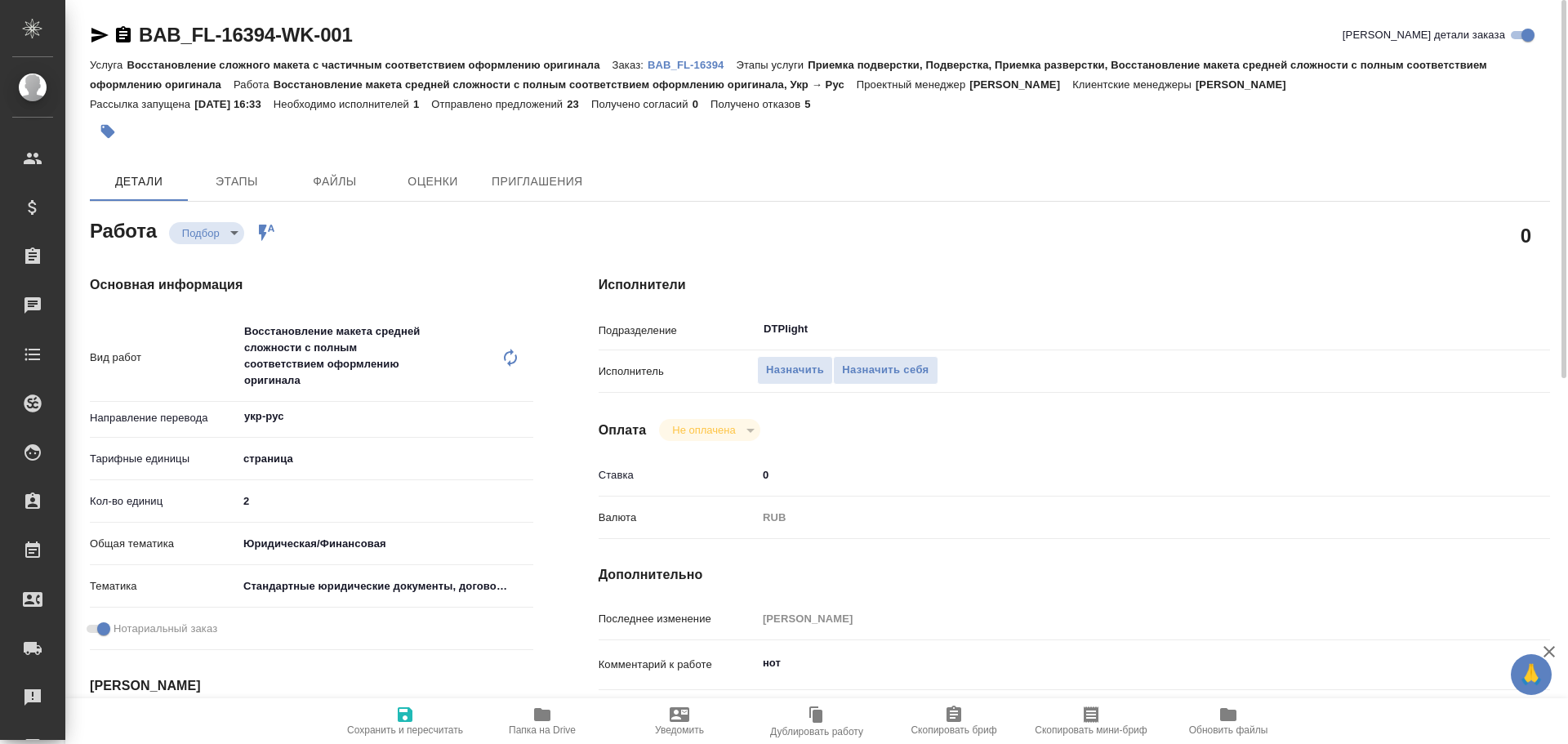
click at [547, 720] on icon "button" at bounding box center [542, 715] width 17 height 13
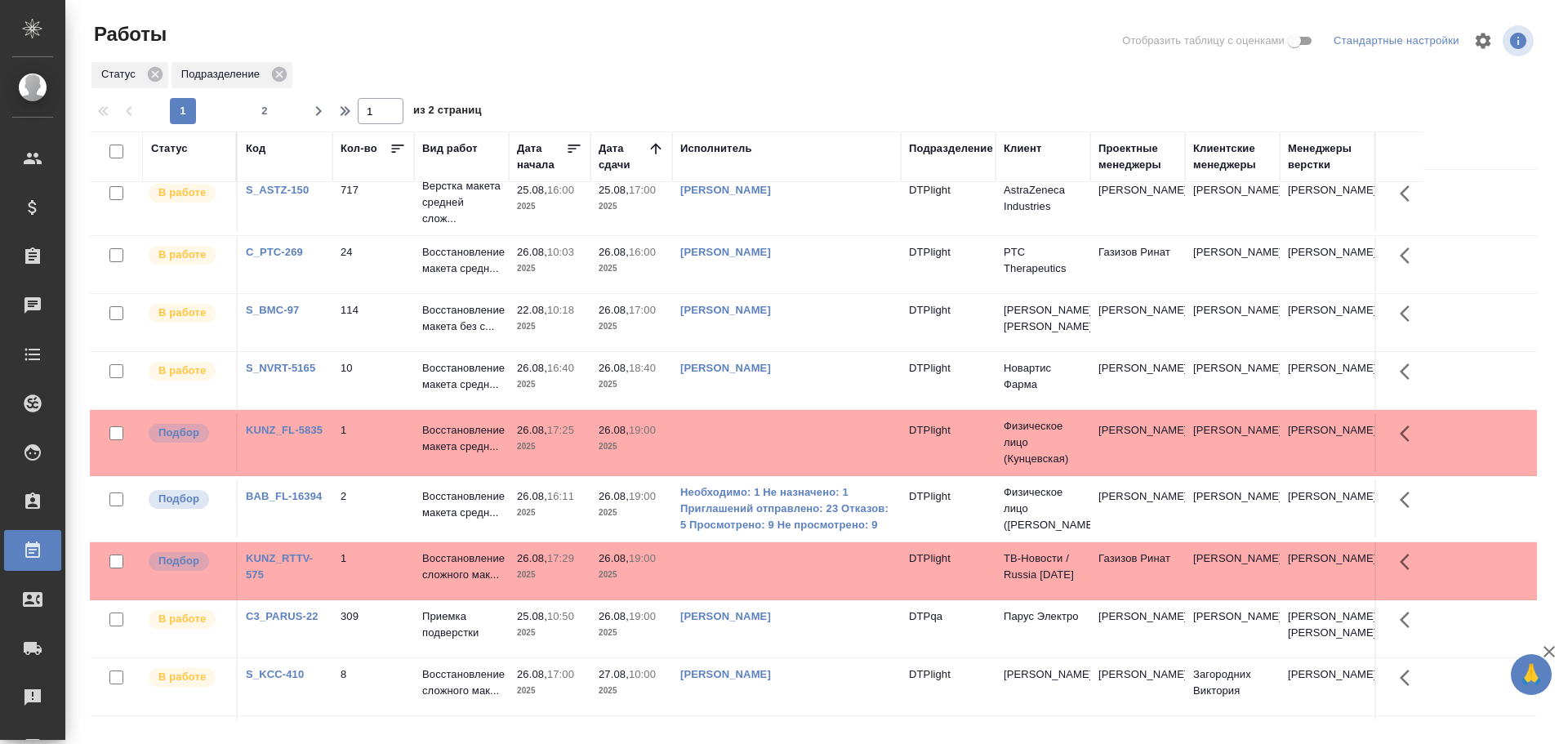
scroll to position [82, 0]
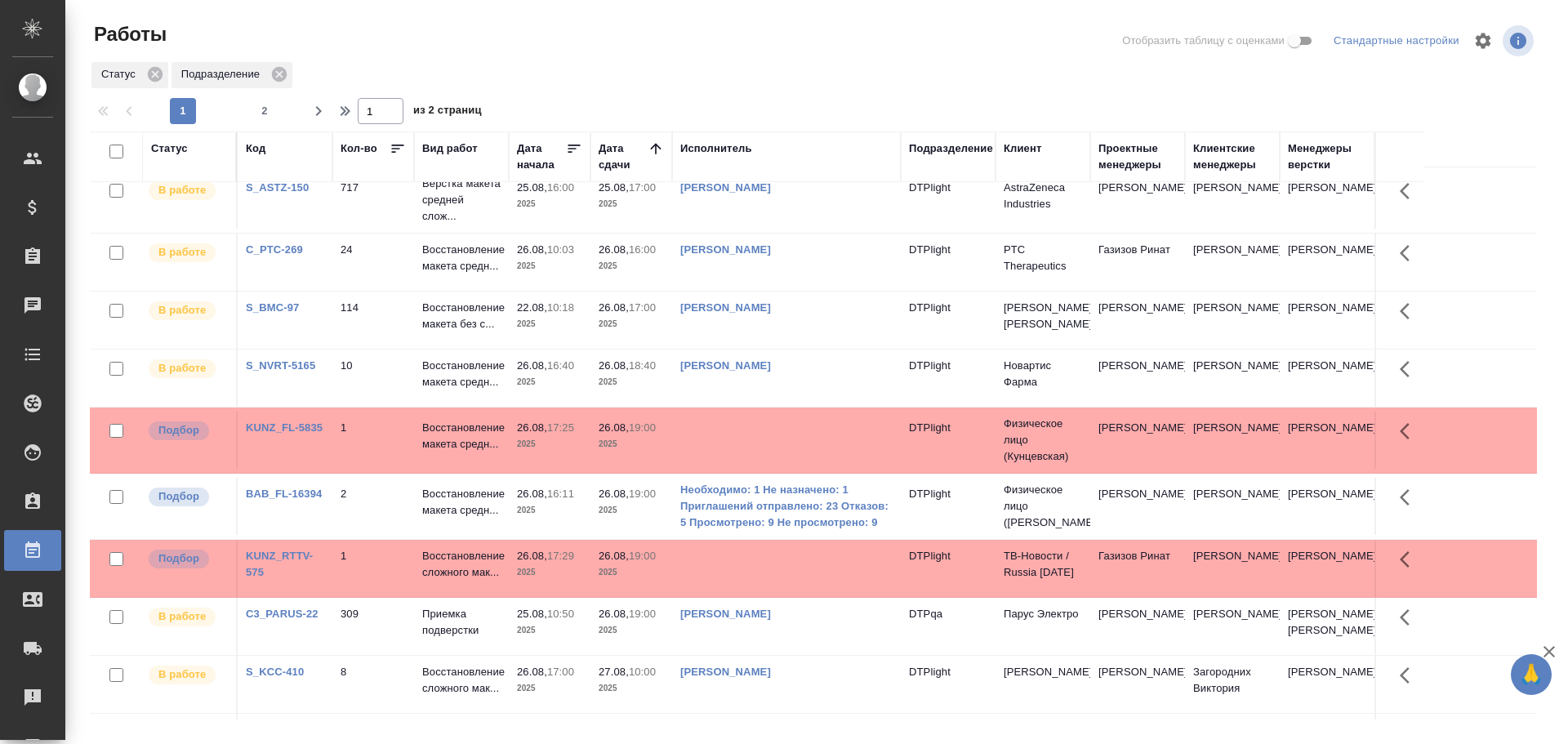
click at [737, 445] on td at bounding box center [787, 440] width 229 height 57
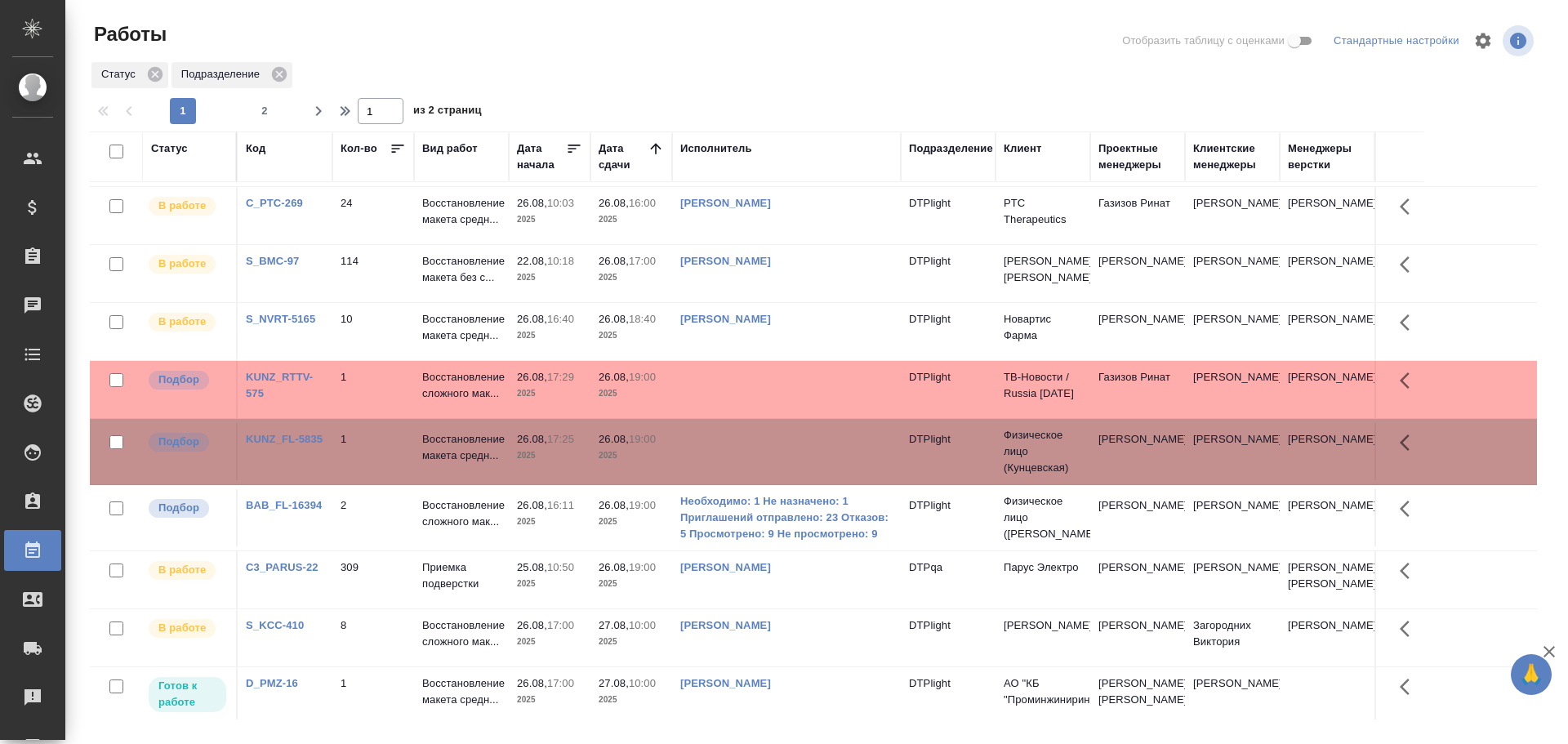
scroll to position [164, 0]
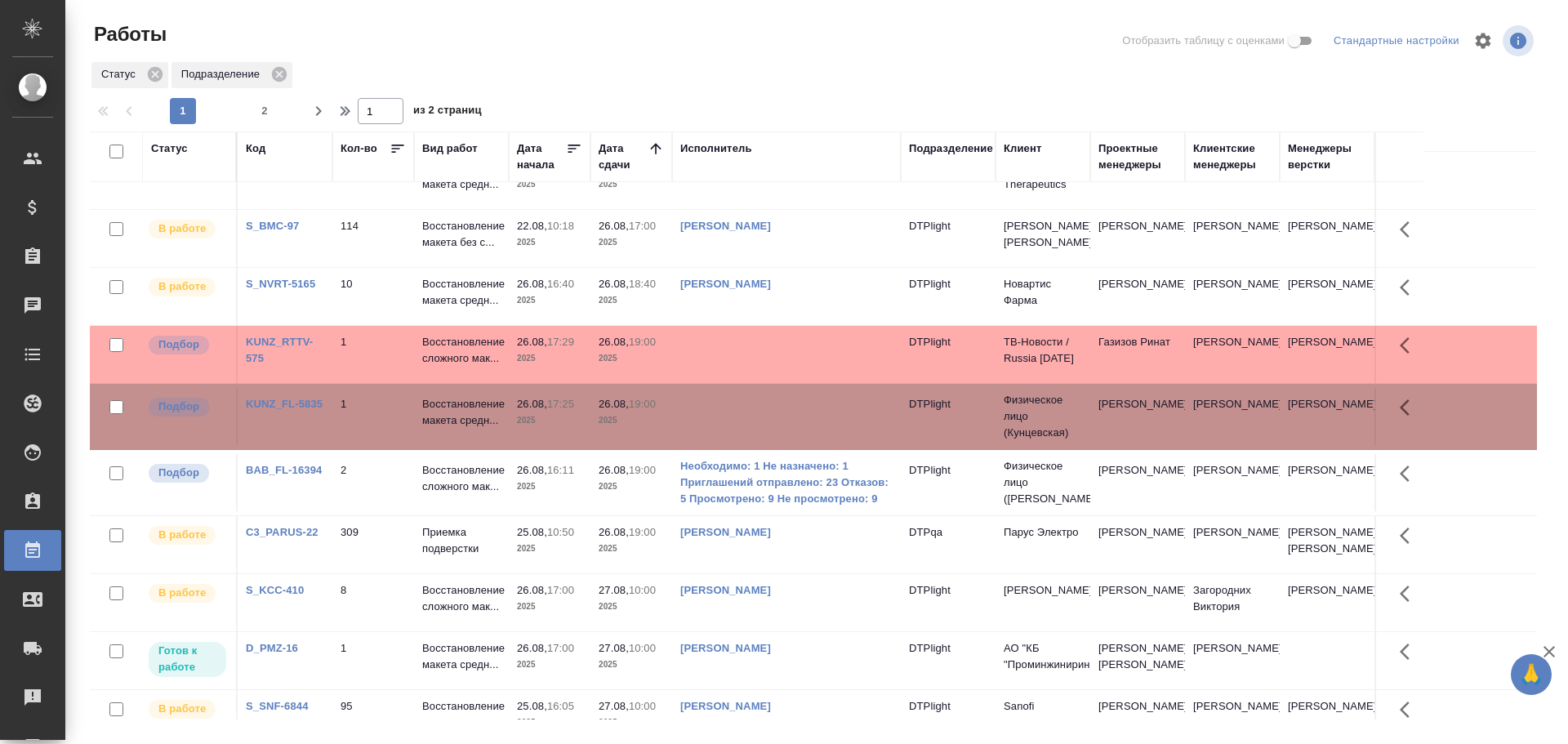
click at [762, 419] on td at bounding box center [787, 416] width 229 height 57
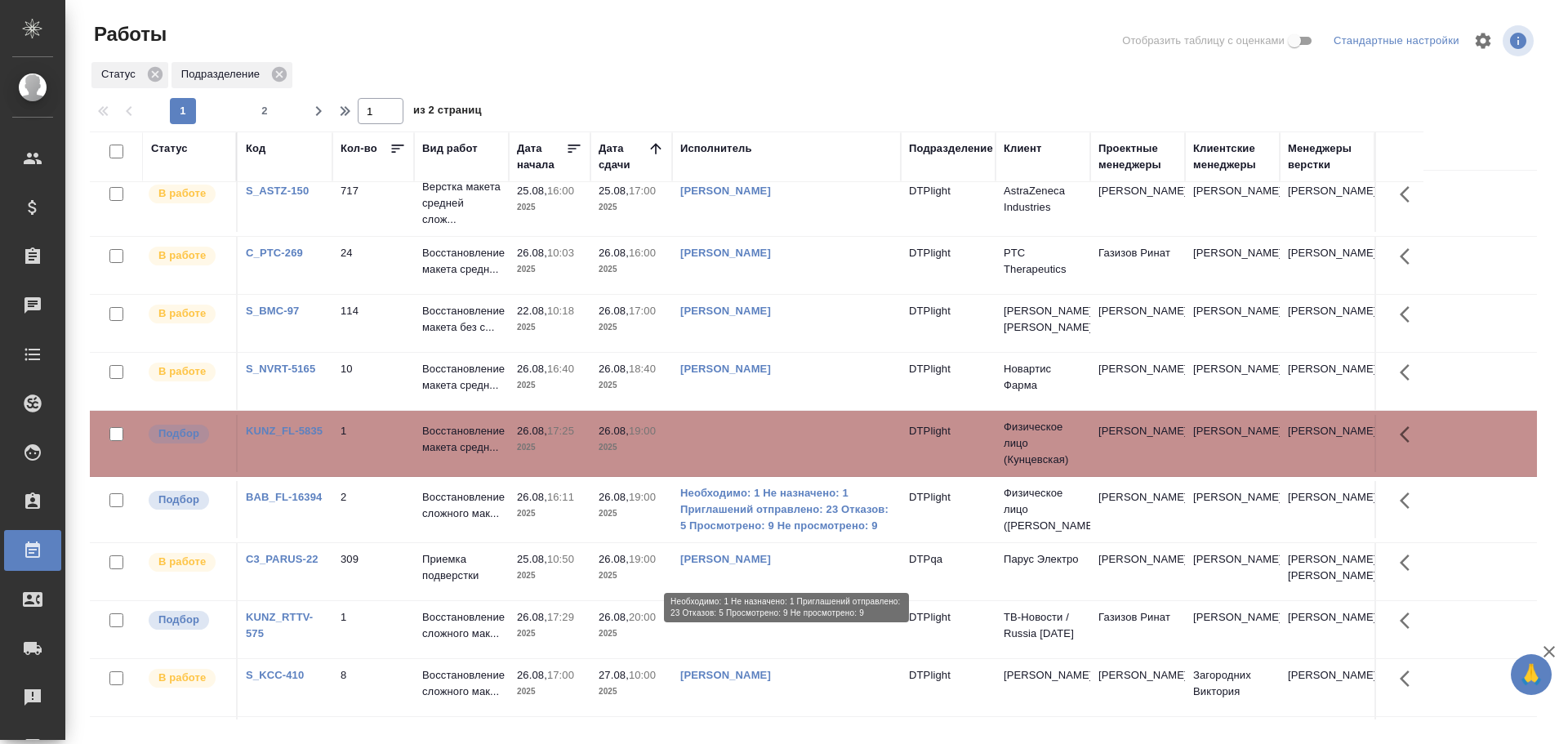
scroll to position [82, 0]
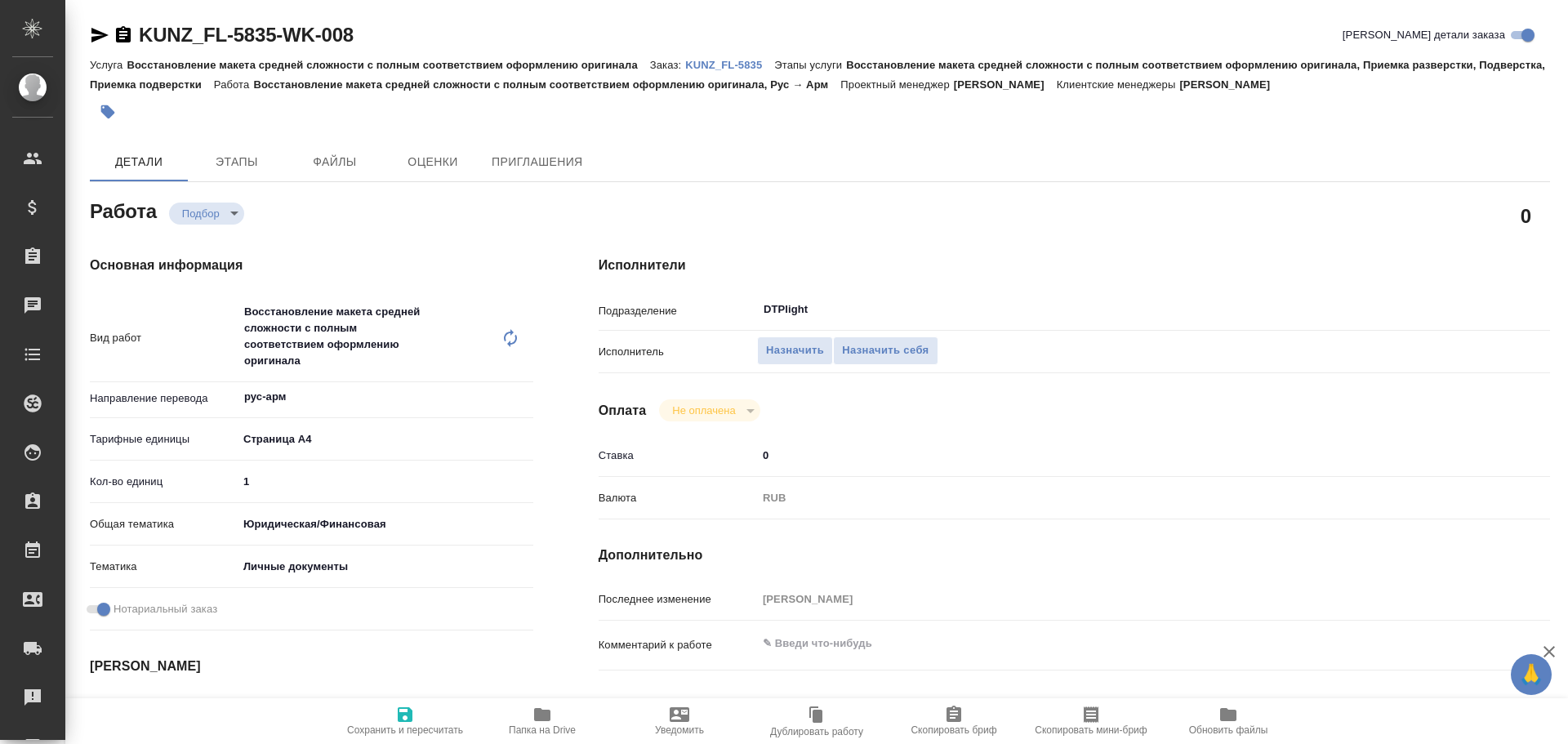
type textarea "x"
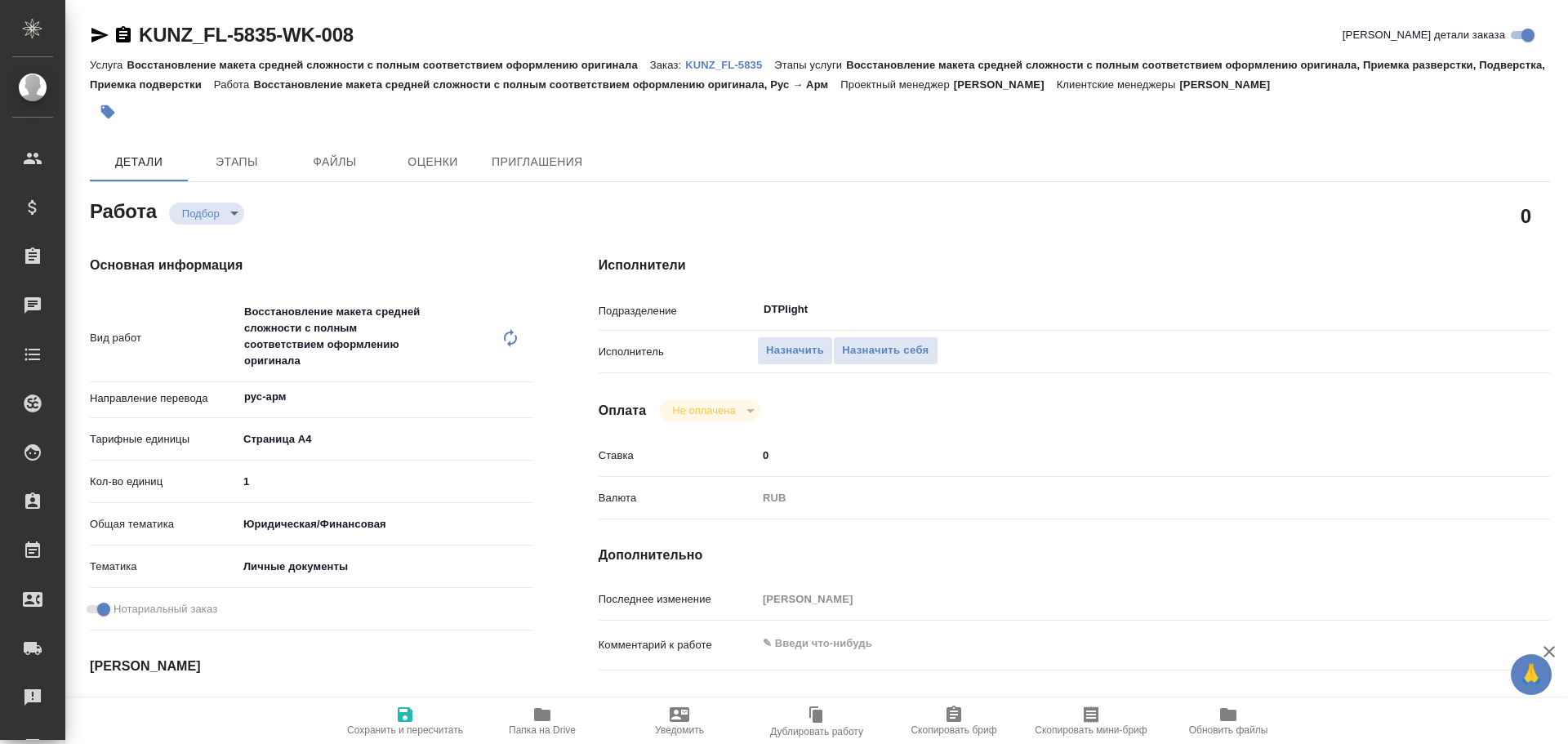
type textarea "x"
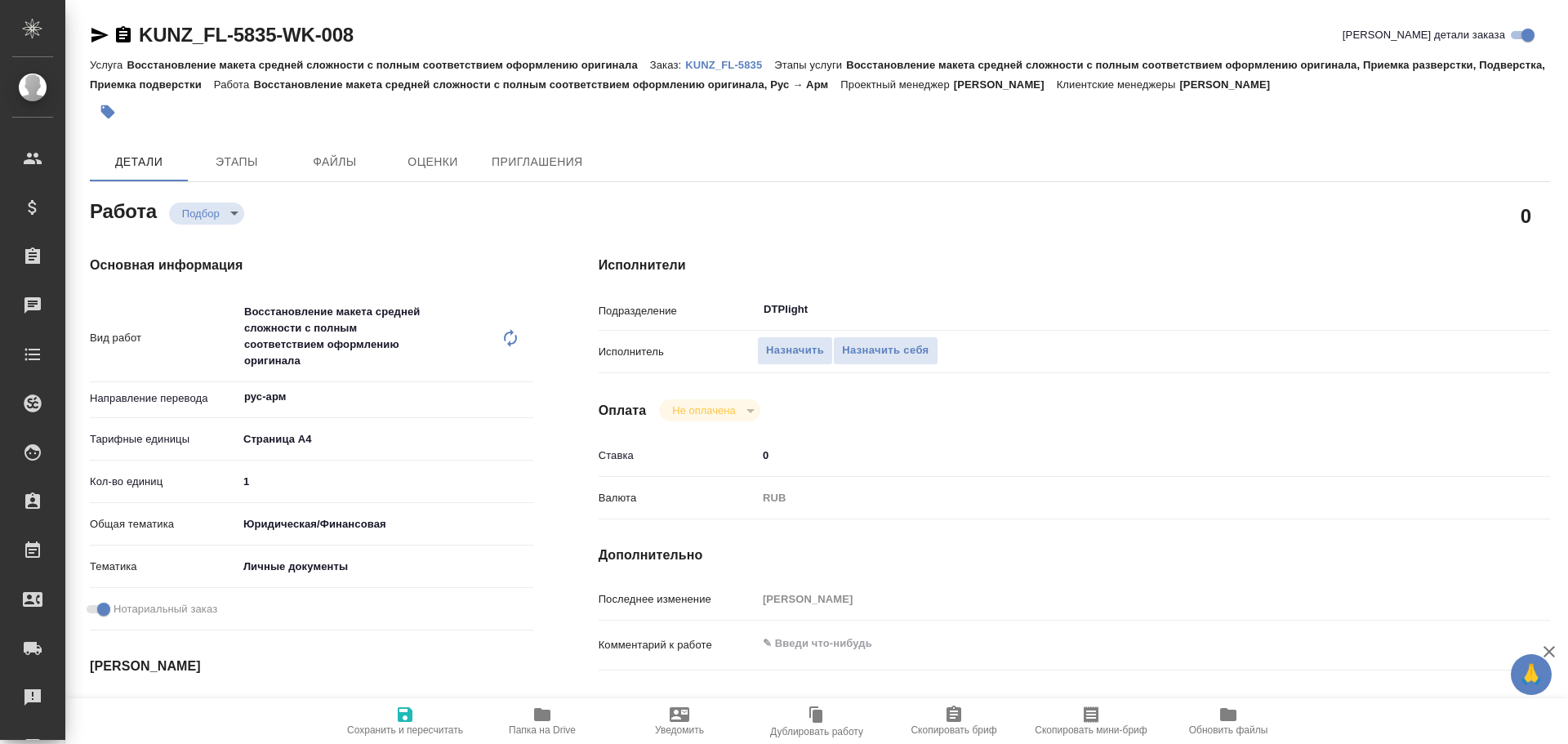
type textarea "x"
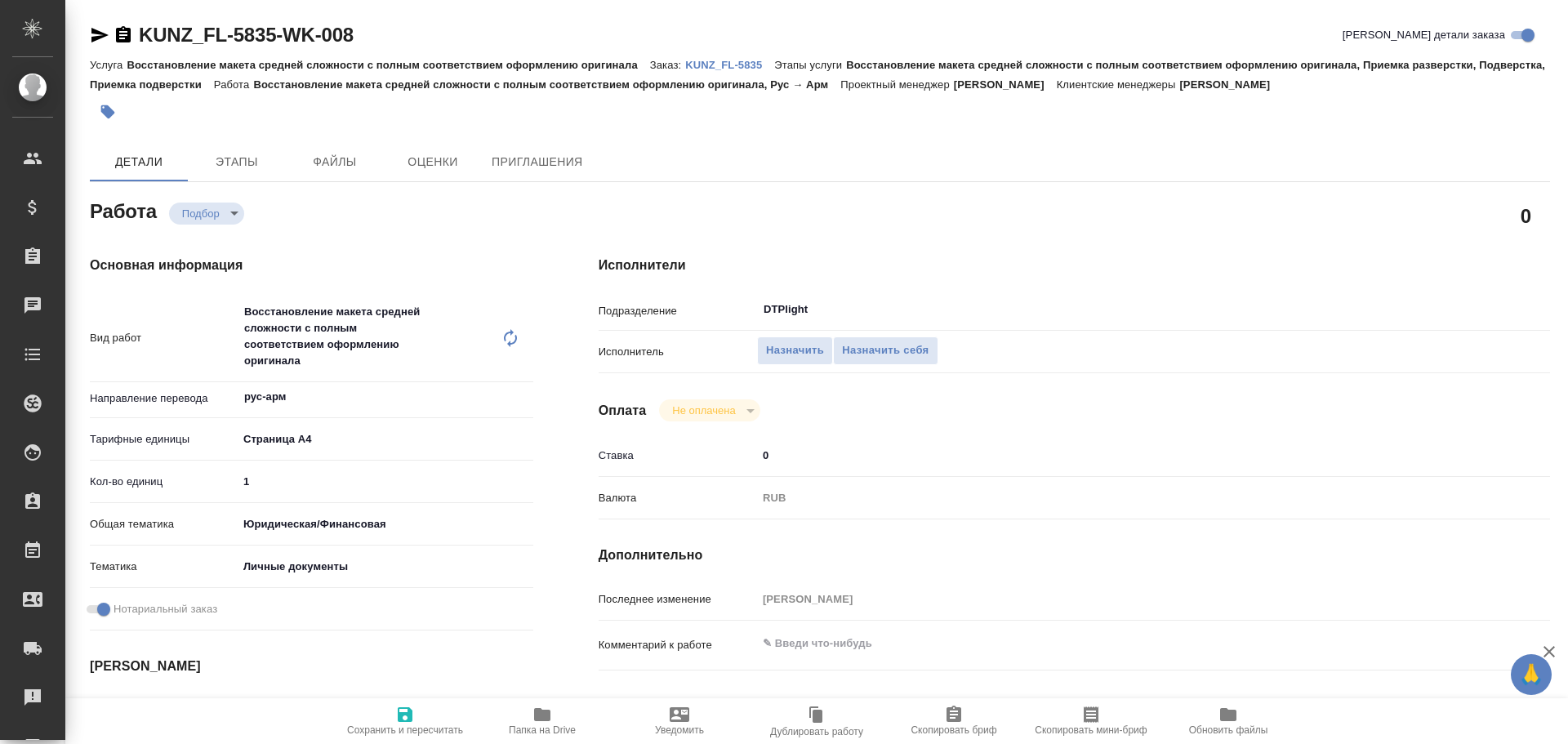
type textarea "x"
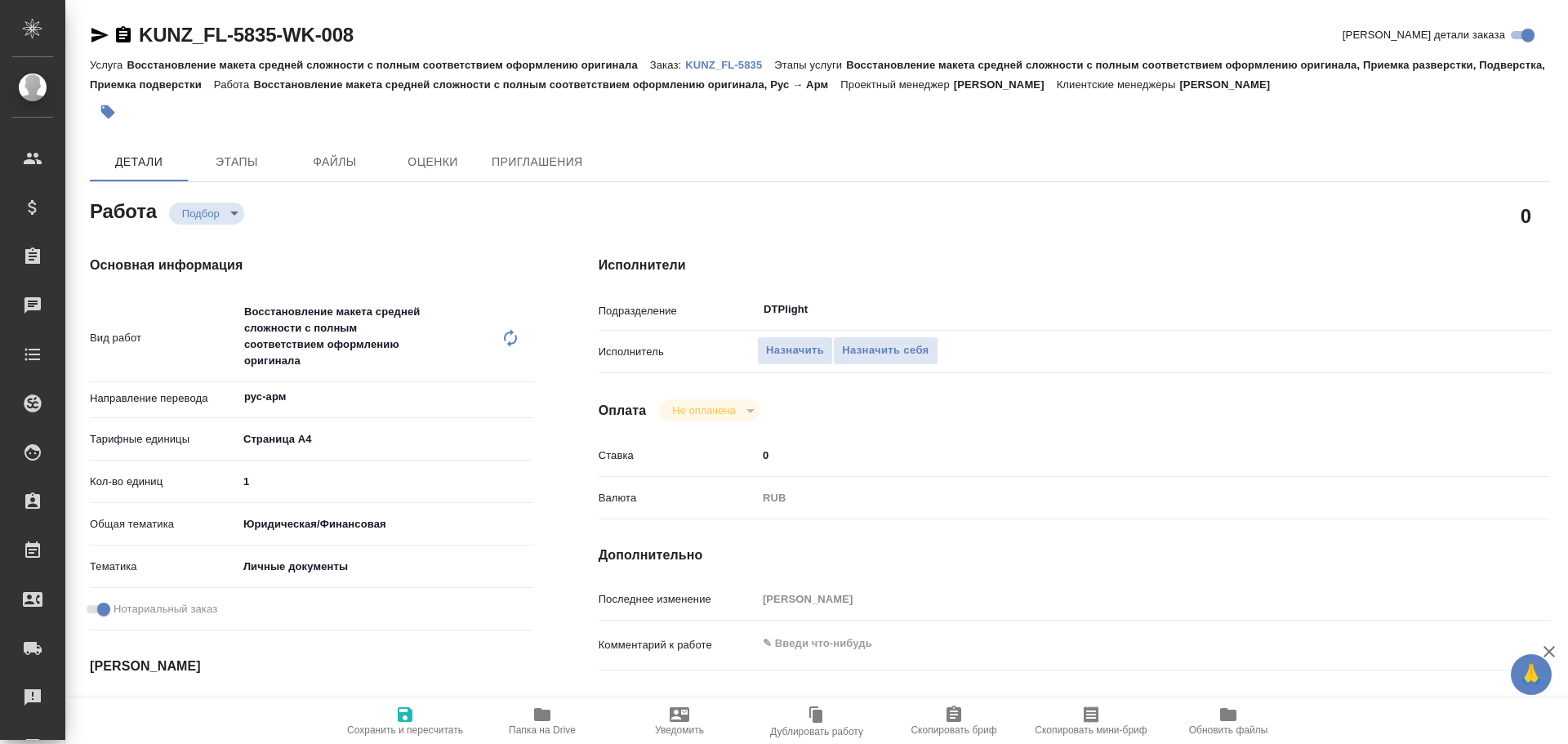
type textarea "x"
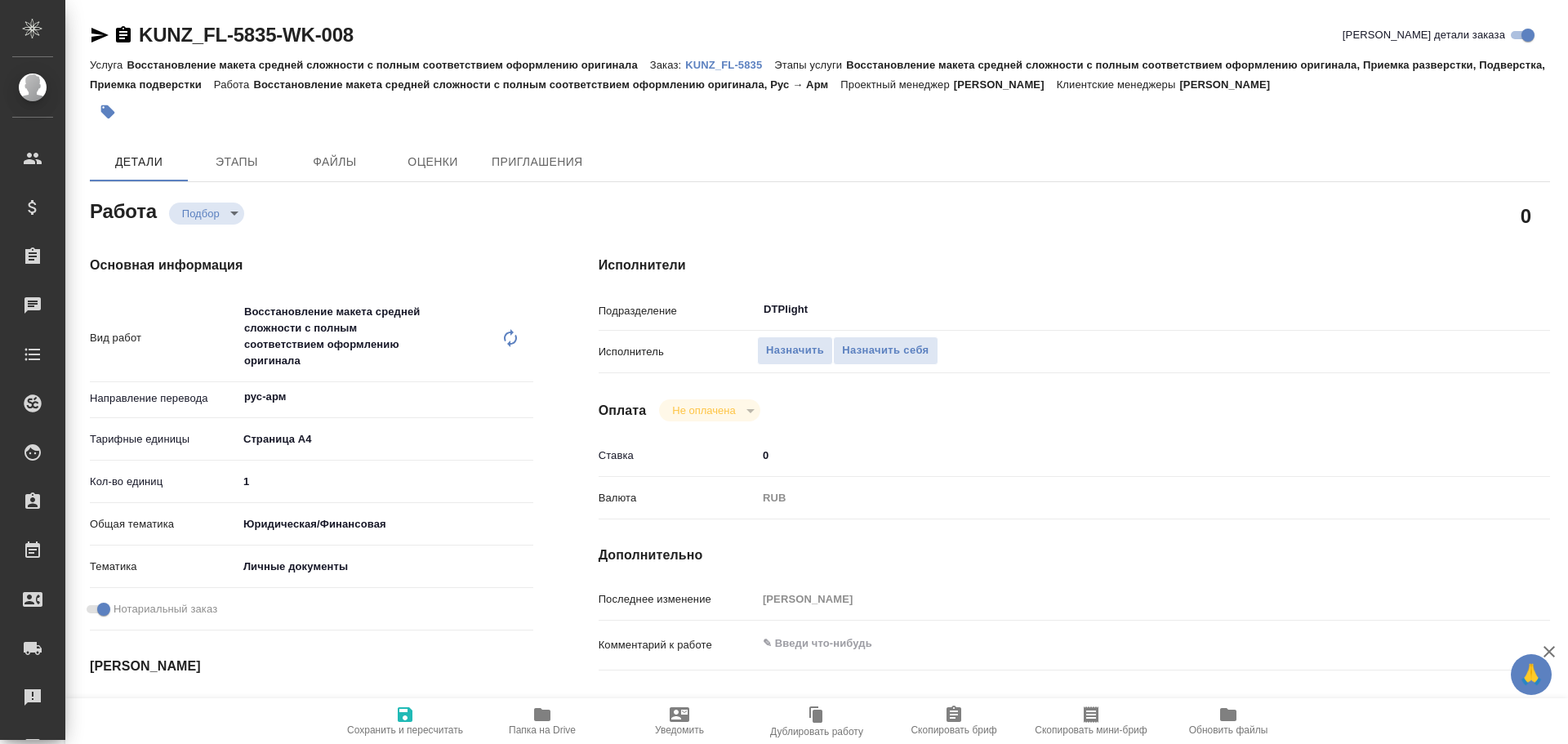
type textarea "x"
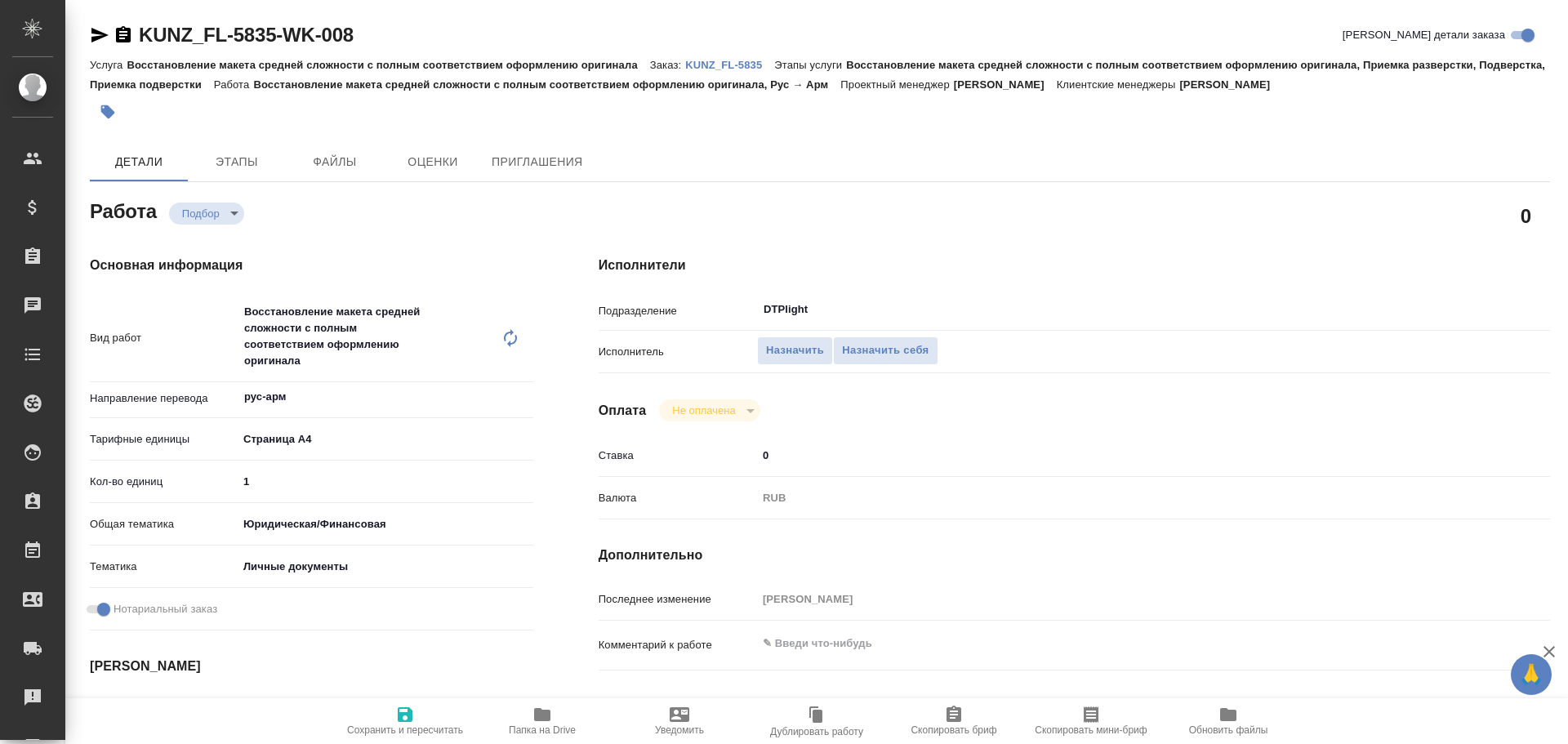
scroll to position [246, 0]
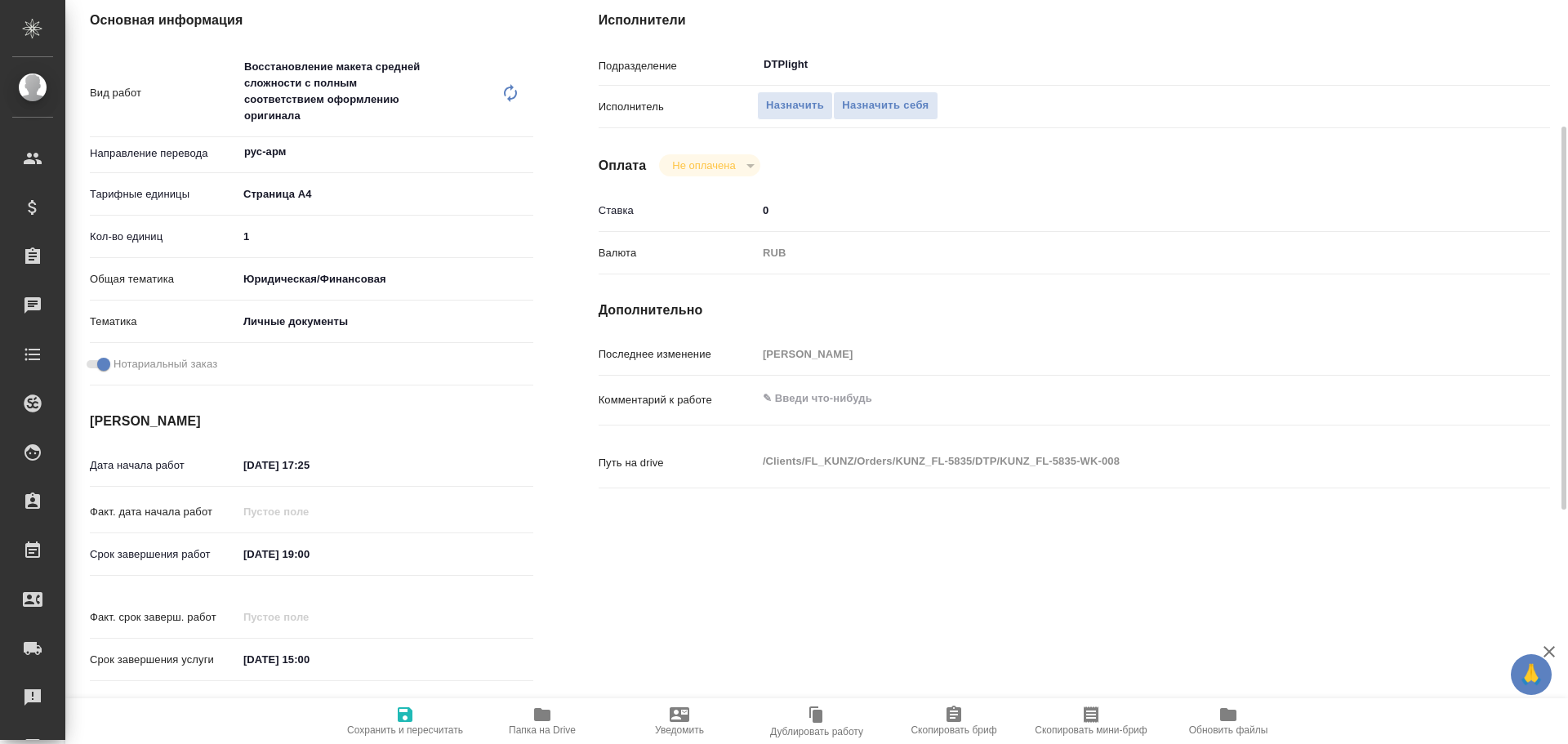
type textarea "x"
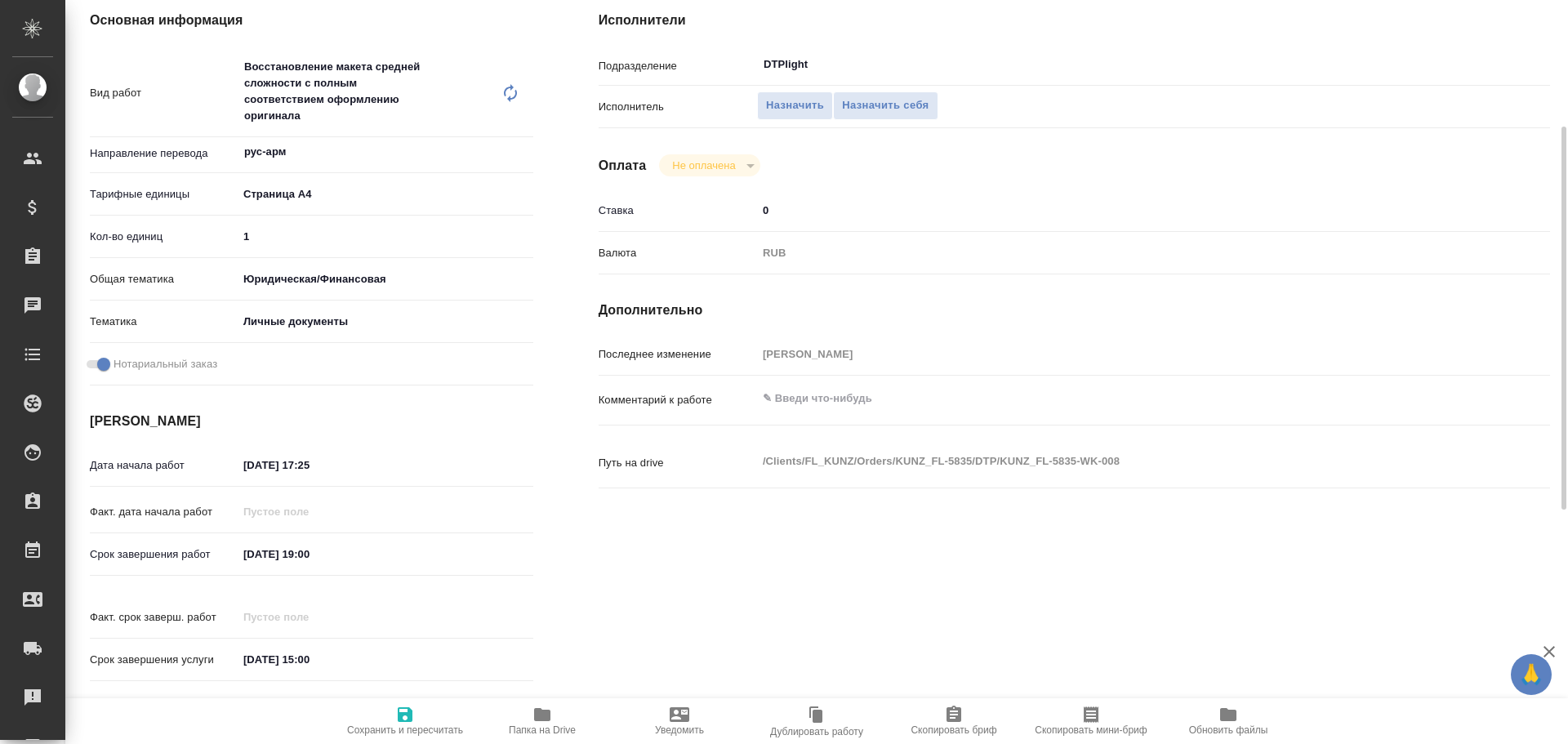
click at [551, 712] on icon "button" at bounding box center [542, 715] width 17 height 13
type textarea "x"
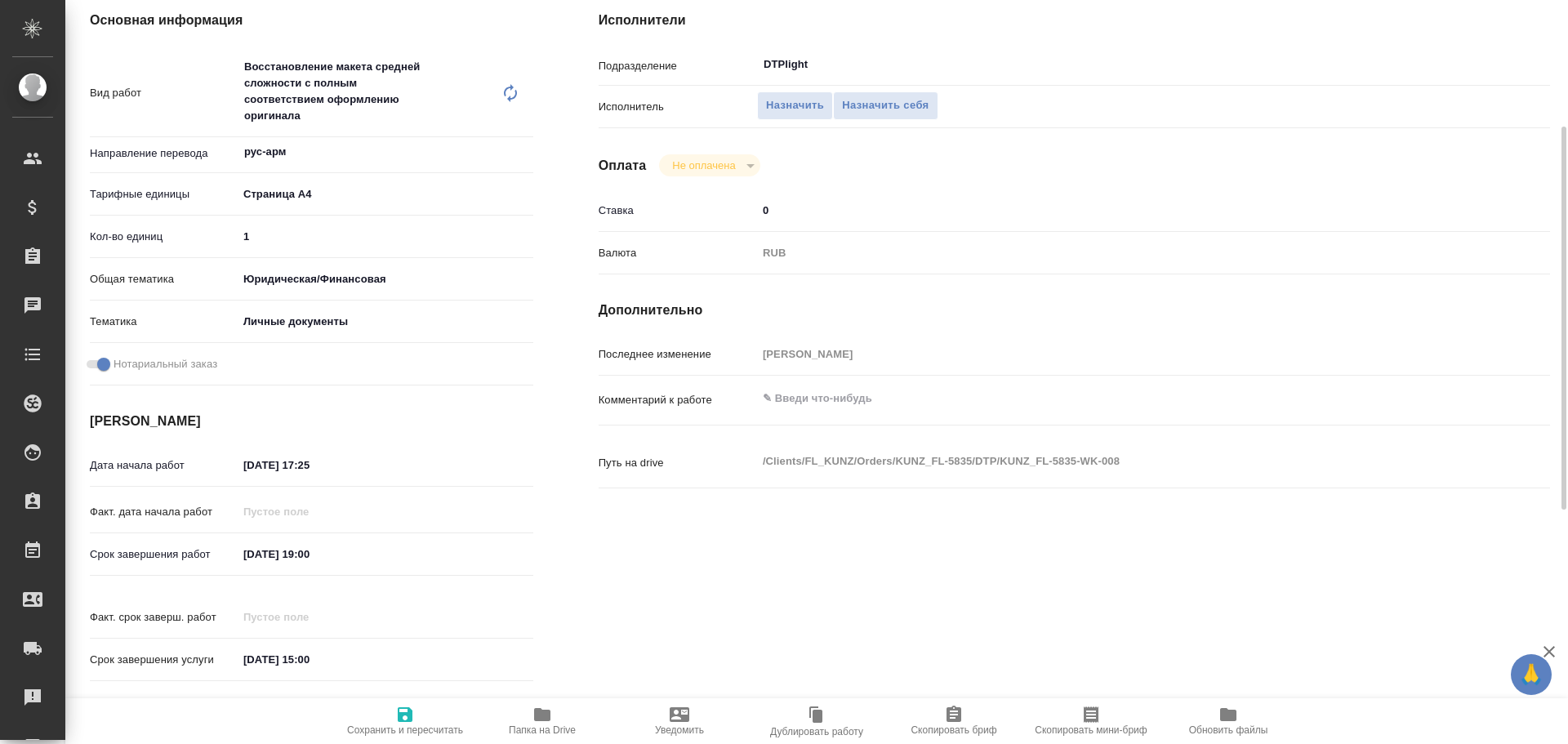
type textarea "x"
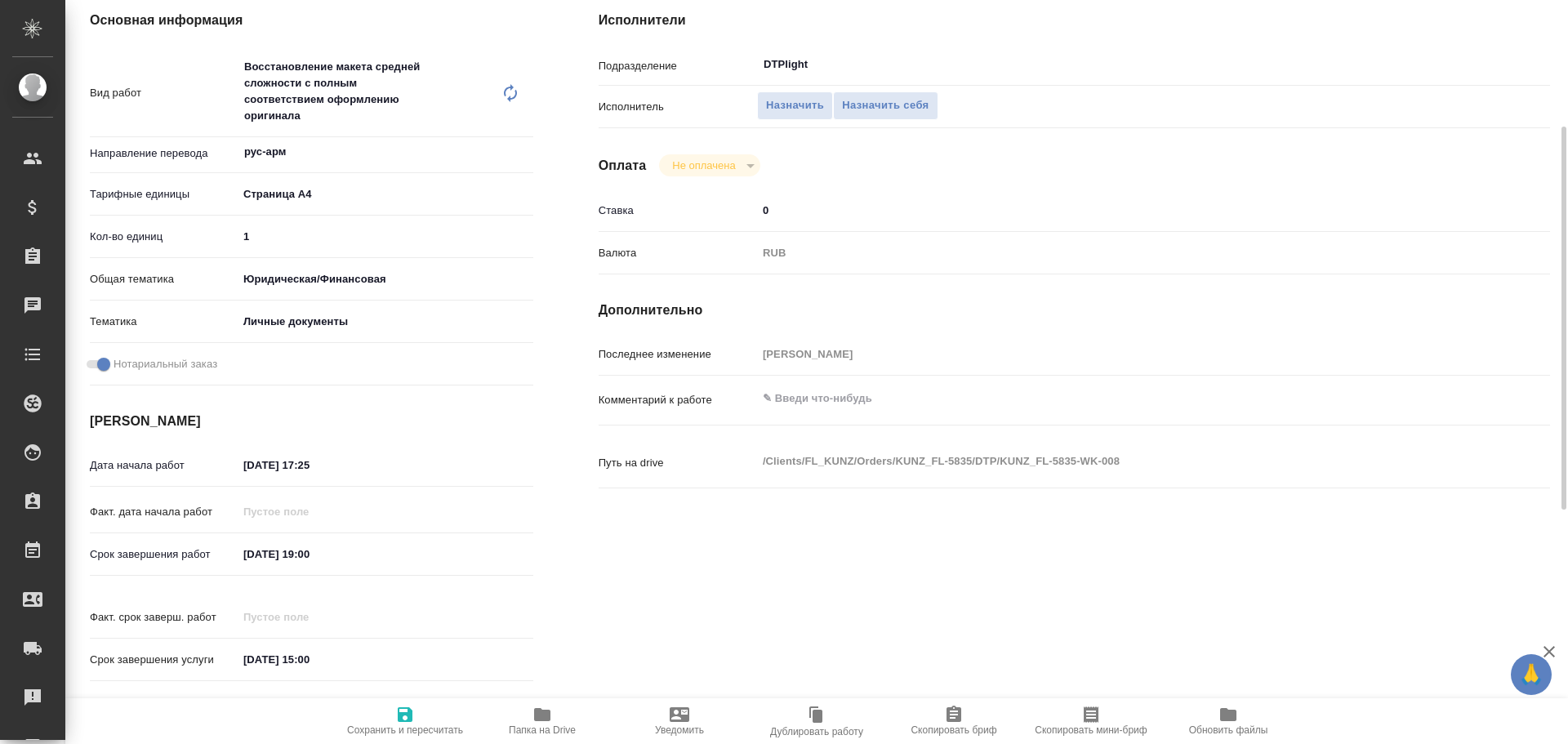
type textarea "x"
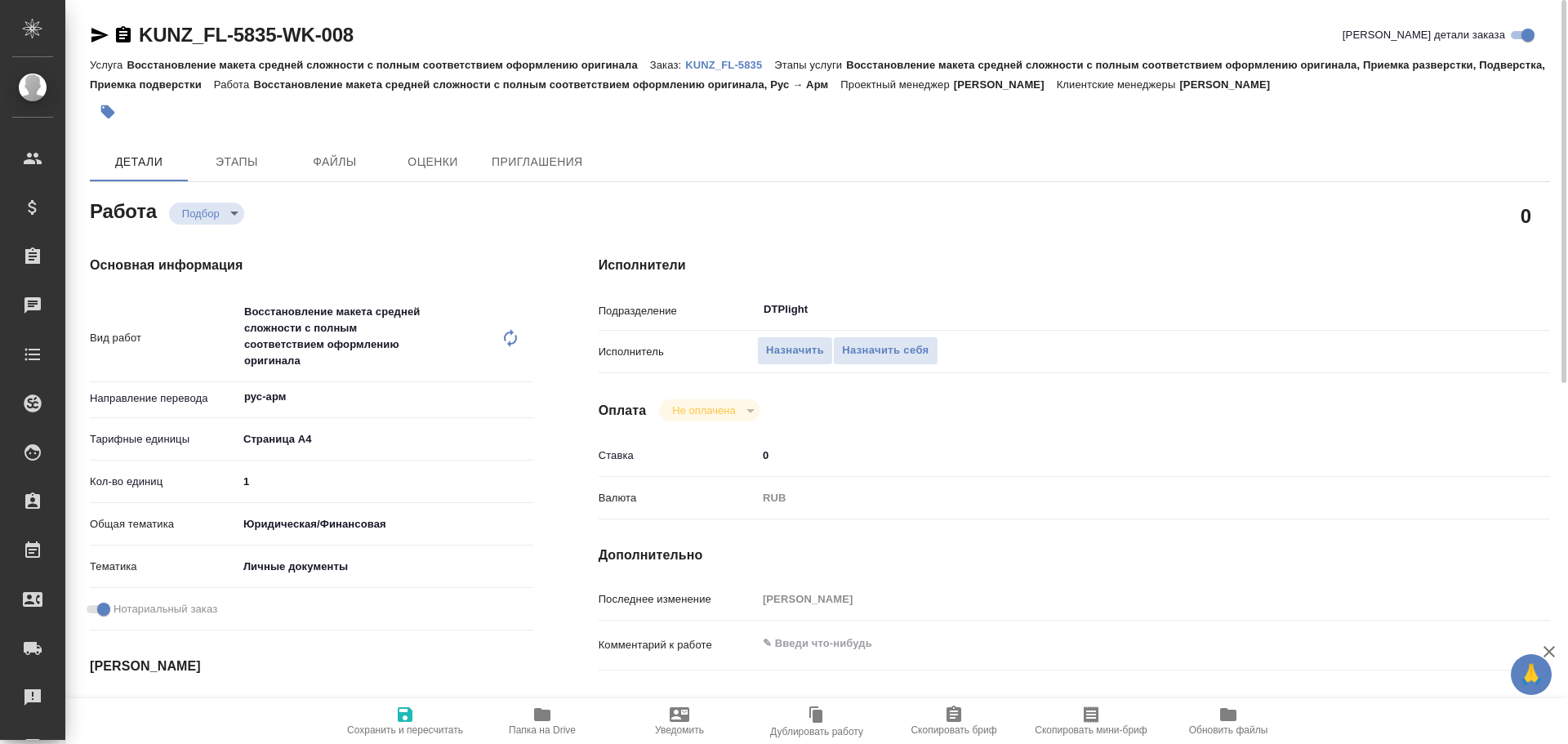
click at [93, 30] on icon "button" at bounding box center [100, 35] width 17 height 15
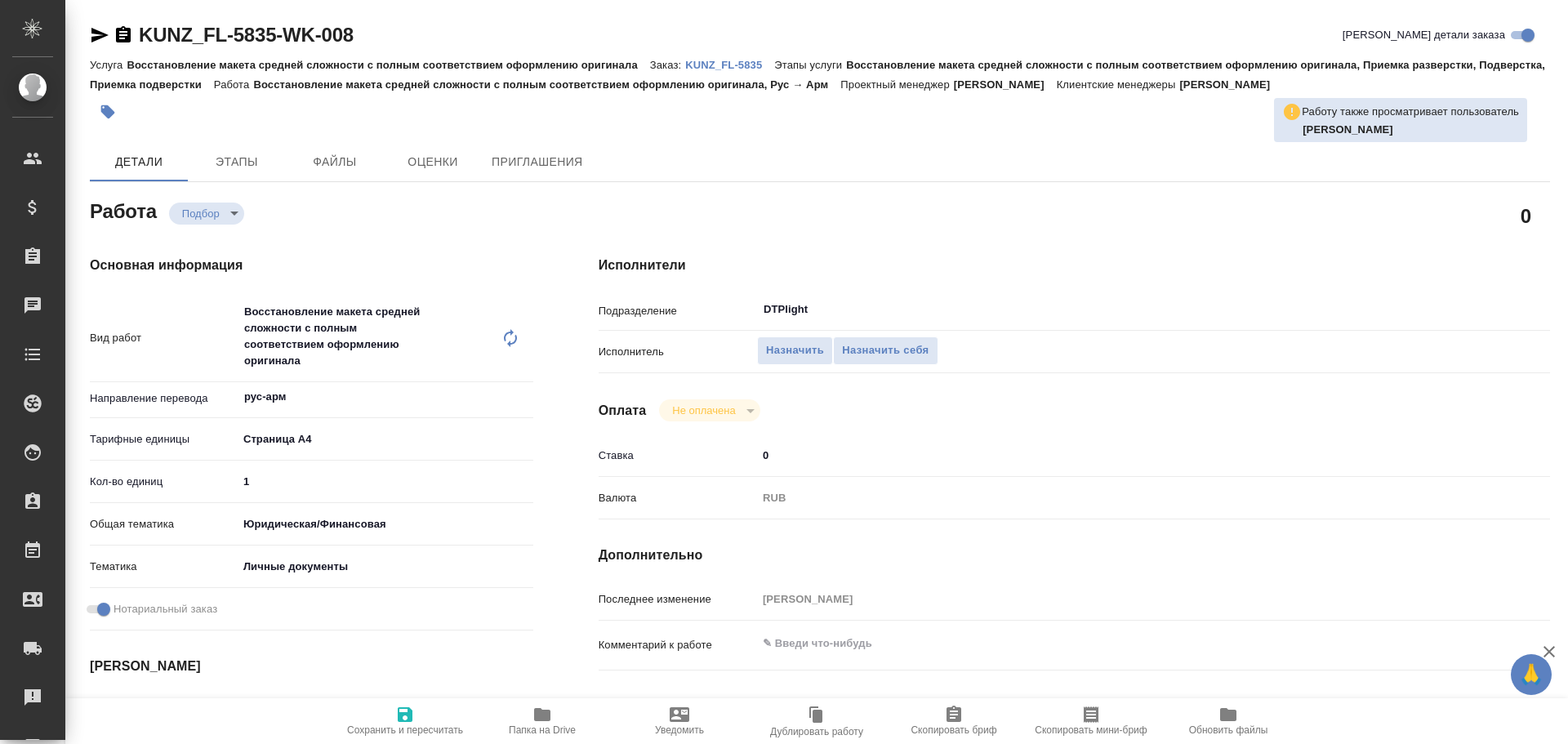
type textarea "x"
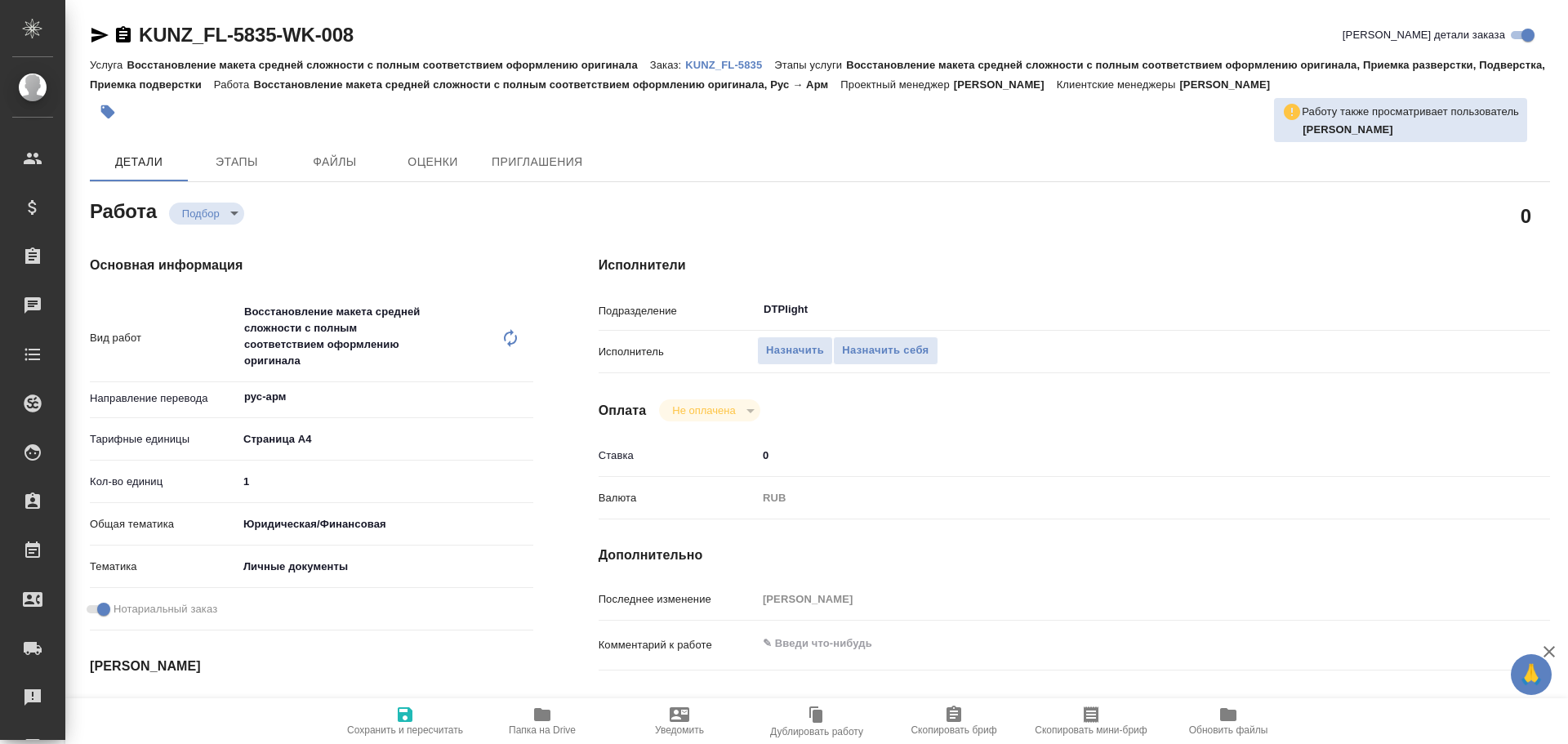
type textarea "x"
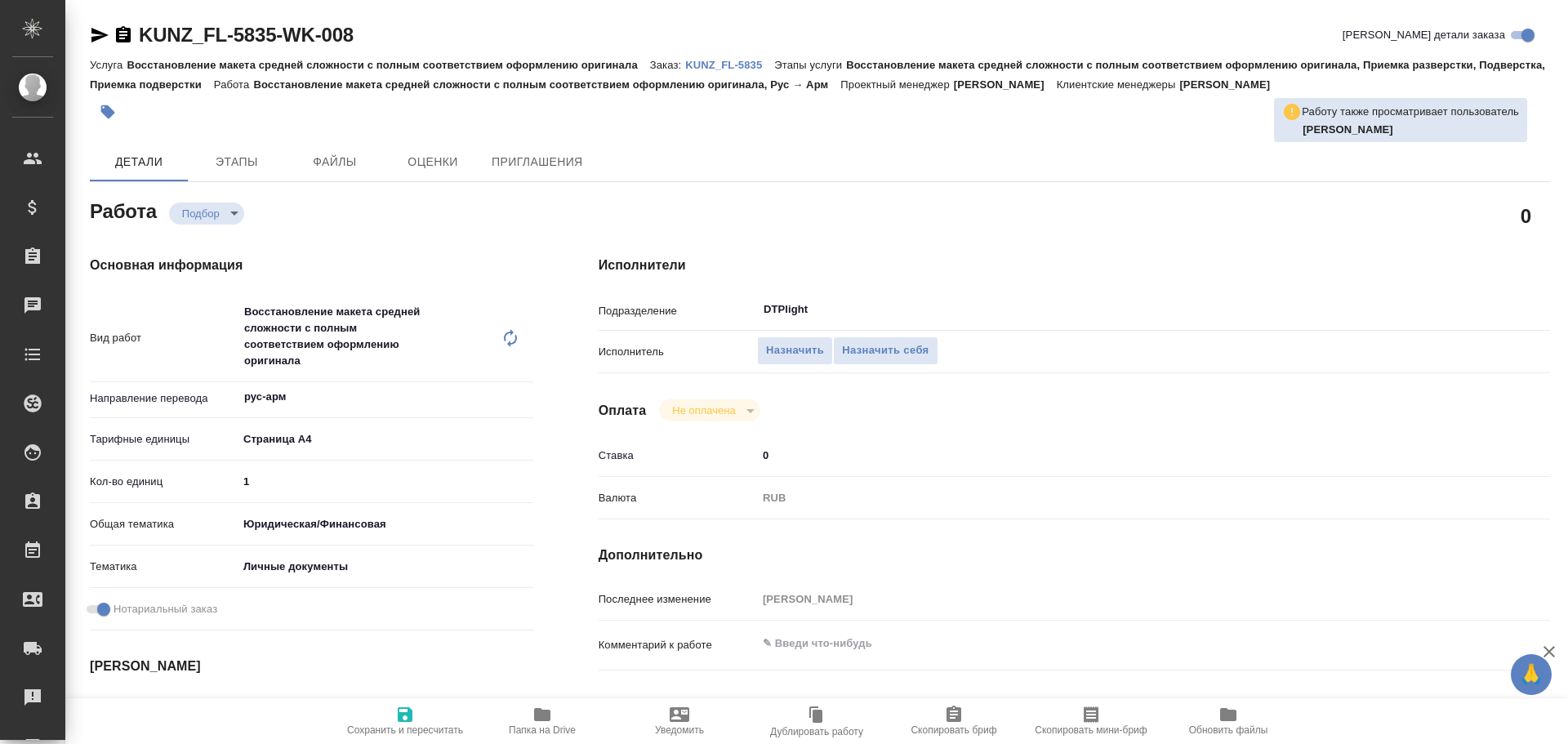
type textarea "x"
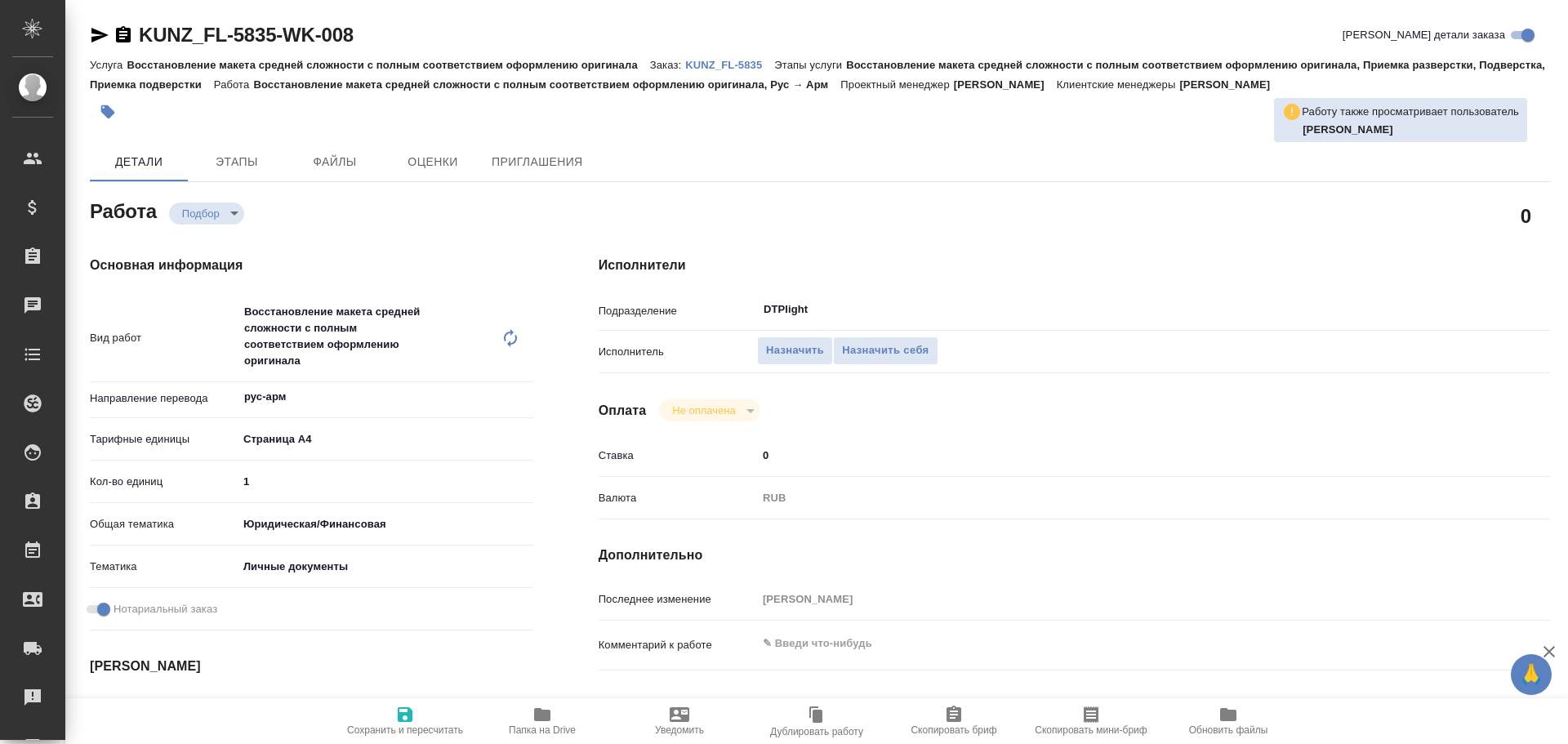
type textarea "x"
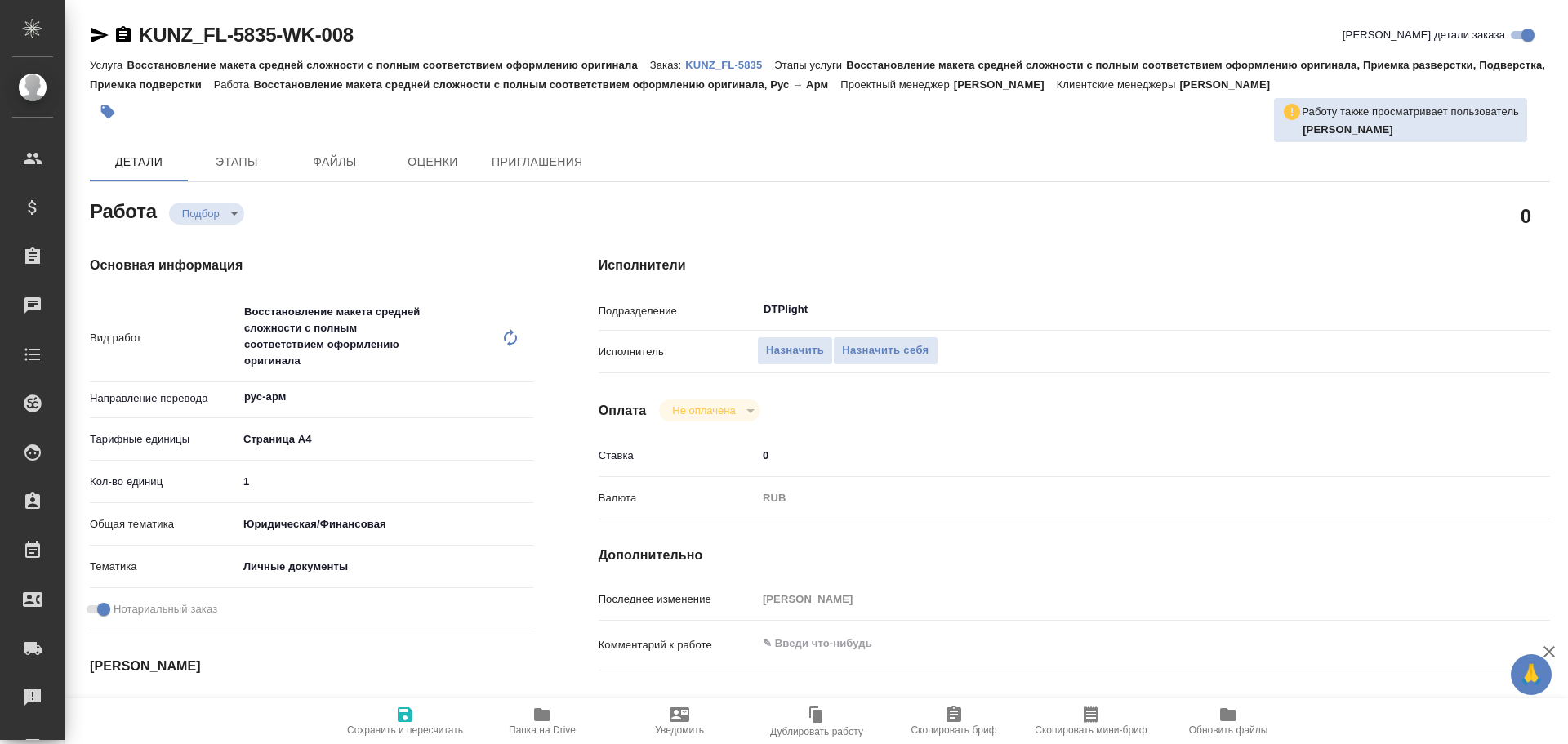
type textarea "x"
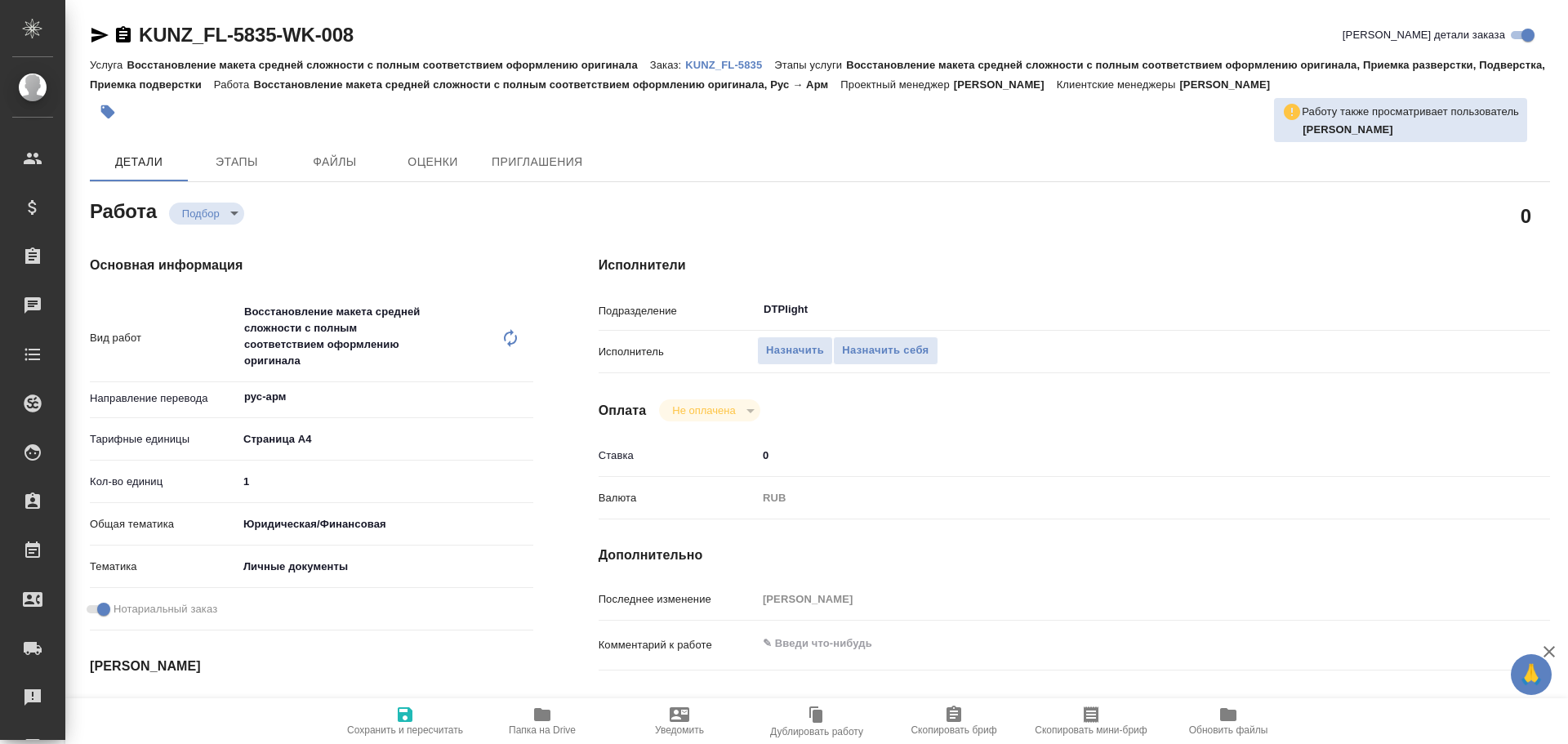
type textarea "x"
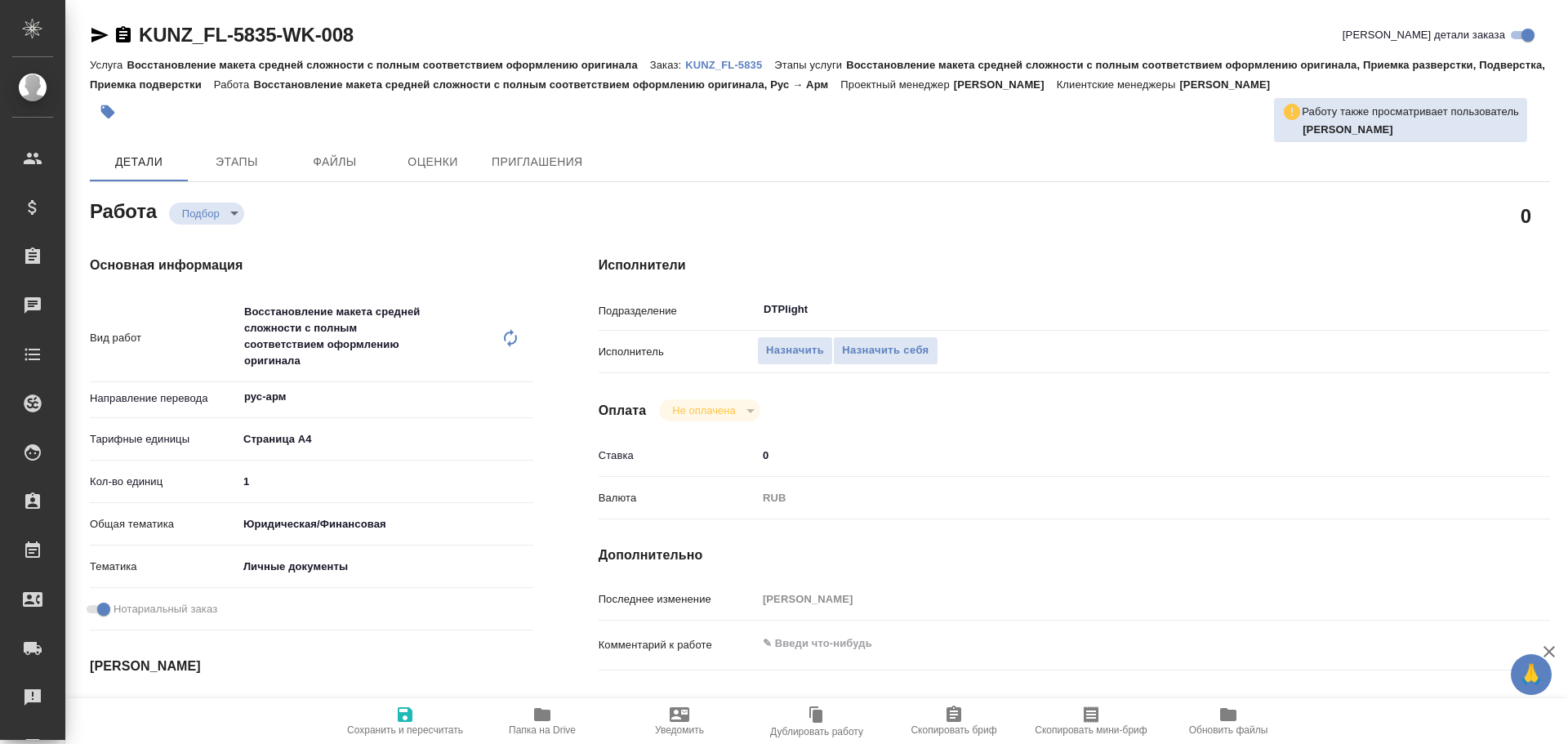
click at [540, 711] on icon "button" at bounding box center [542, 715] width 17 height 13
type textarea "x"
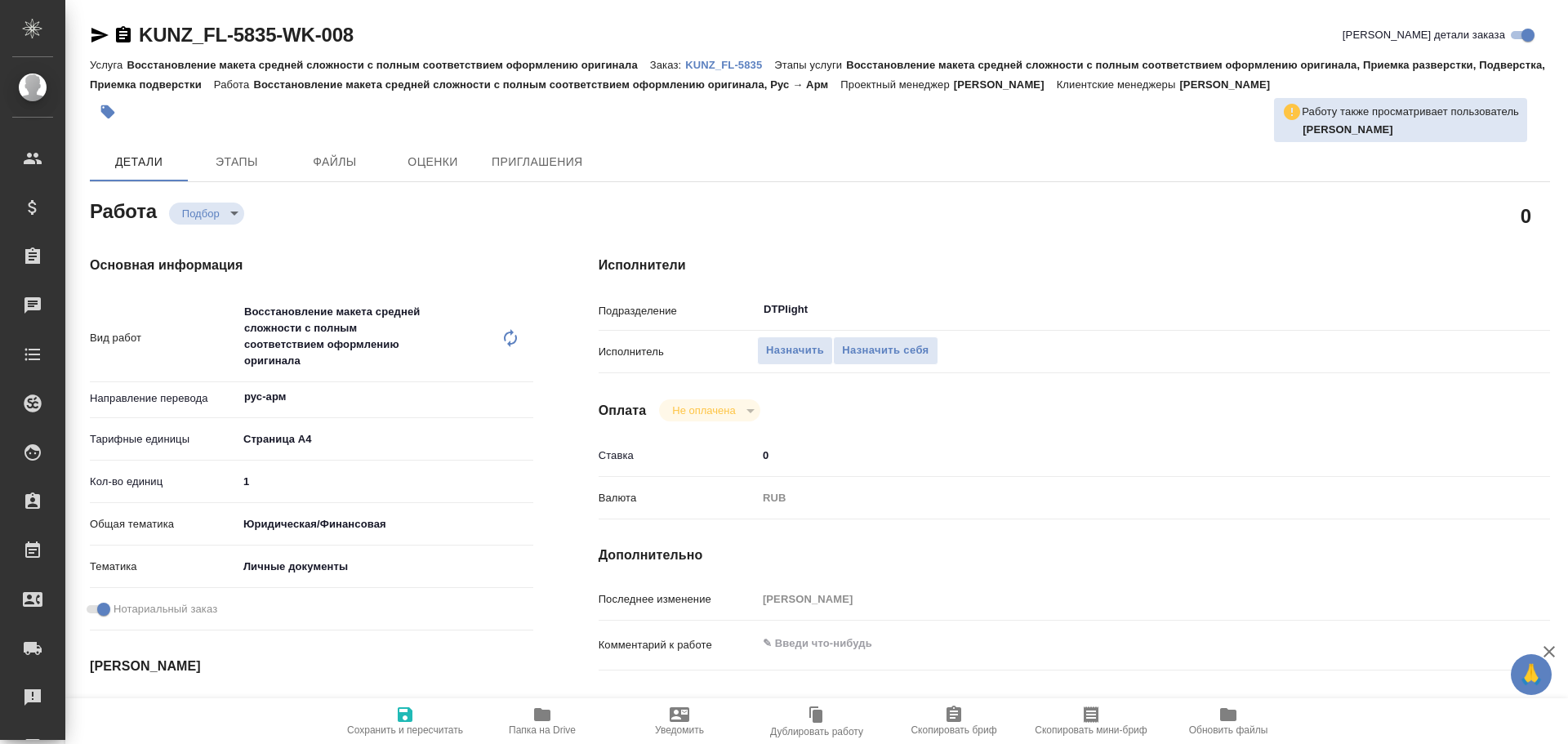
type textarea "x"
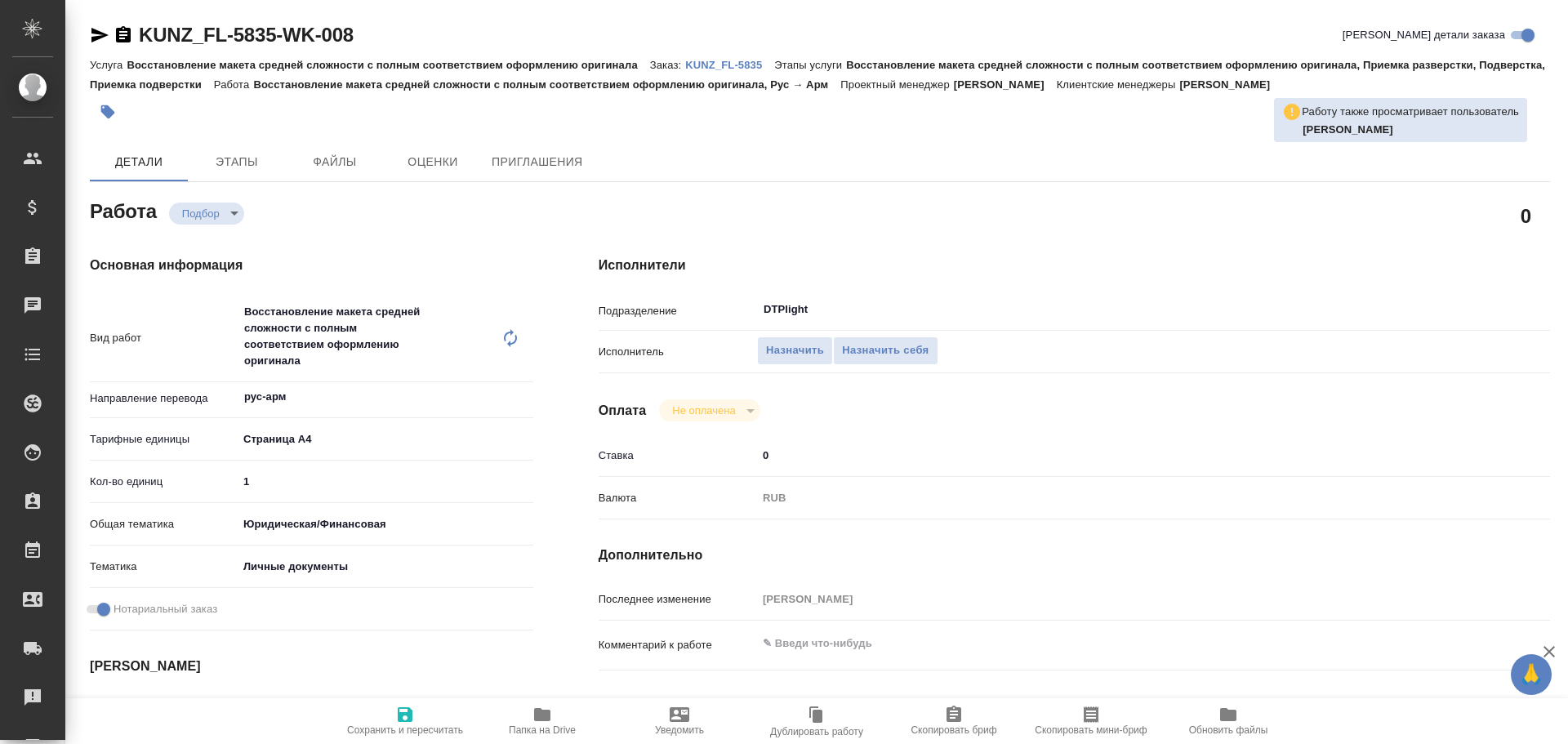
type textarea "x"
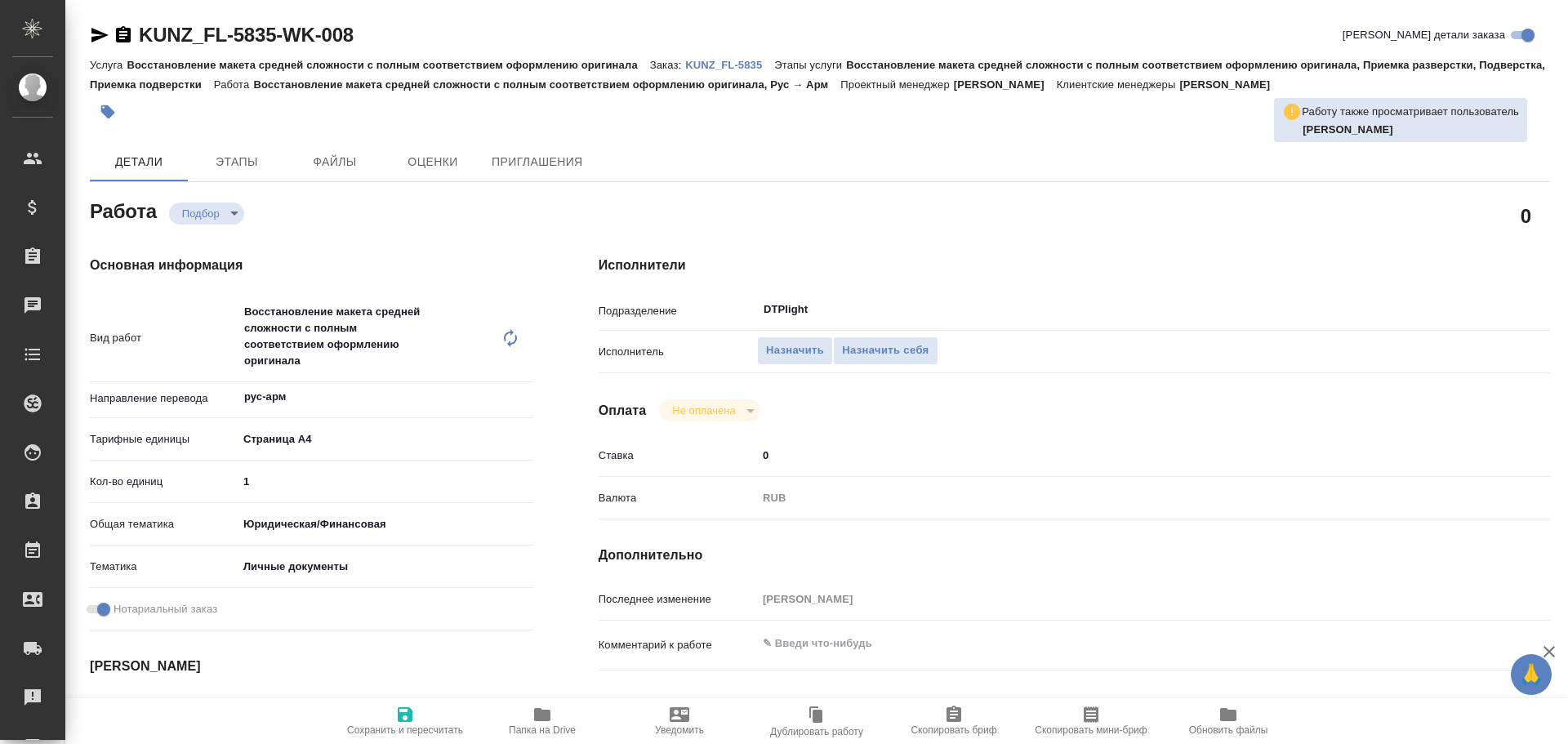
type textarea "x"
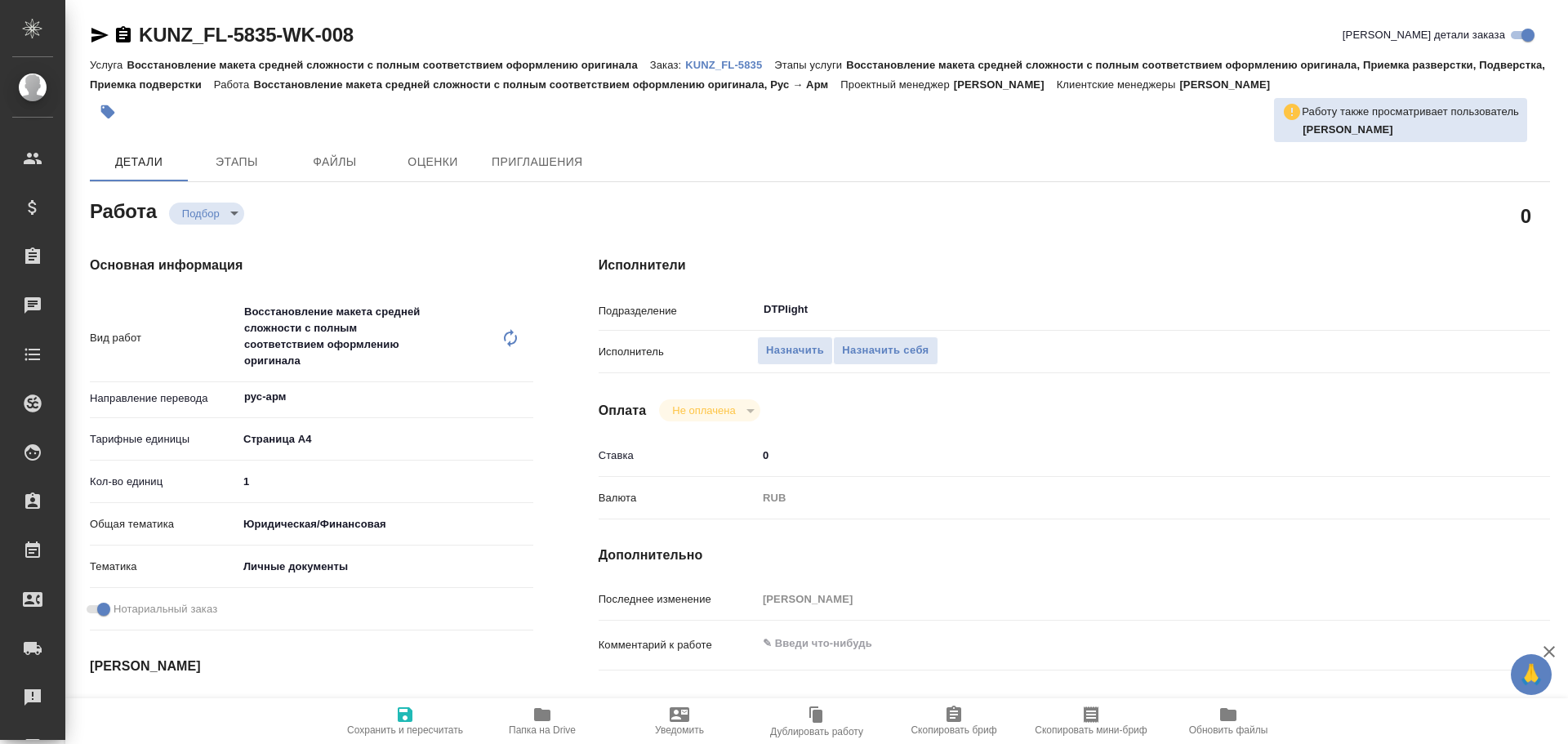
type textarea "x"
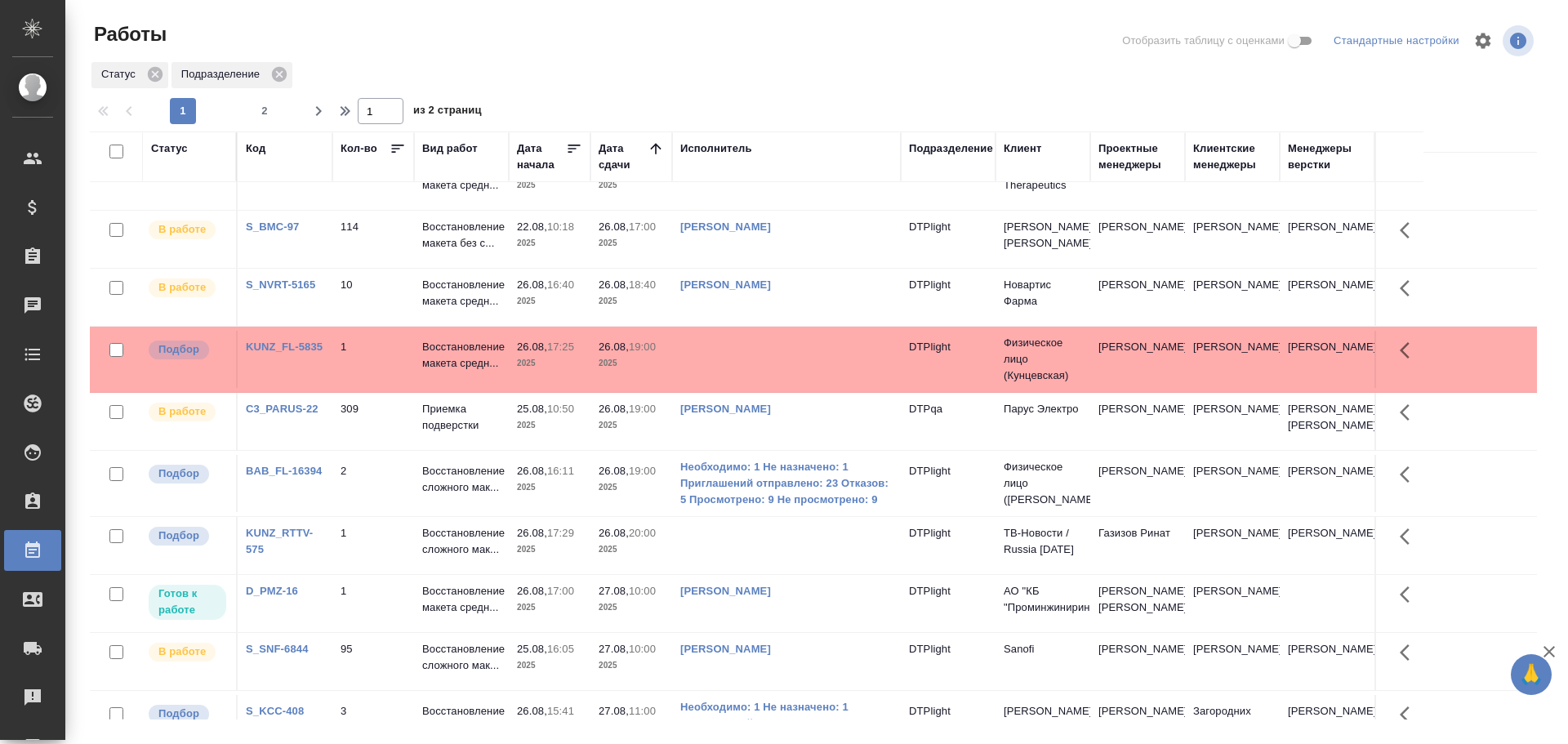
scroll to position [164, 0]
click at [743, 359] on td at bounding box center [787, 358] width 229 height 57
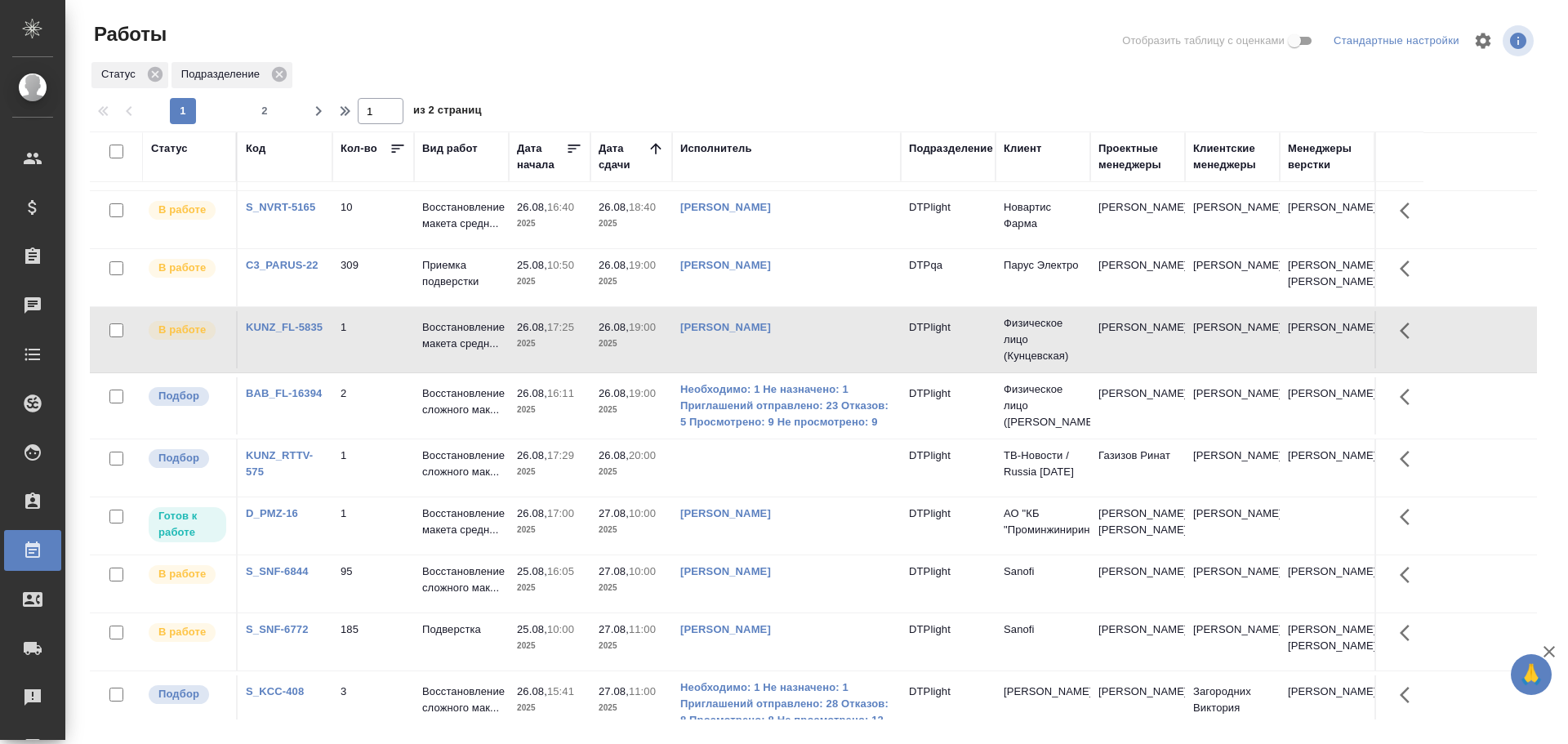
scroll to position [246, 0]
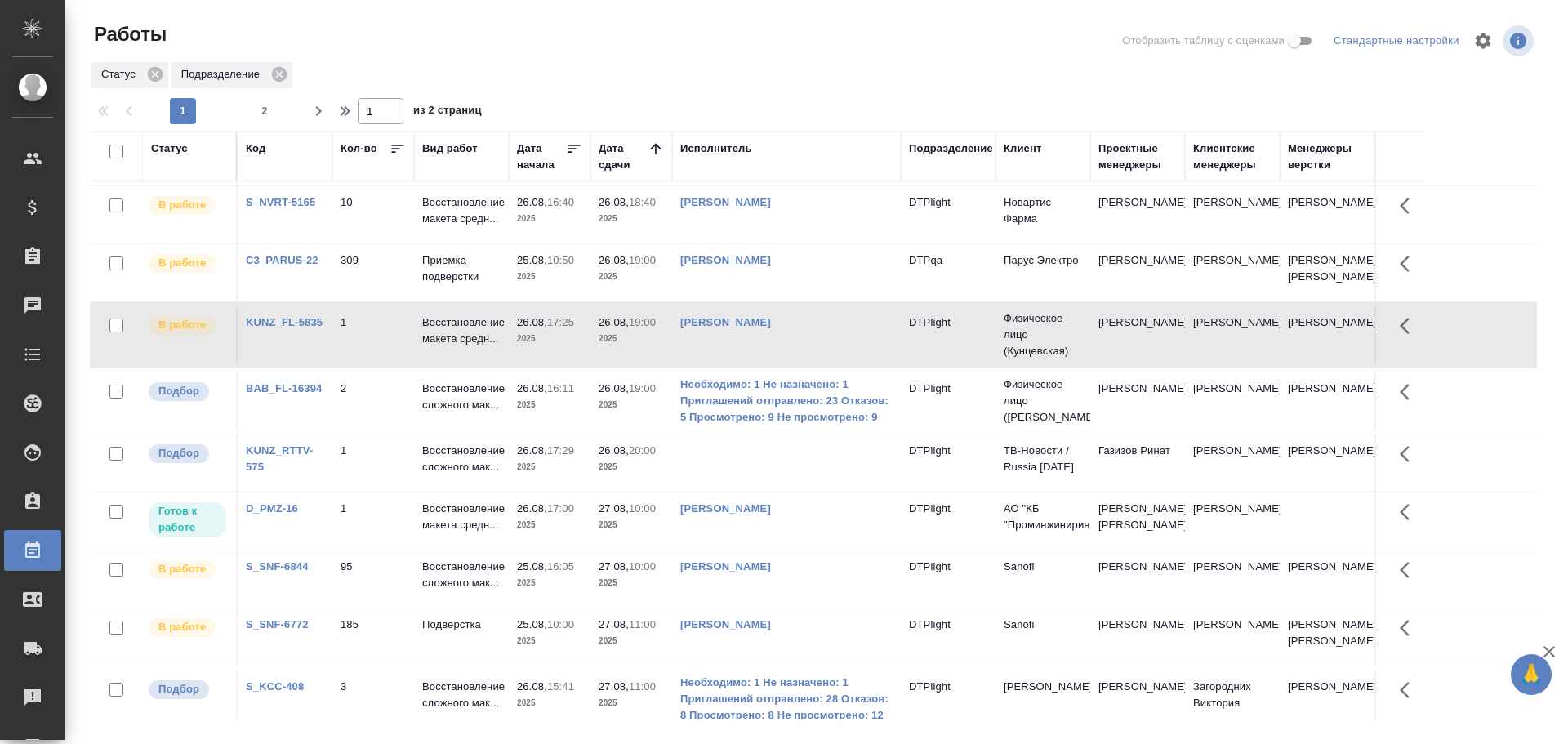
click at [768, 492] on td at bounding box center [787, 462] width 229 height 57
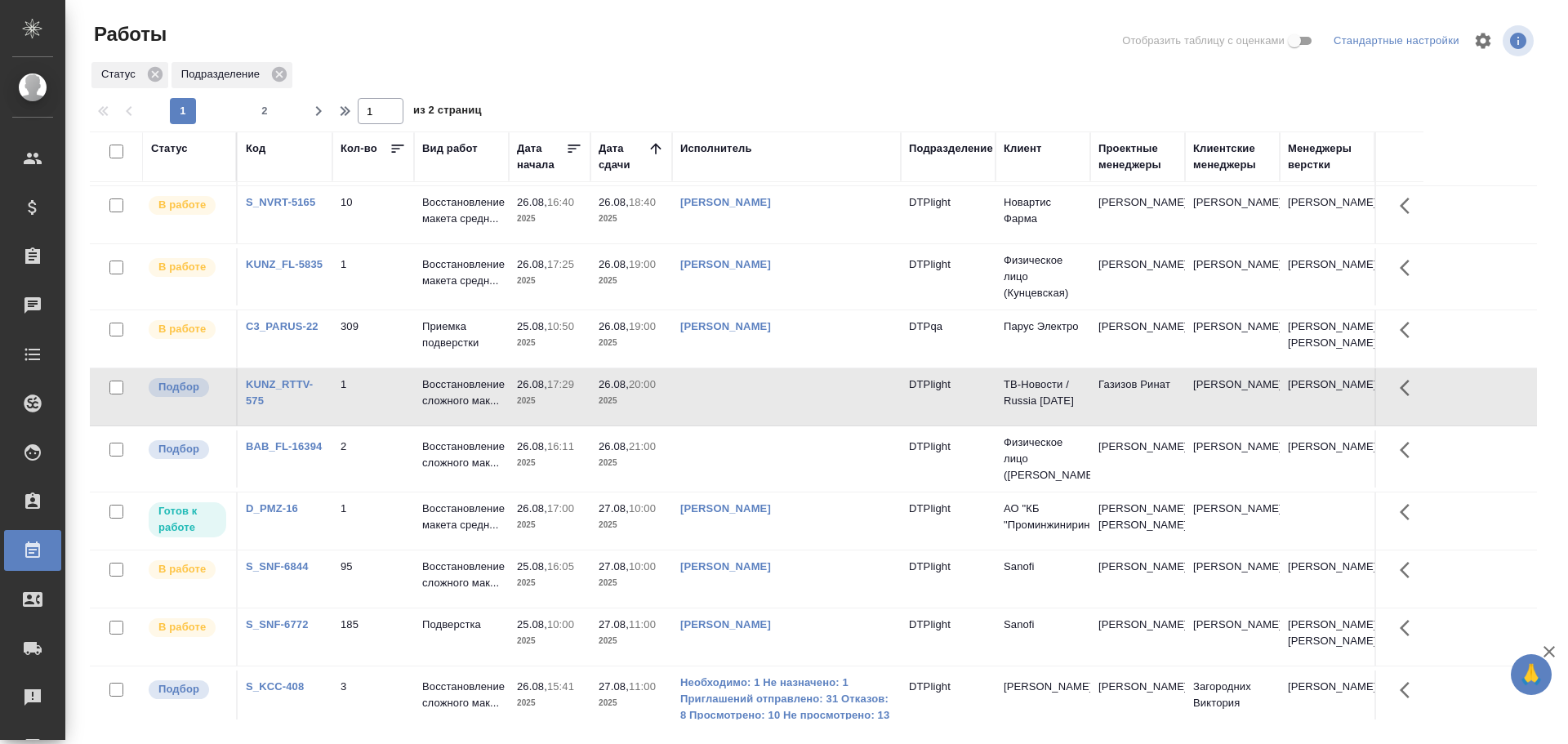
click at [761, 426] on td at bounding box center [787, 396] width 229 height 57
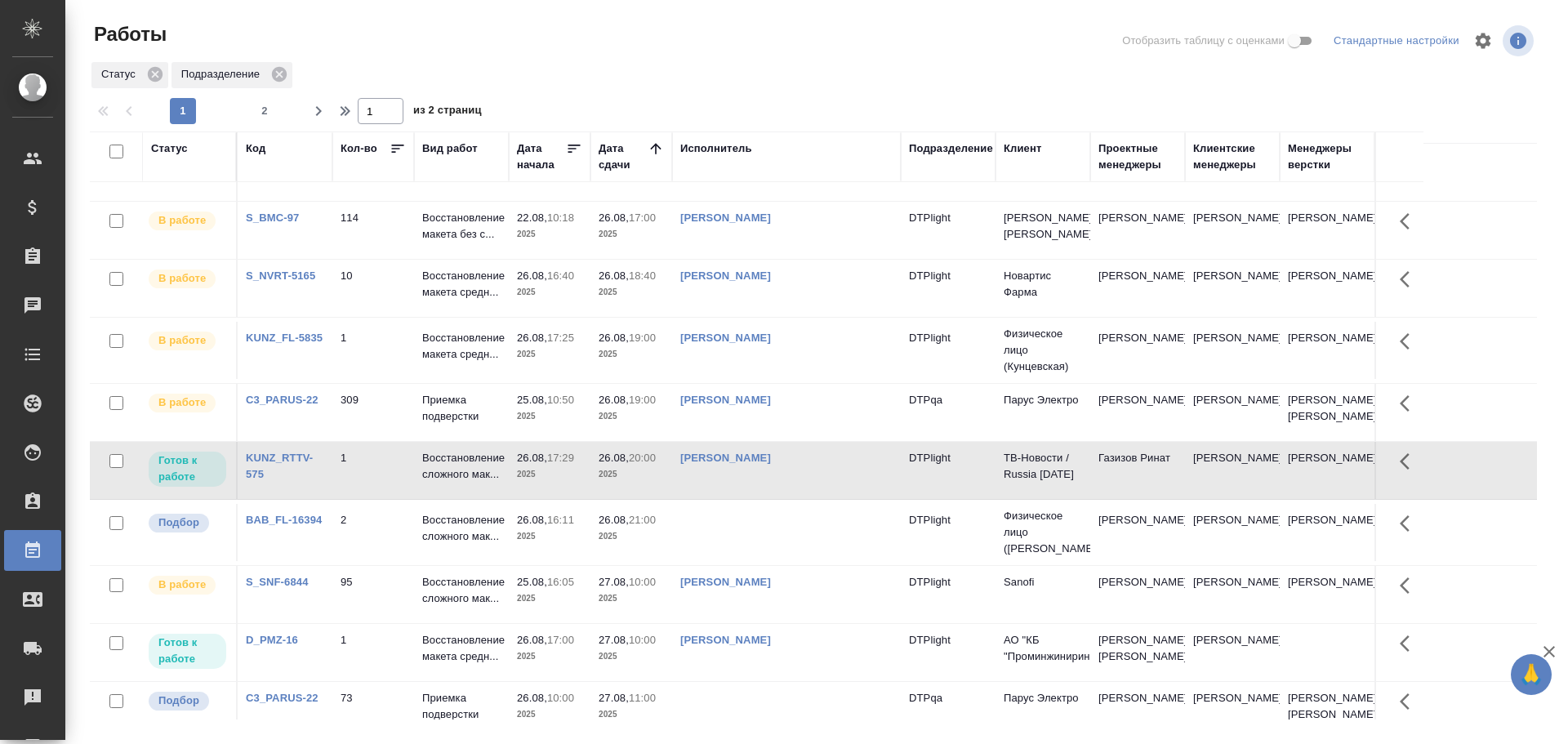
scroll to position [164, 0]
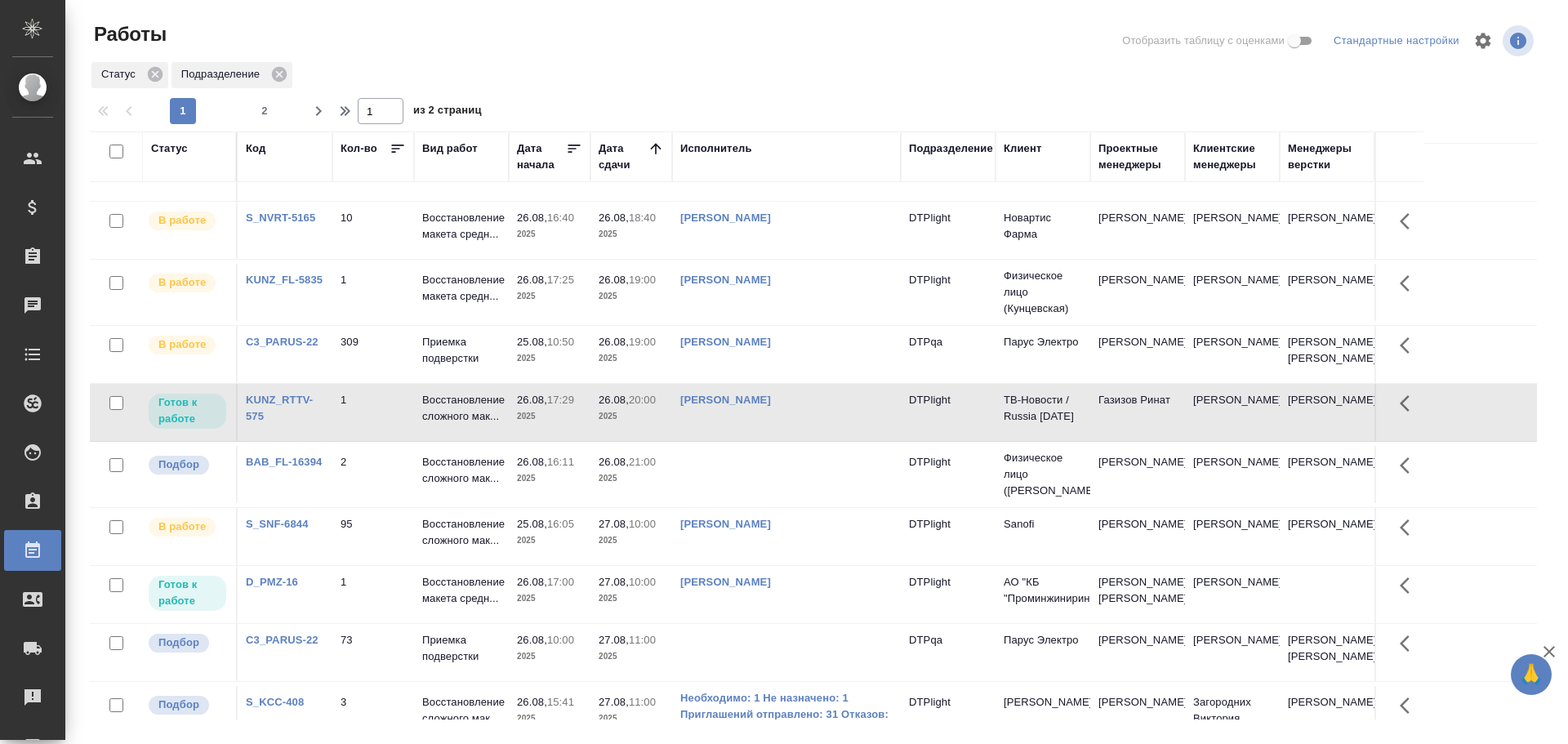
click at [816, 433] on td "Зубакова Виктория" at bounding box center [787, 412] width 229 height 57
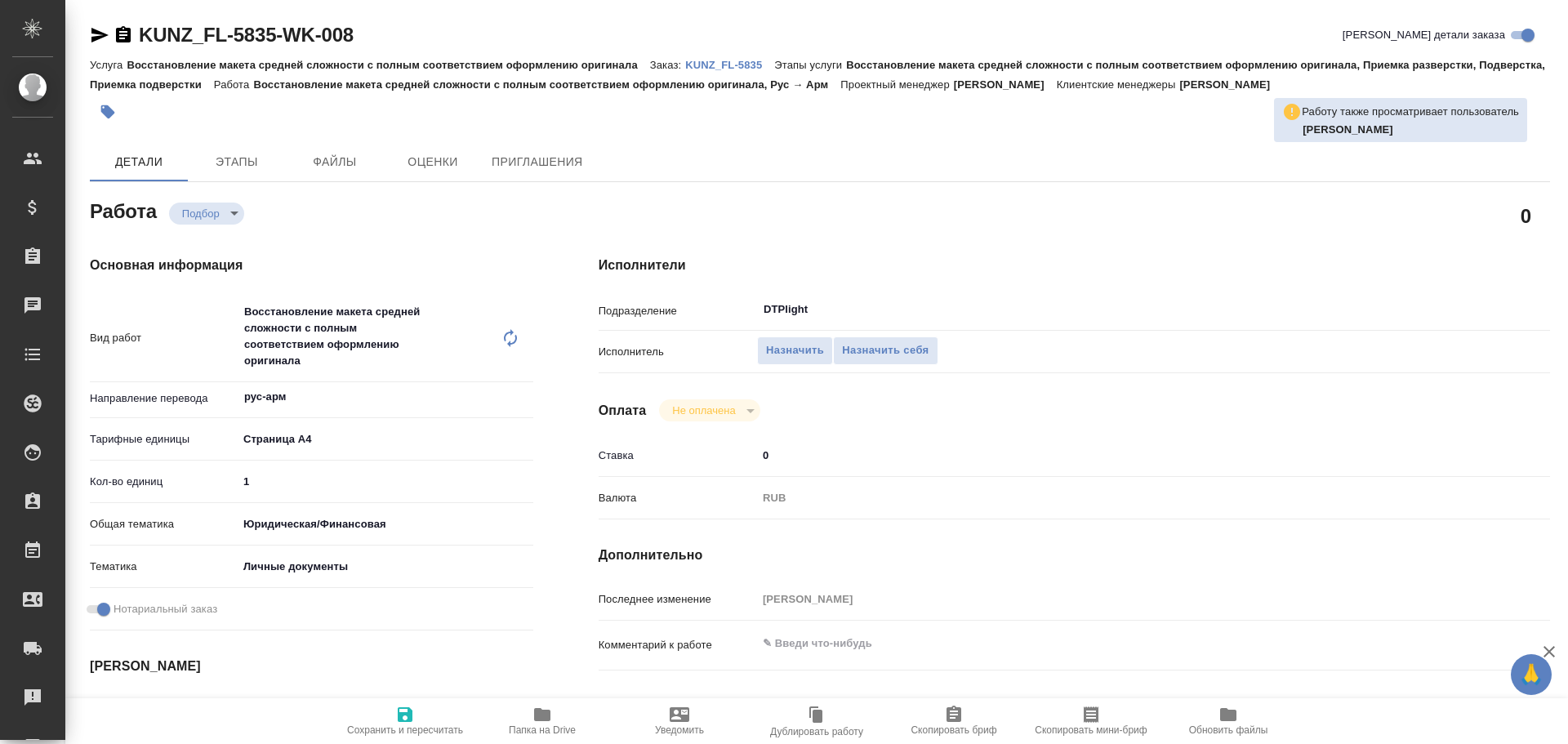
type textarea "x"
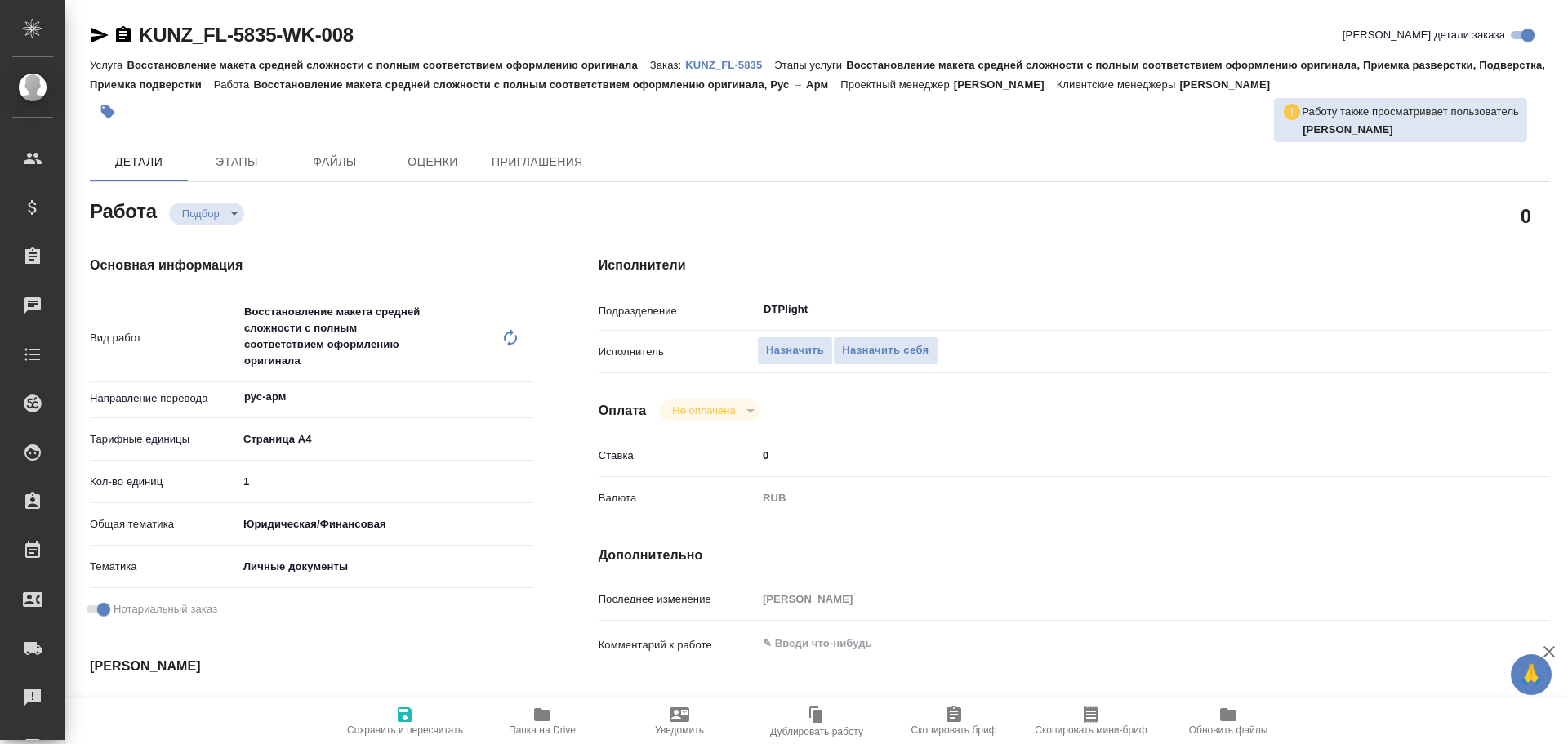
type textarea "x"
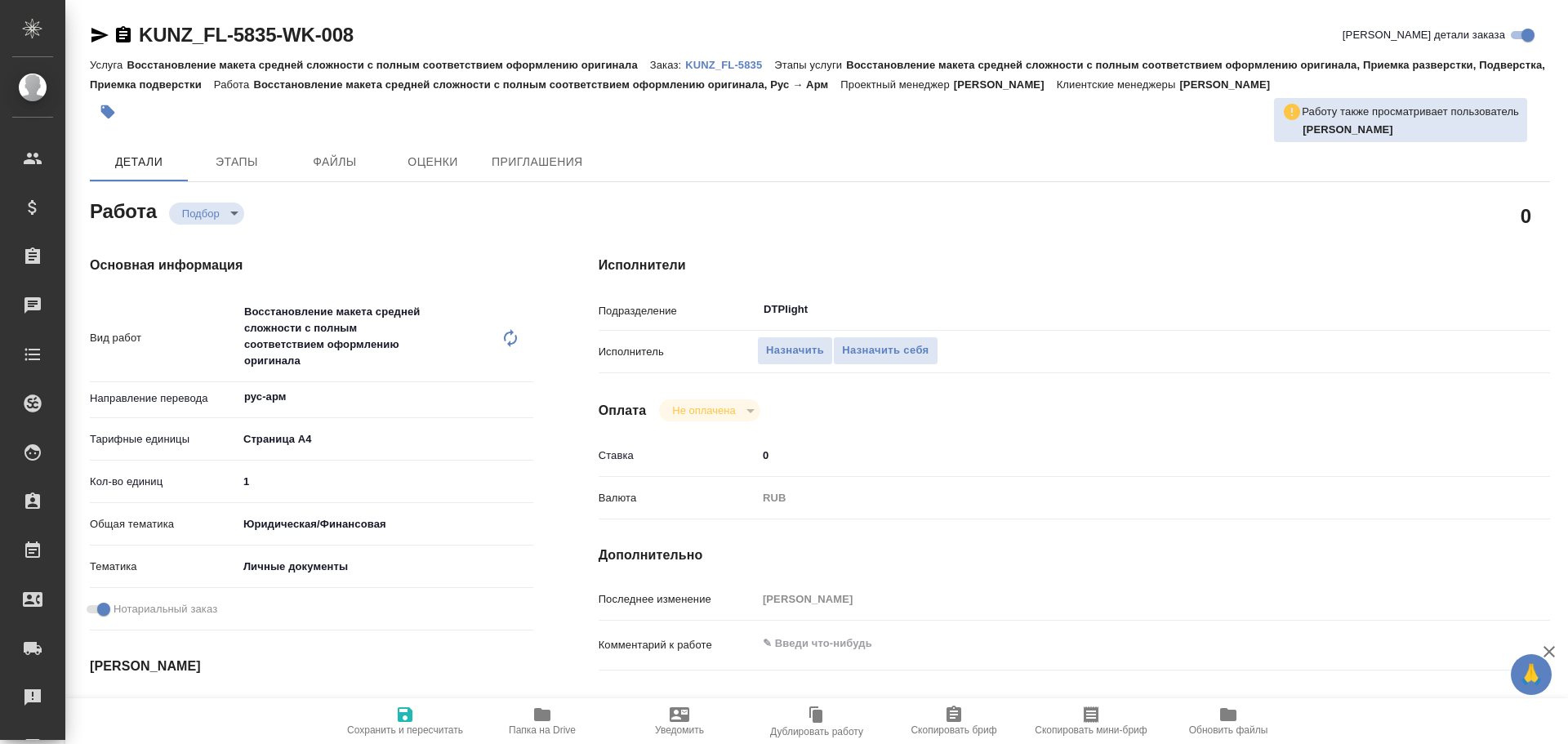
type textarea "x"
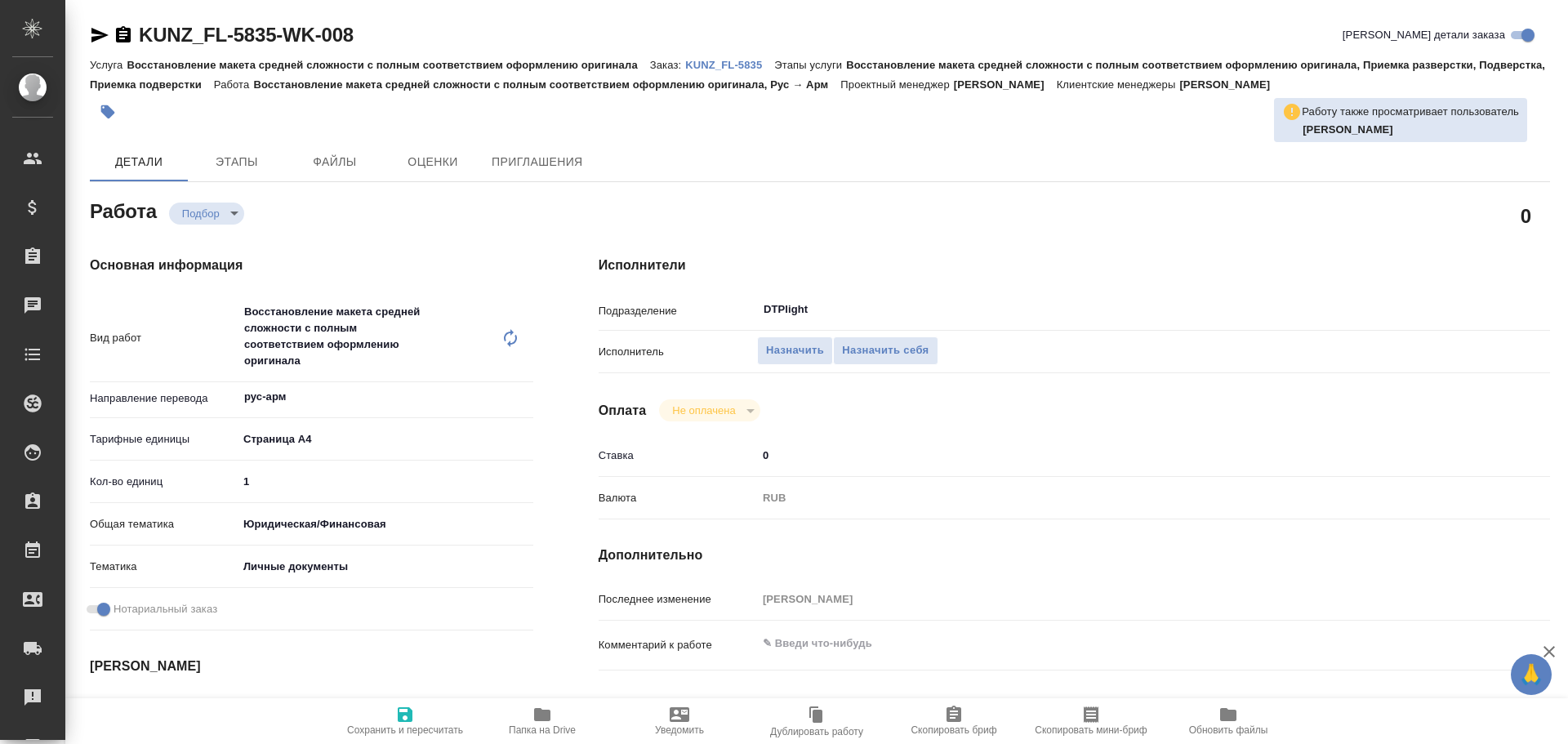
type textarea "x"
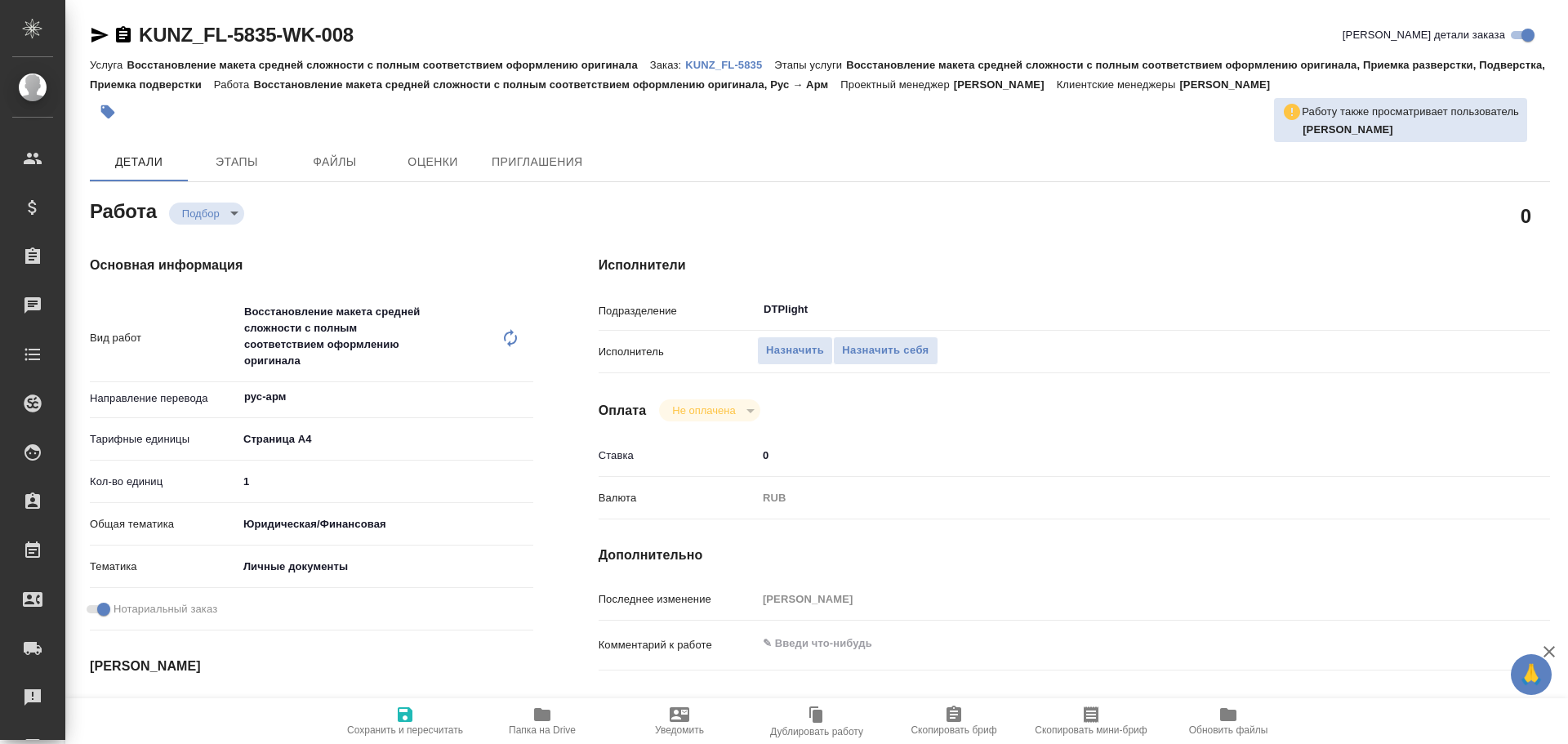
type textarea "x"
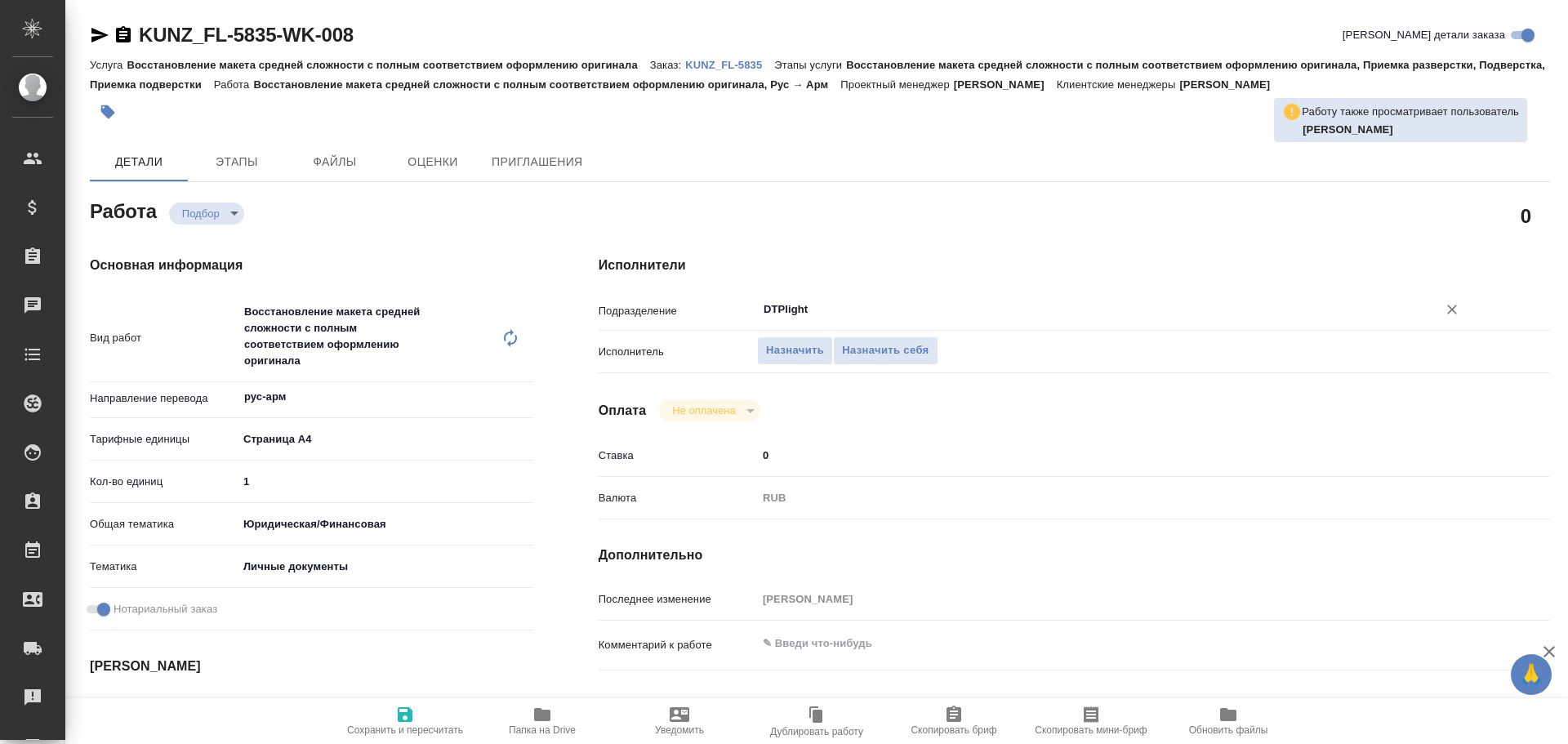
type textarea "x"
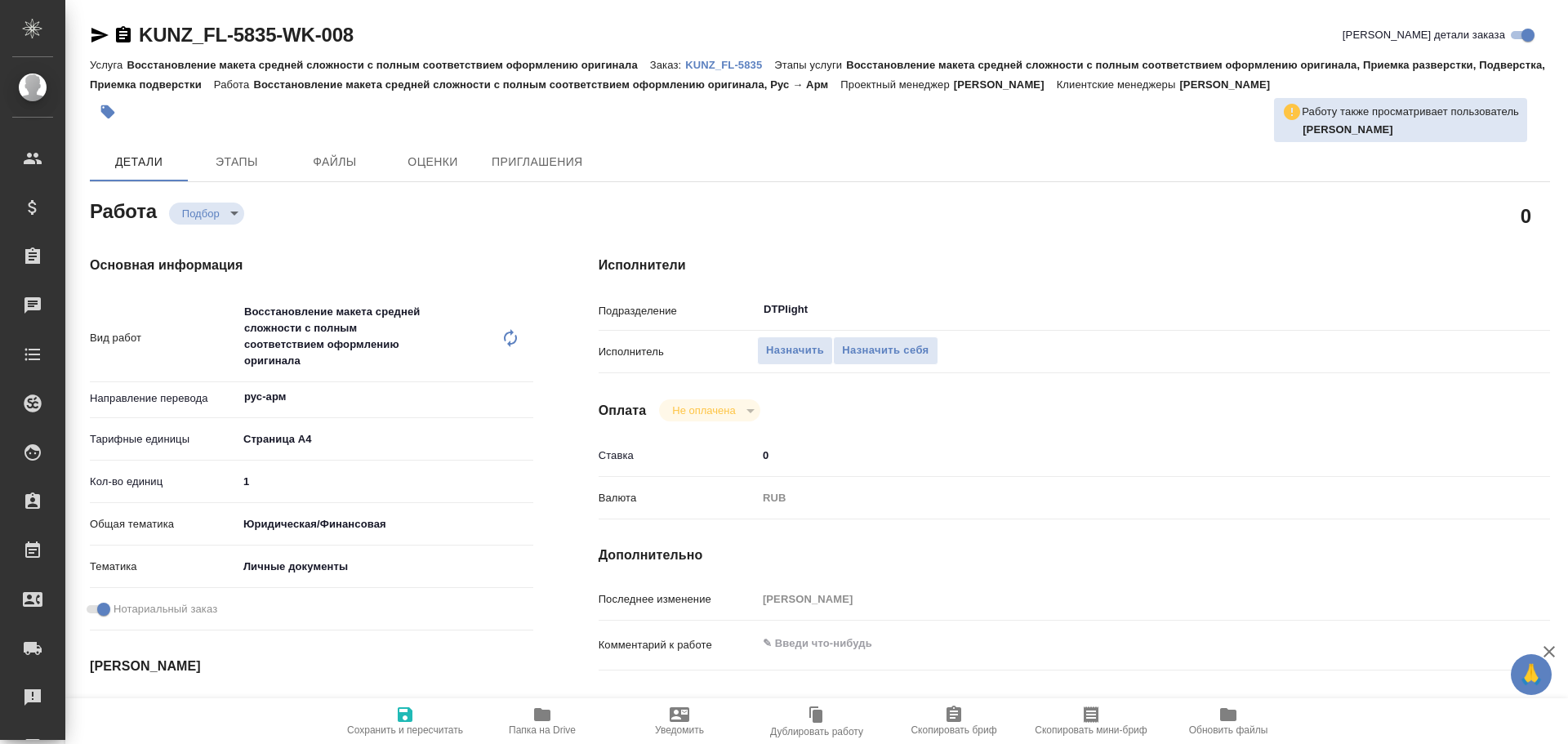
click at [529, 722] on span "Папка на Drive" at bounding box center [542, 720] width 117 height 31
type textarea "x"
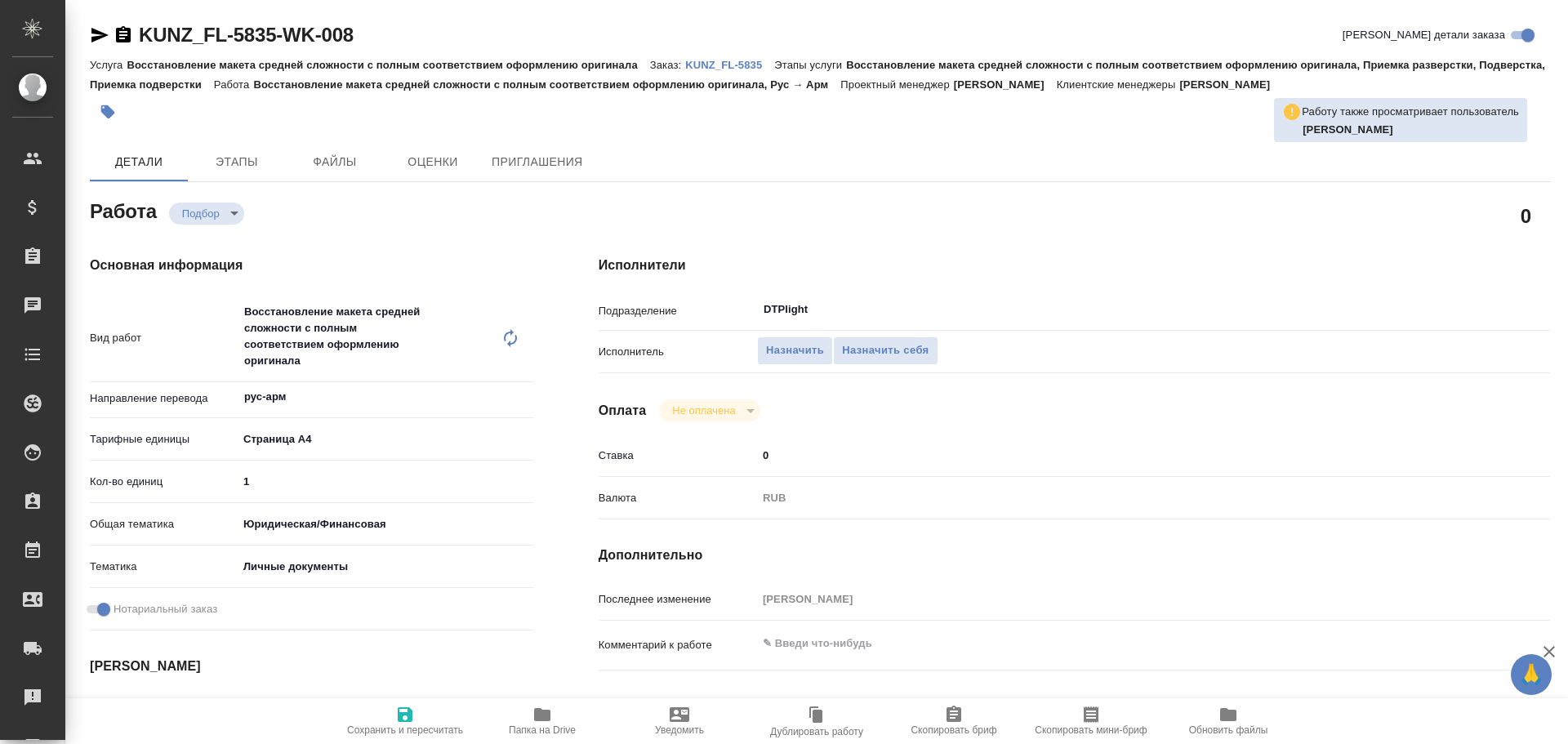
type textarea "x"
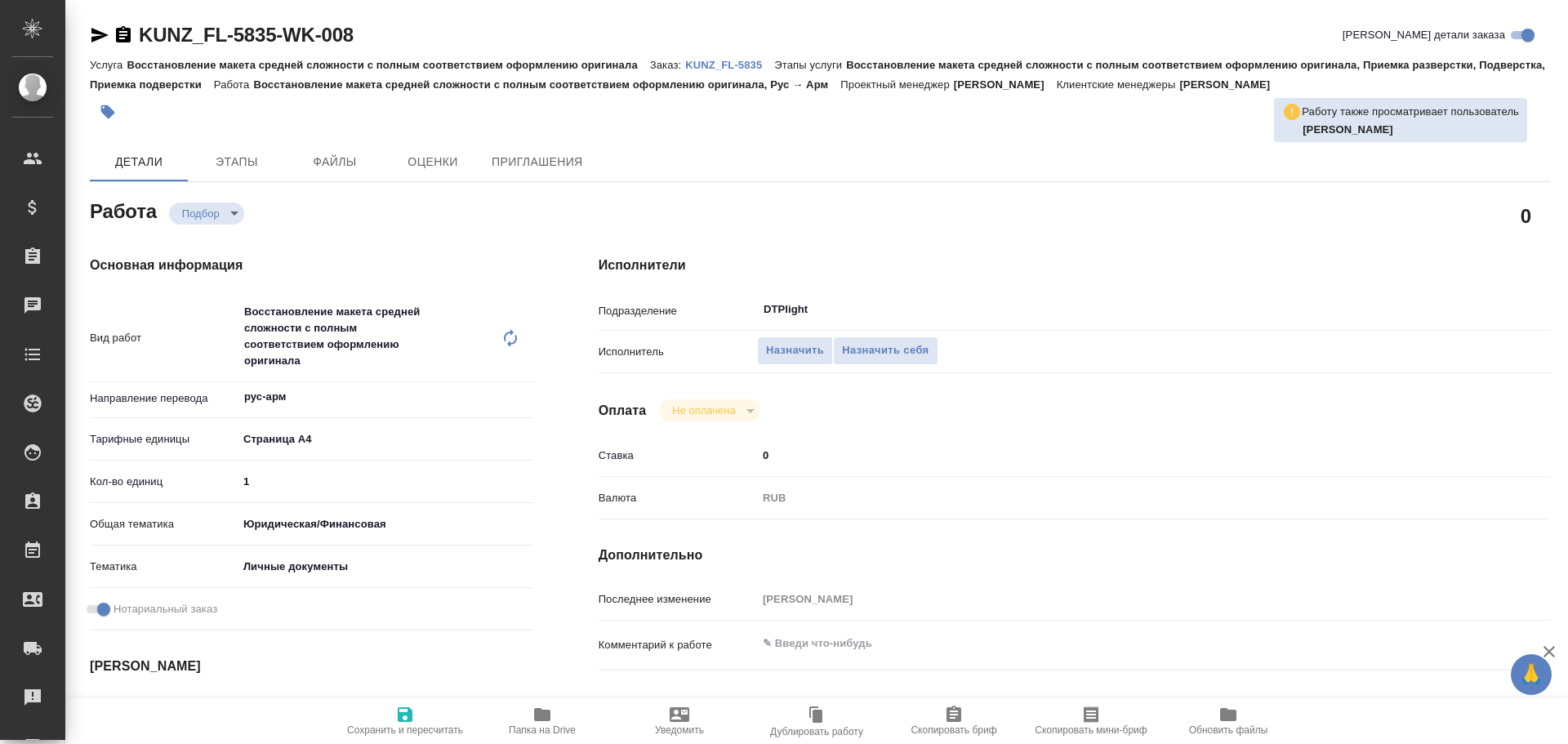
type textarea "x"
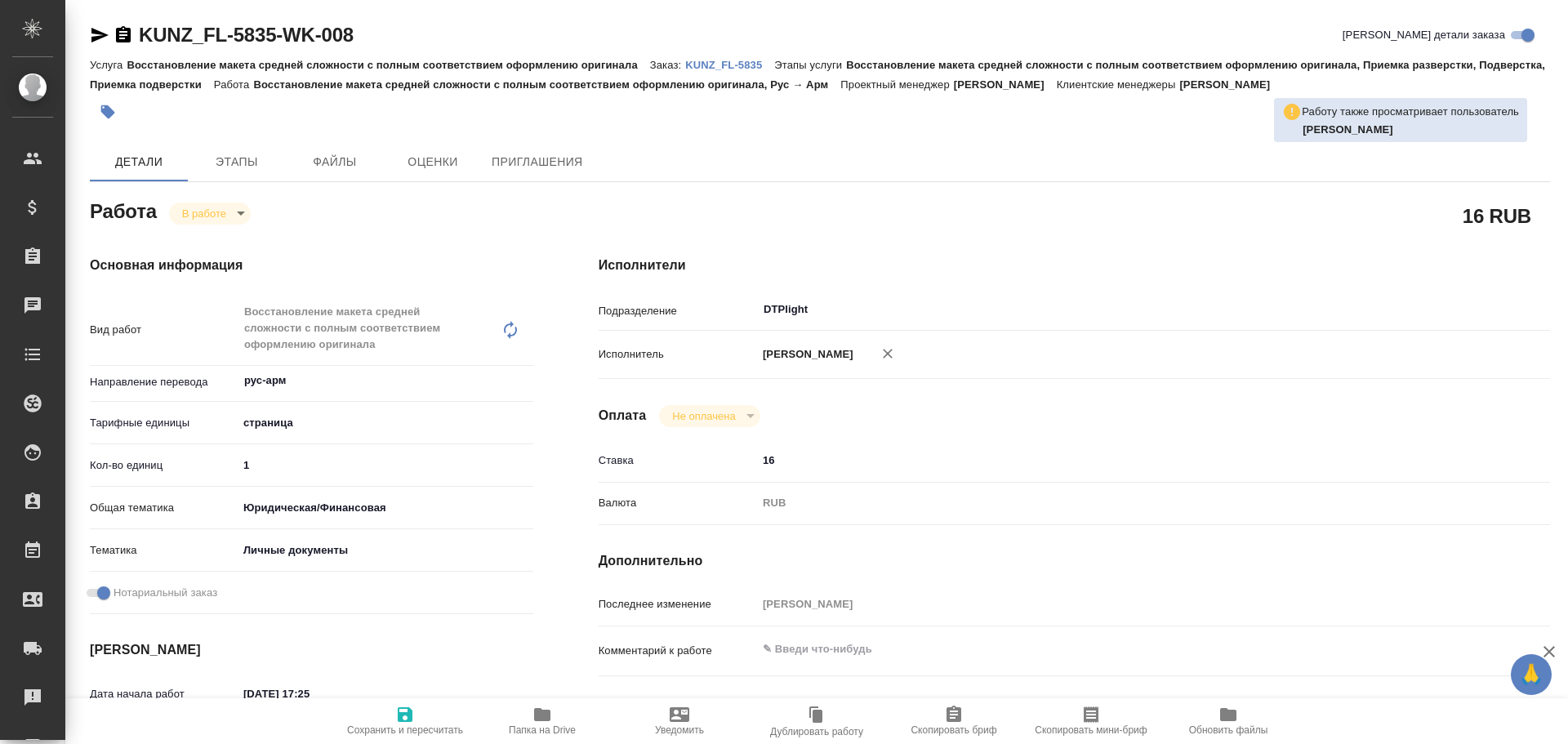
type textarea "x"
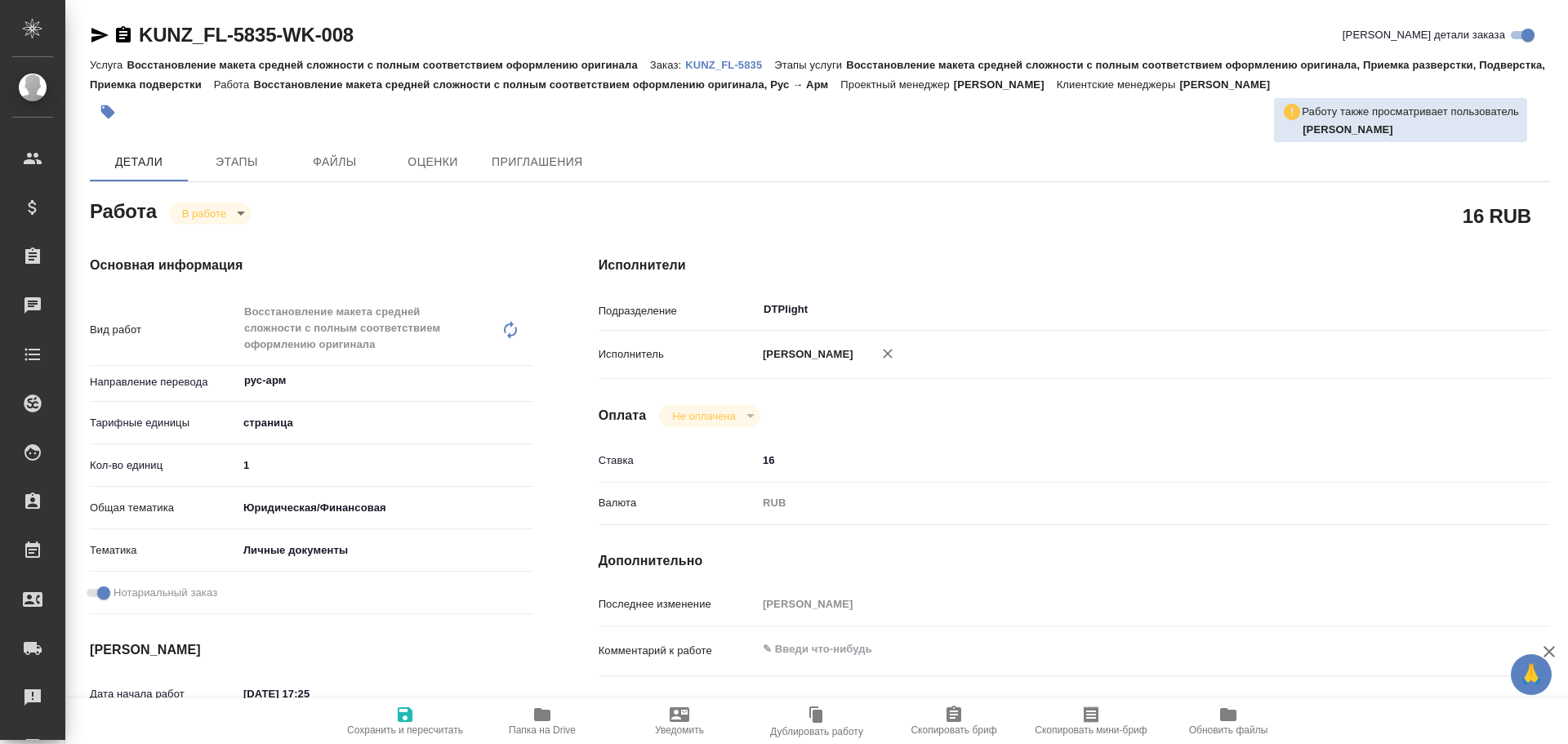
type textarea "x"
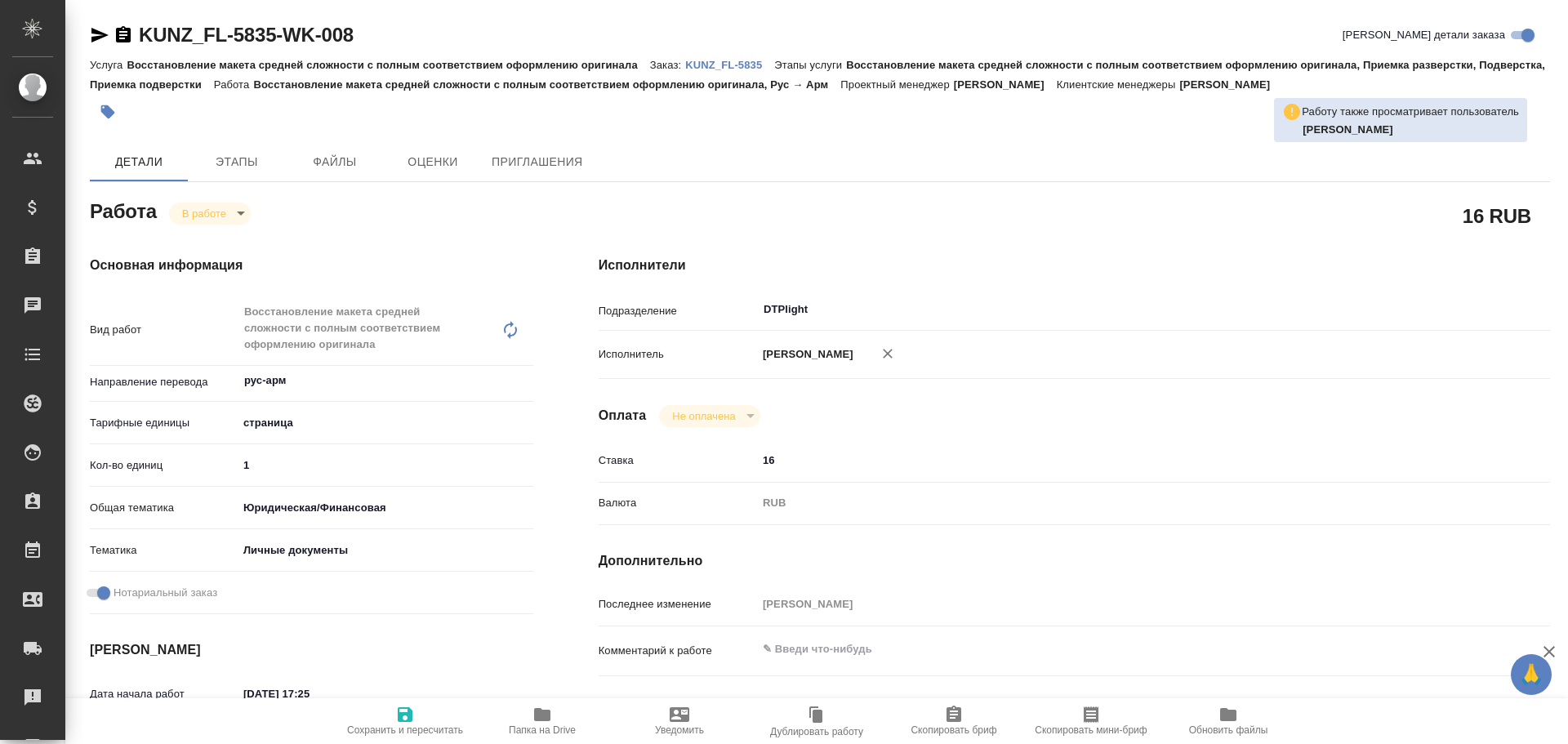
type textarea "x"
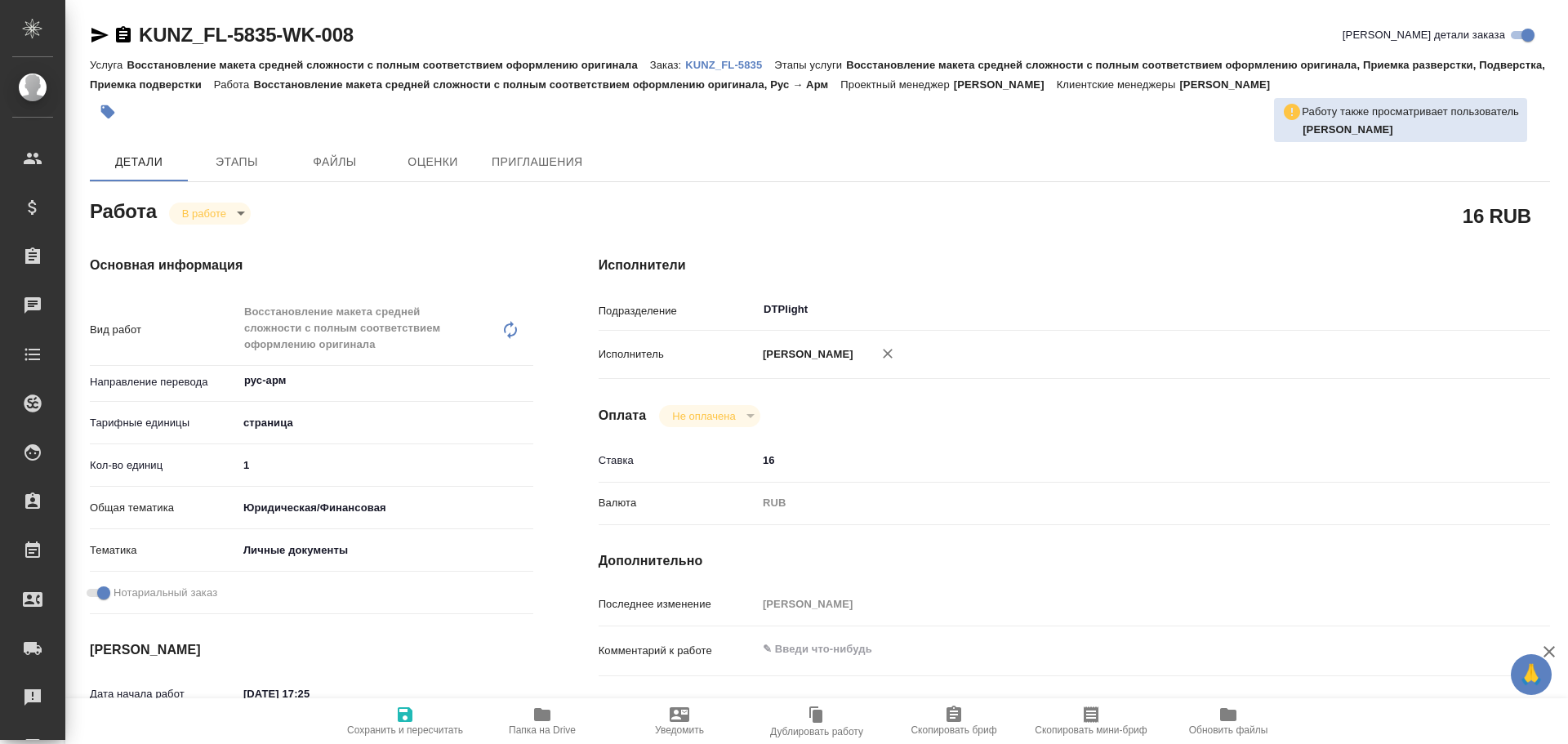
type textarea "x"
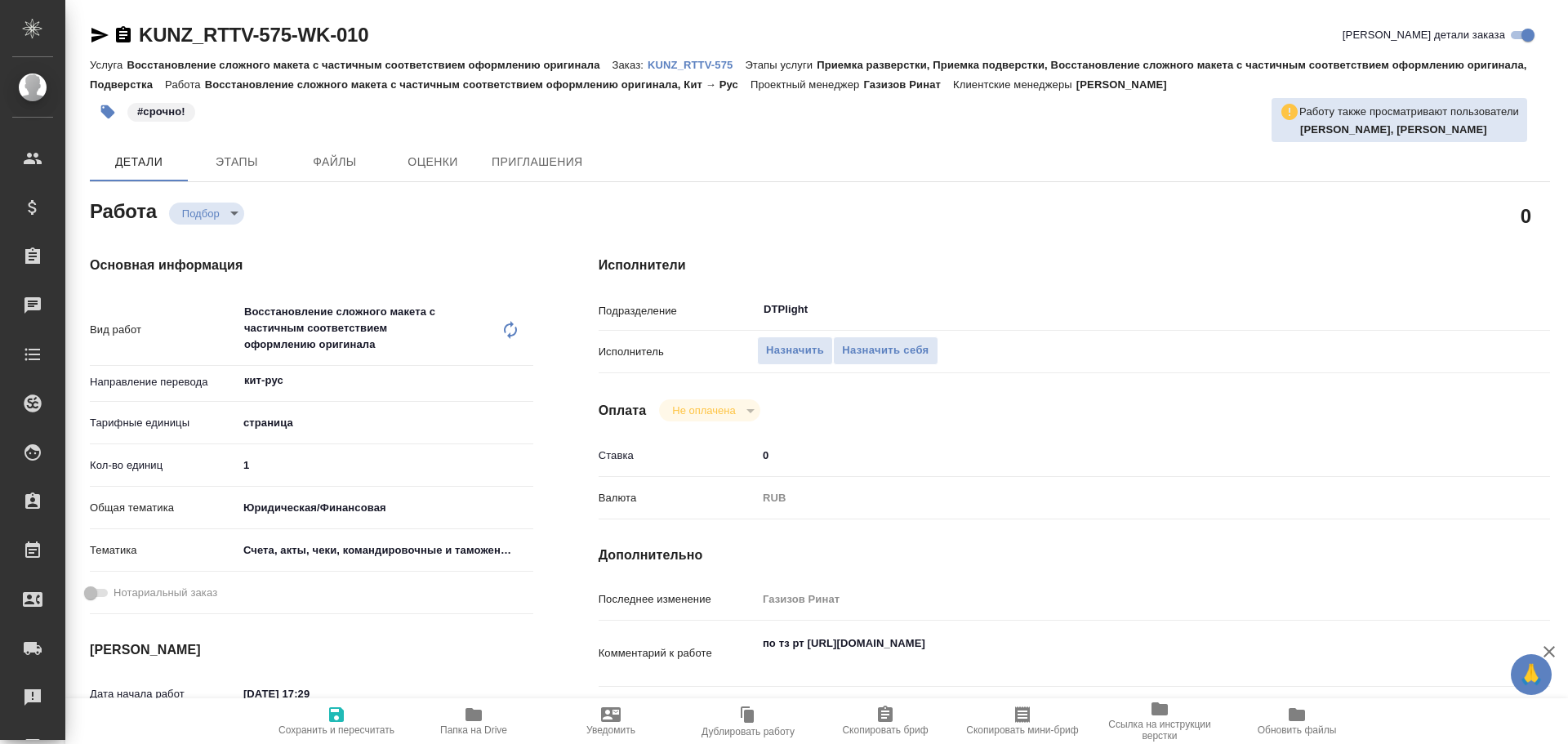
type textarea "x"
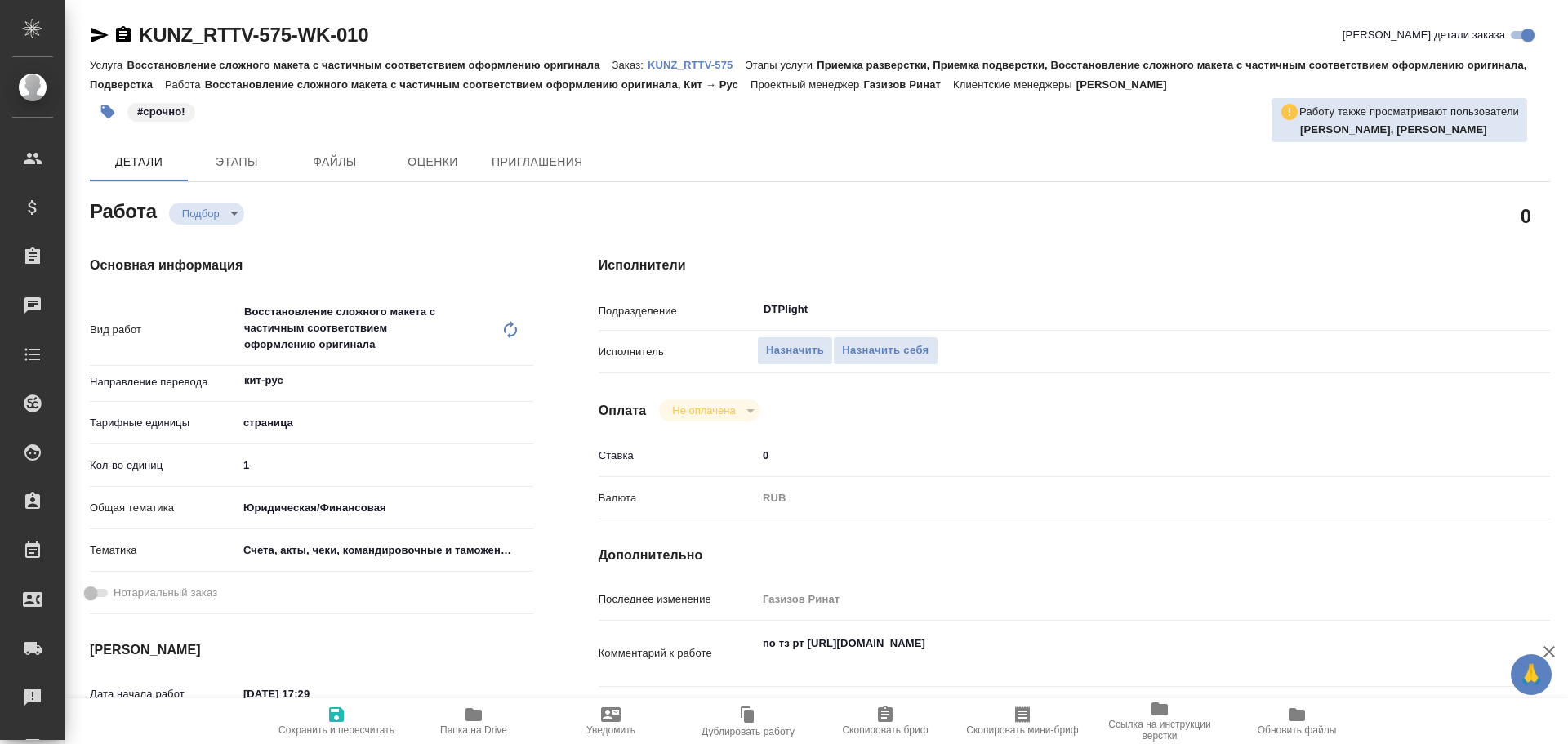
type textarea "x"
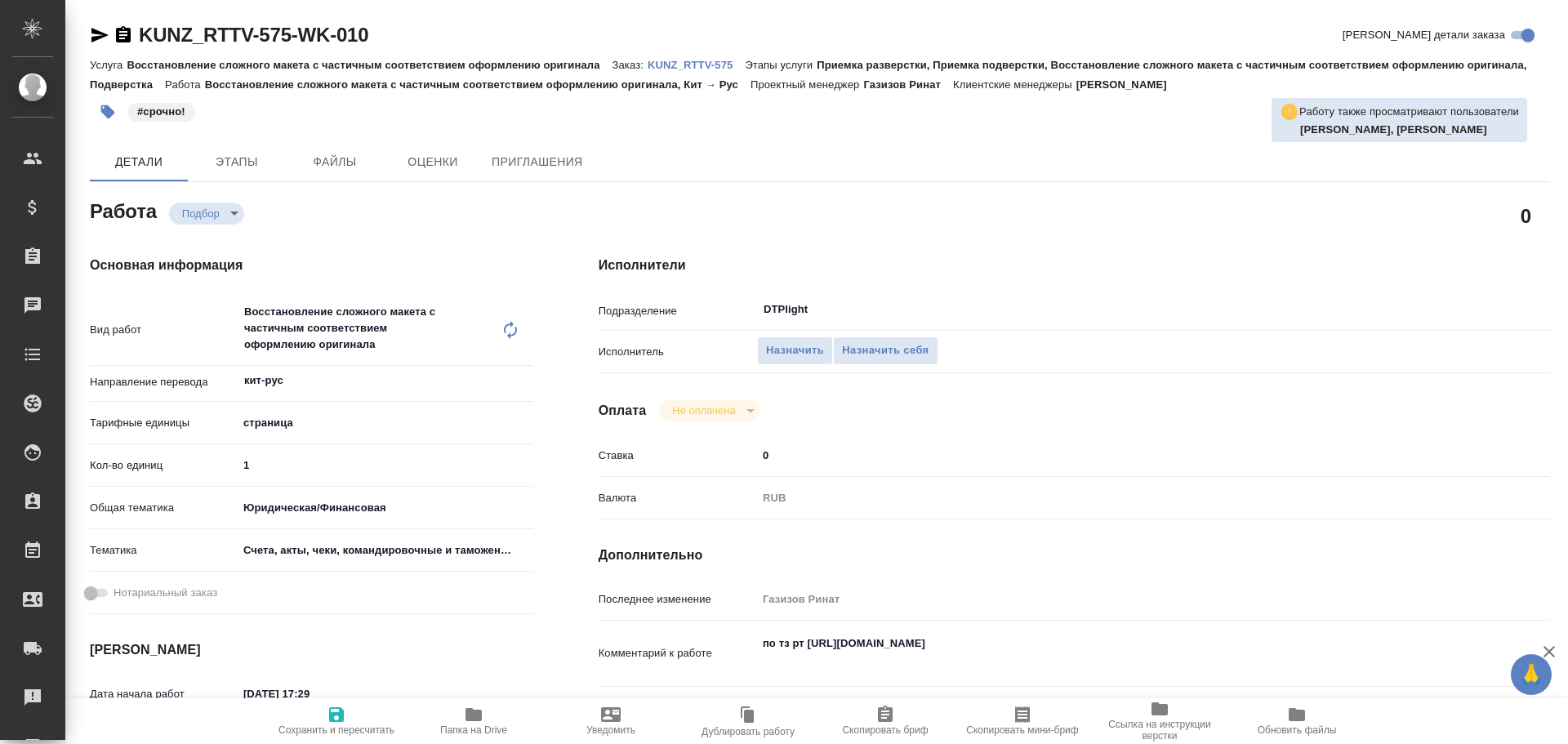
type textarea "x"
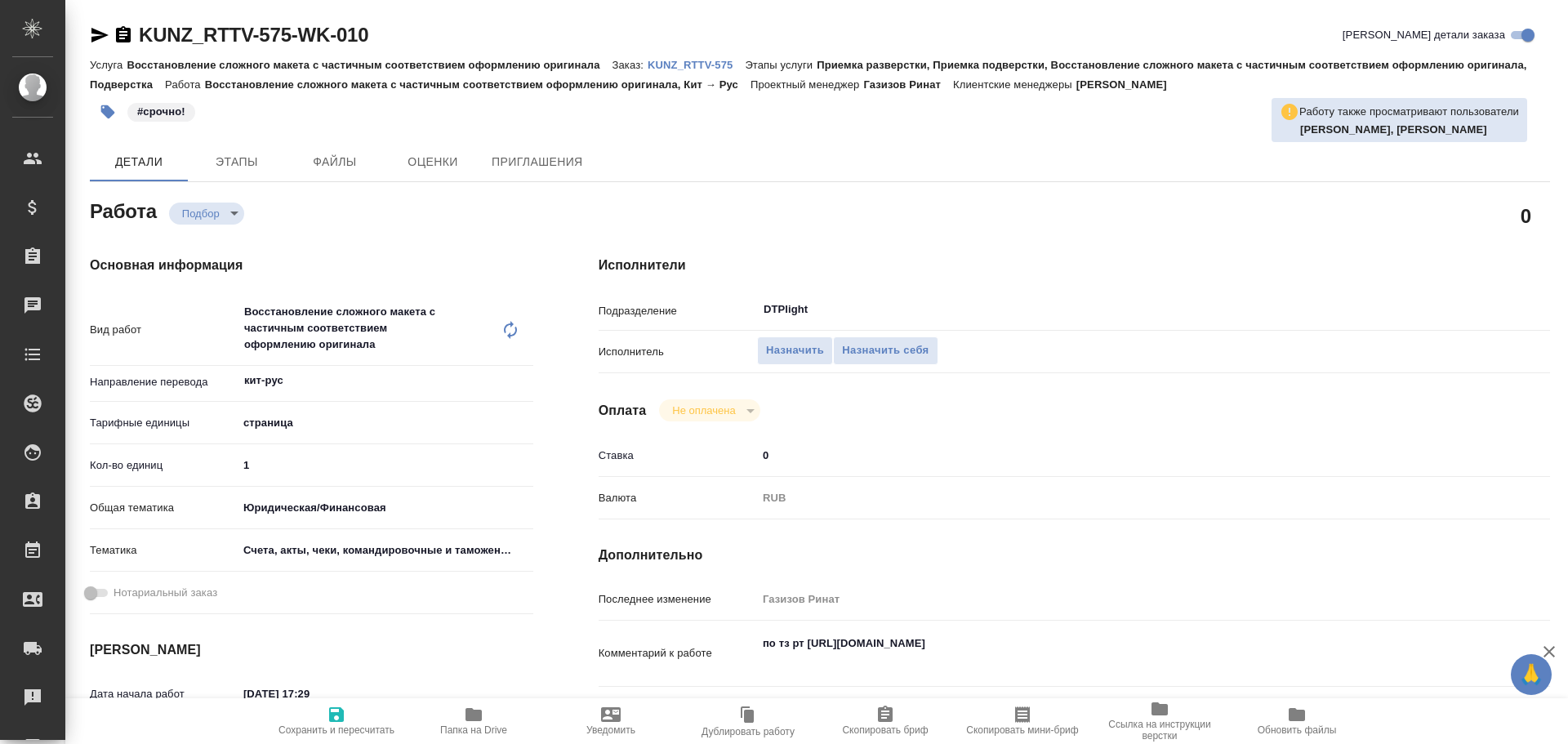
type textarea "x"
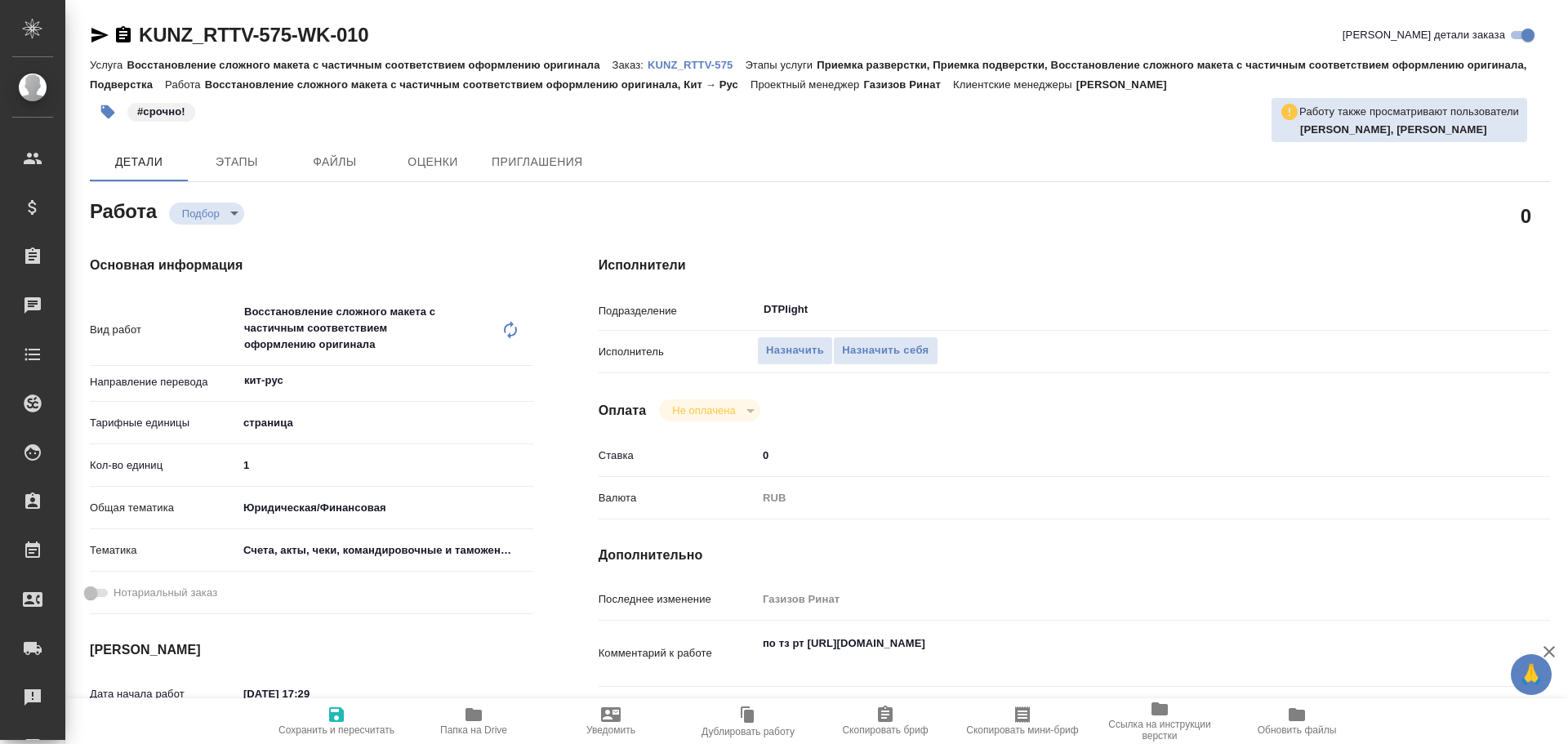
type textarea "x"
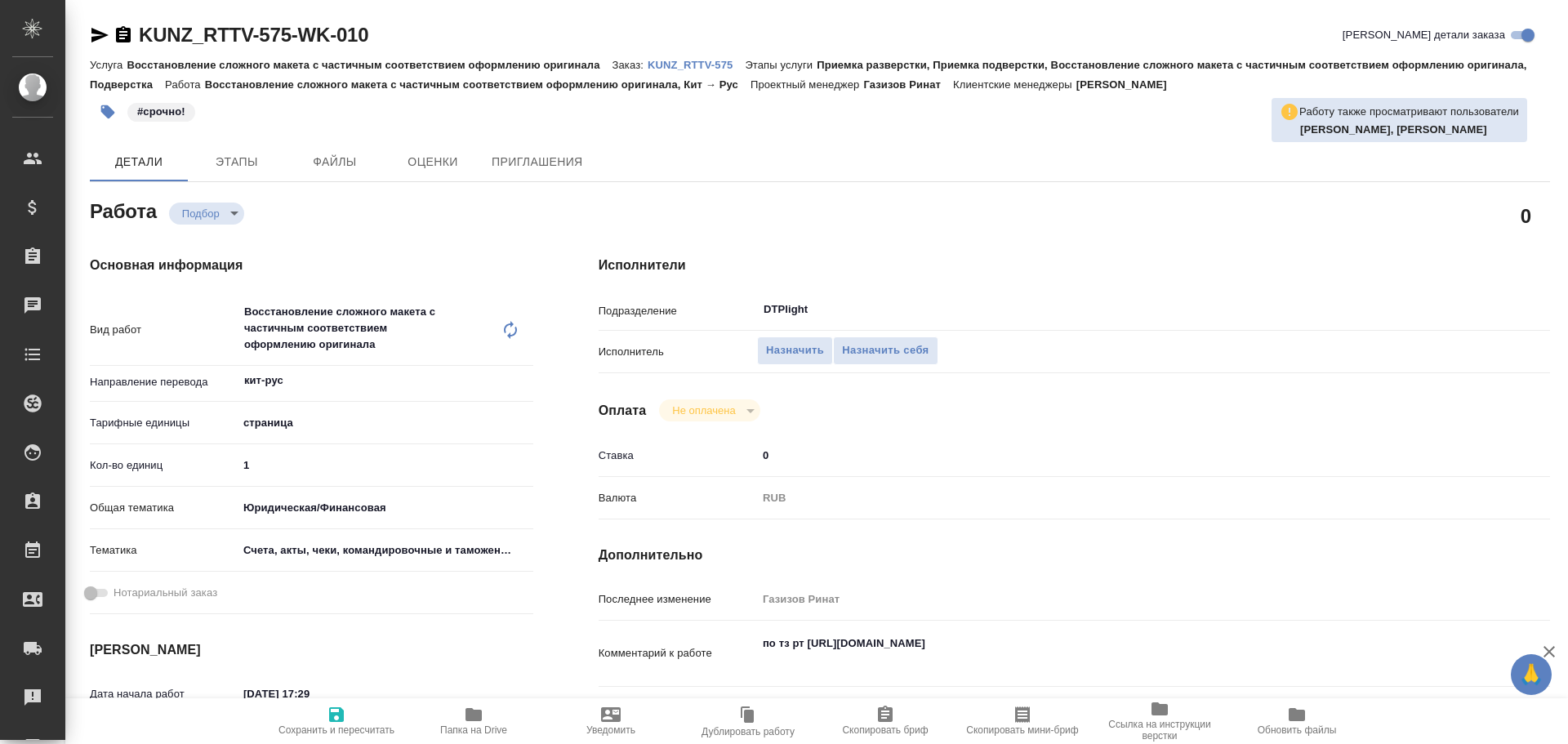
type textarea "x"
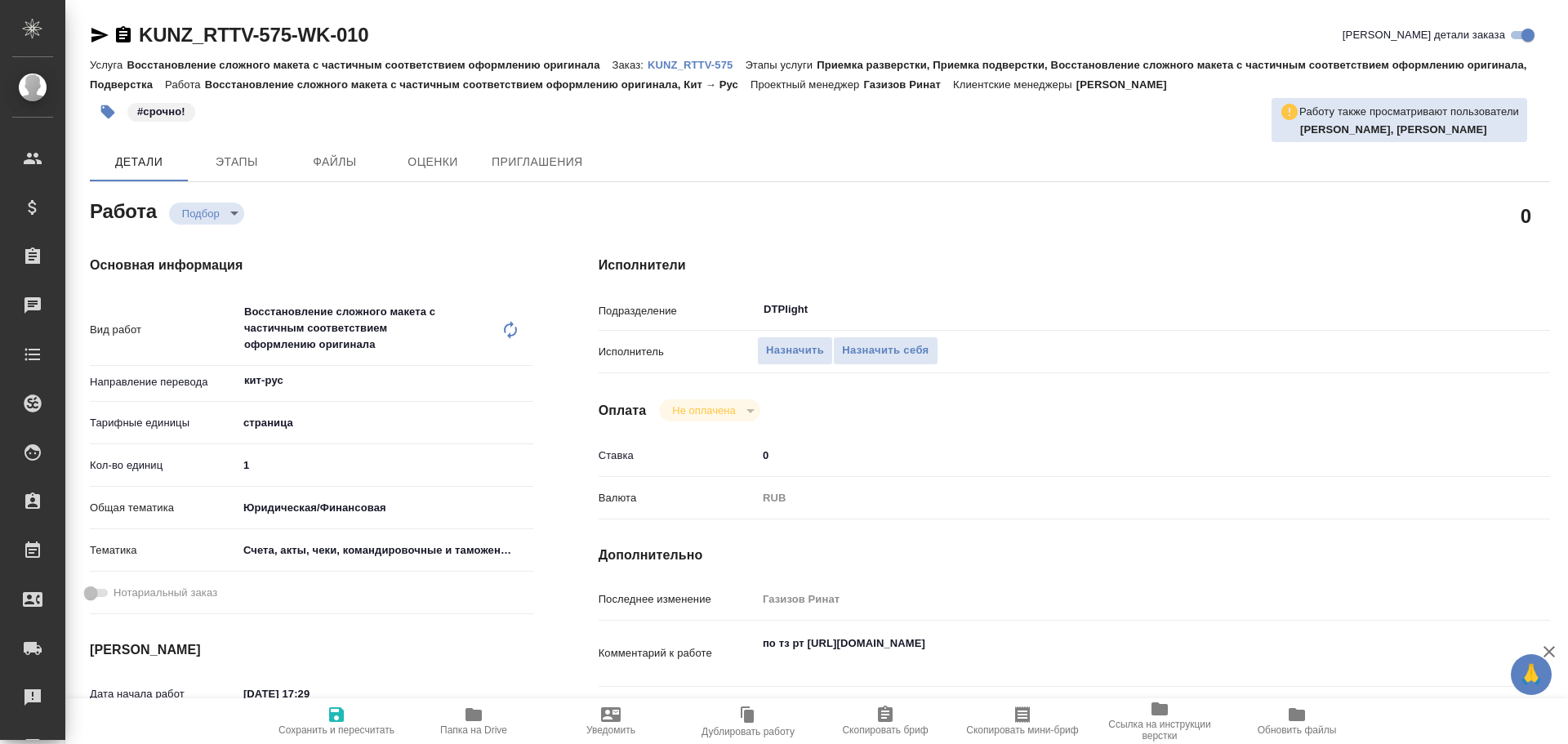
type textarea "x"
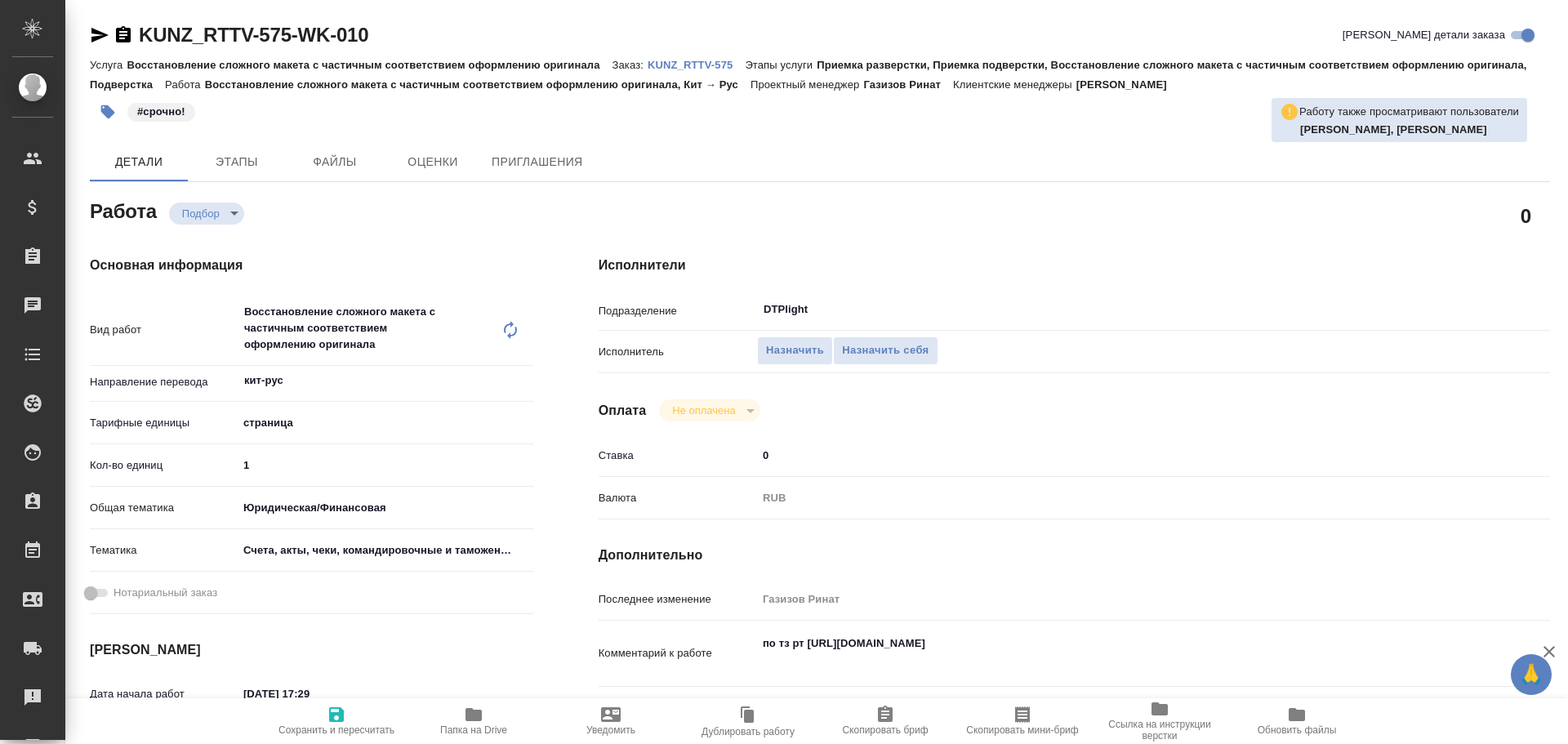
type textarea "x"
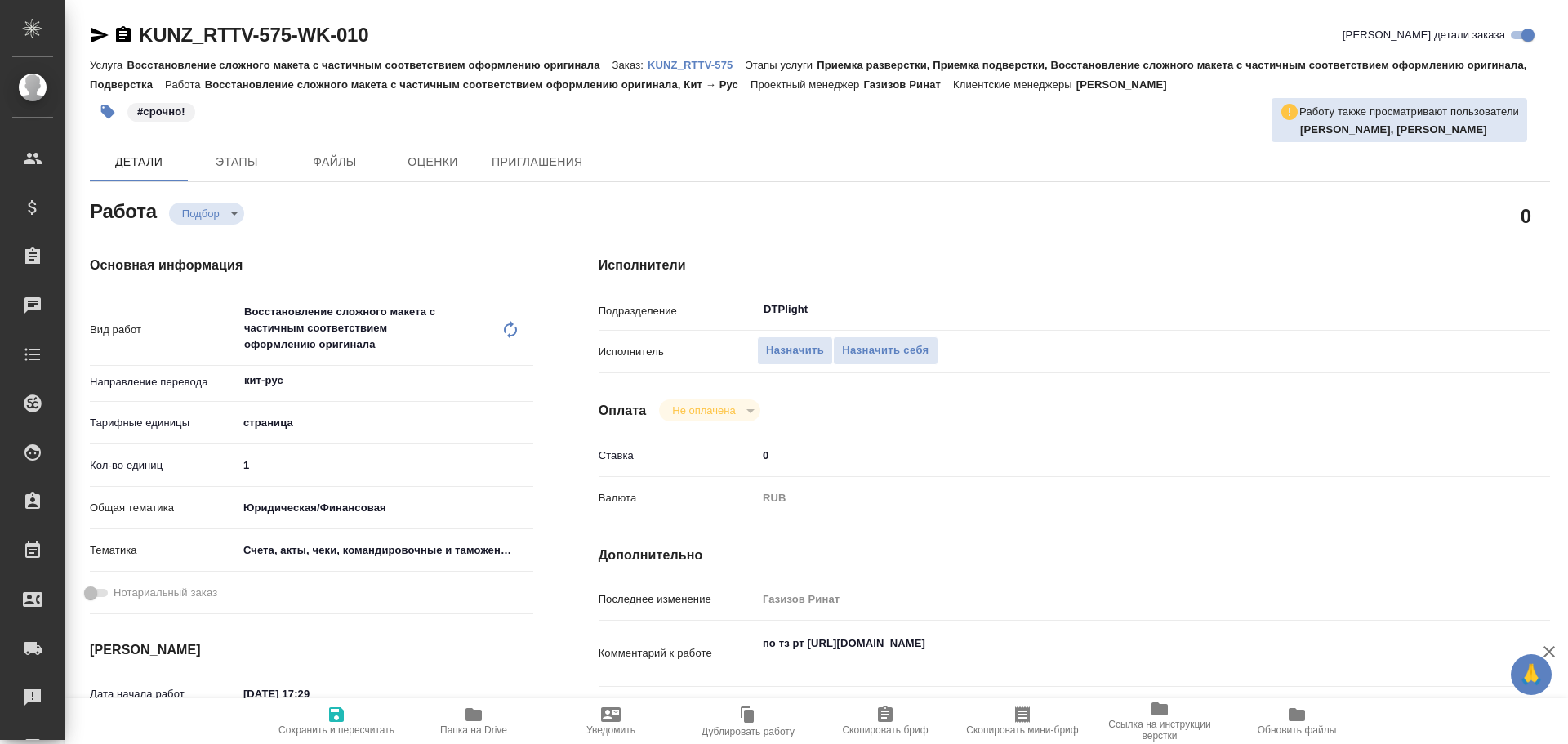
type textarea "x"
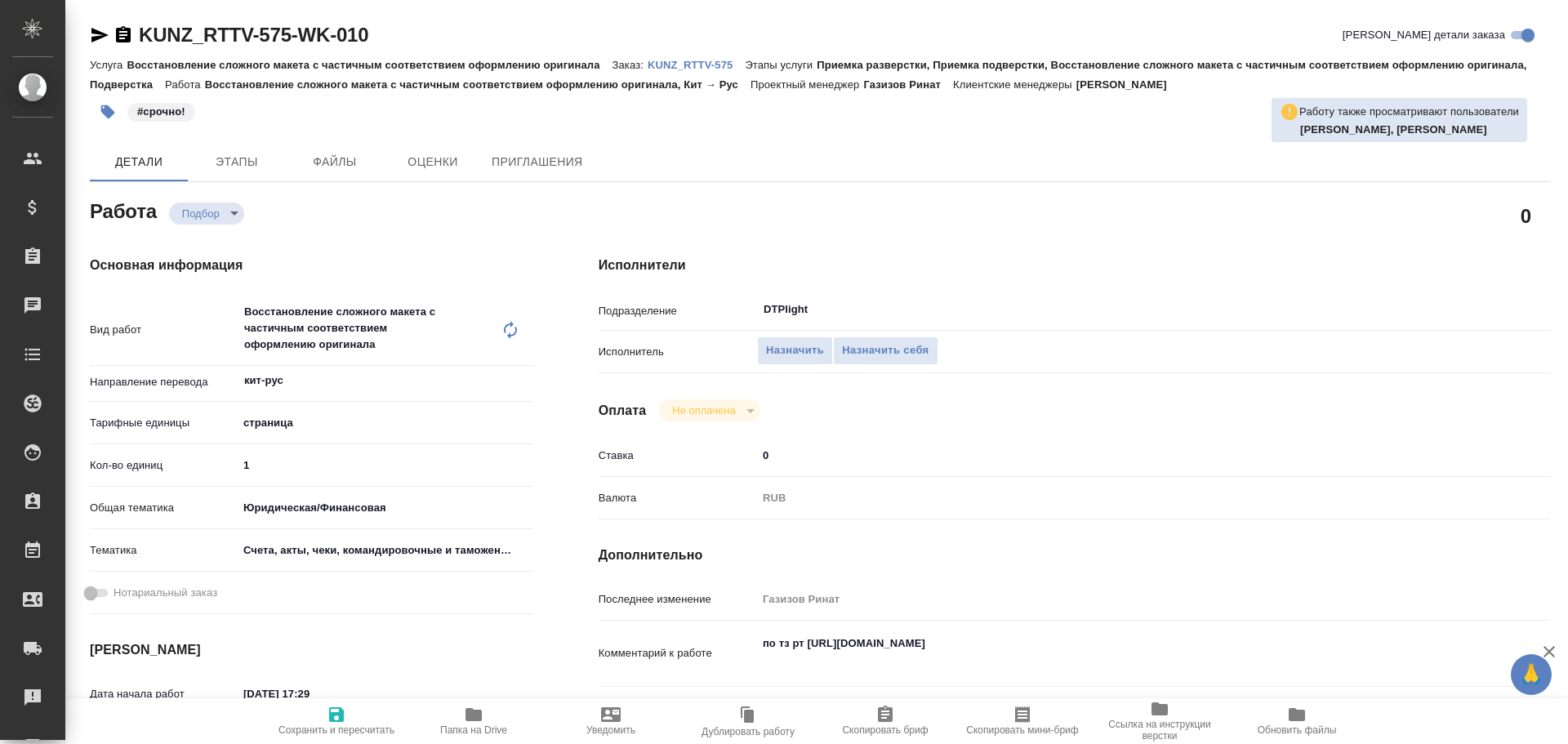
type textarea "x"
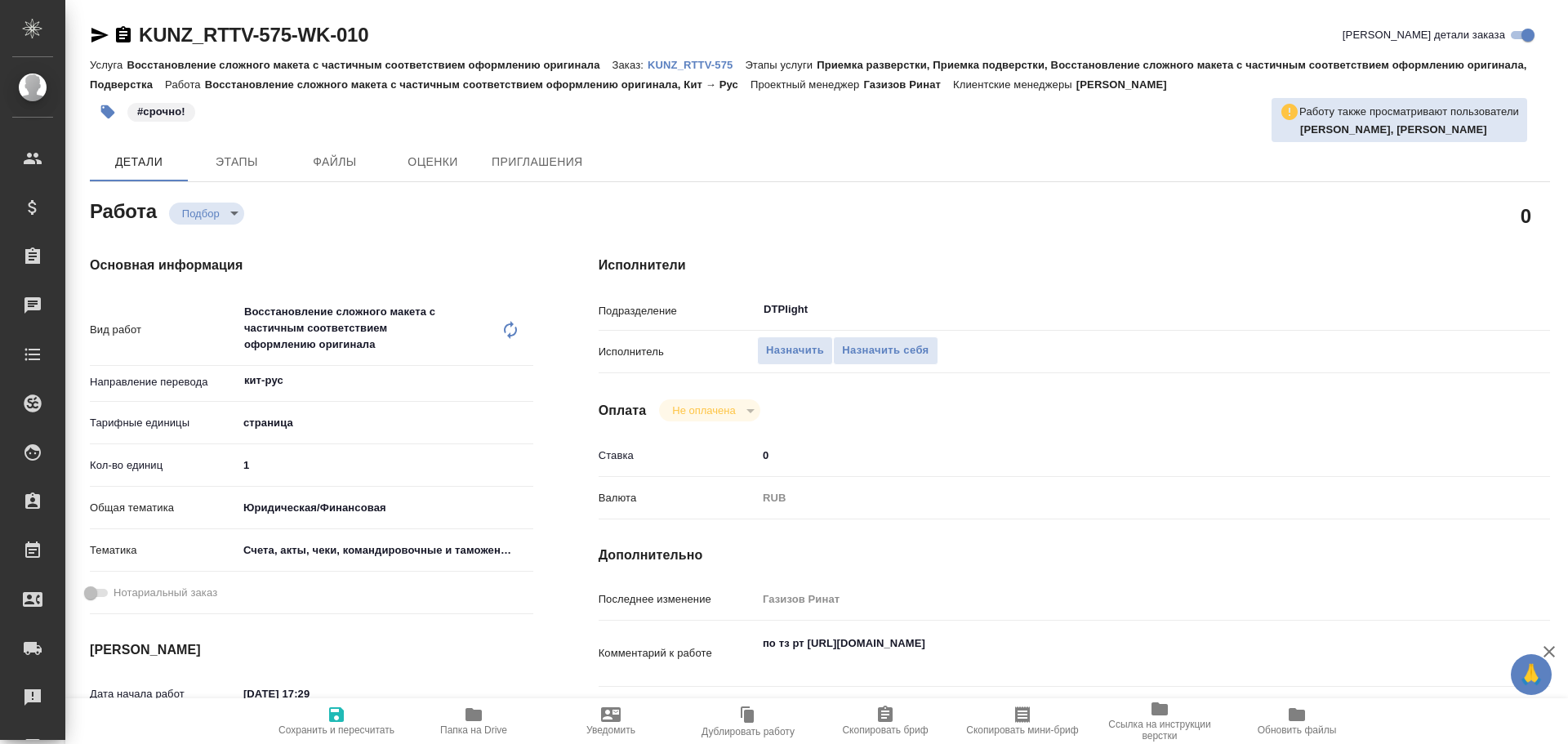
type textarea "x"
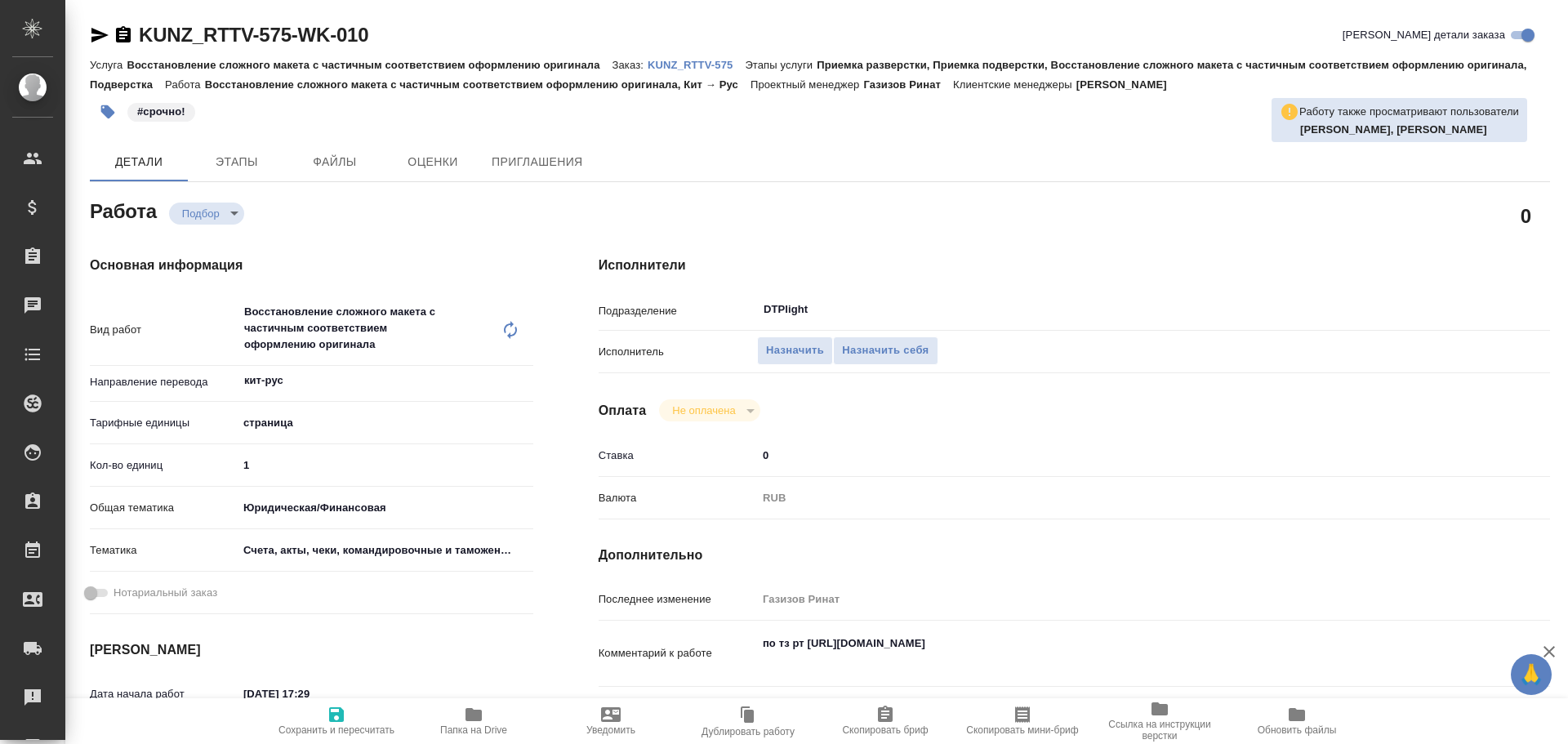
type textarea "x"
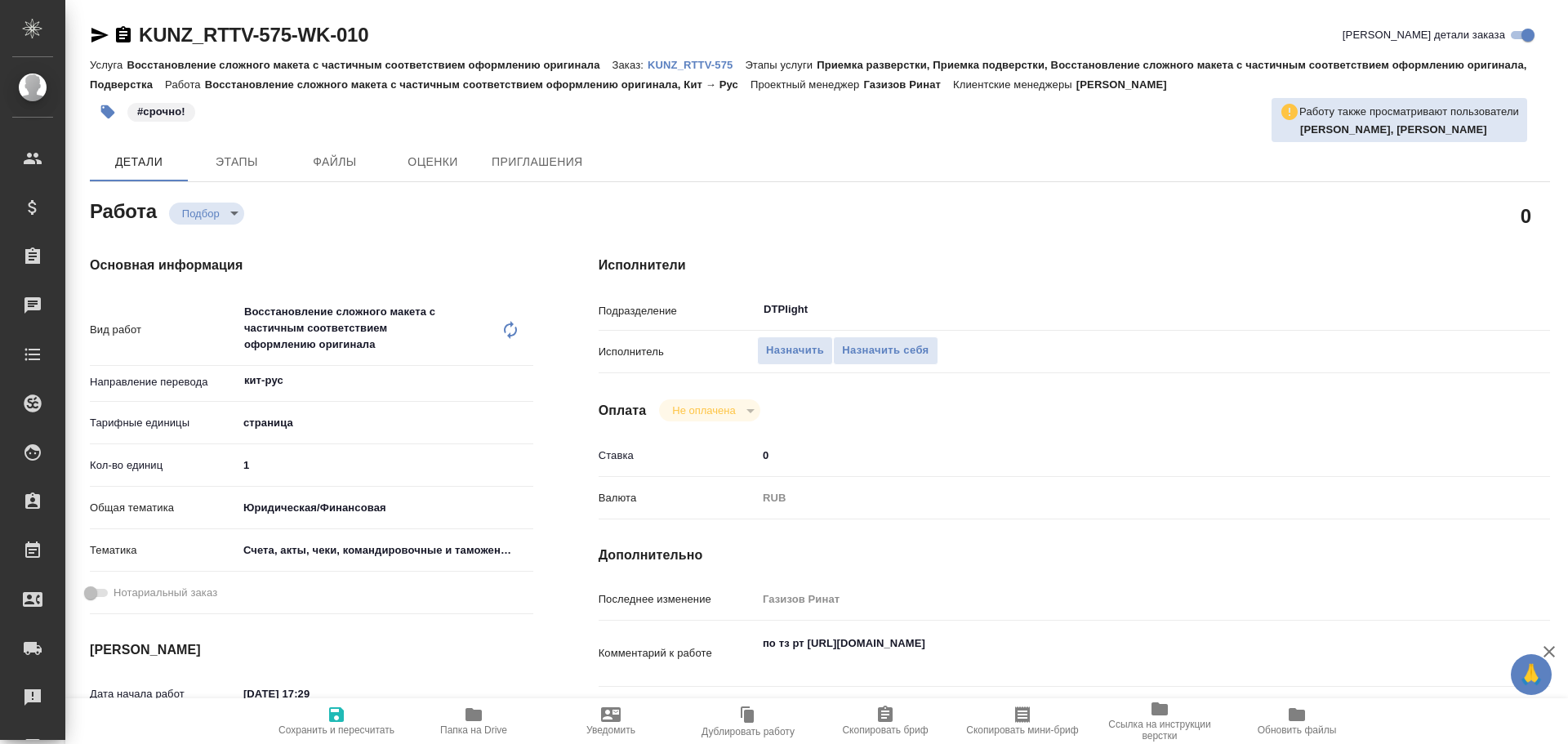
type textarea "x"
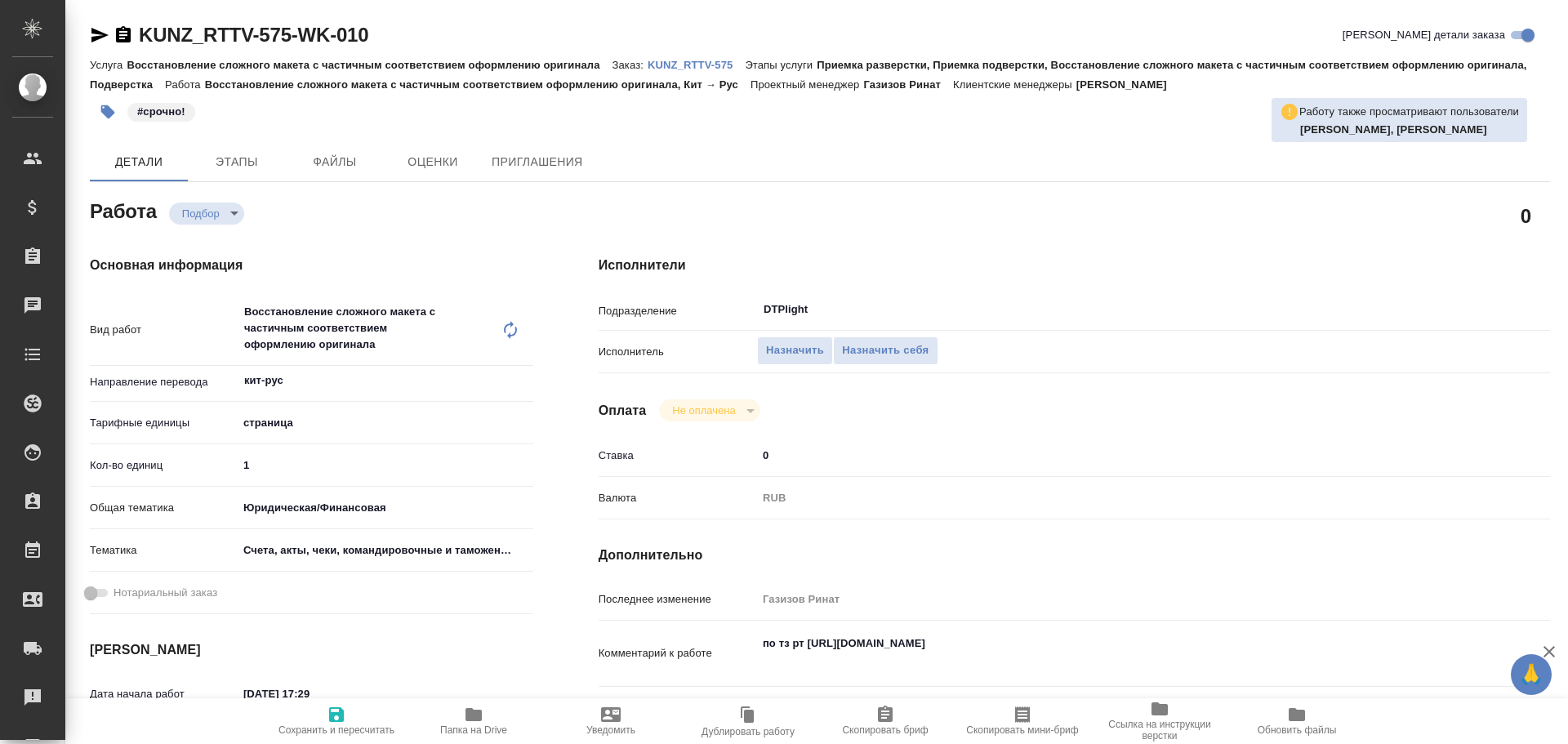
type textarea "x"
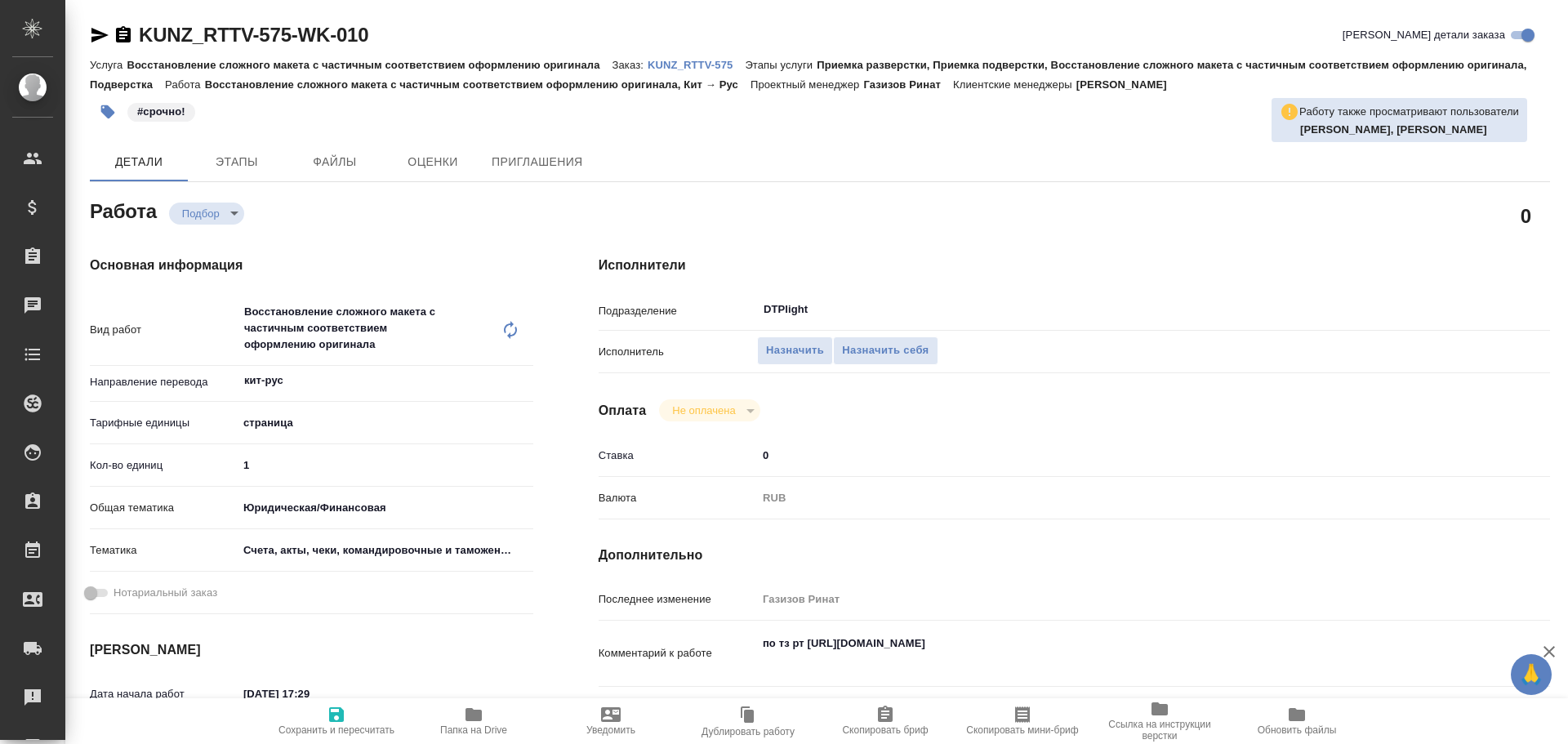
type textarea "x"
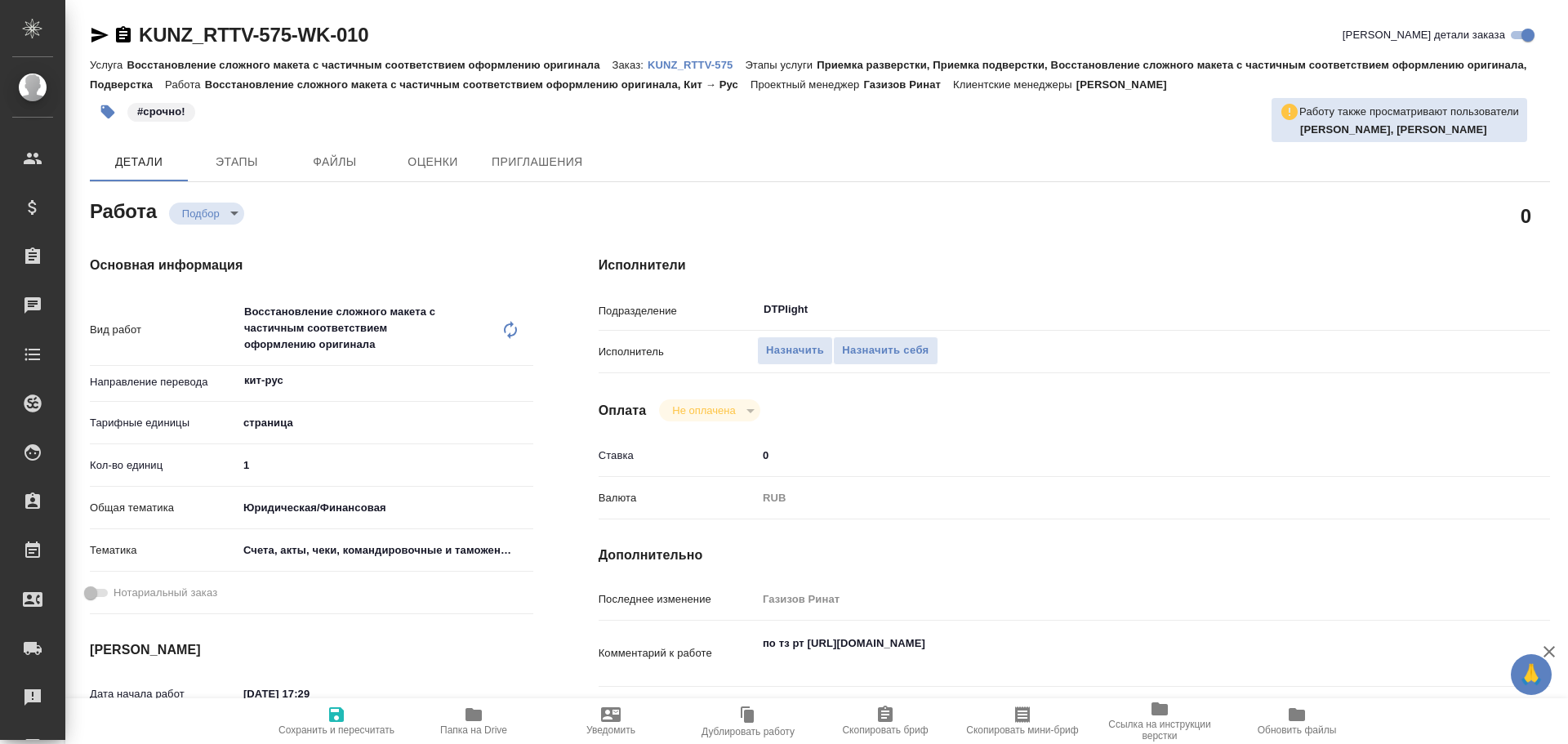
type textarea "x"
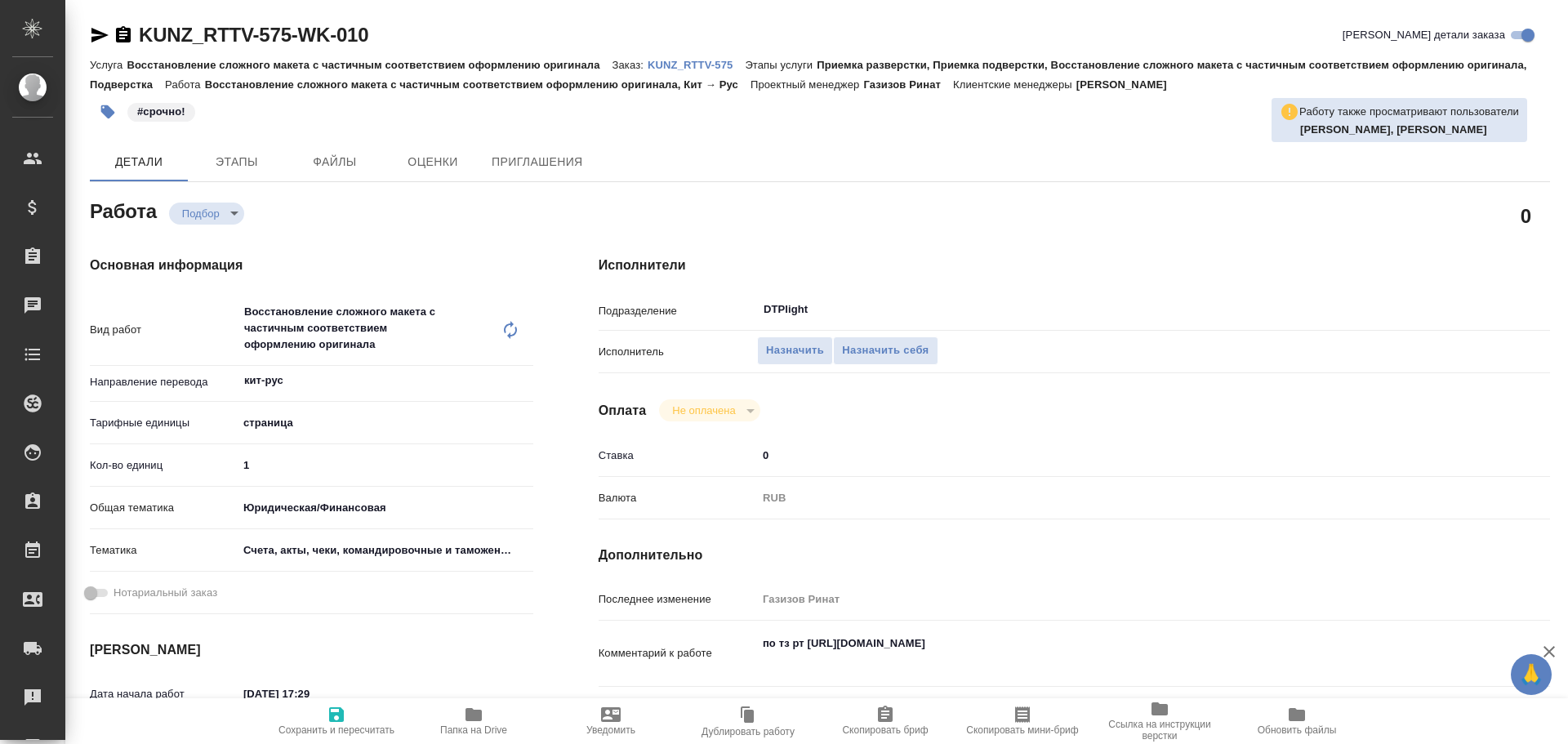
type textarea "x"
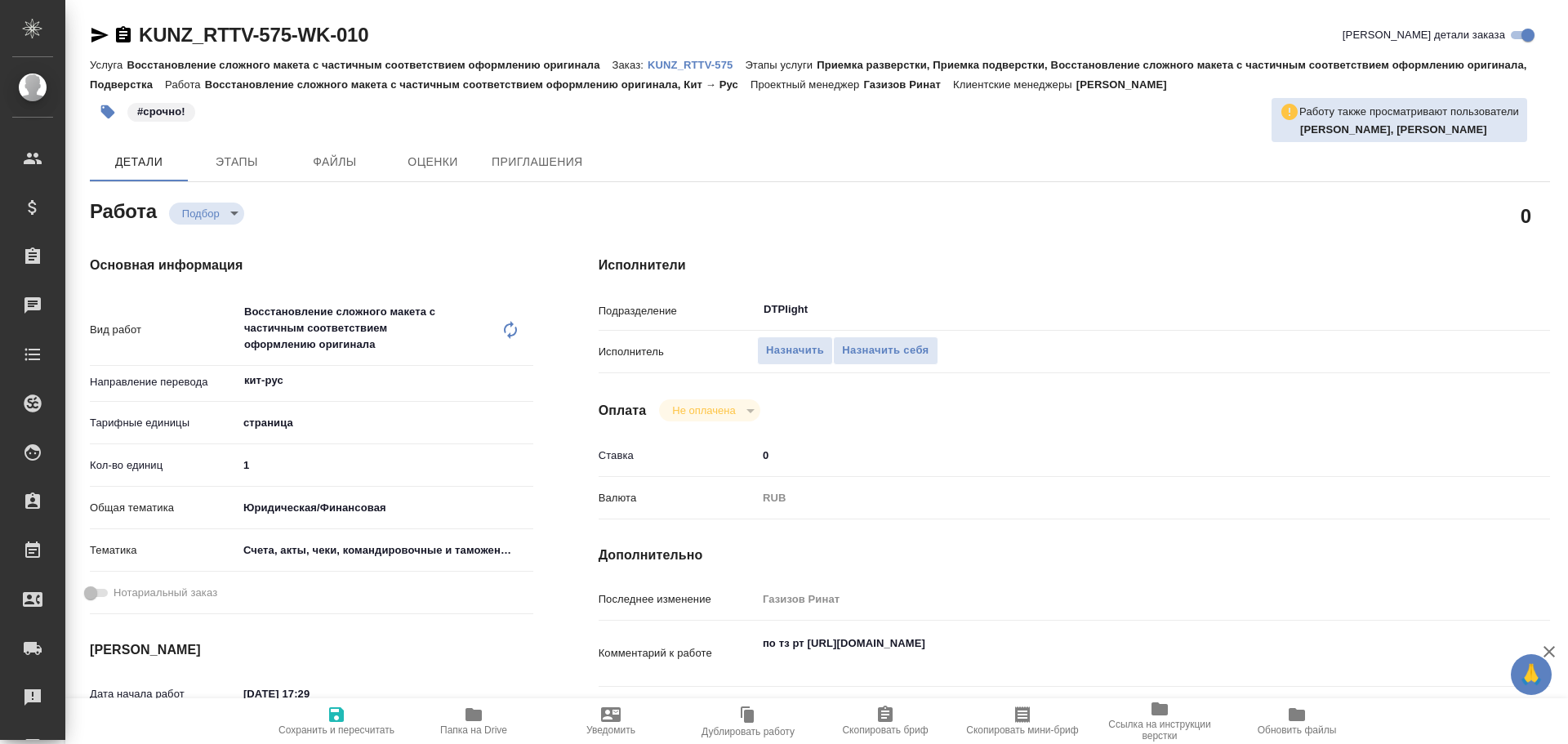
type textarea "x"
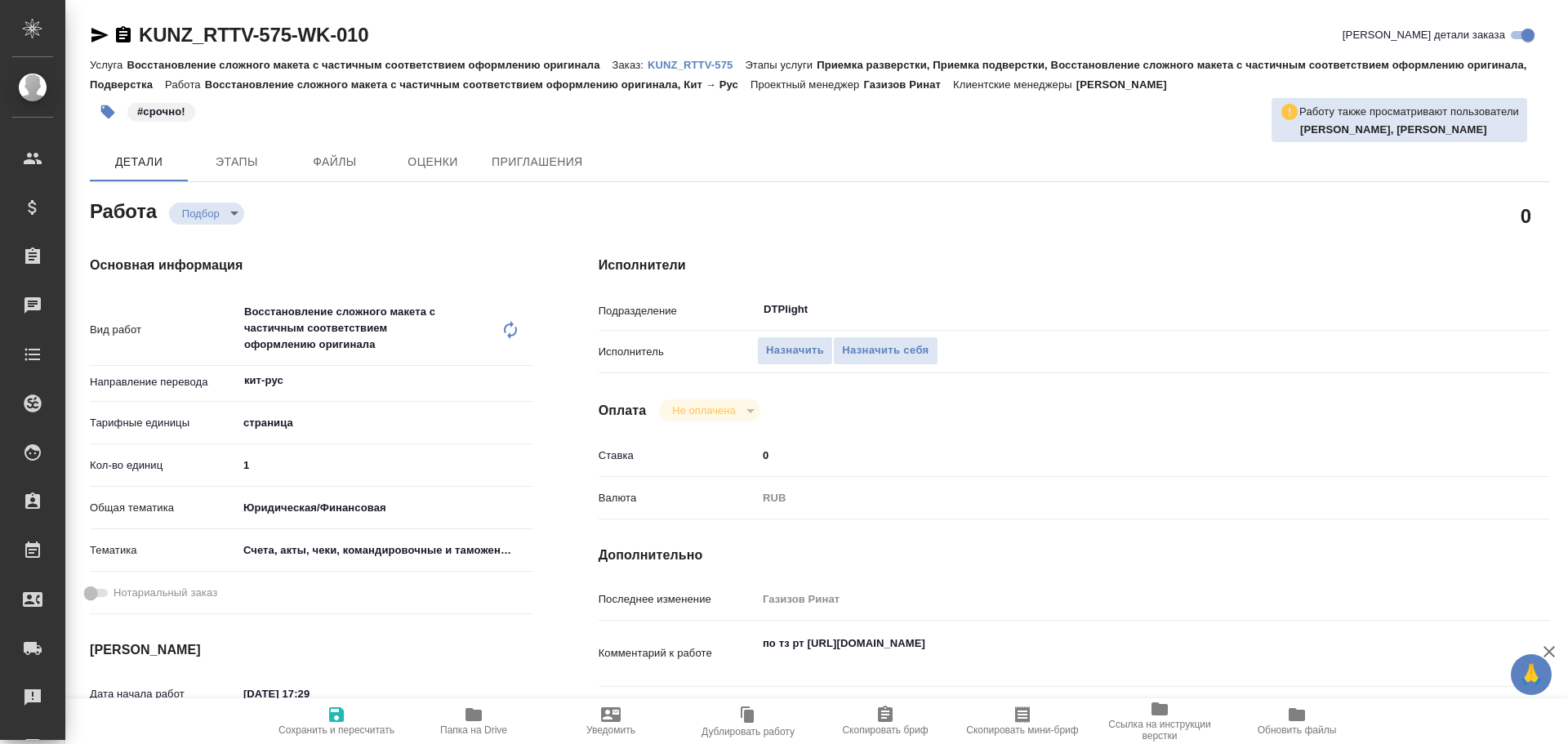
type textarea "x"
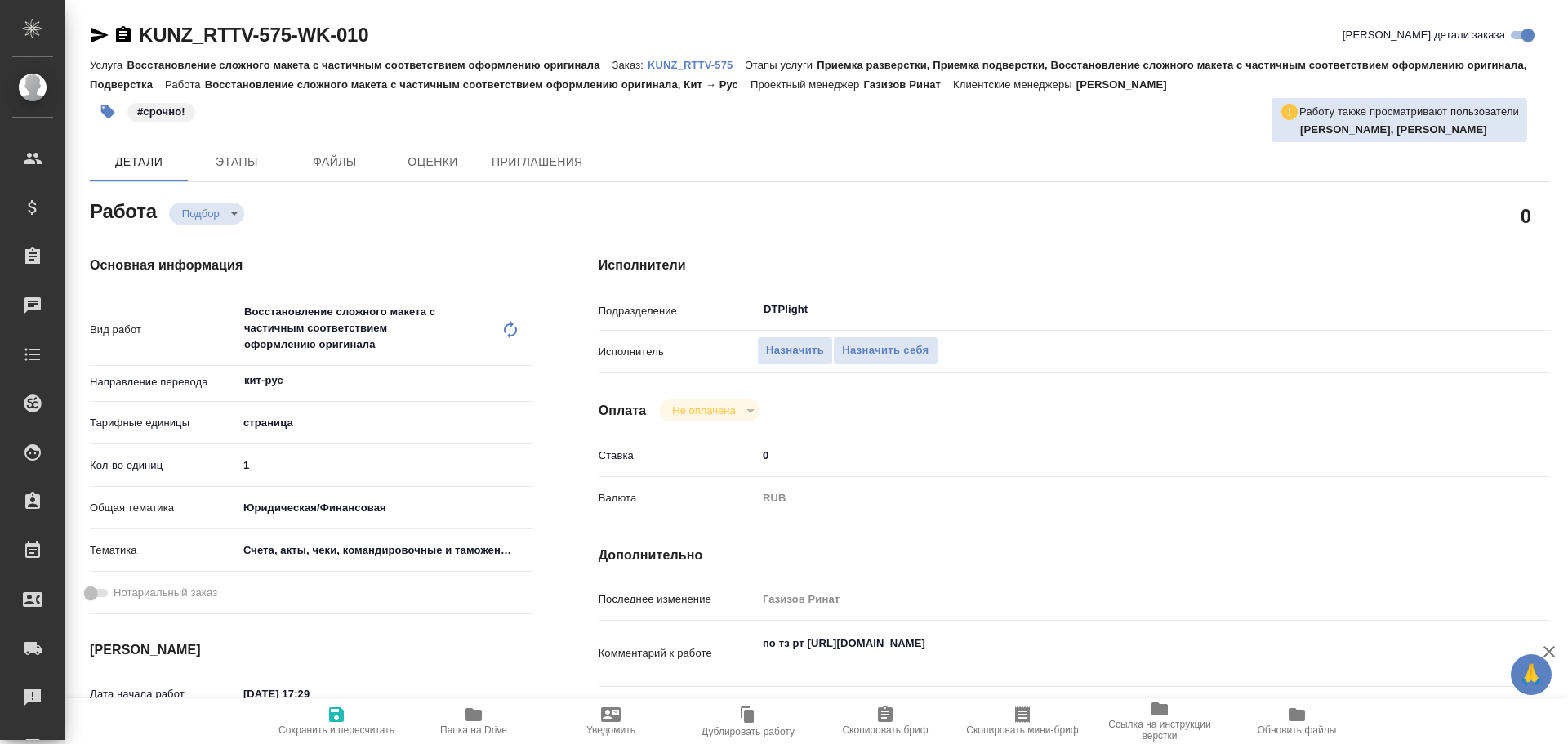
type textarea "x"
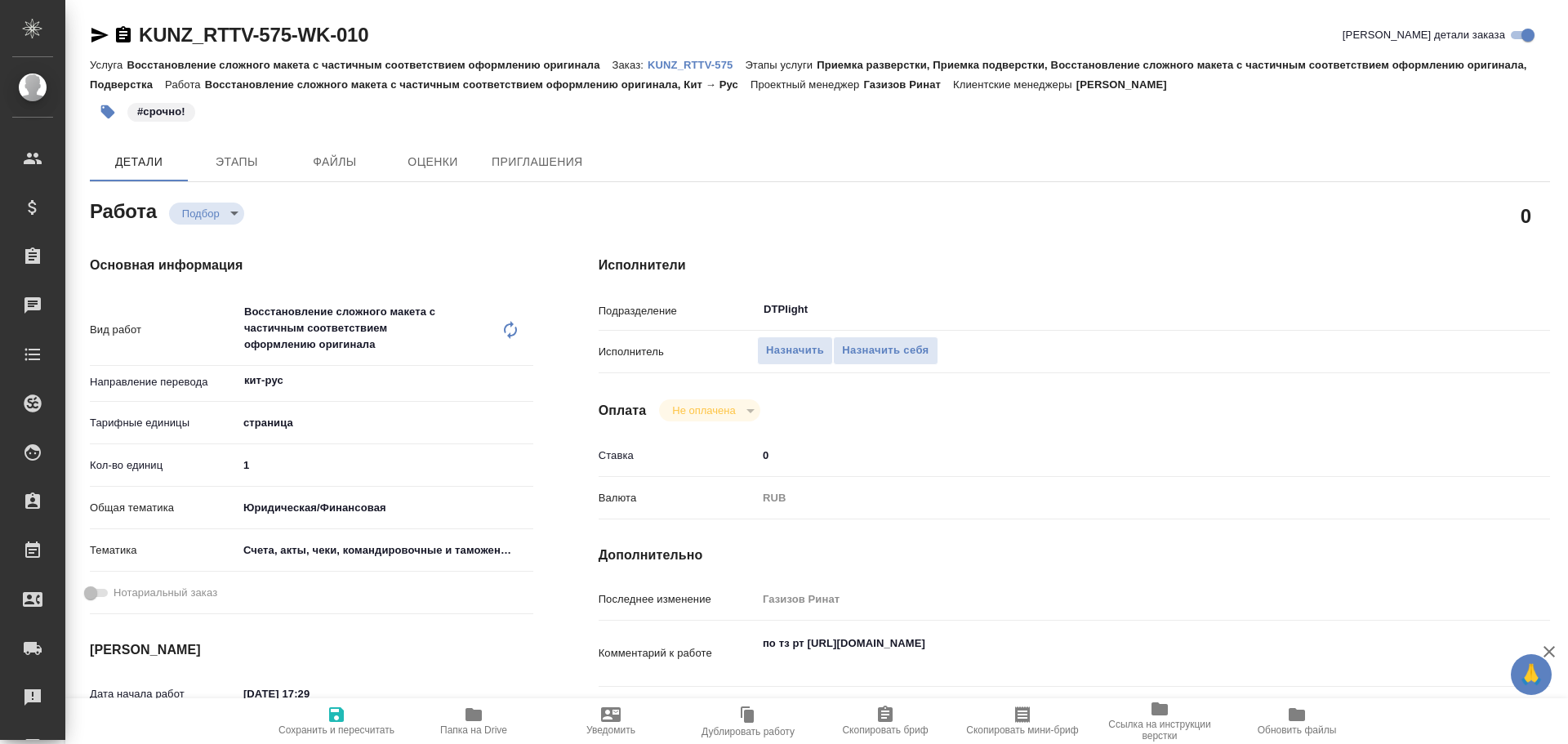
type textarea "x"
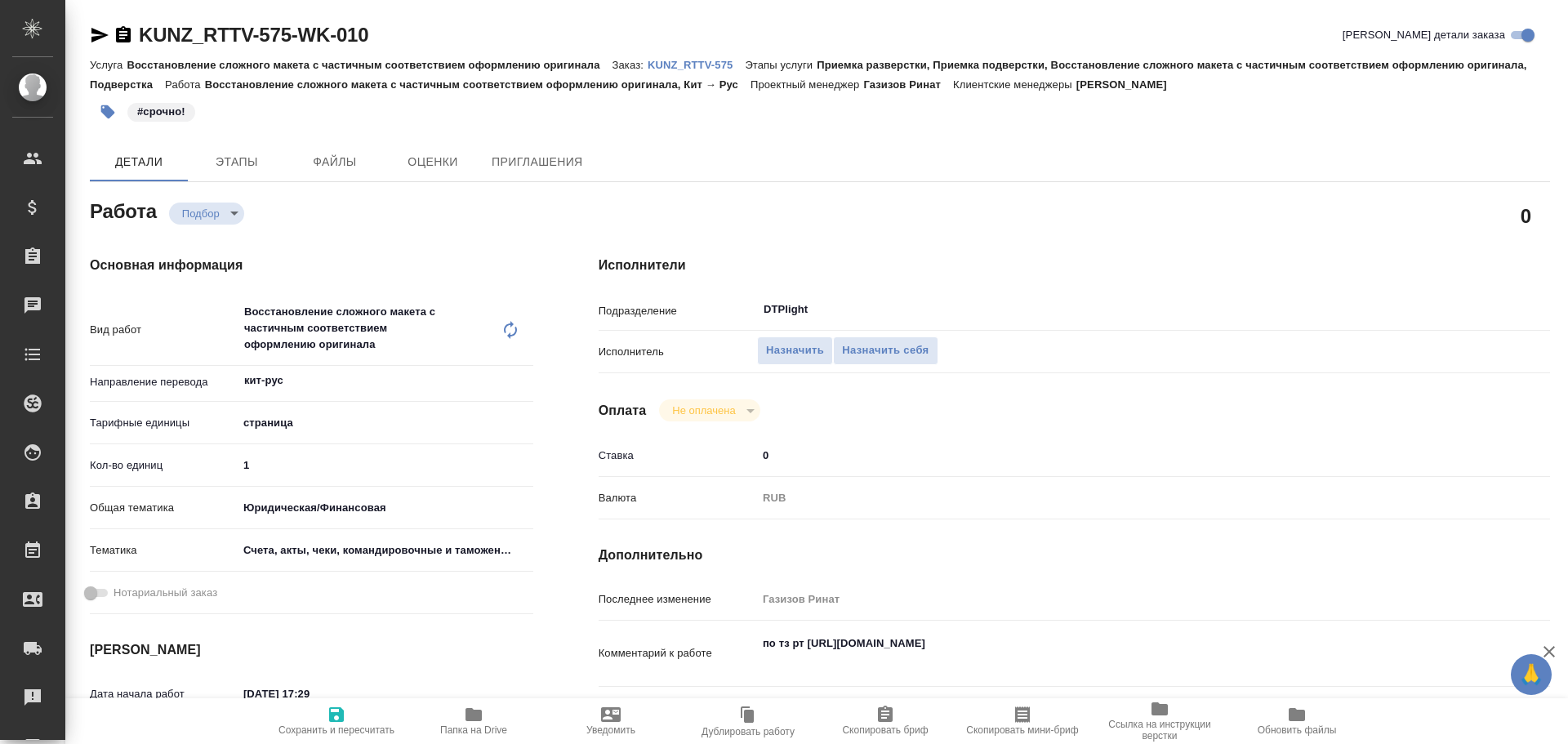
type textarea "x"
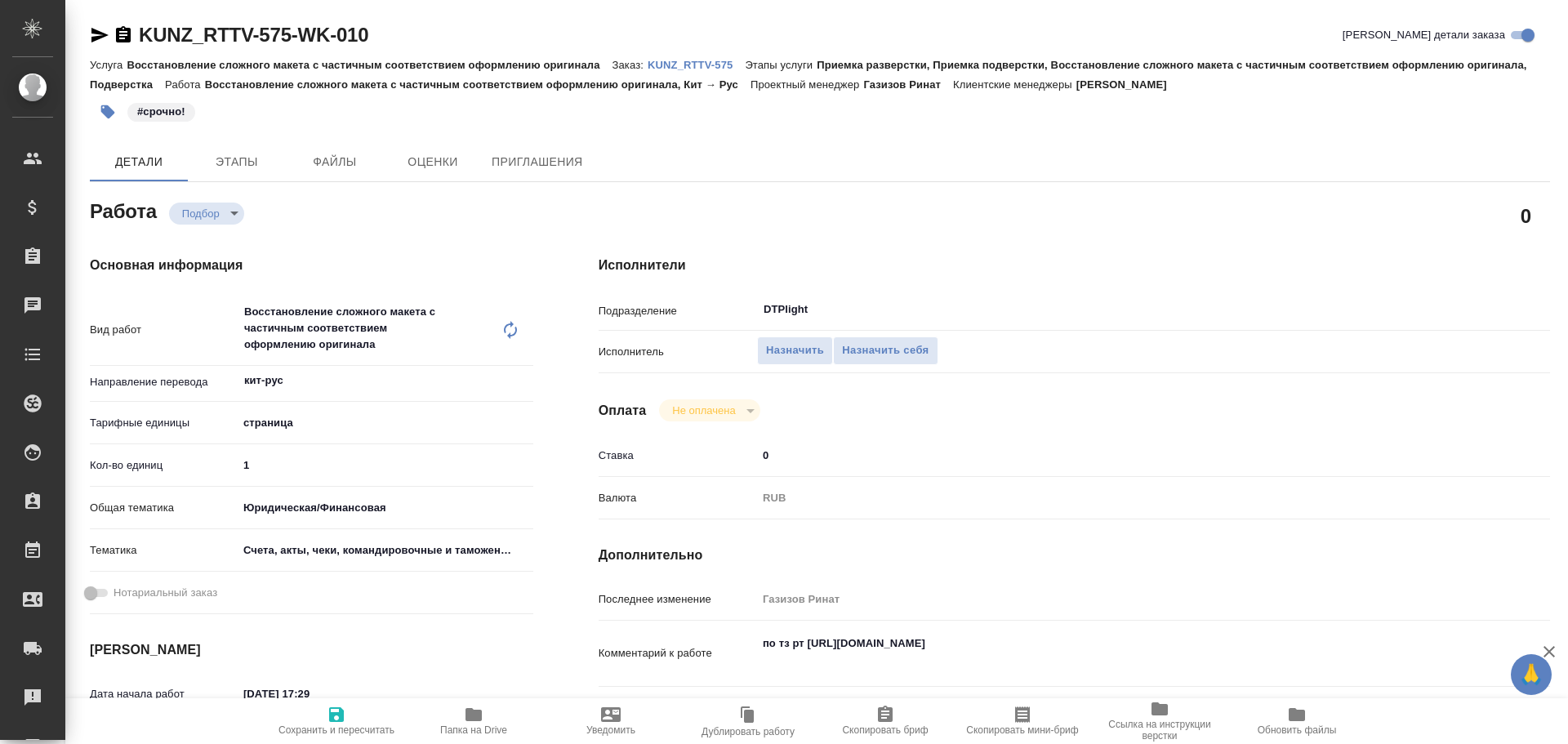
type textarea "x"
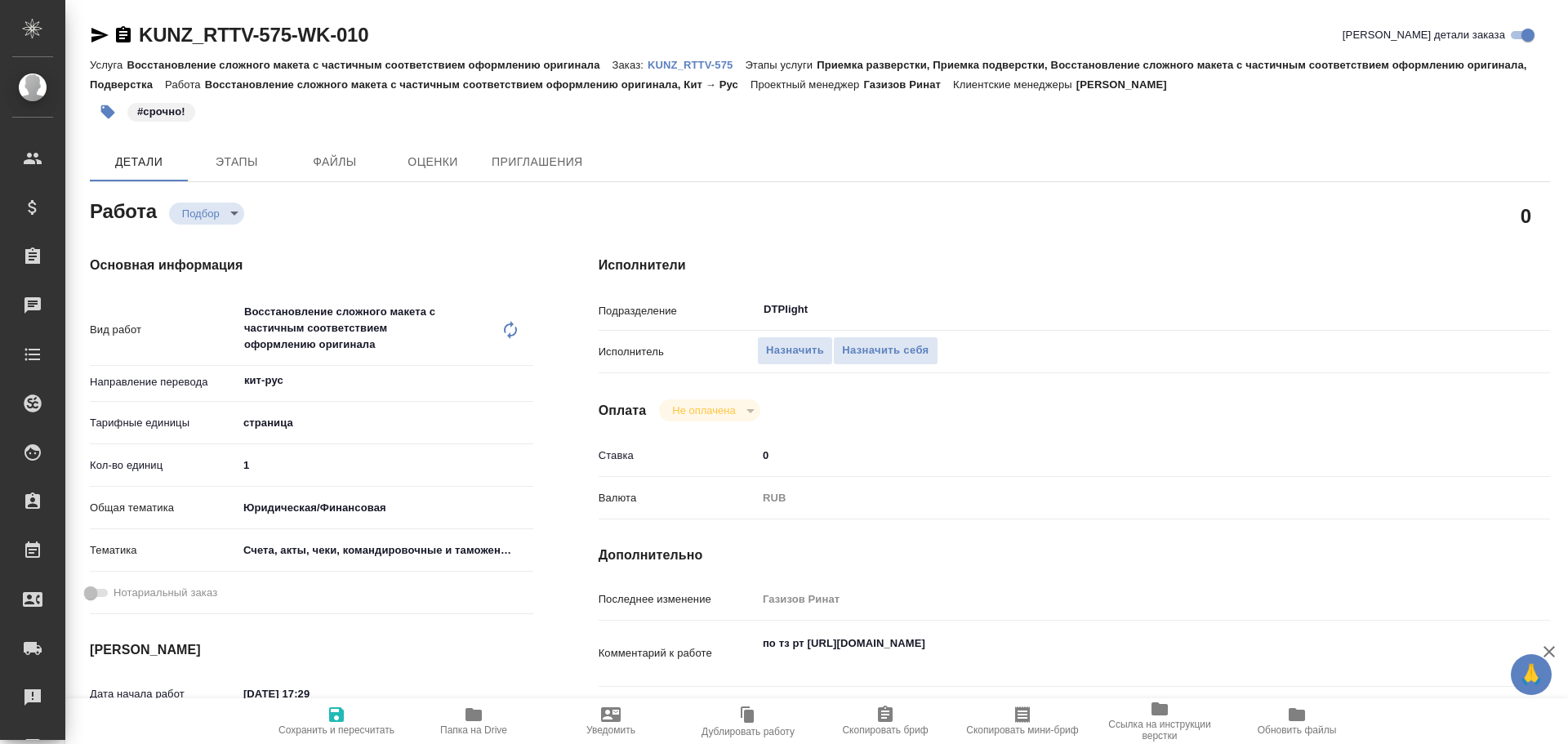
type textarea "x"
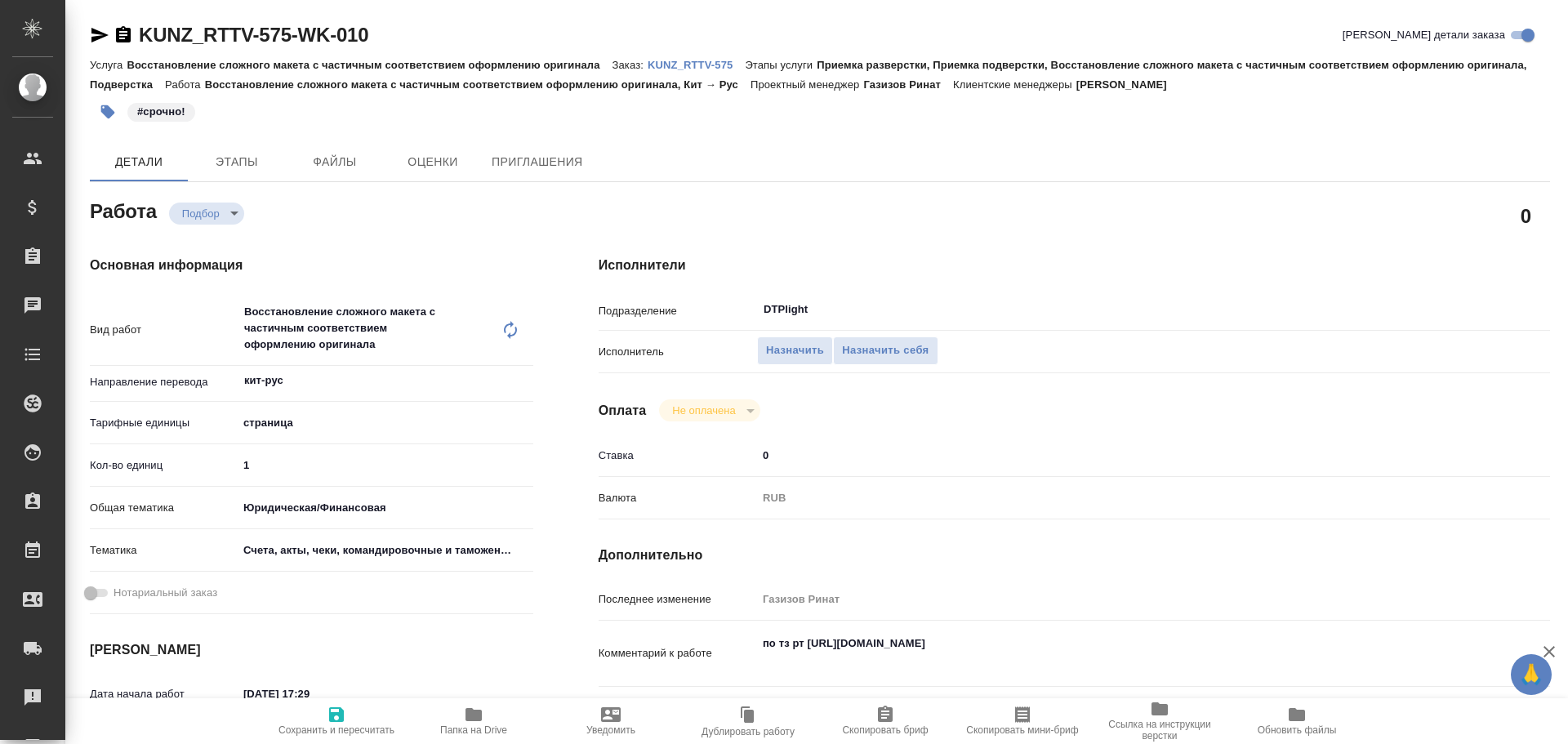
click at [472, 722] on icon "button" at bounding box center [473, 714] width 20 height 20
type textarea "x"
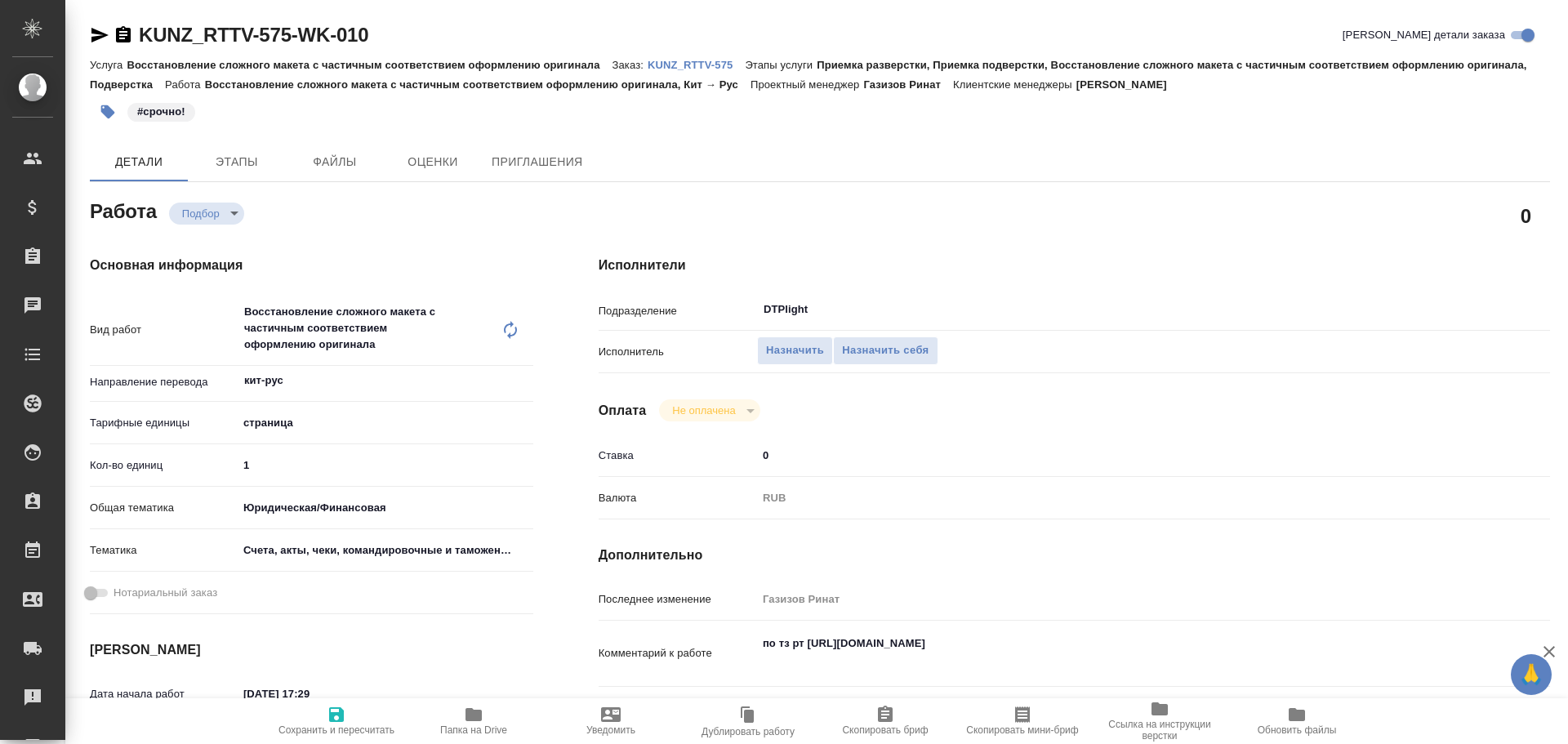
type textarea "x"
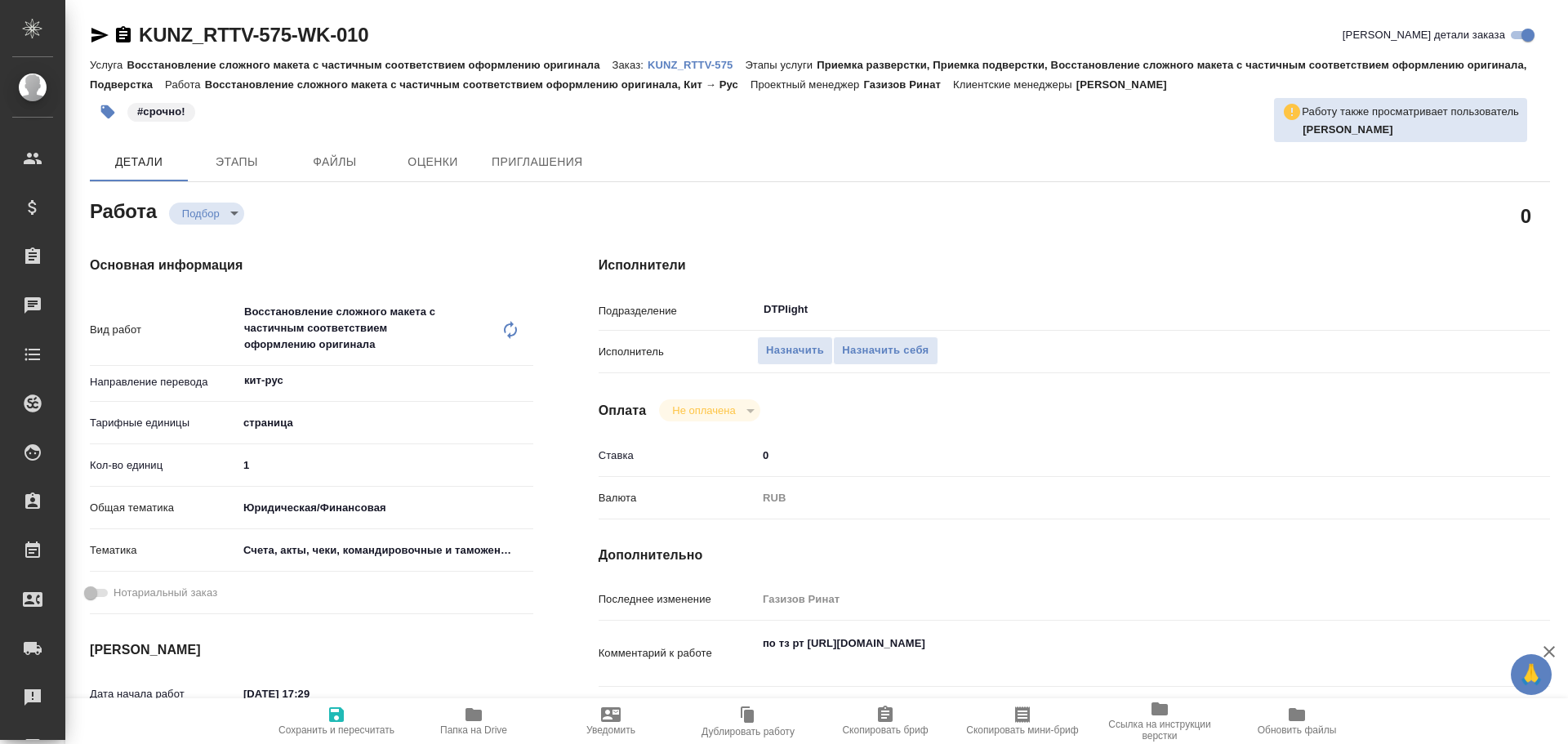
type textarea "x"
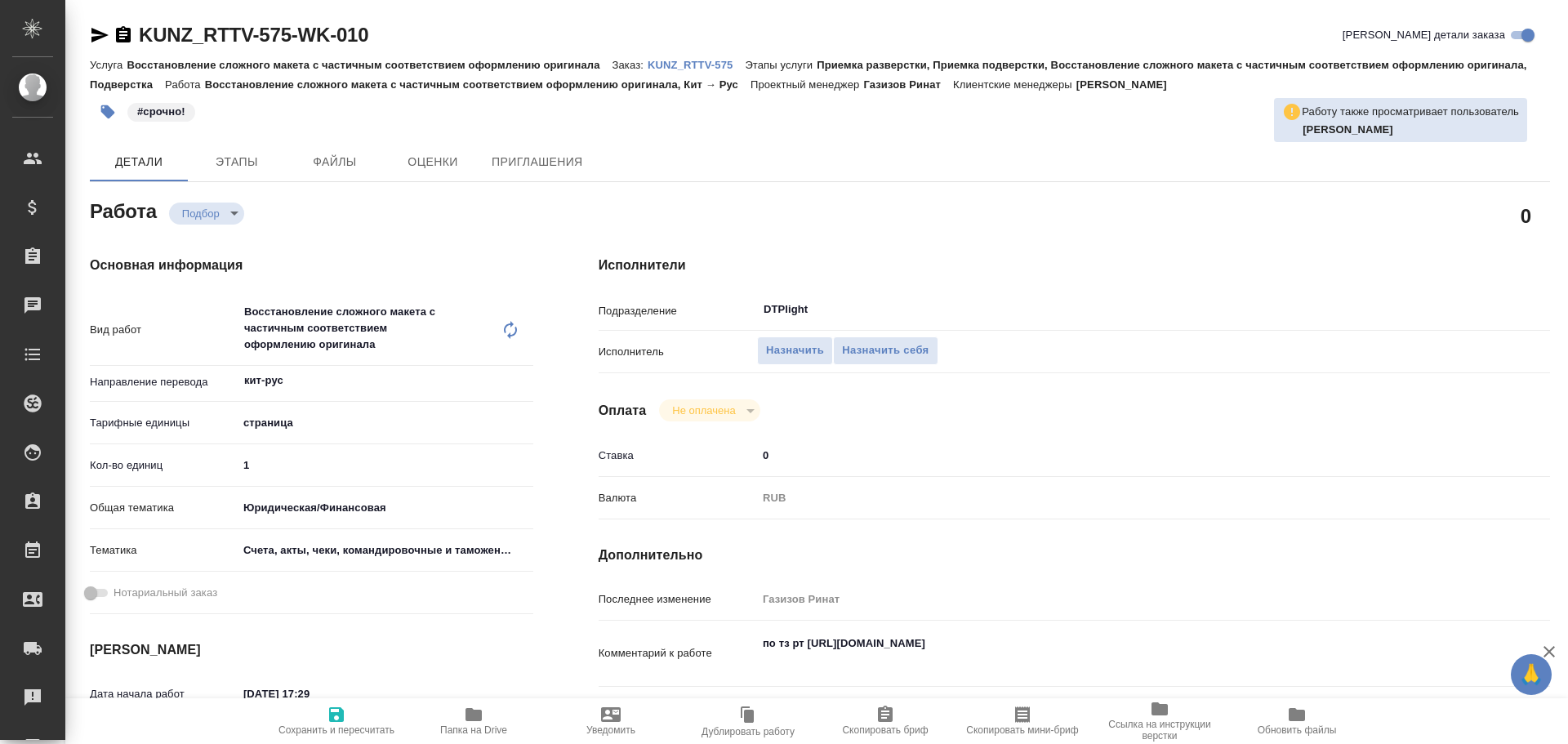
type textarea "x"
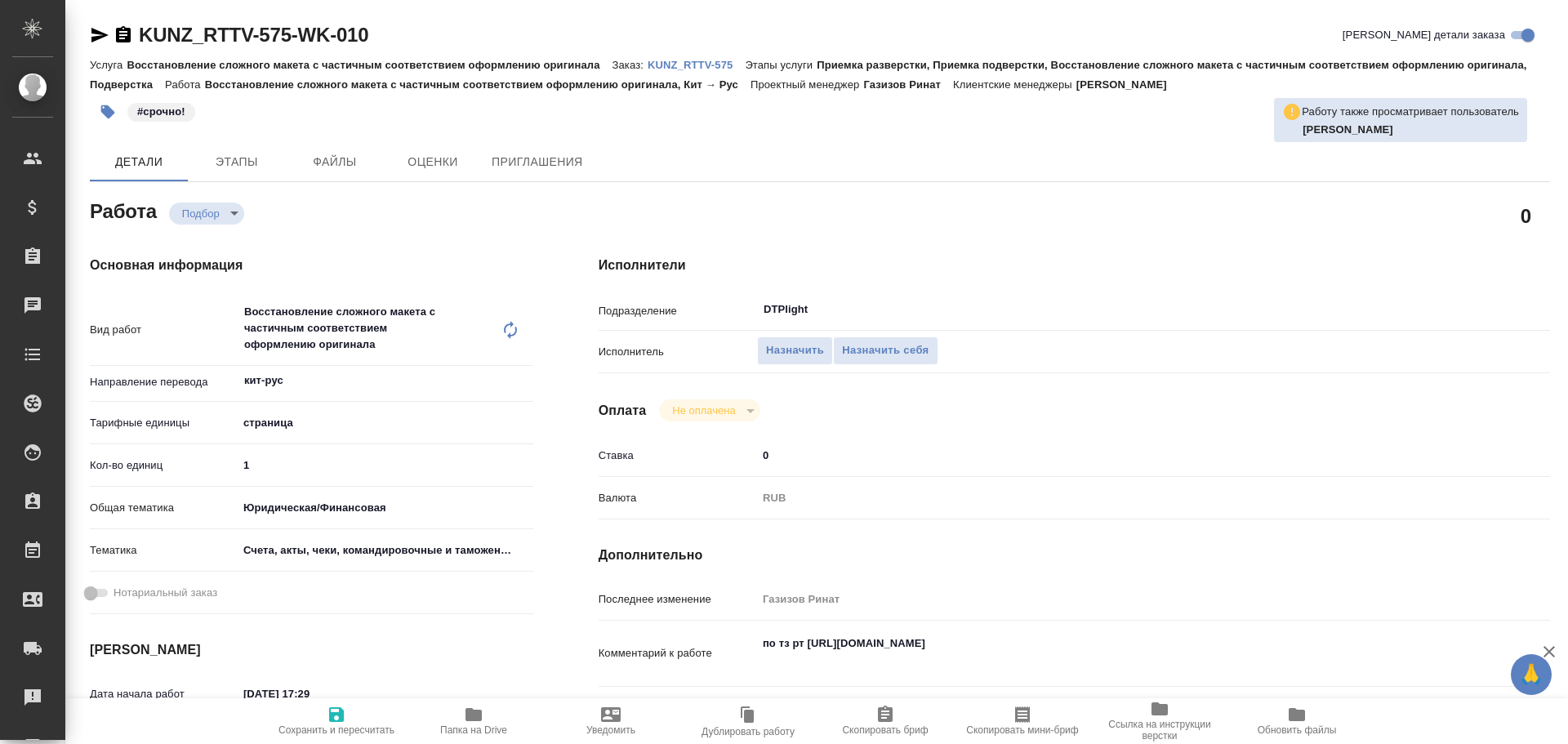
type textarea "x"
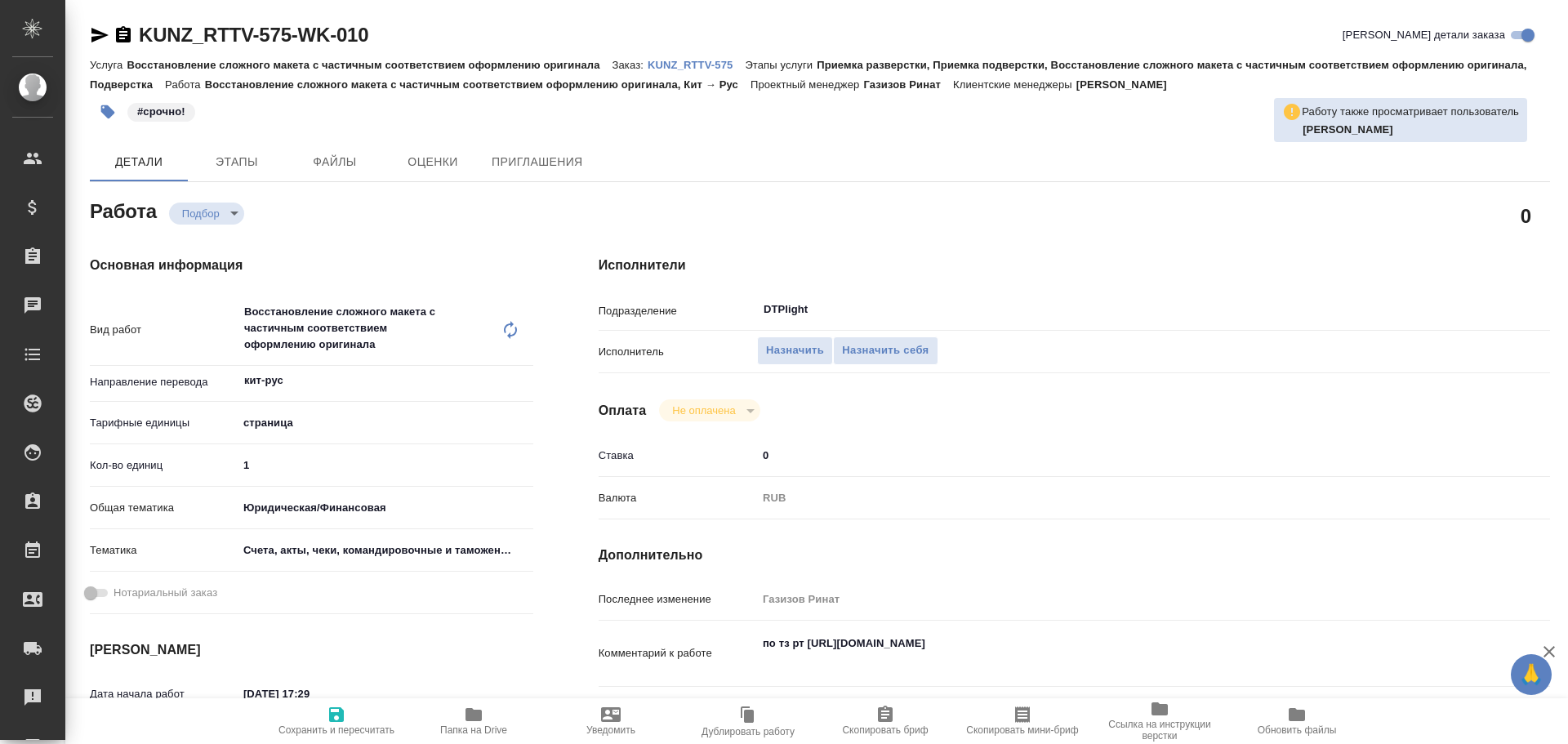
type textarea "x"
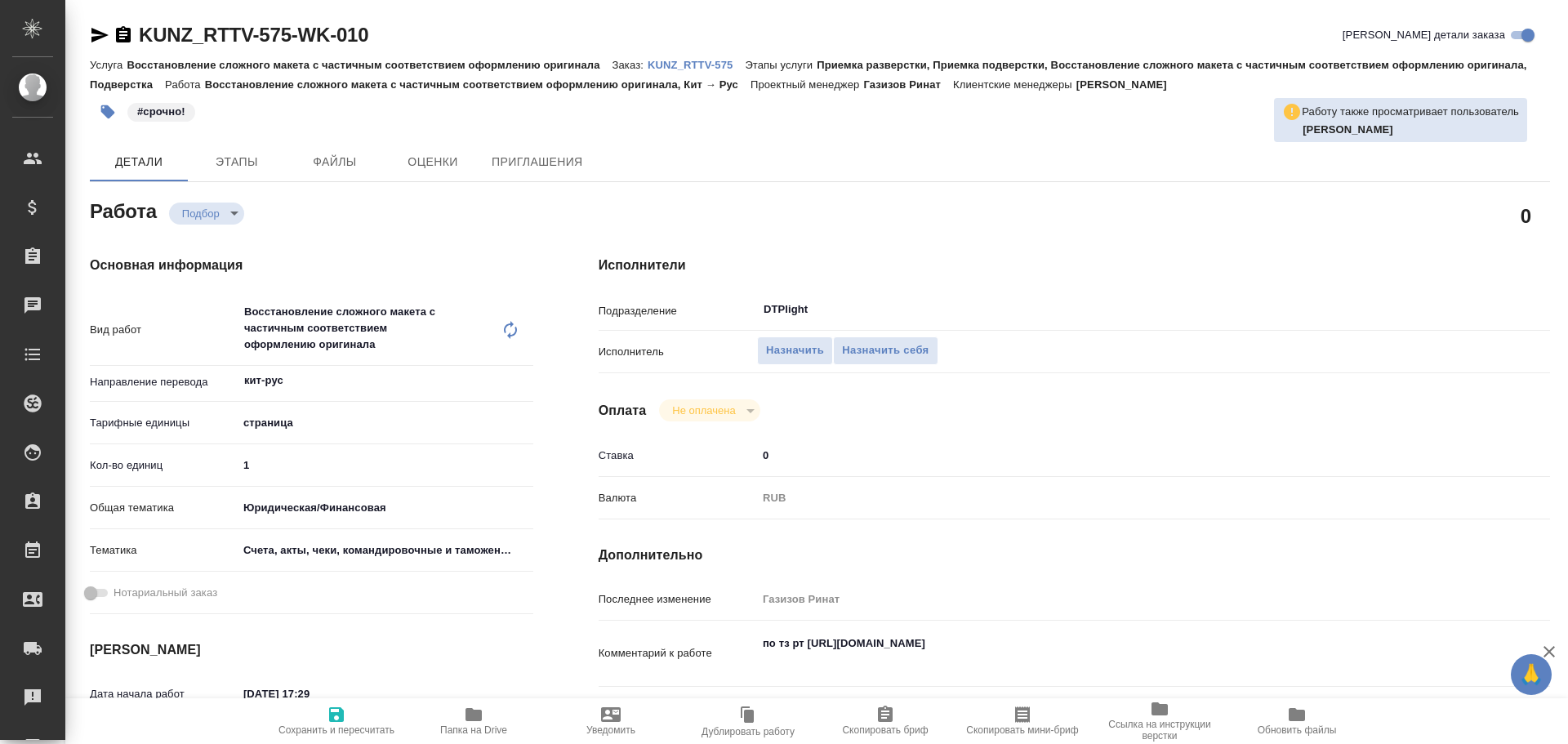
type textarea "x"
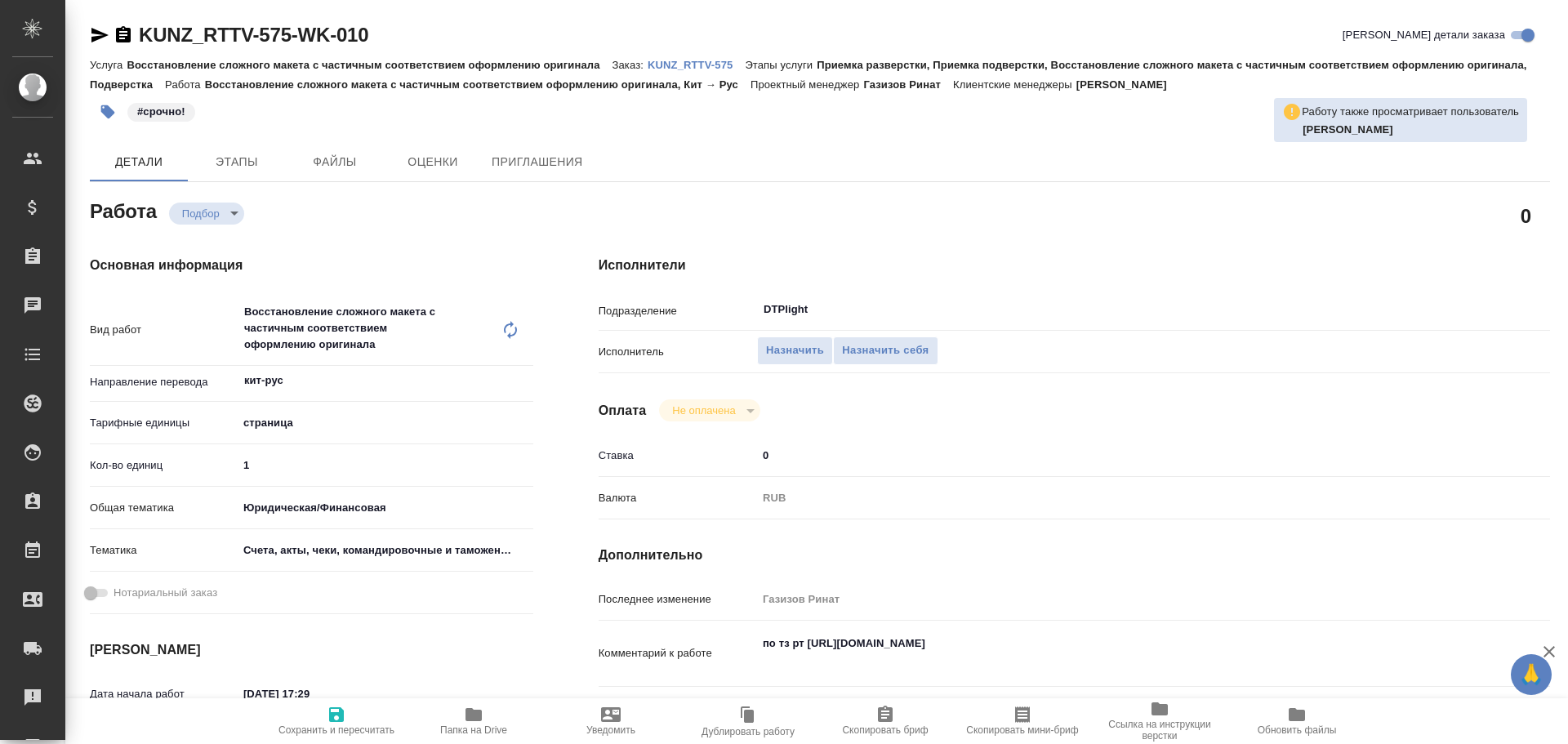
type textarea "x"
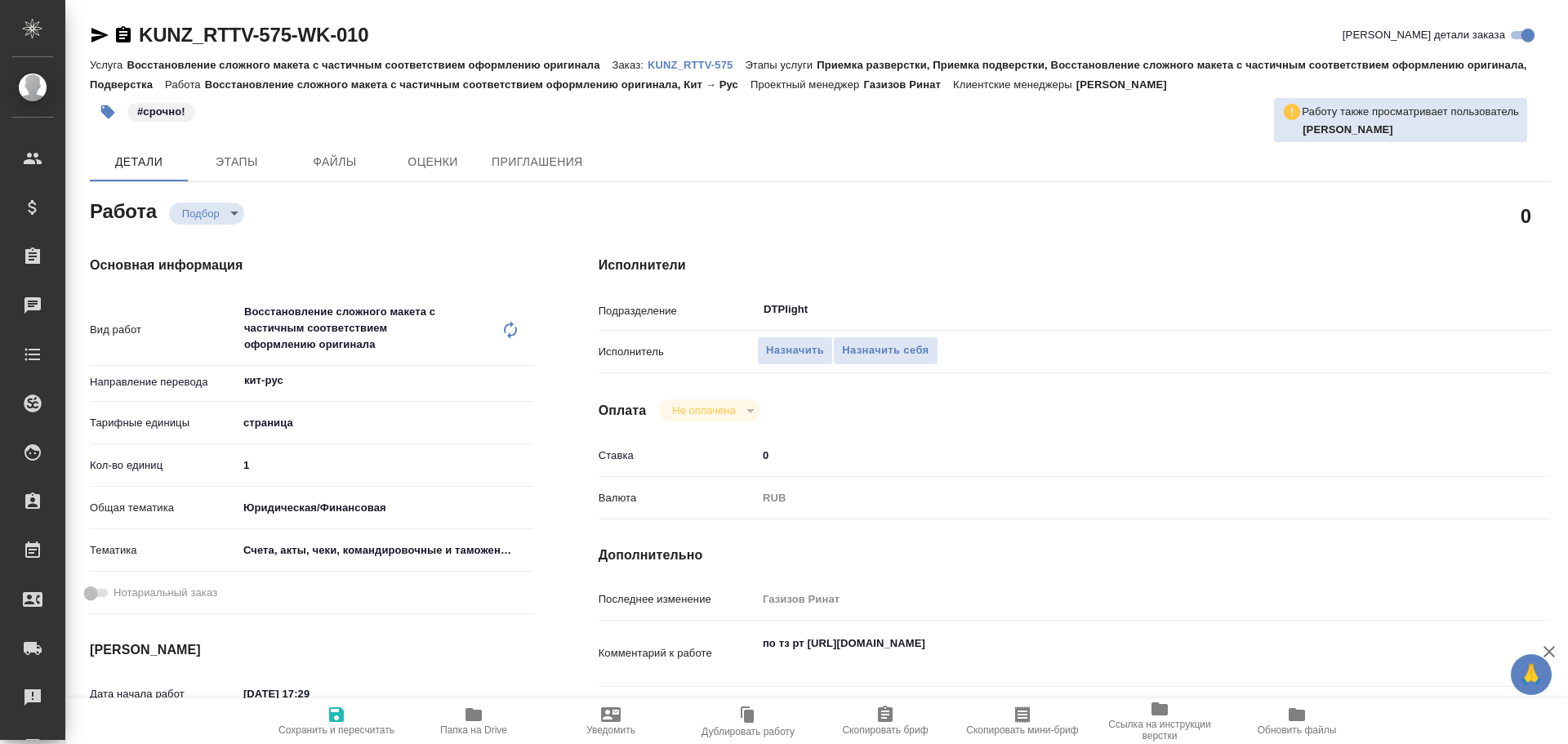
type textarea "x"
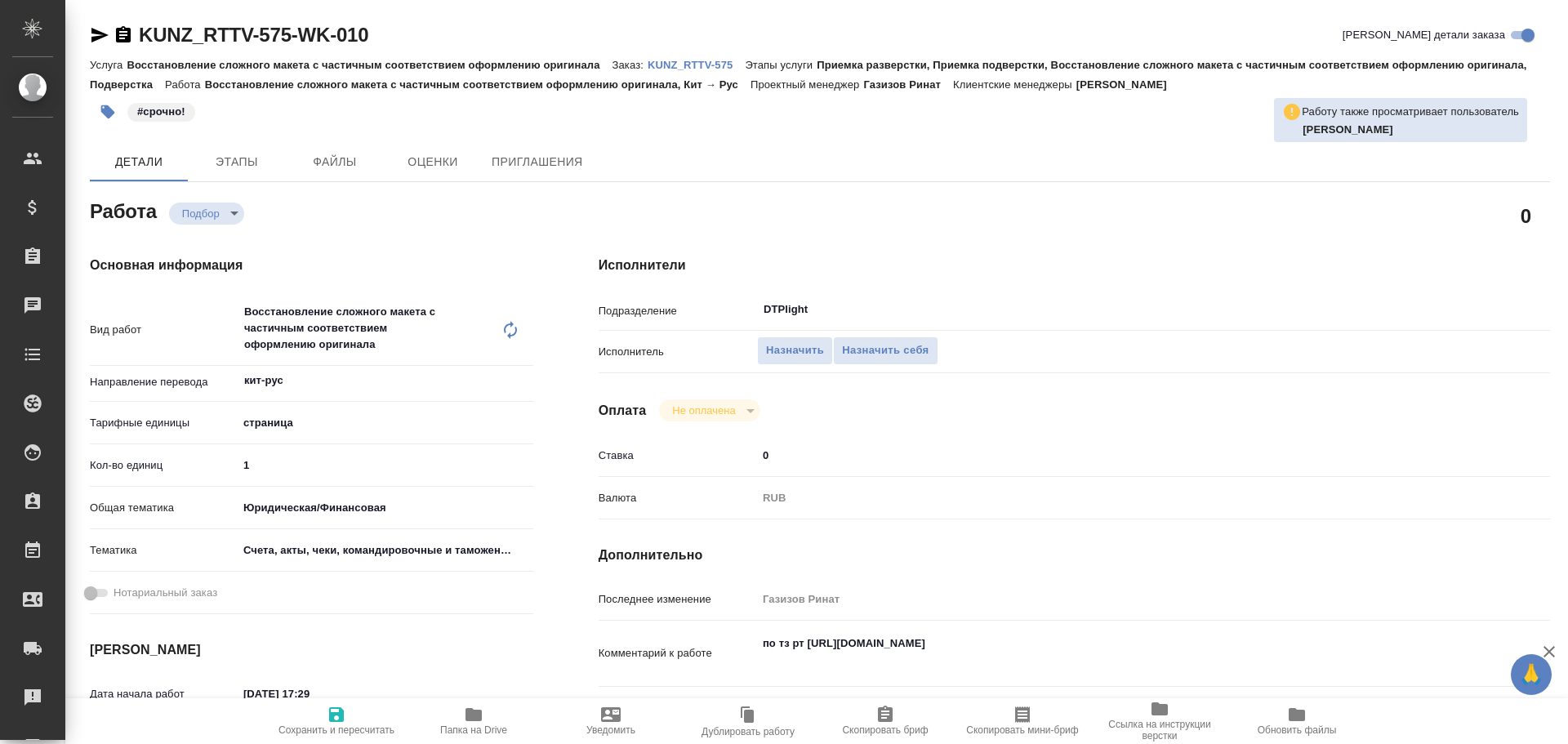
type textarea "x"
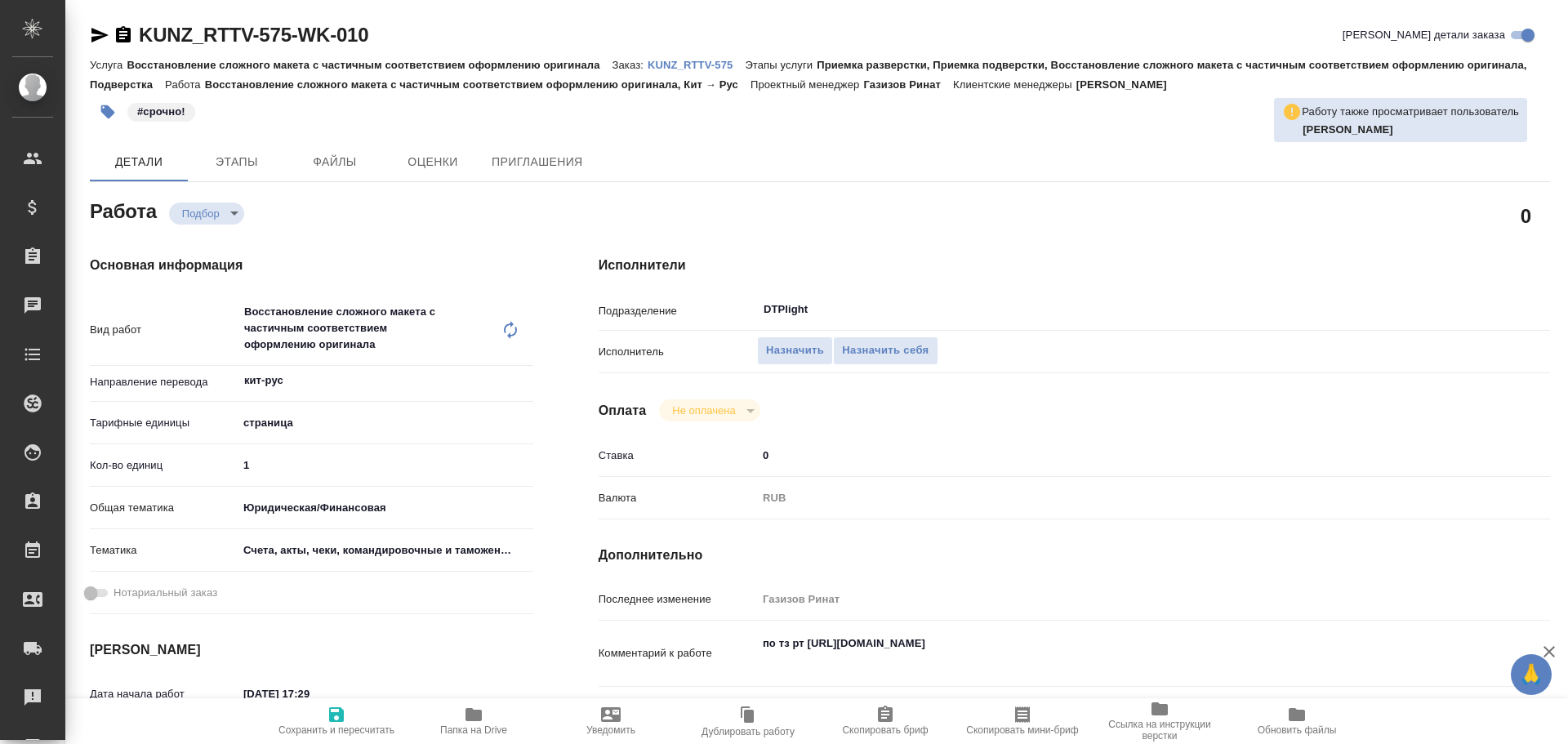
type textarea "x"
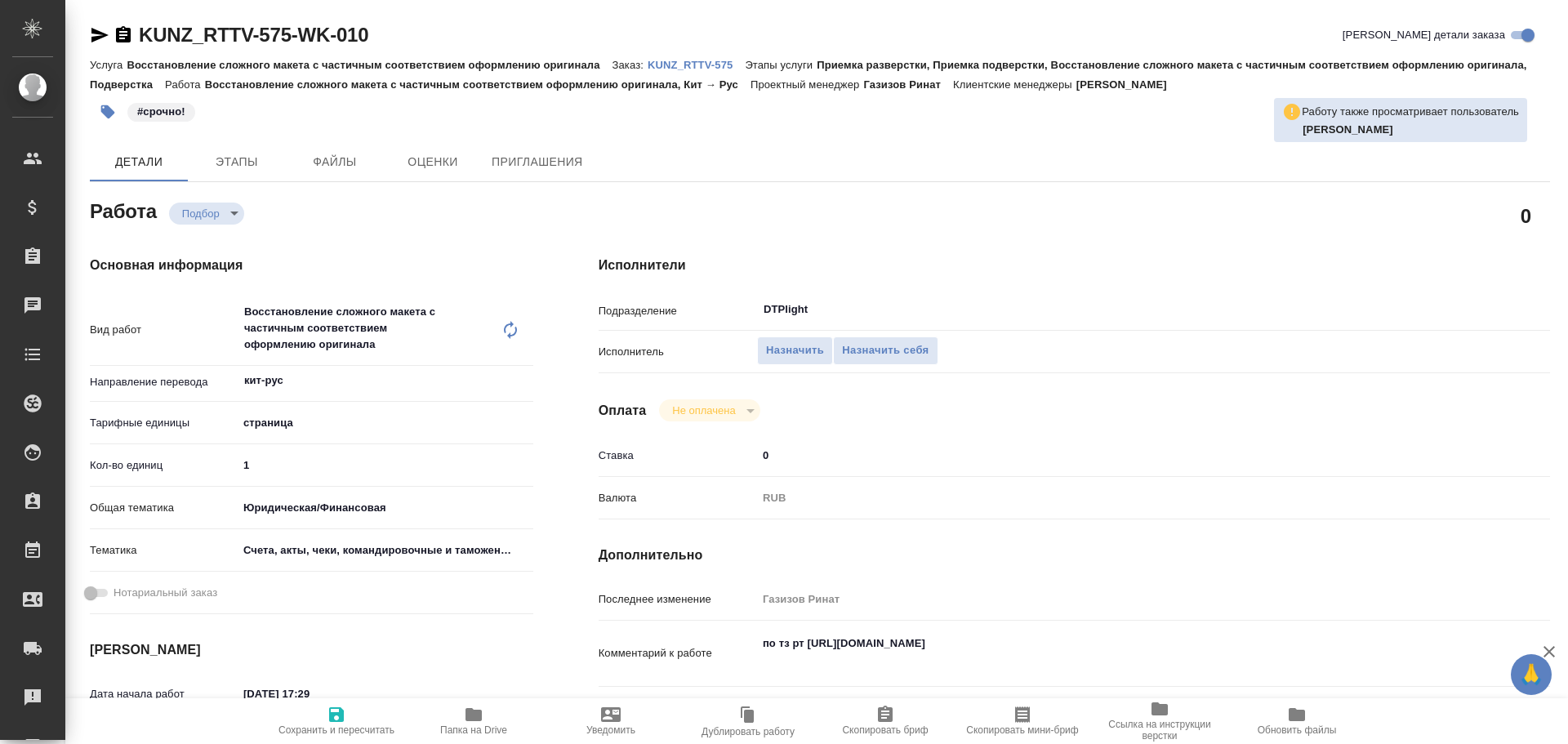
type textarea "x"
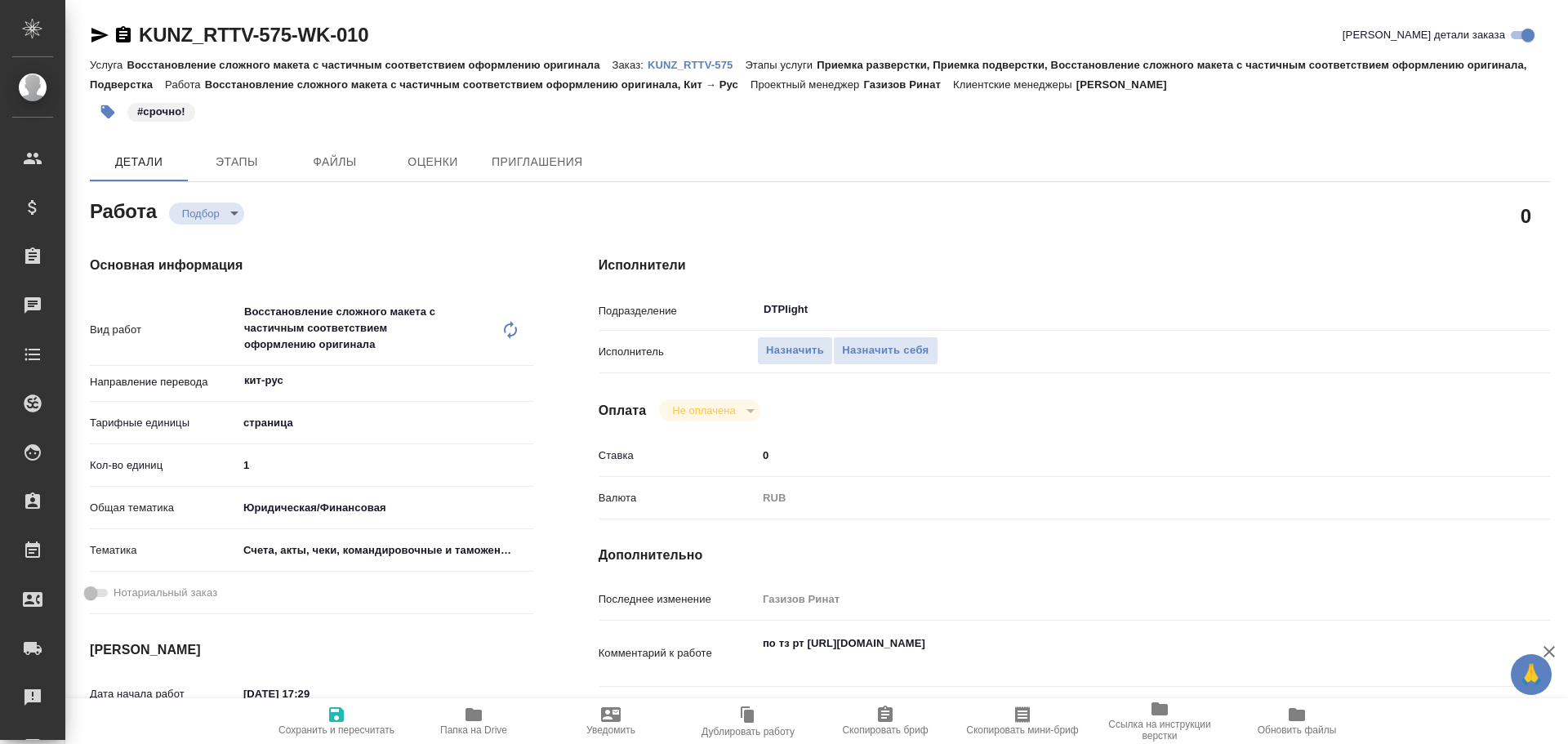
type textarea "x"
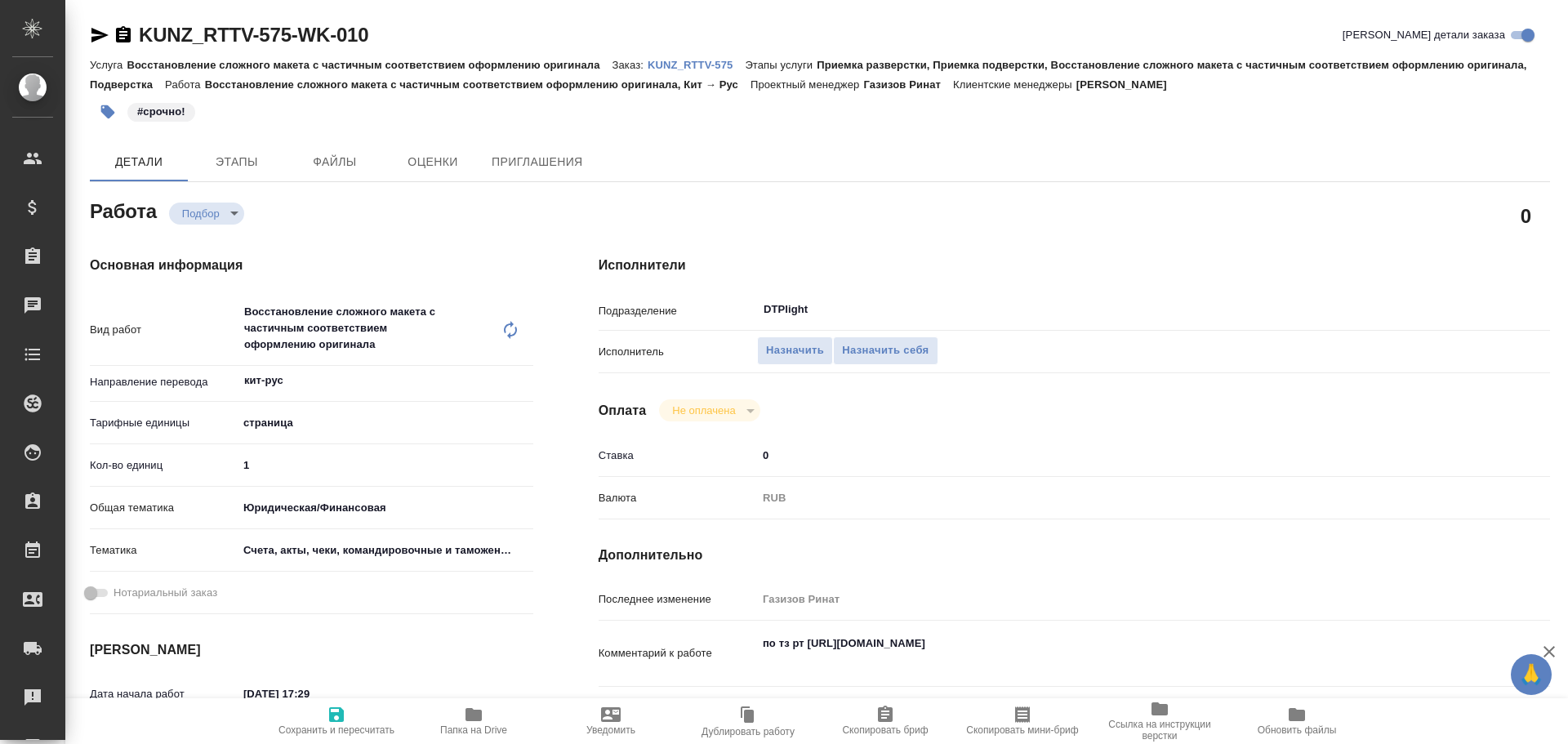
type textarea "x"
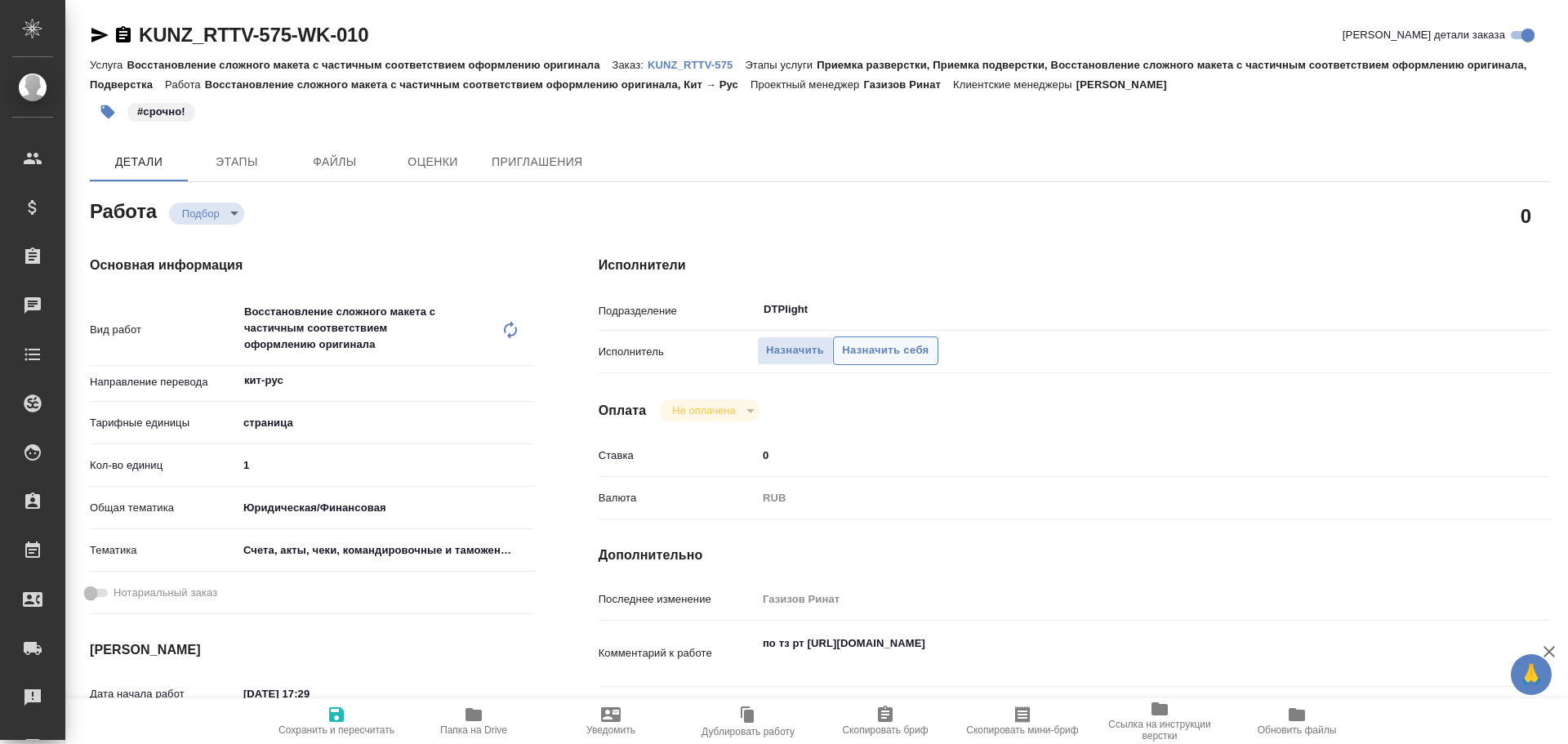
type textarea "x"
click at [904, 347] on span "Назначить себя" at bounding box center [885, 351] width 86 height 19
type textarea "x"
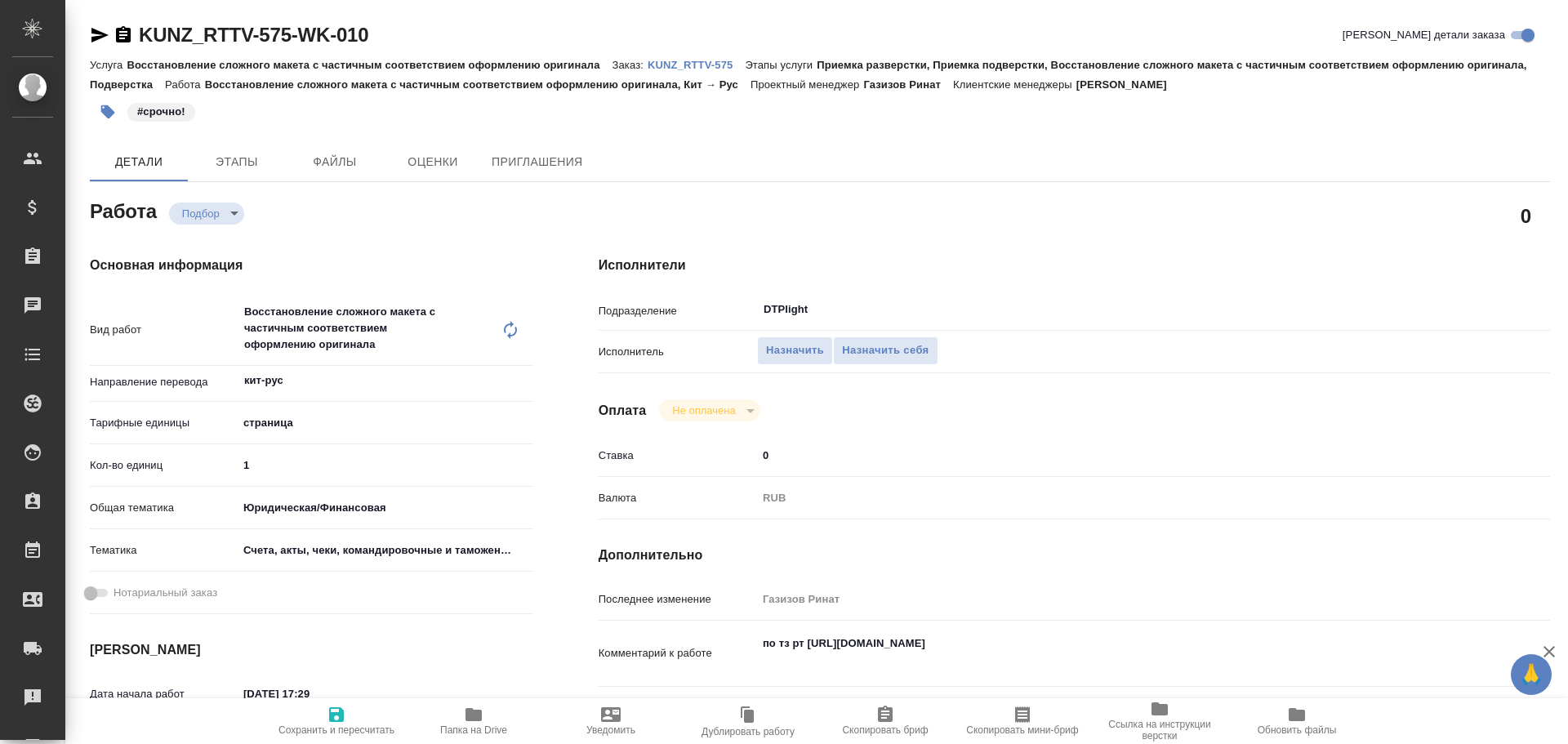
type textarea "x"
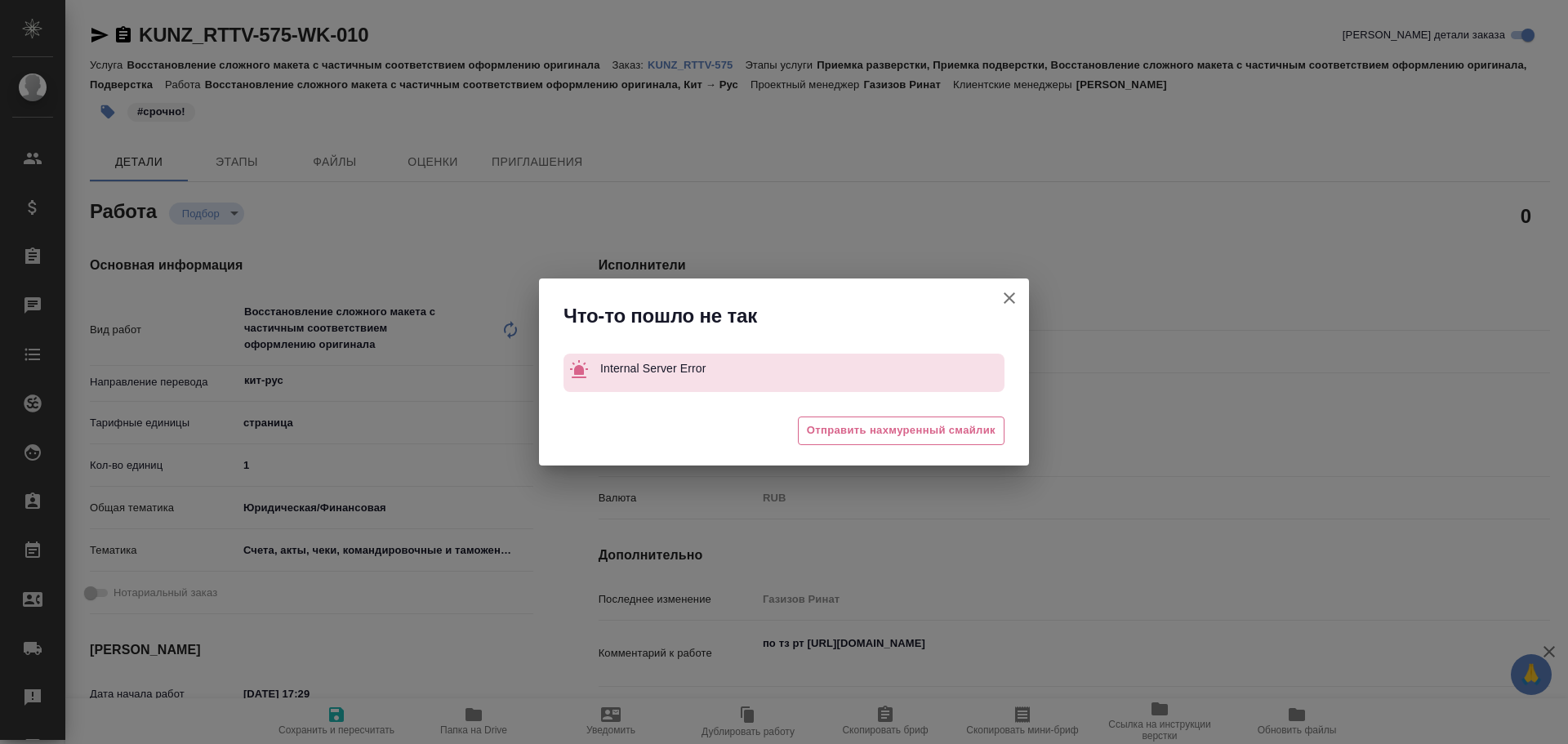
type textarea "x"
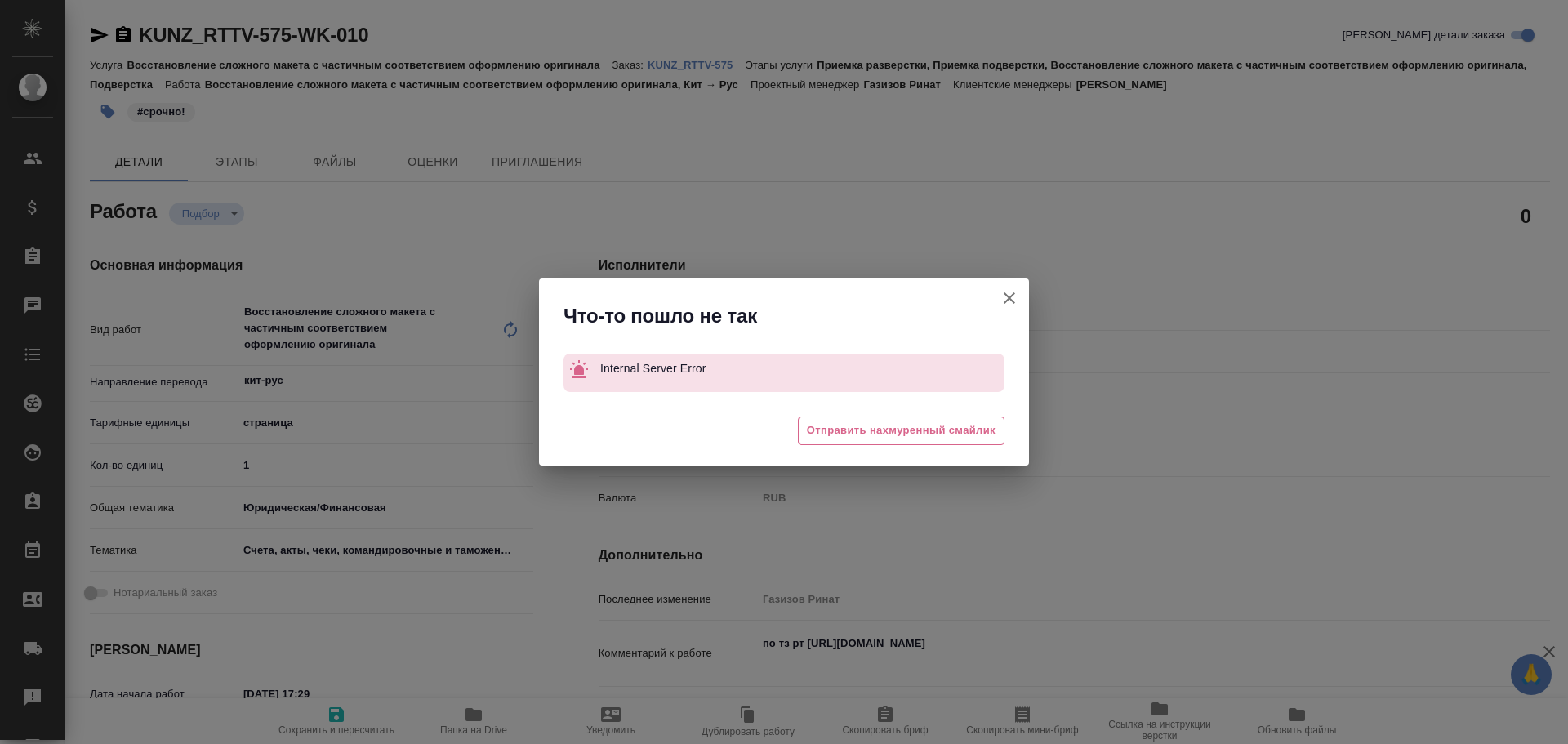
type textarea "x"
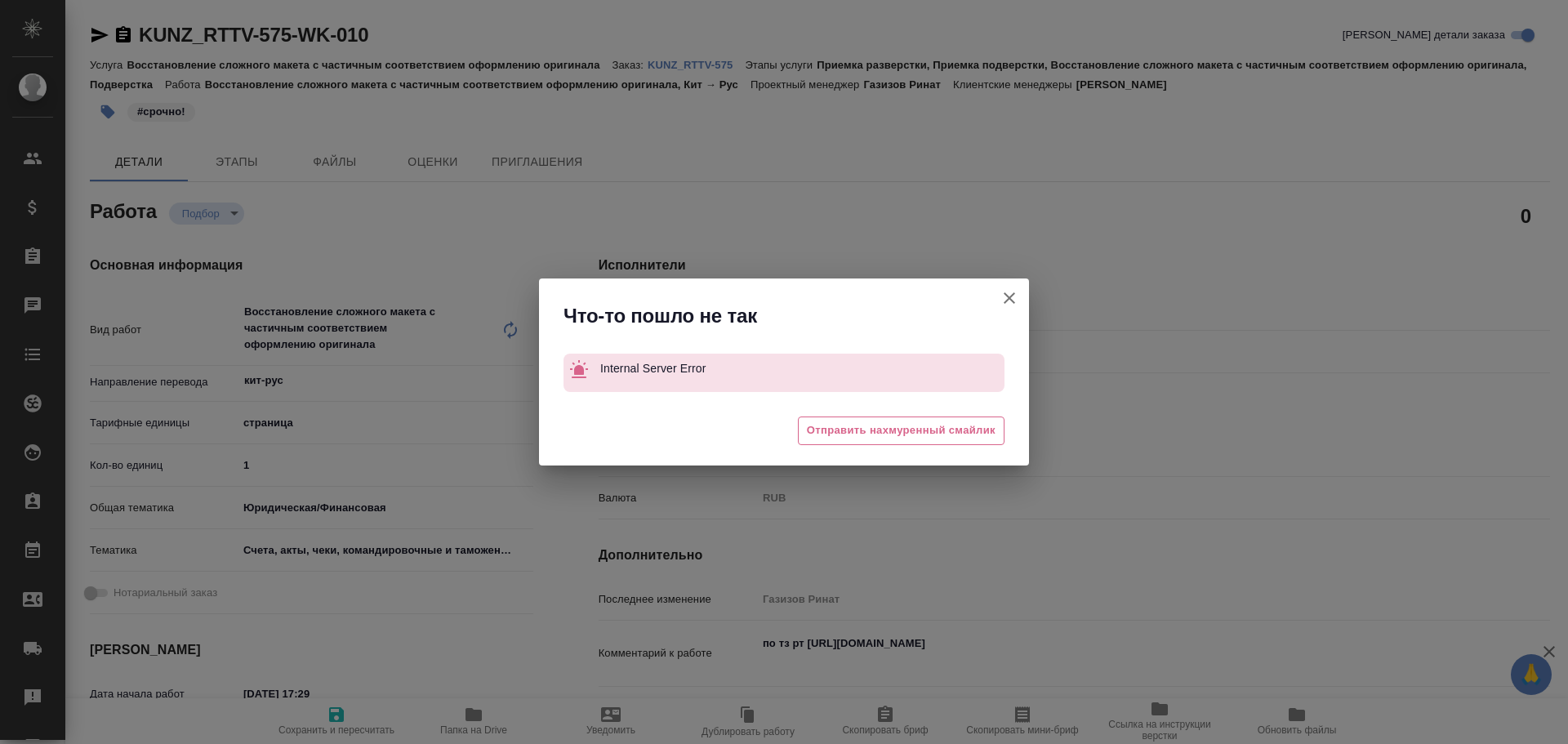
click at [1007, 295] on icon "button" at bounding box center [1009, 298] width 11 height 11
type textarea "x"
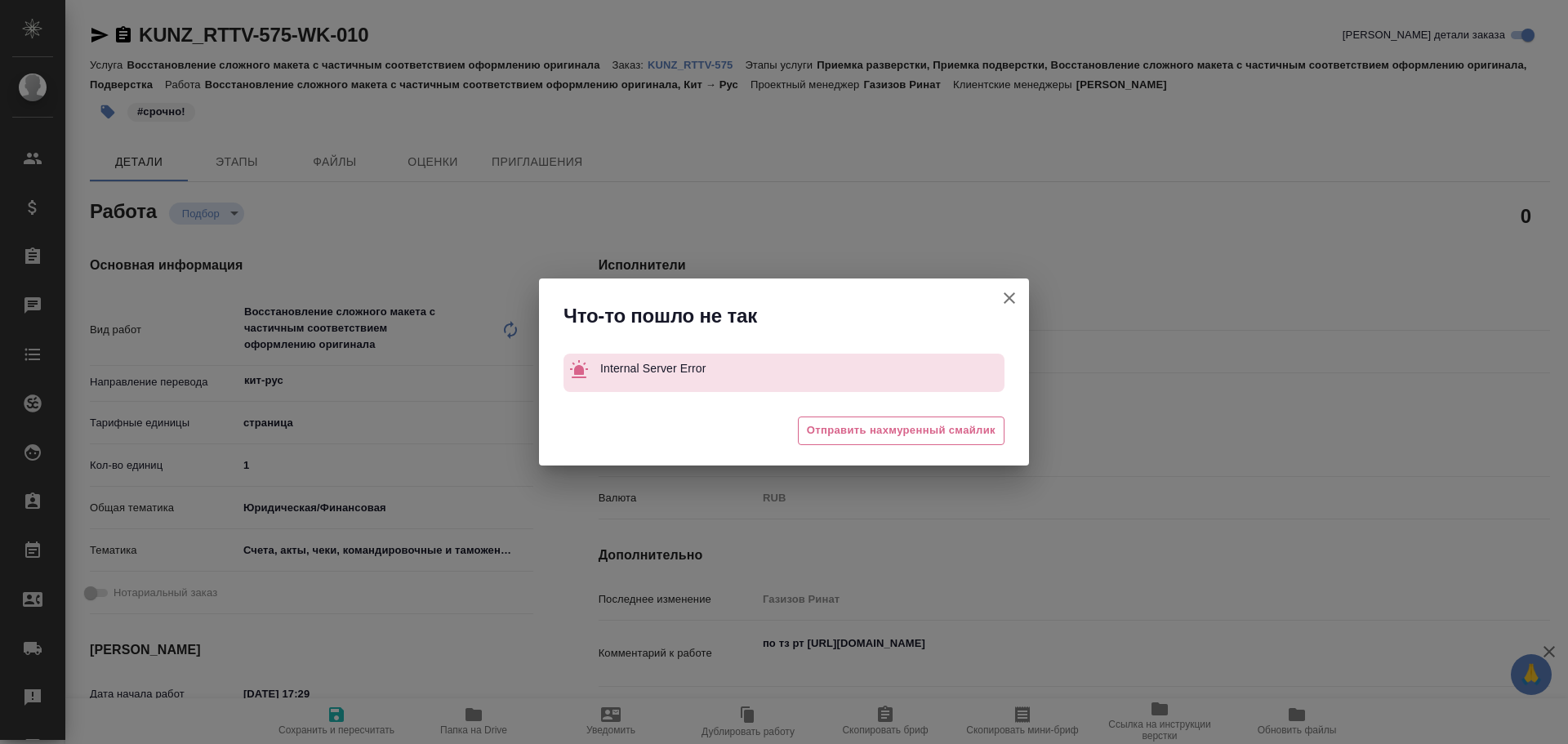
type textarea "x"
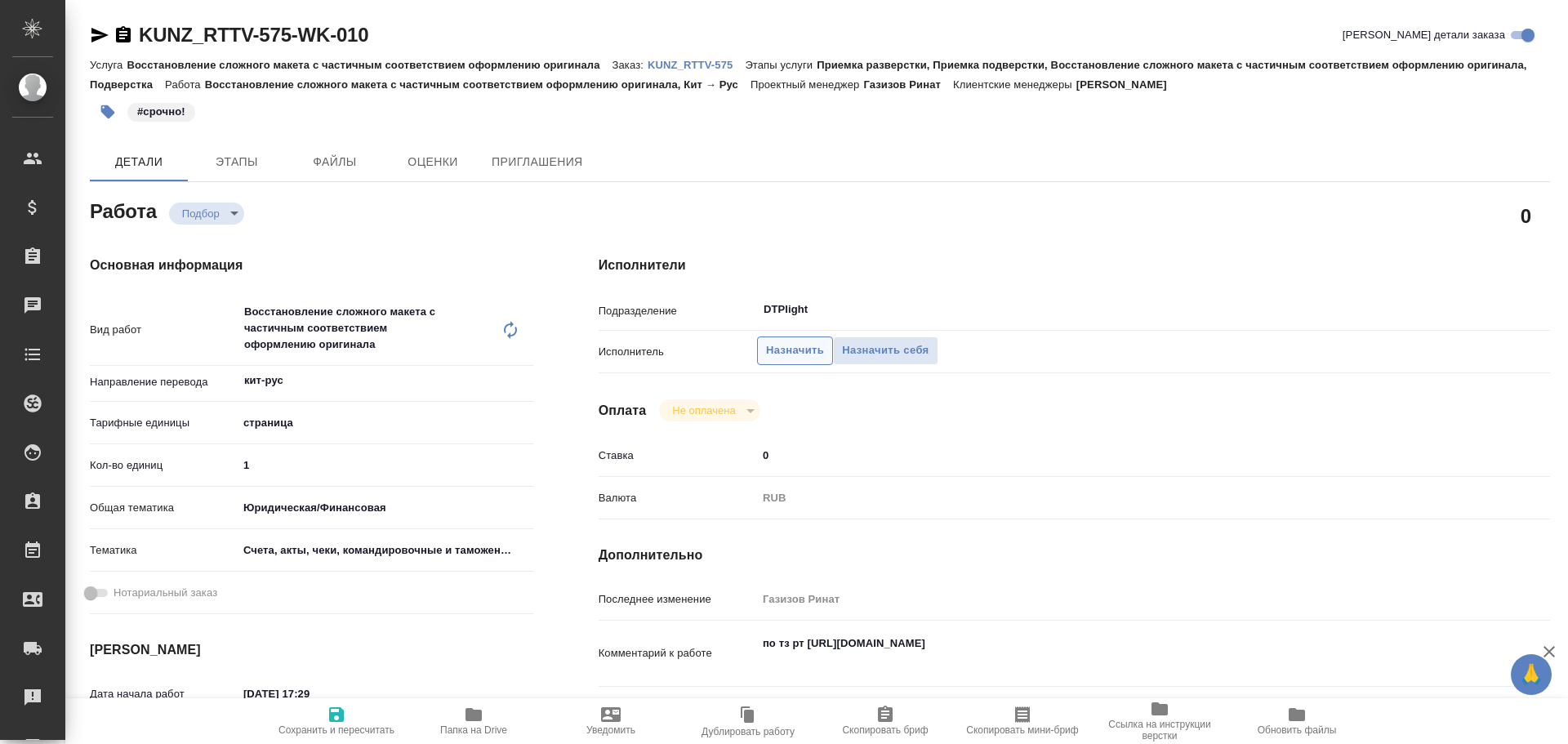
click at [801, 347] on span "Назначить" at bounding box center [795, 351] width 58 height 19
type textarea "x"
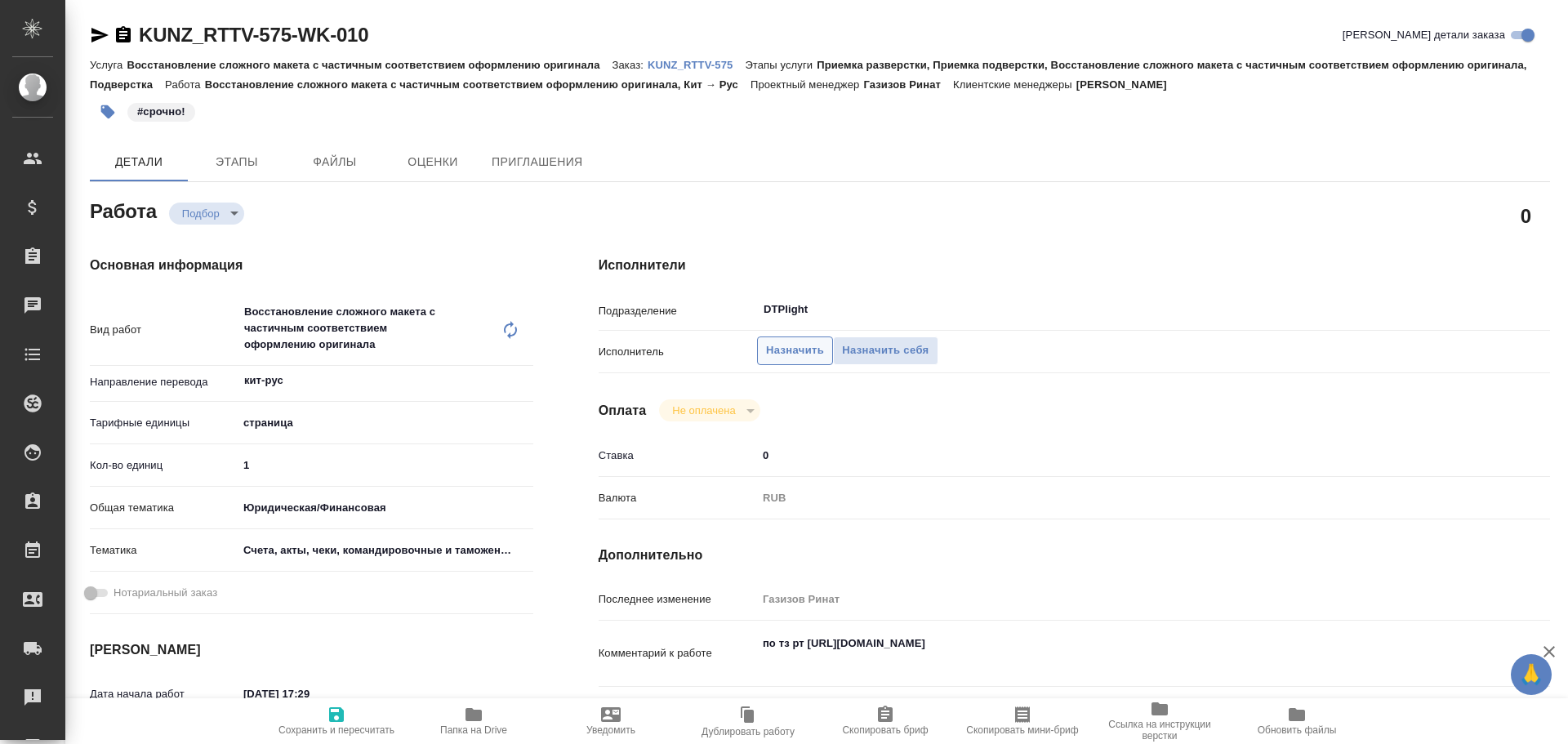
type textarea "x"
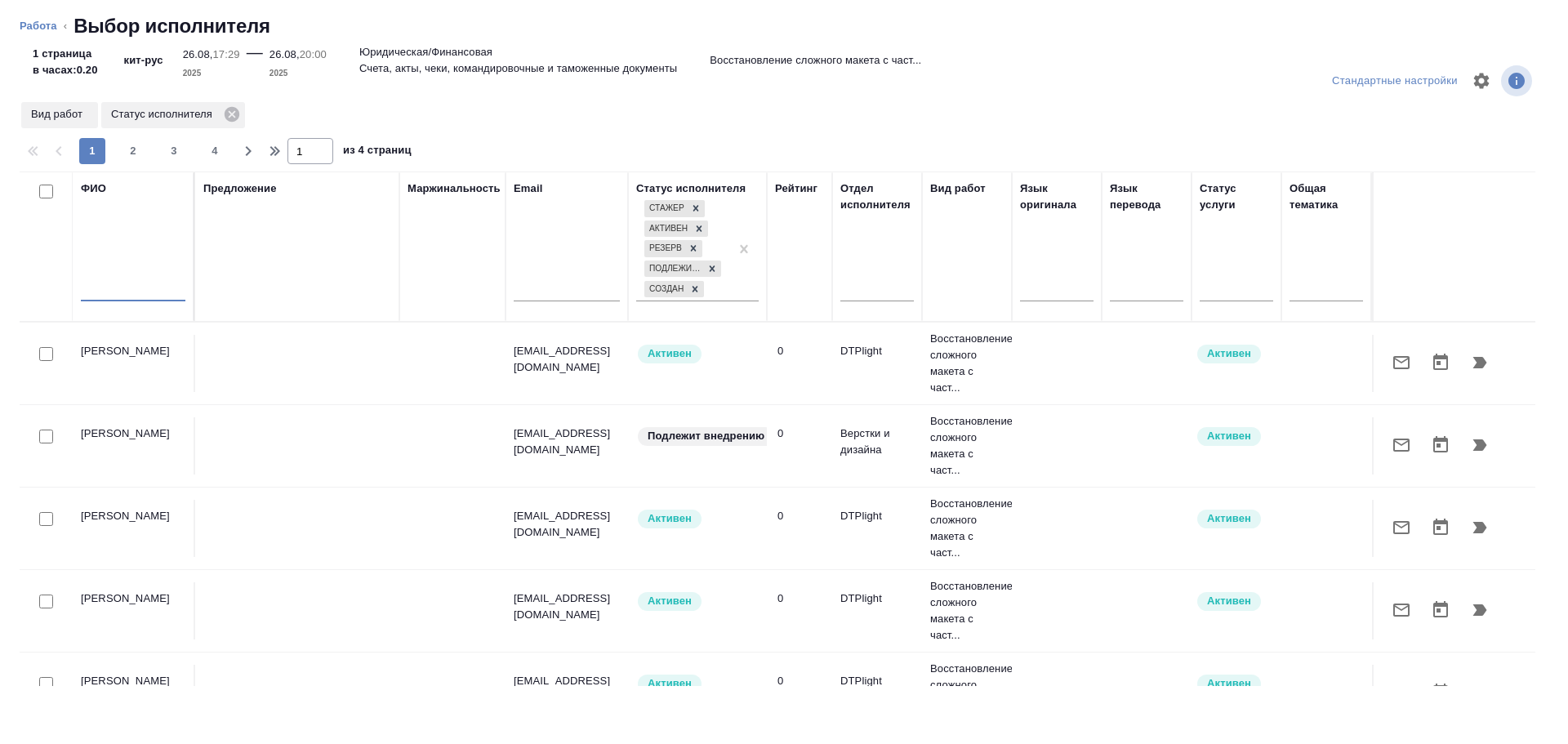
click at [127, 290] on input "text" at bounding box center [133, 291] width 104 height 20
type input "Чулец"
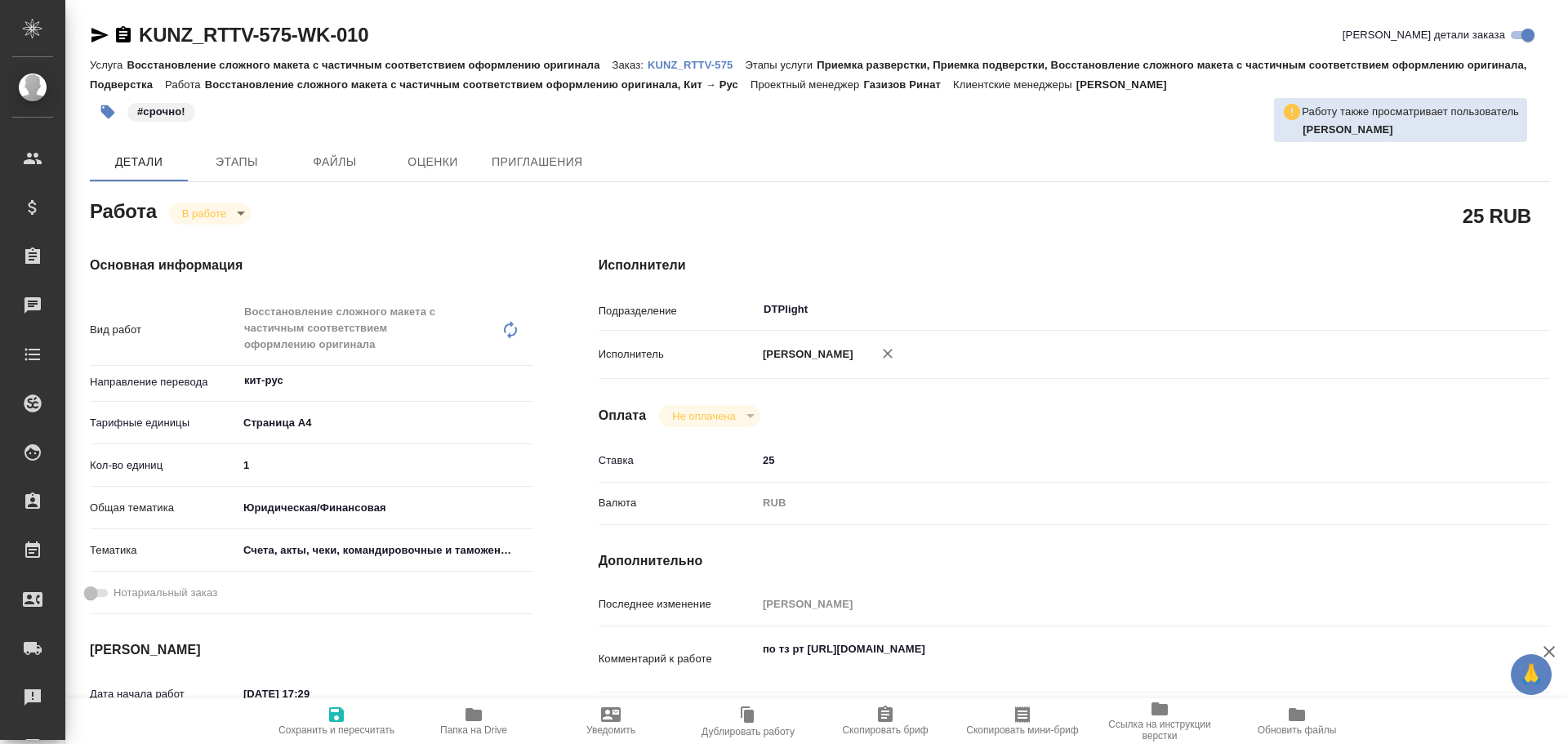
type textarea "x"
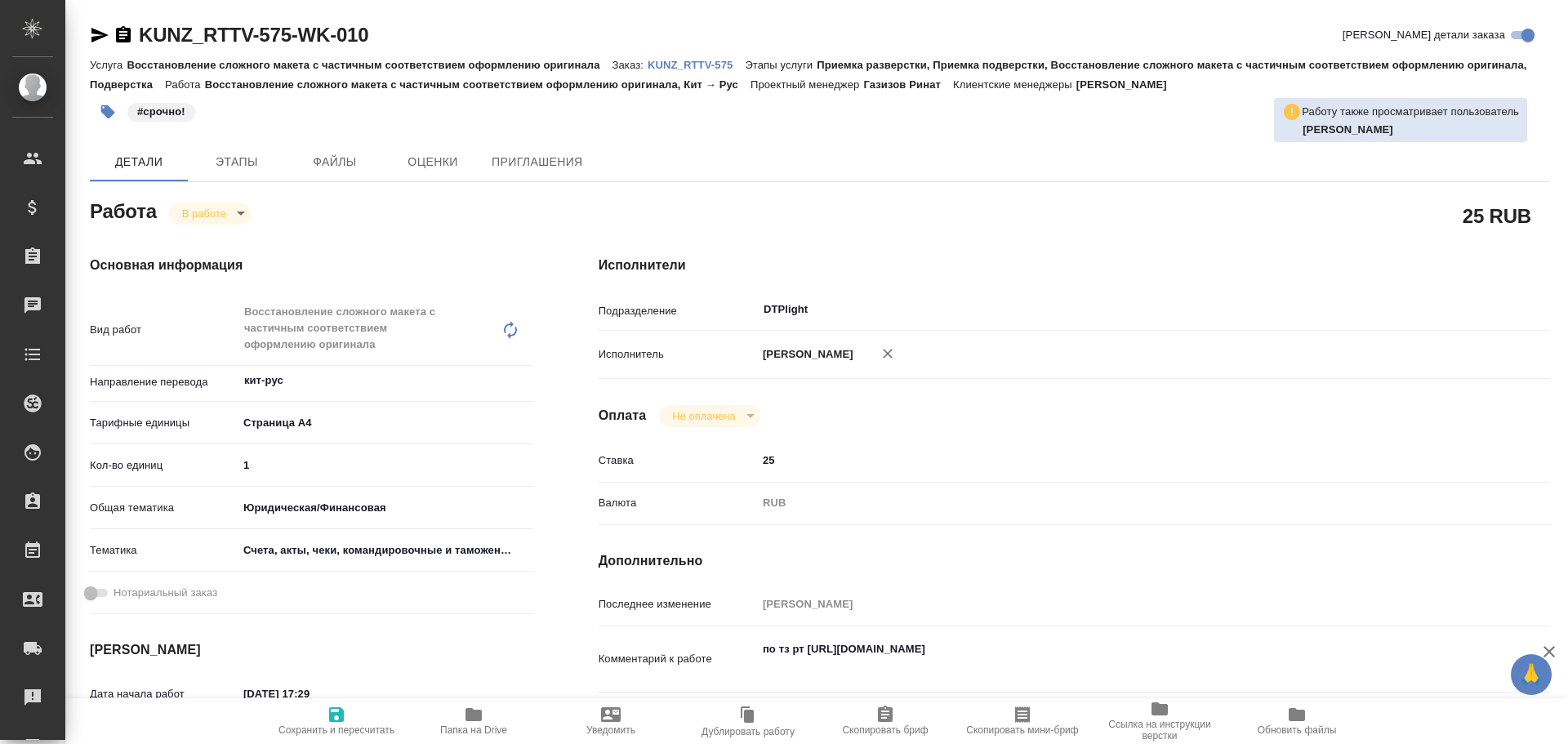
type textarea "x"
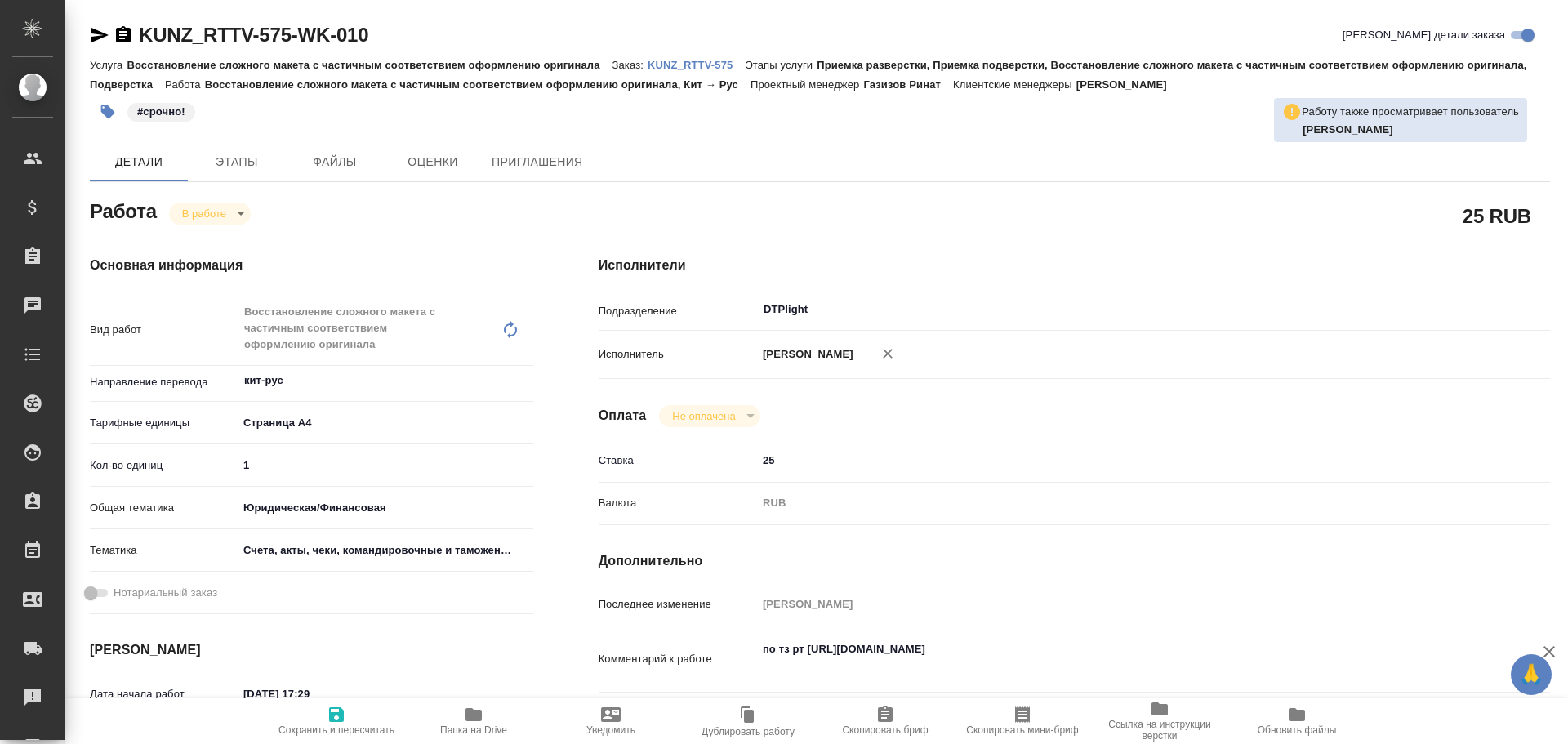
type textarea "x"
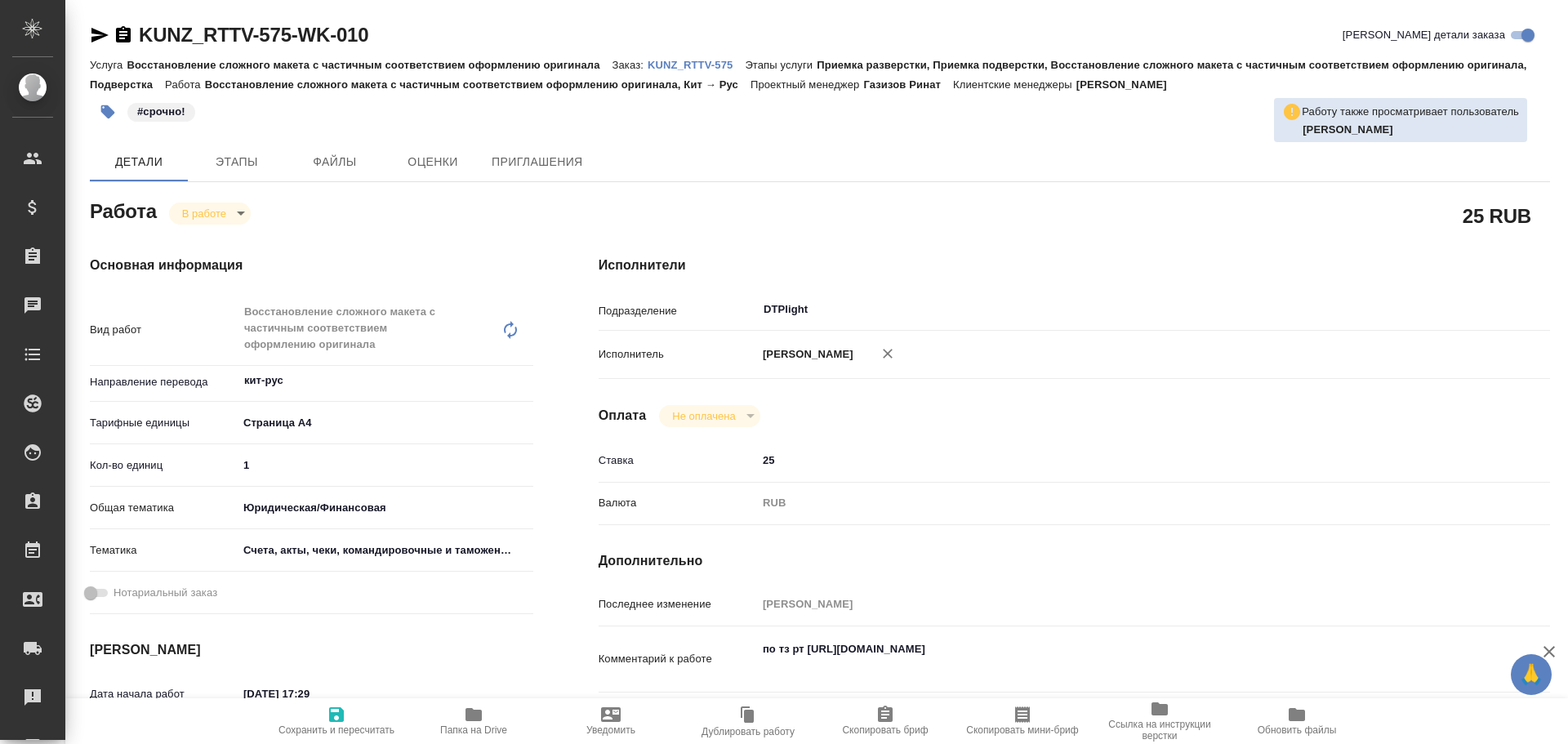
type textarea "x"
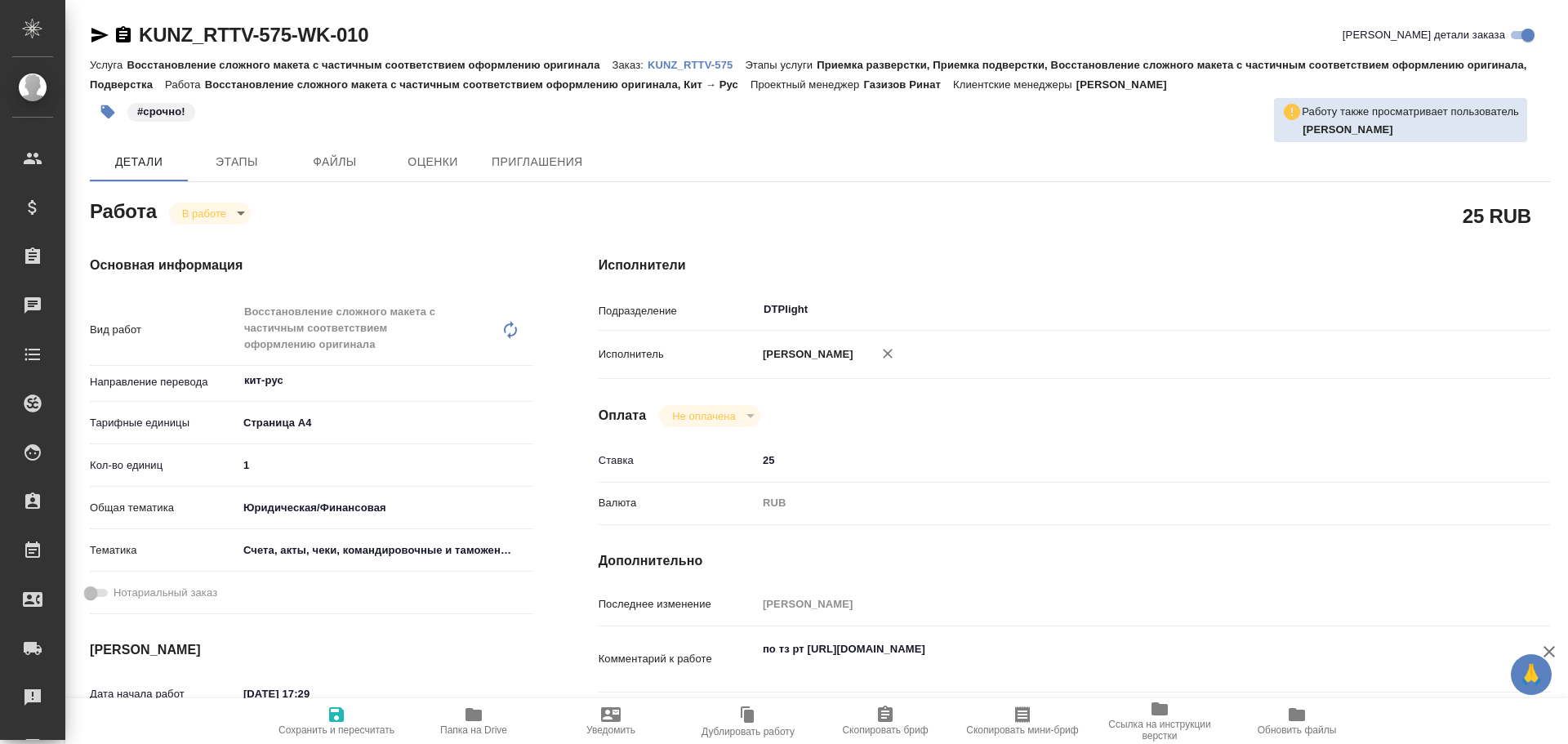
type textarea "x"
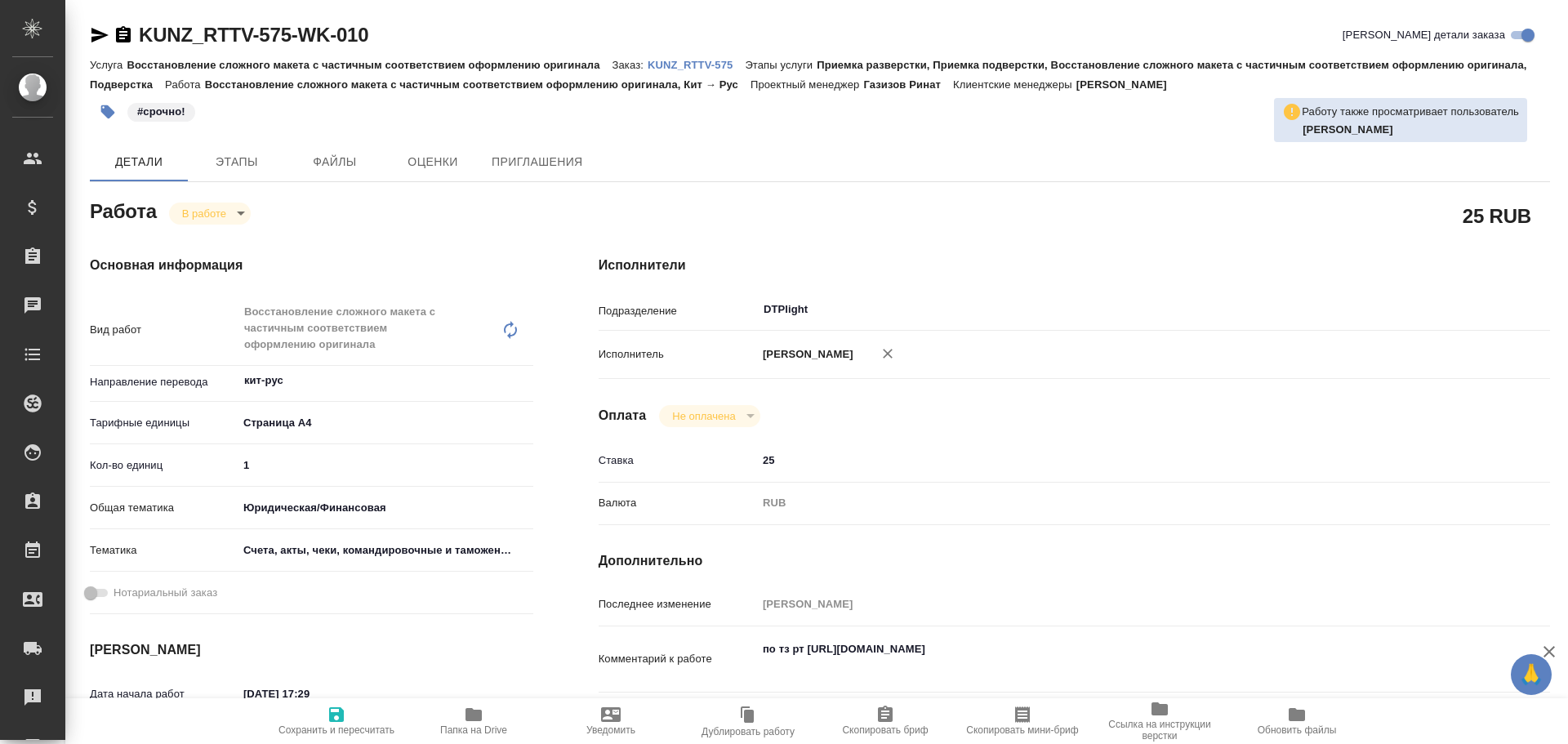
type textarea "x"
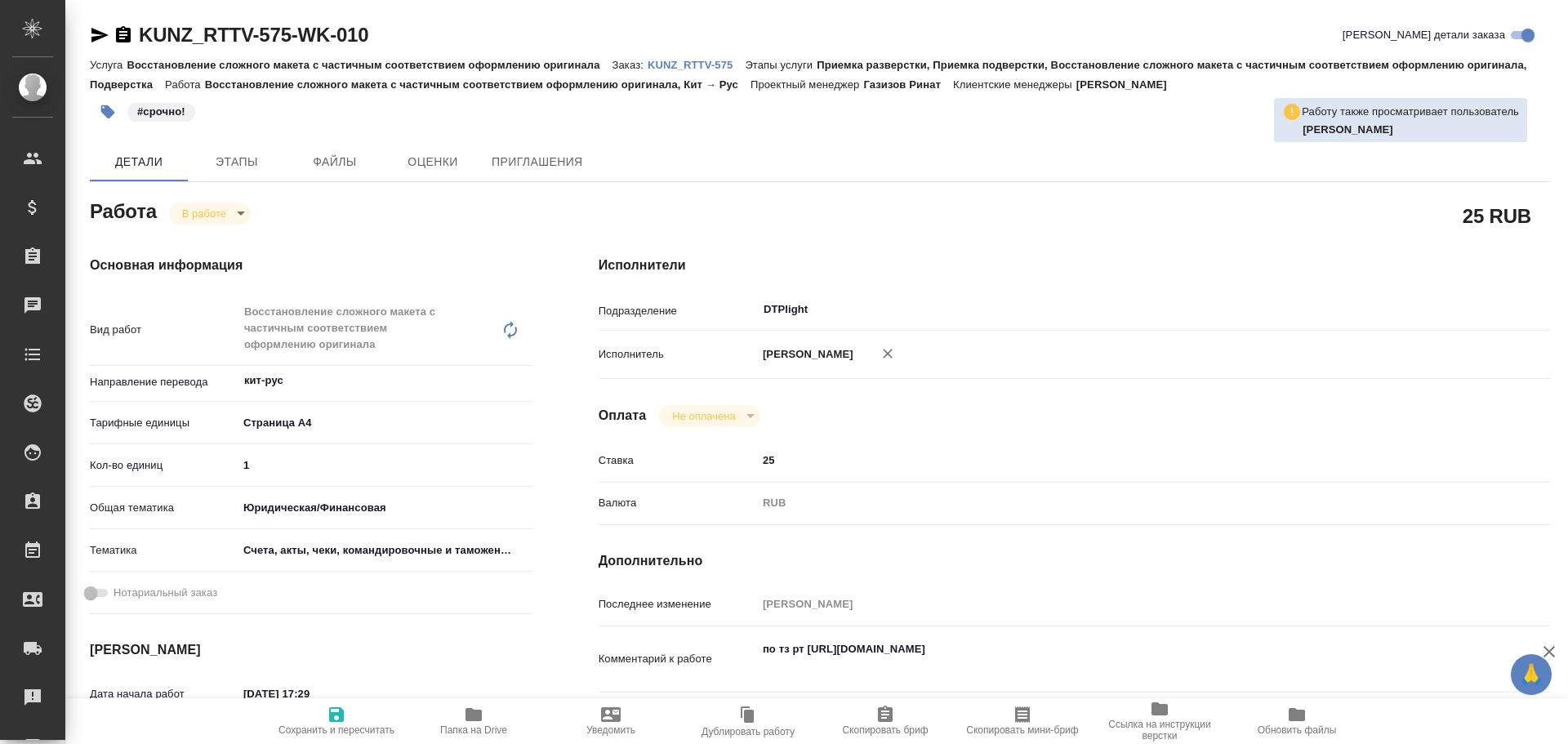
click at [100, 30] on icon "button" at bounding box center [100, 34] width 20 height 20
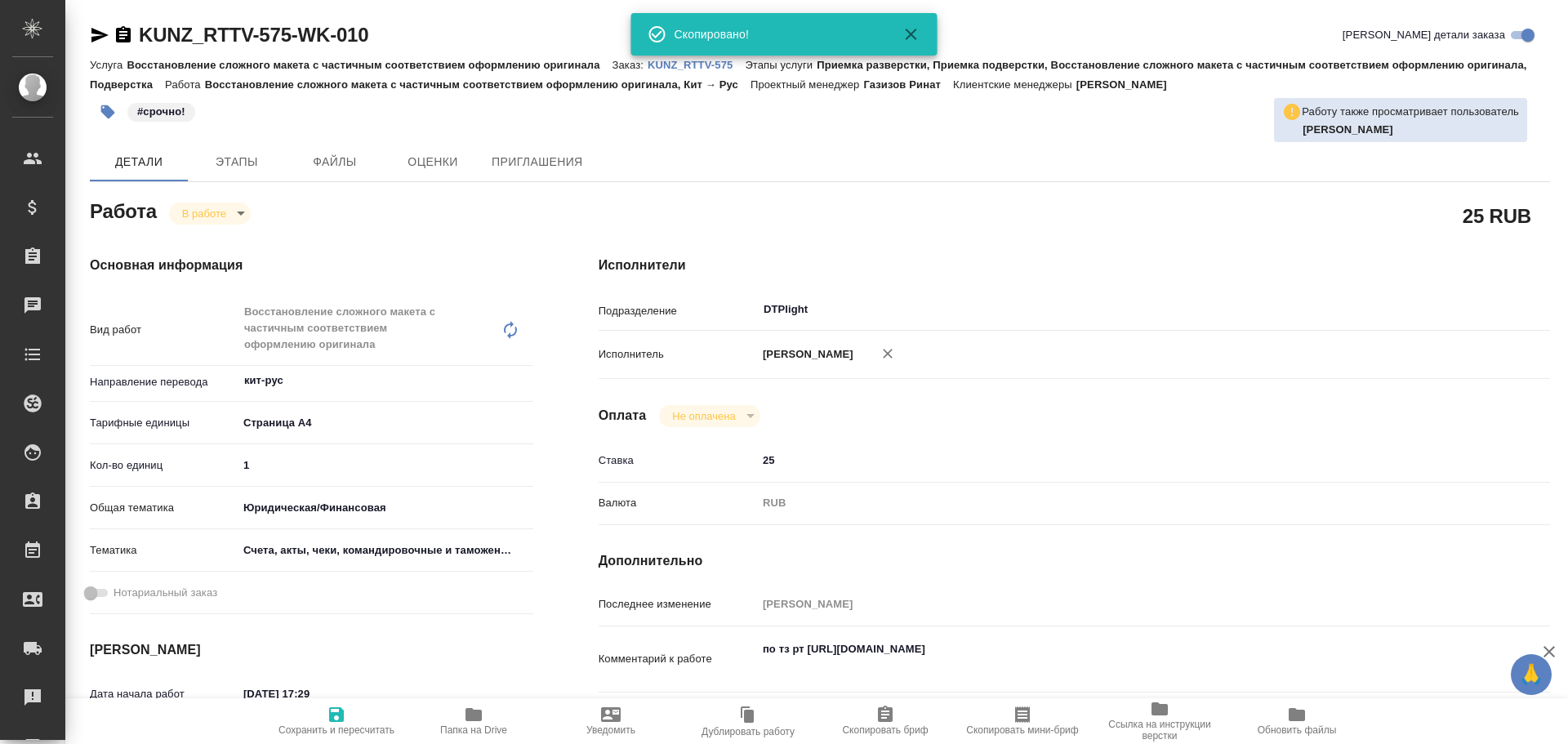
click at [475, 725] on span "Папка на Drive" at bounding box center [473, 730] width 67 height 11
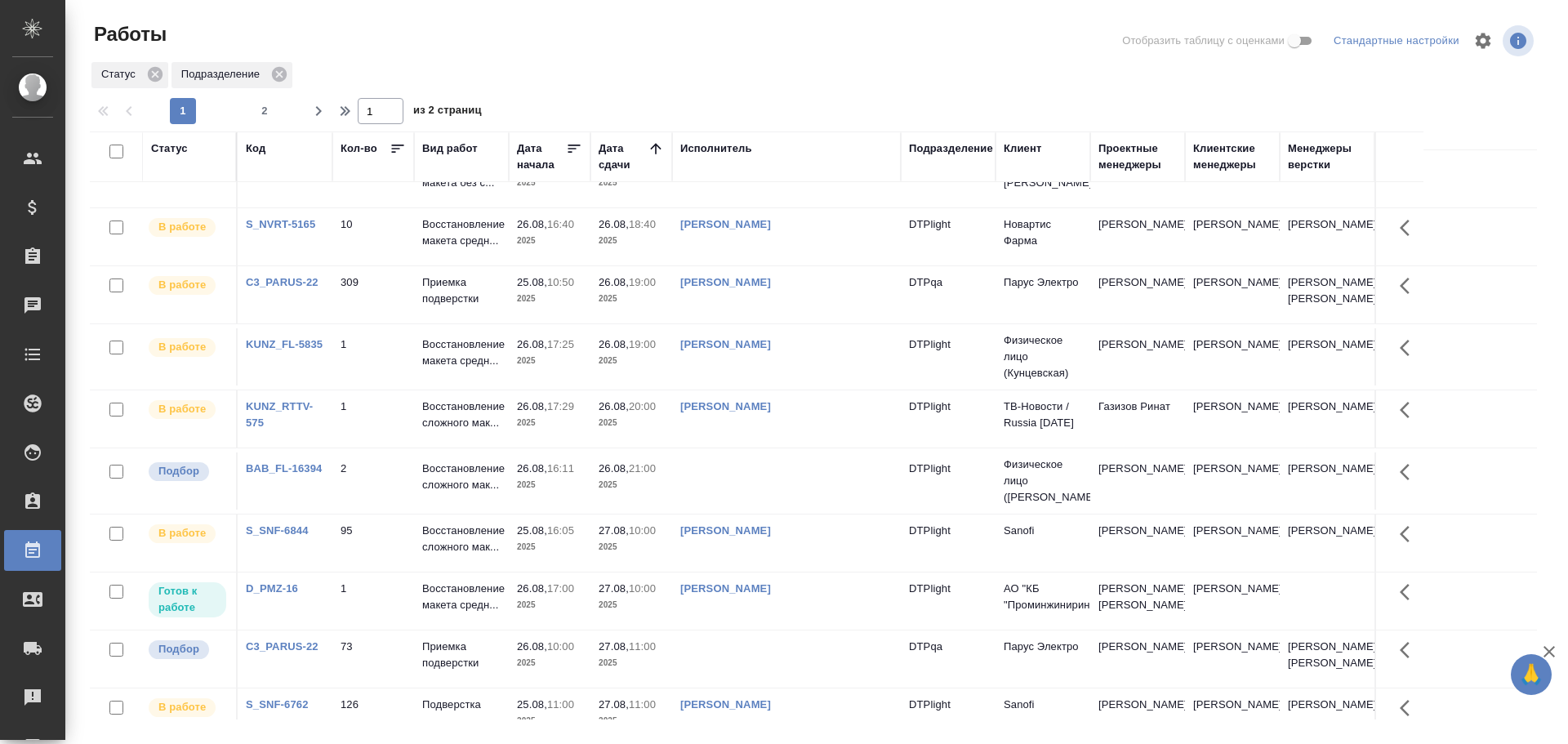
scroll to position [164, 0]
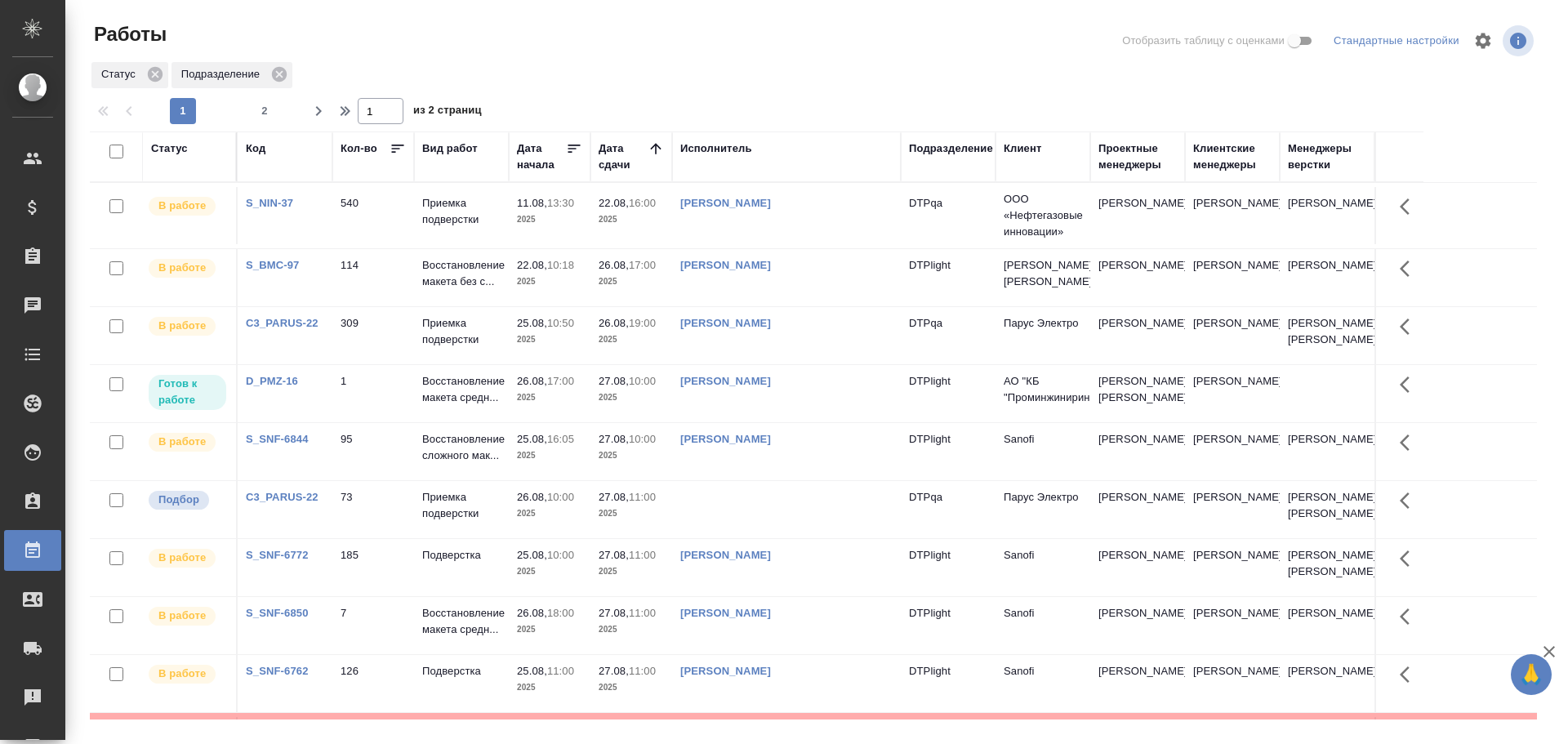
click at [840, 286] on td "[PERSON_NAME]" at bounding box center [787, 277] width 229 height 57
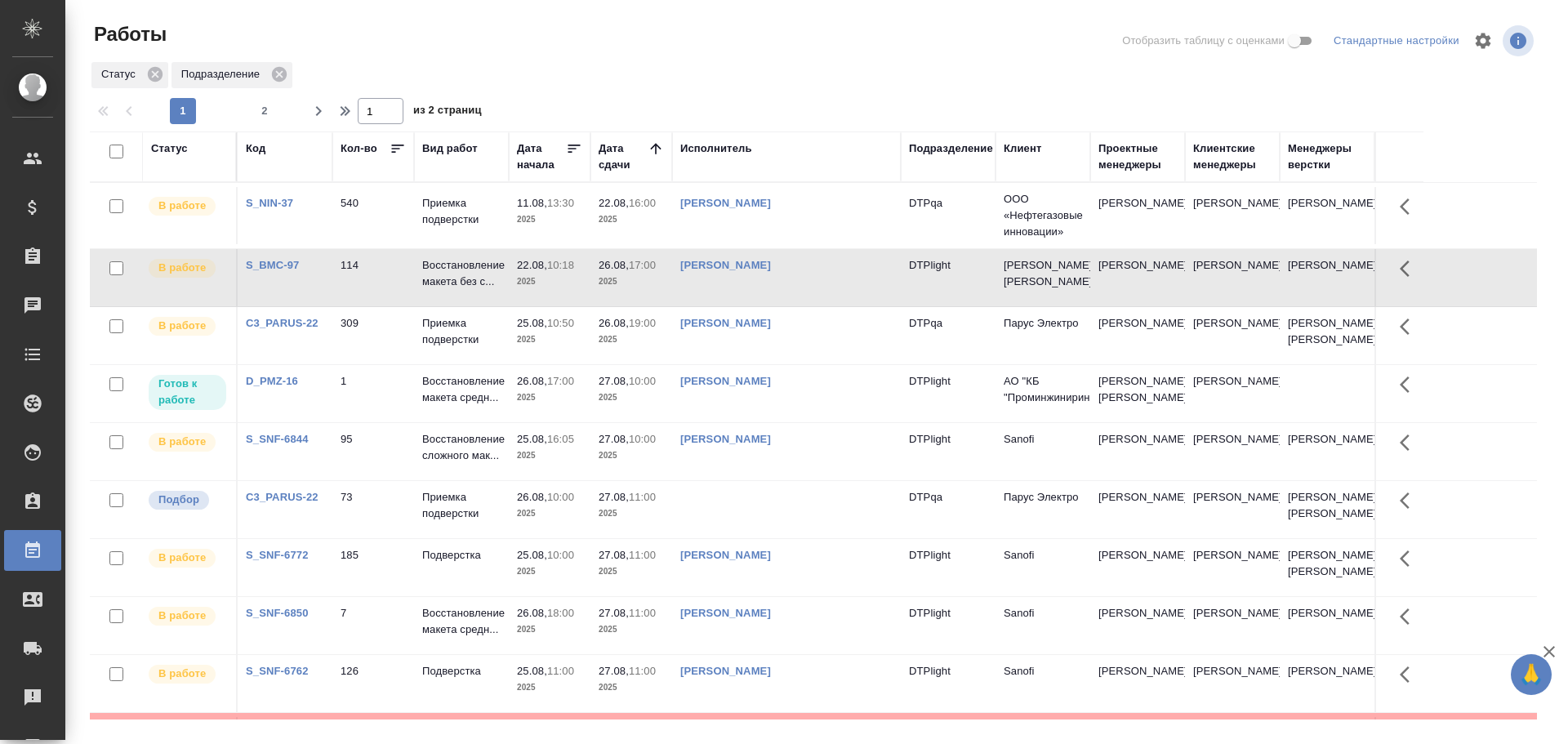
click at [844, 275] on td "[PERSON_NAME]" at bounding box center [787, 277] width 229 height 57
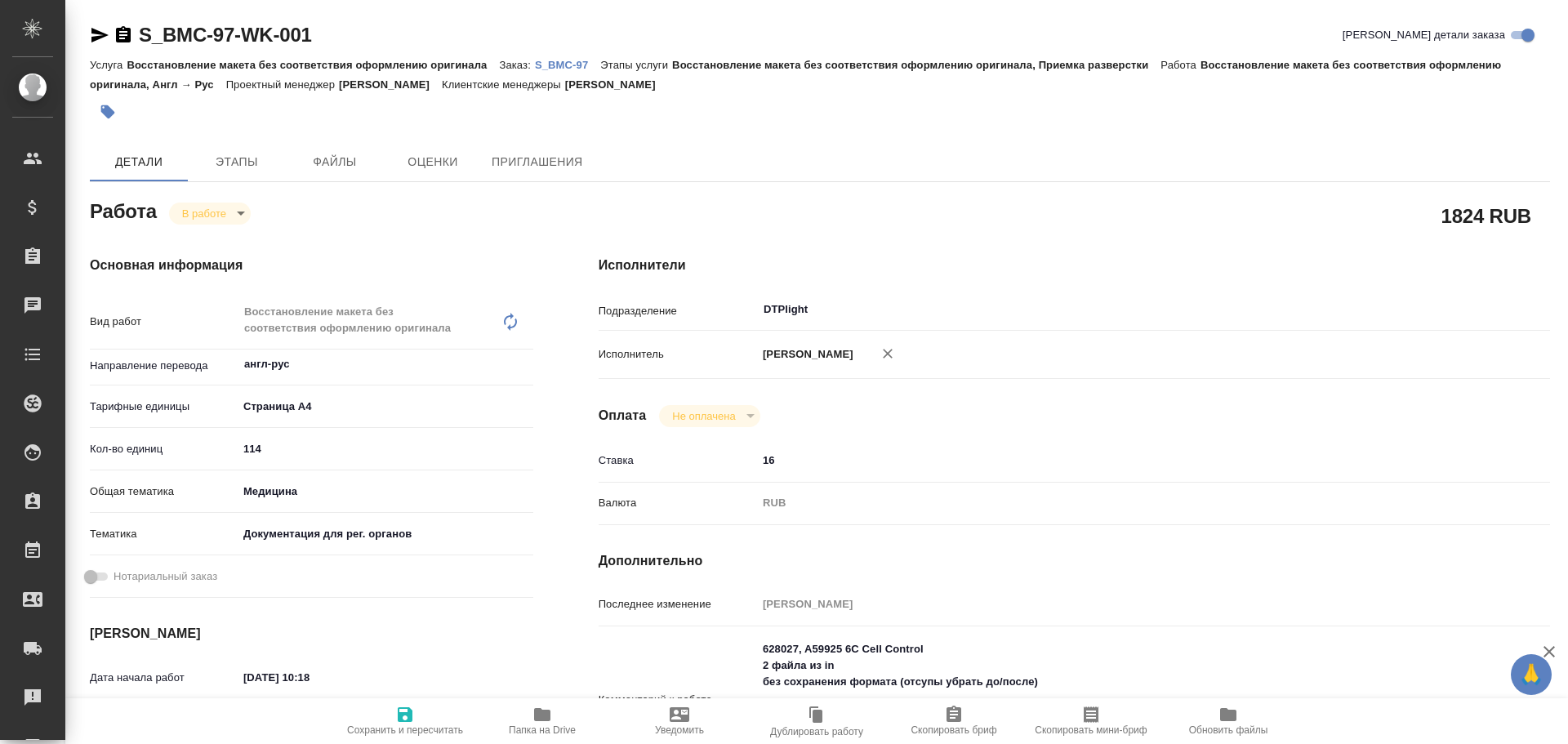
type textarea "x"
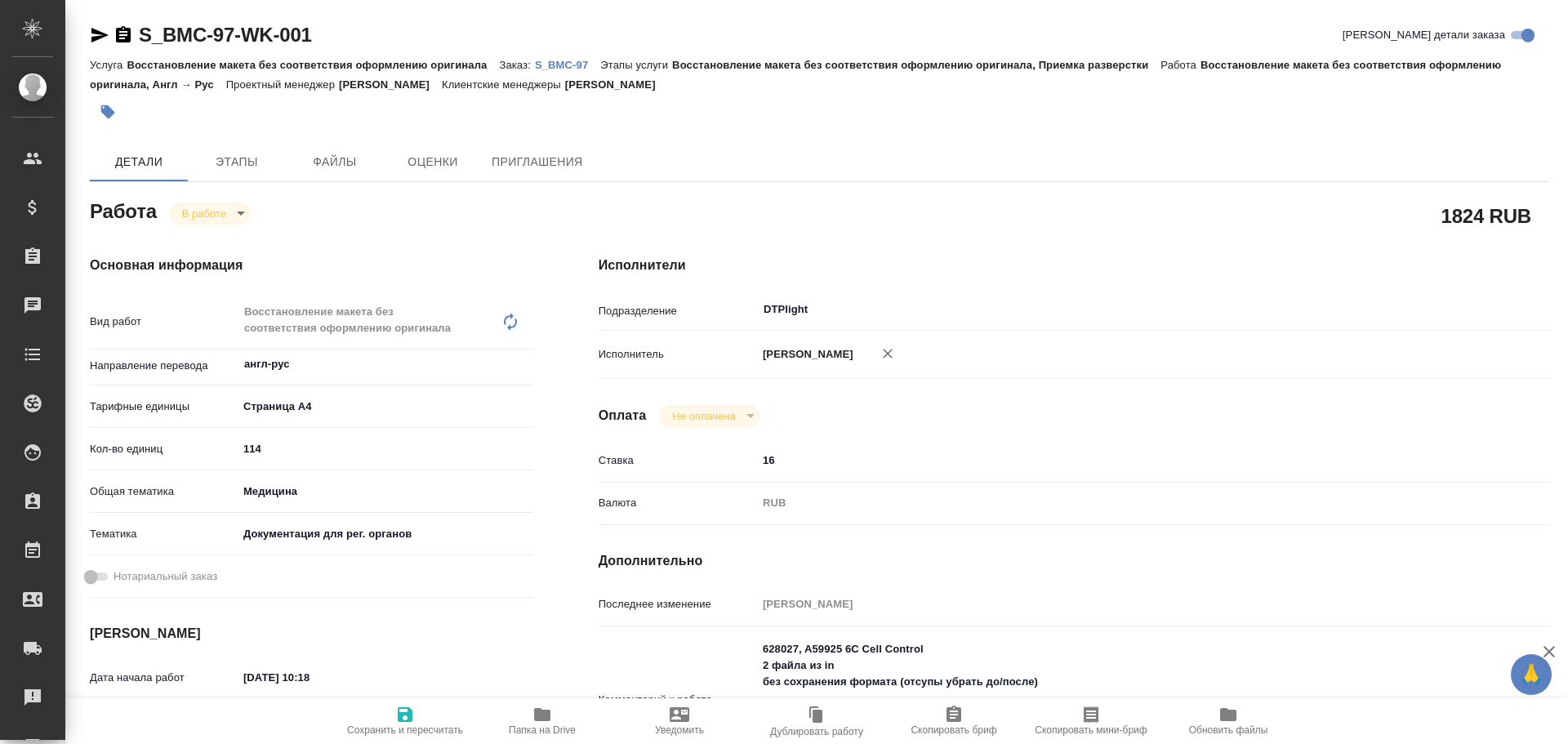
type textarea "x"
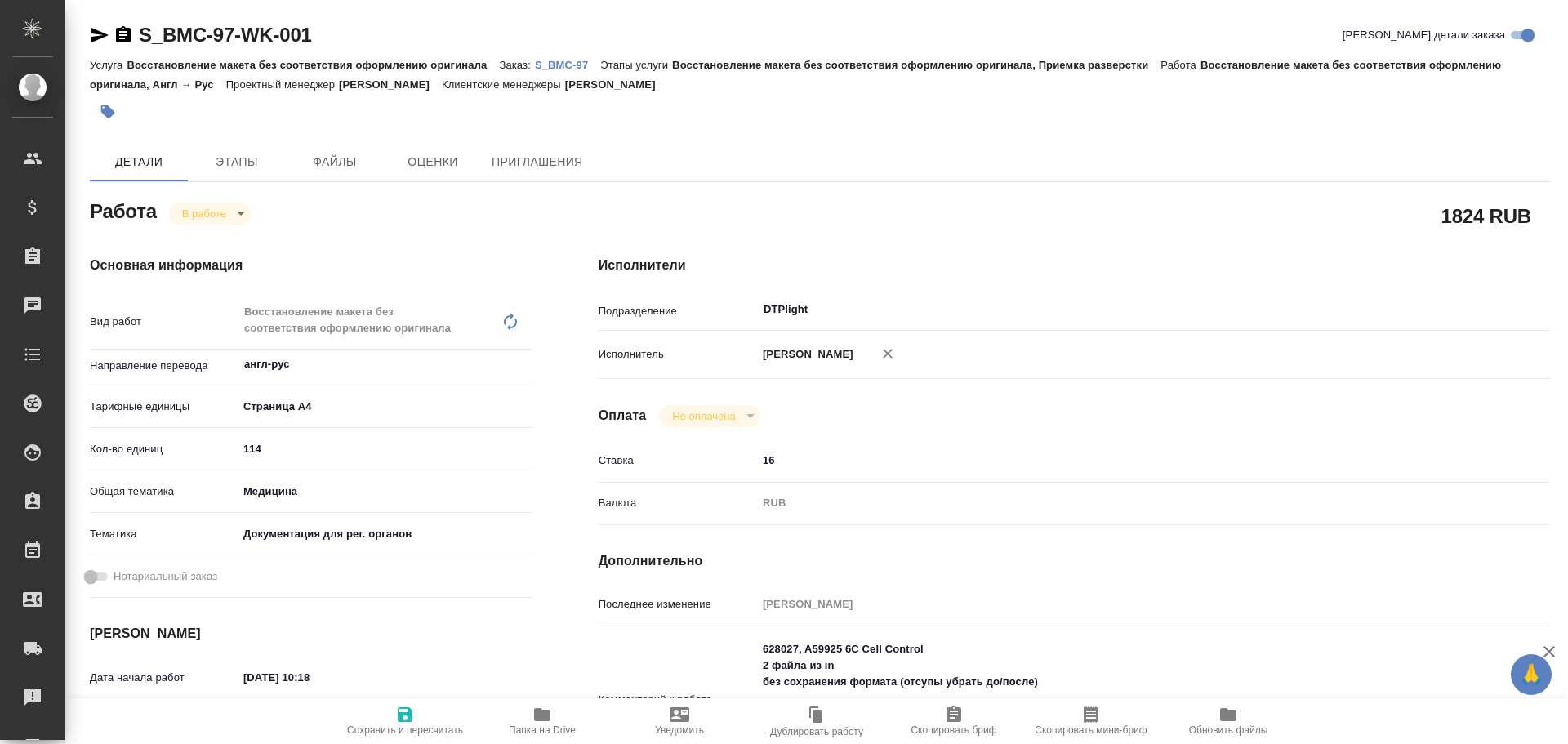
type textarea "x"
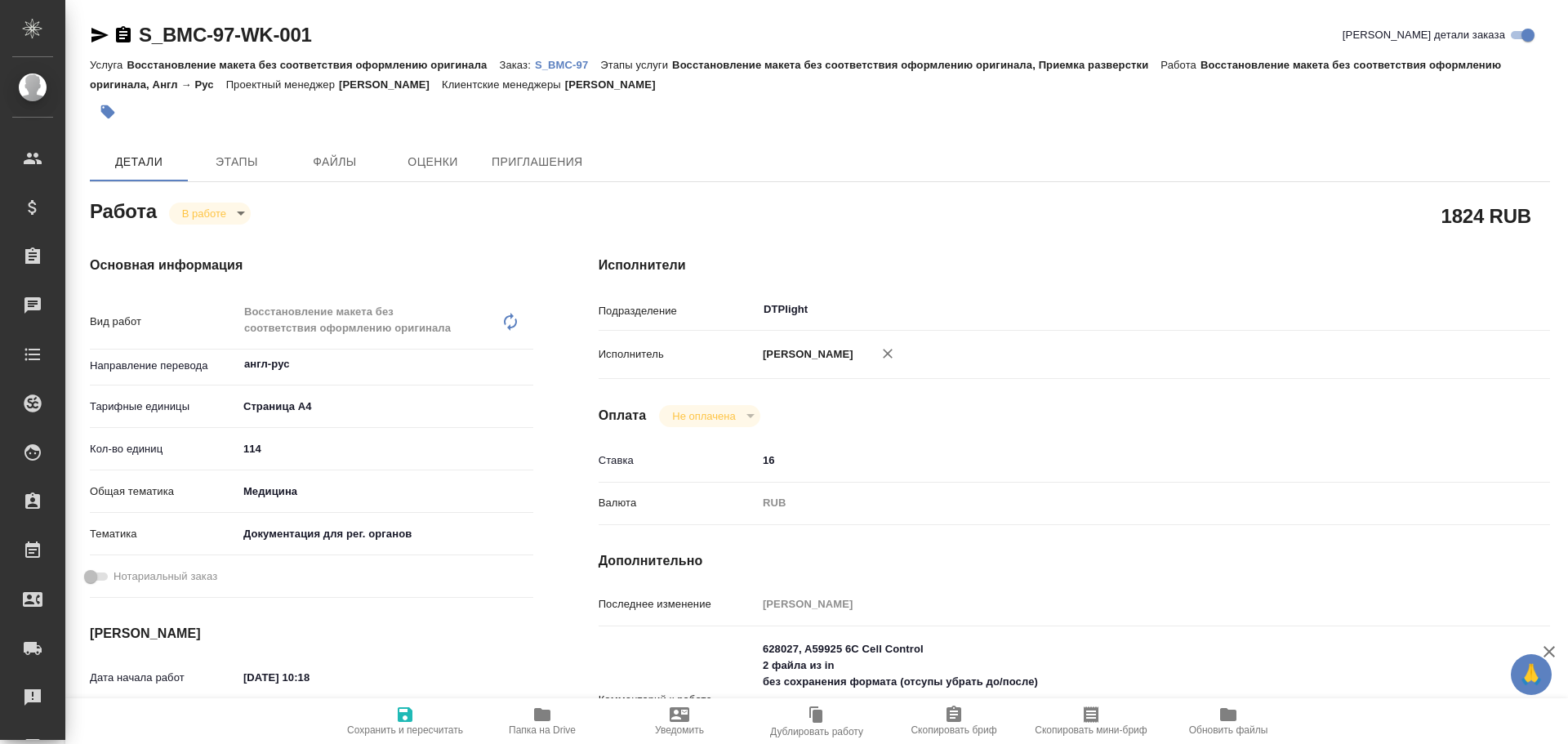
type textarea "x"
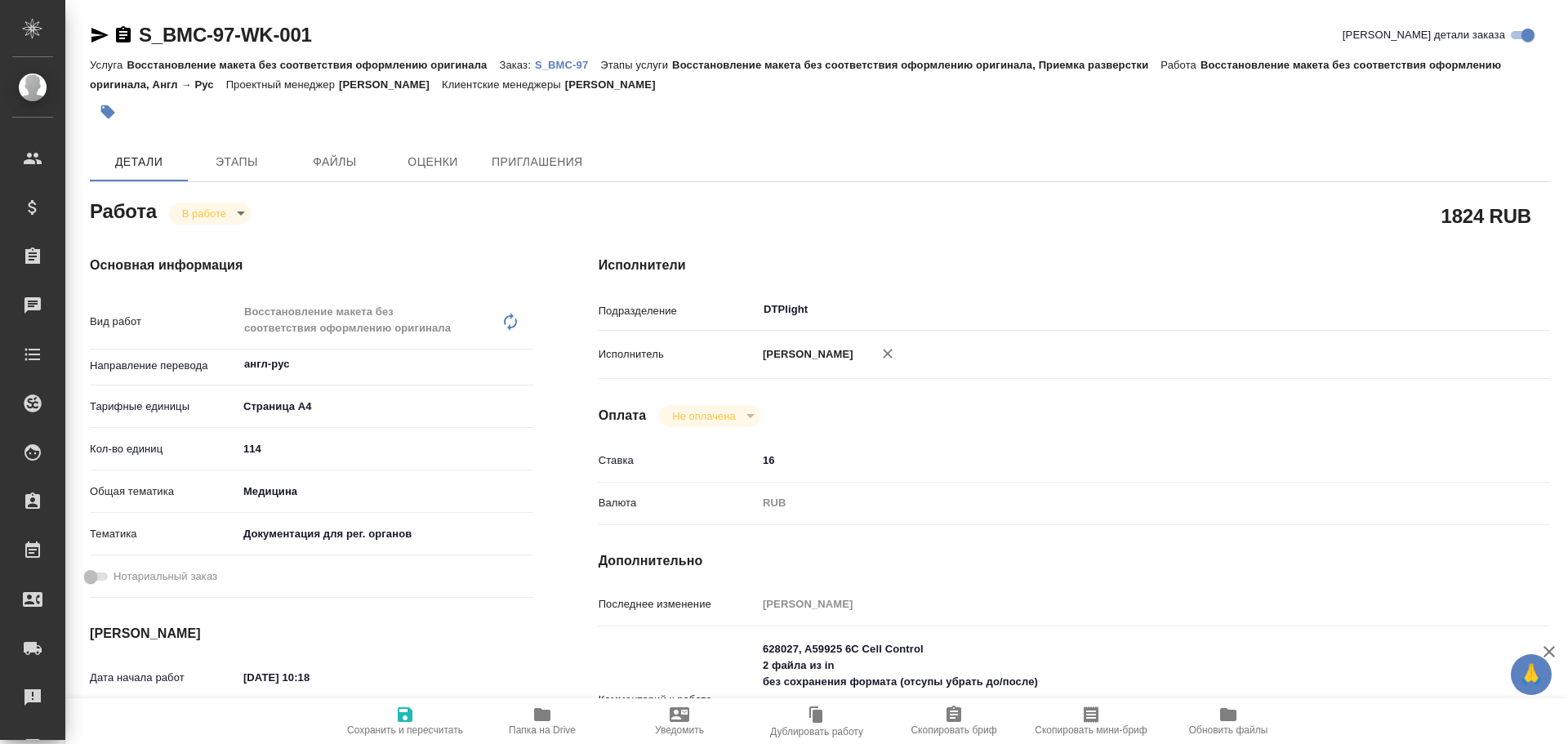
type textarea "x"
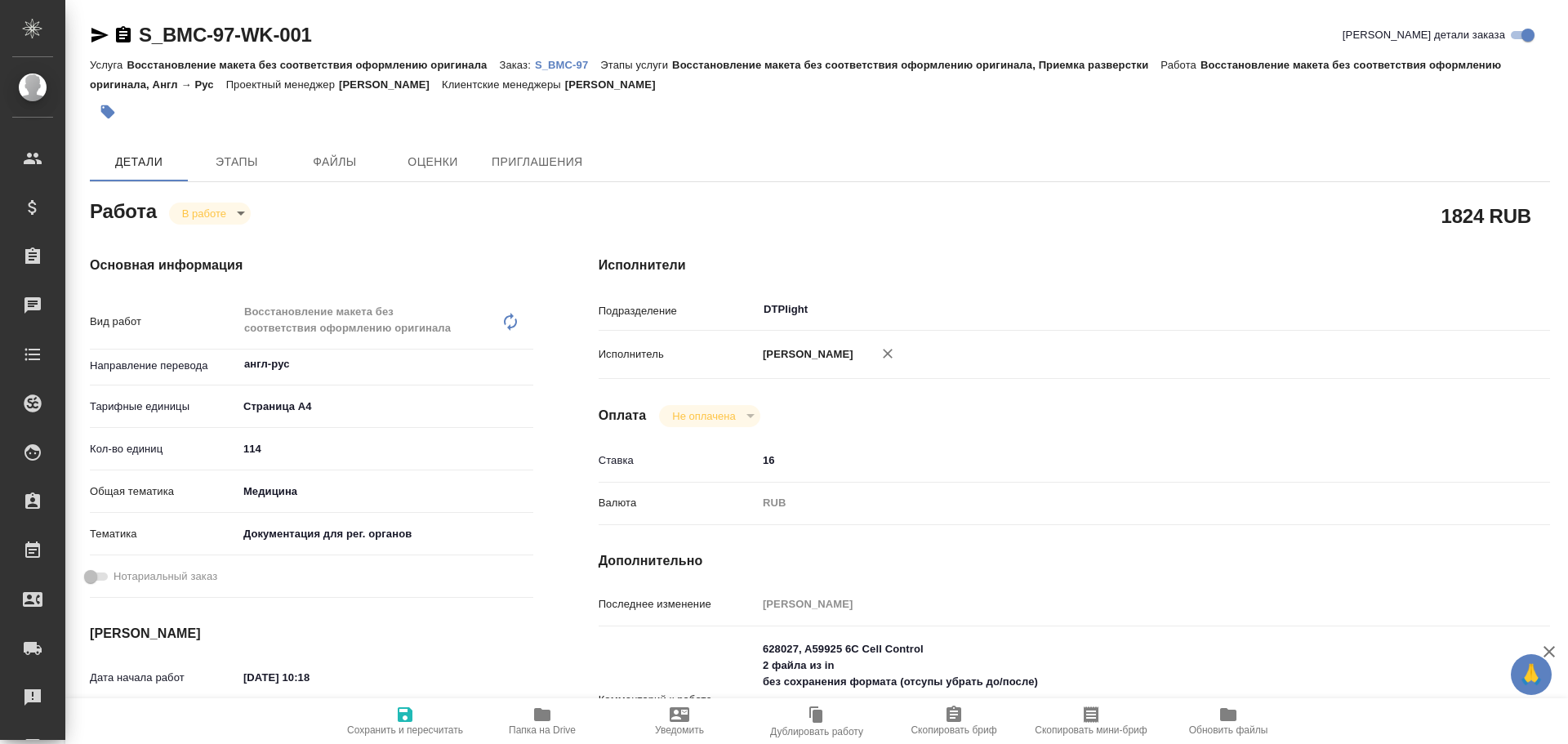
type textarea "x"
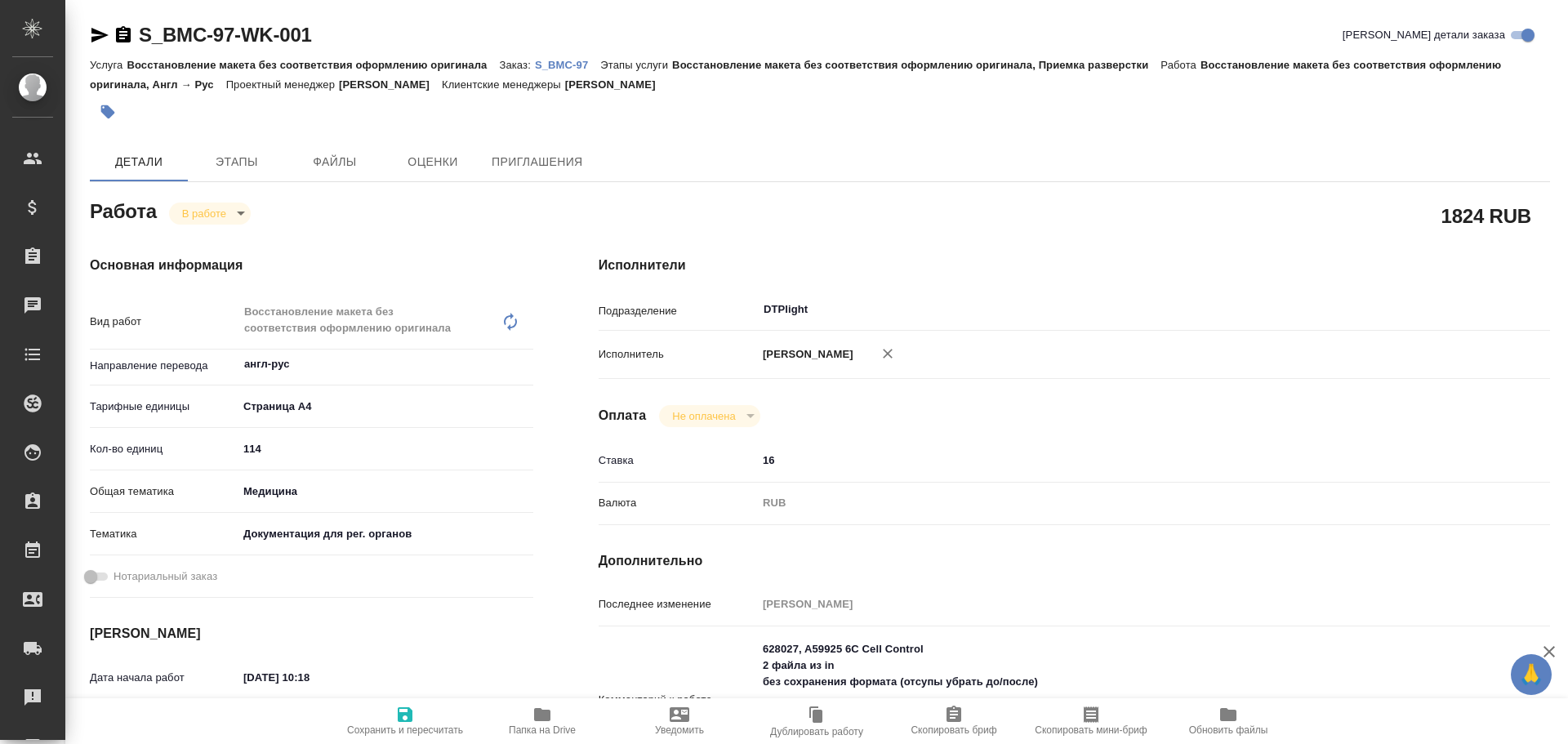
type textarea "x"
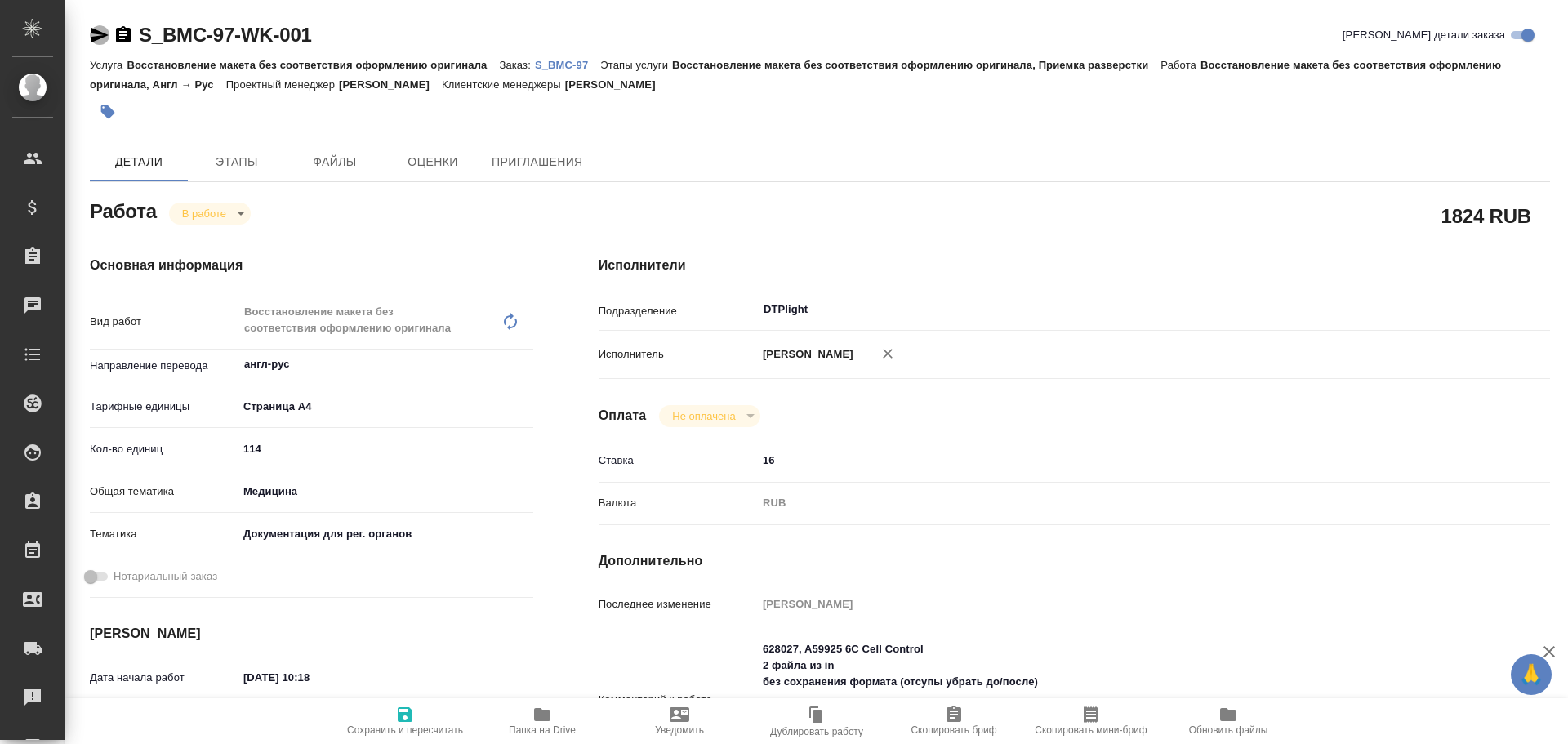
click at [92, 34] on icon "button" at bounding box center [100, 34] width 20 height 20
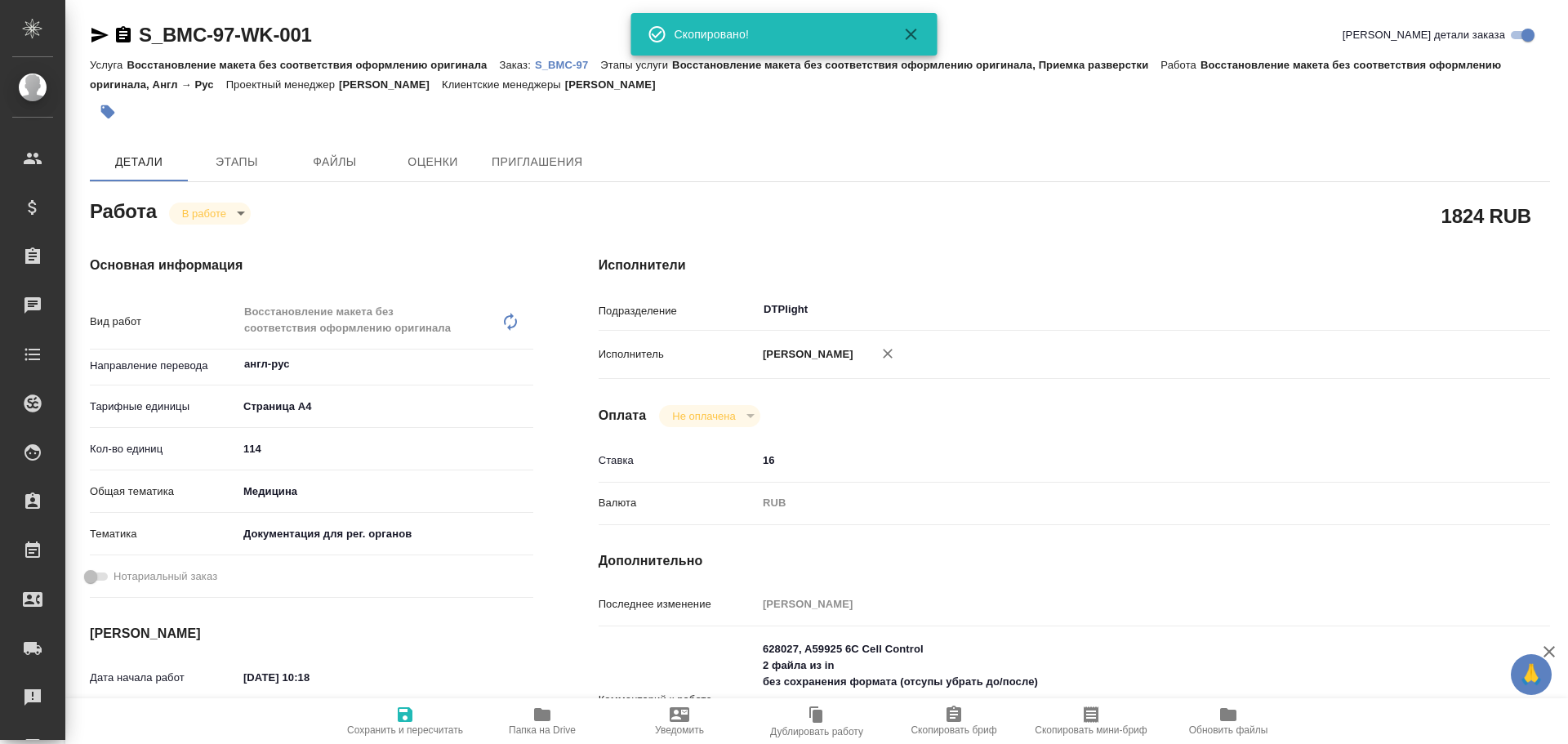
type textarea "x"
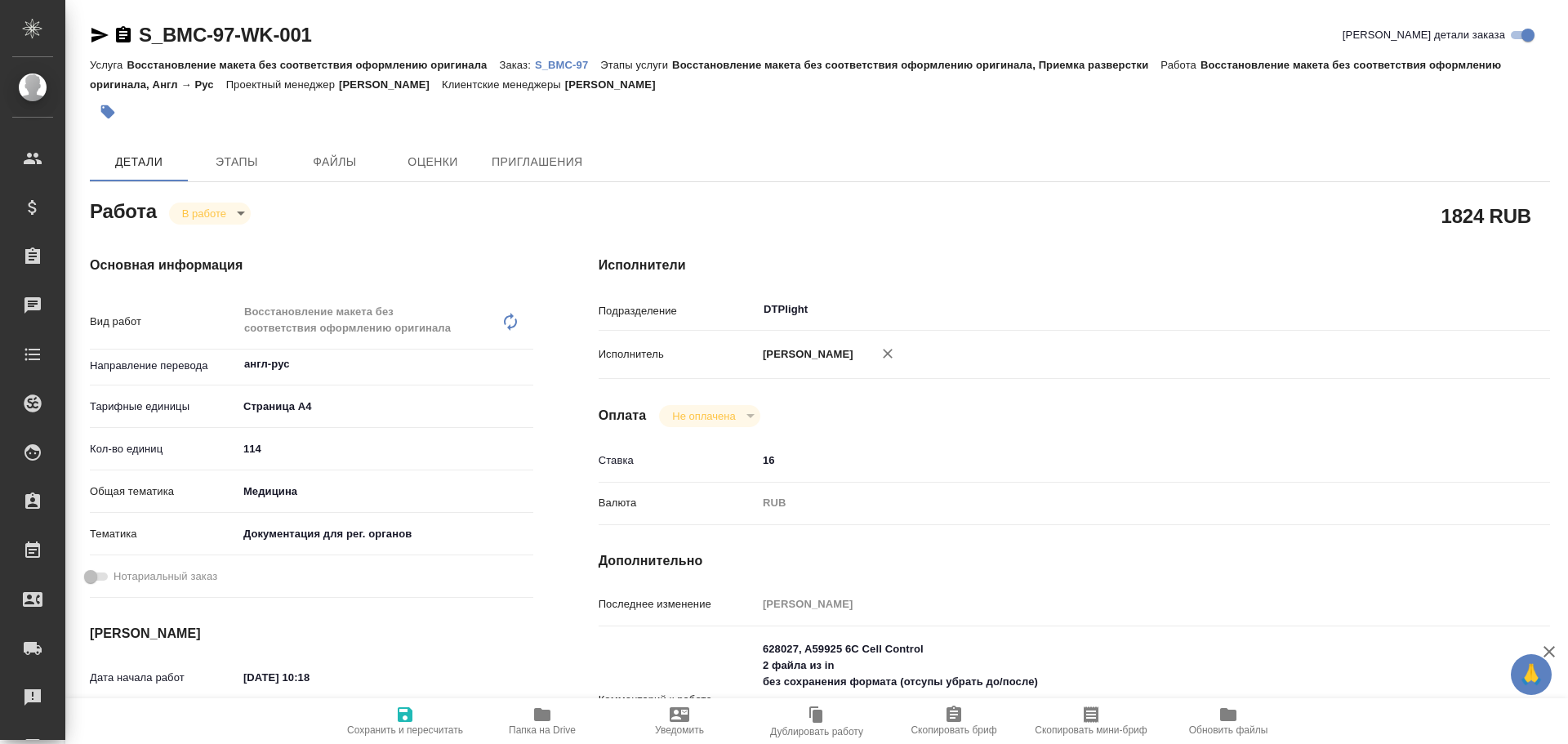
type textarea "x"
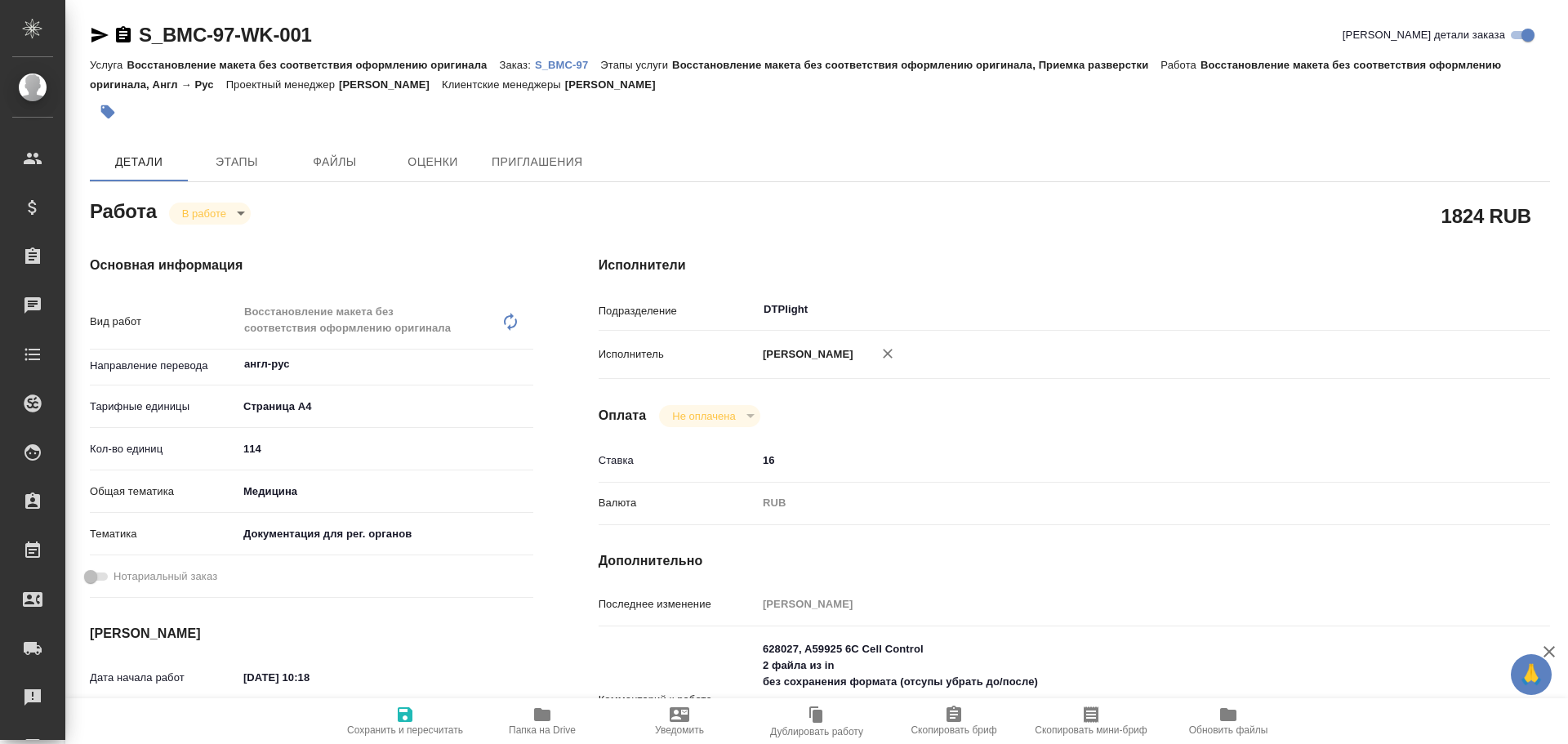
type textarea "x"
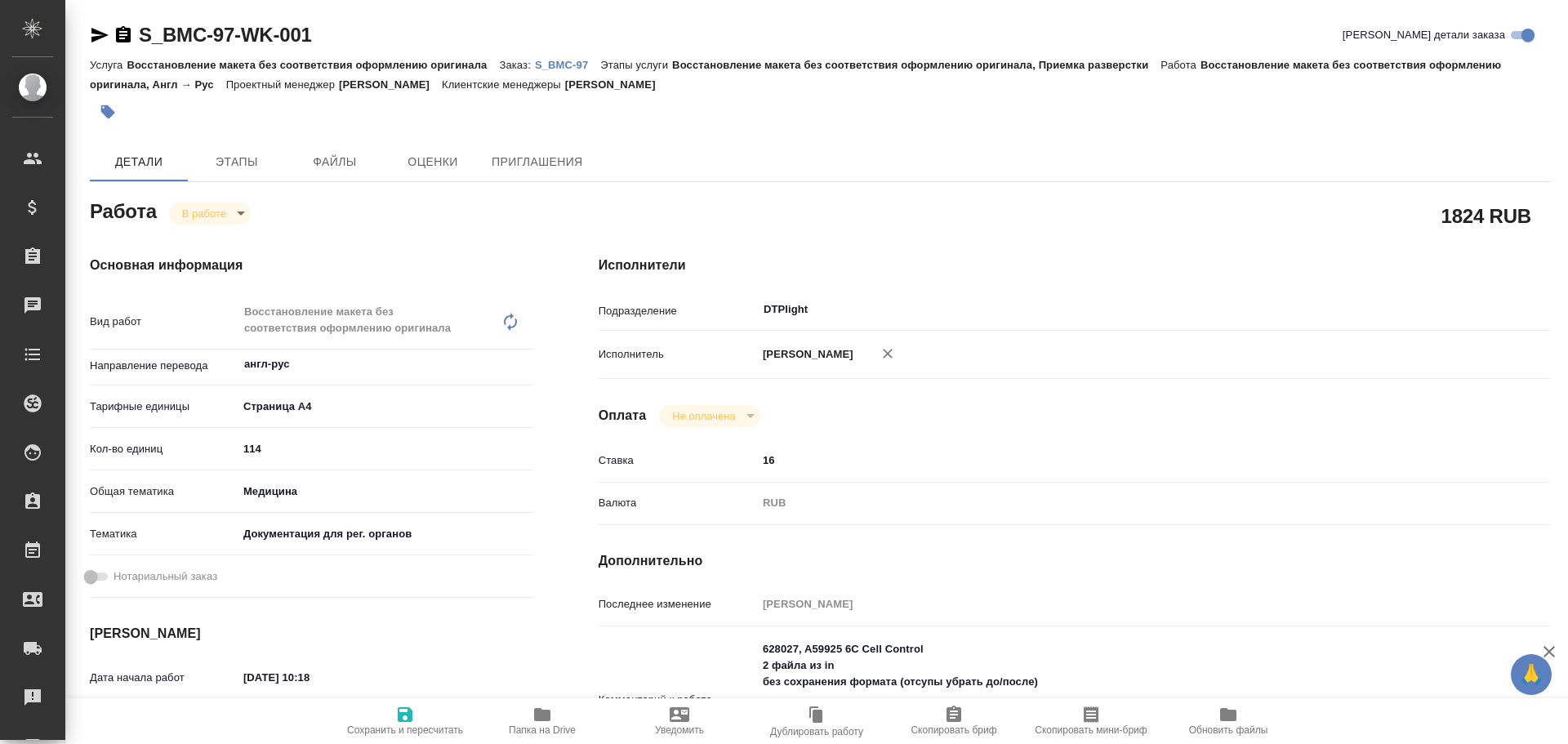
type textarea "x"
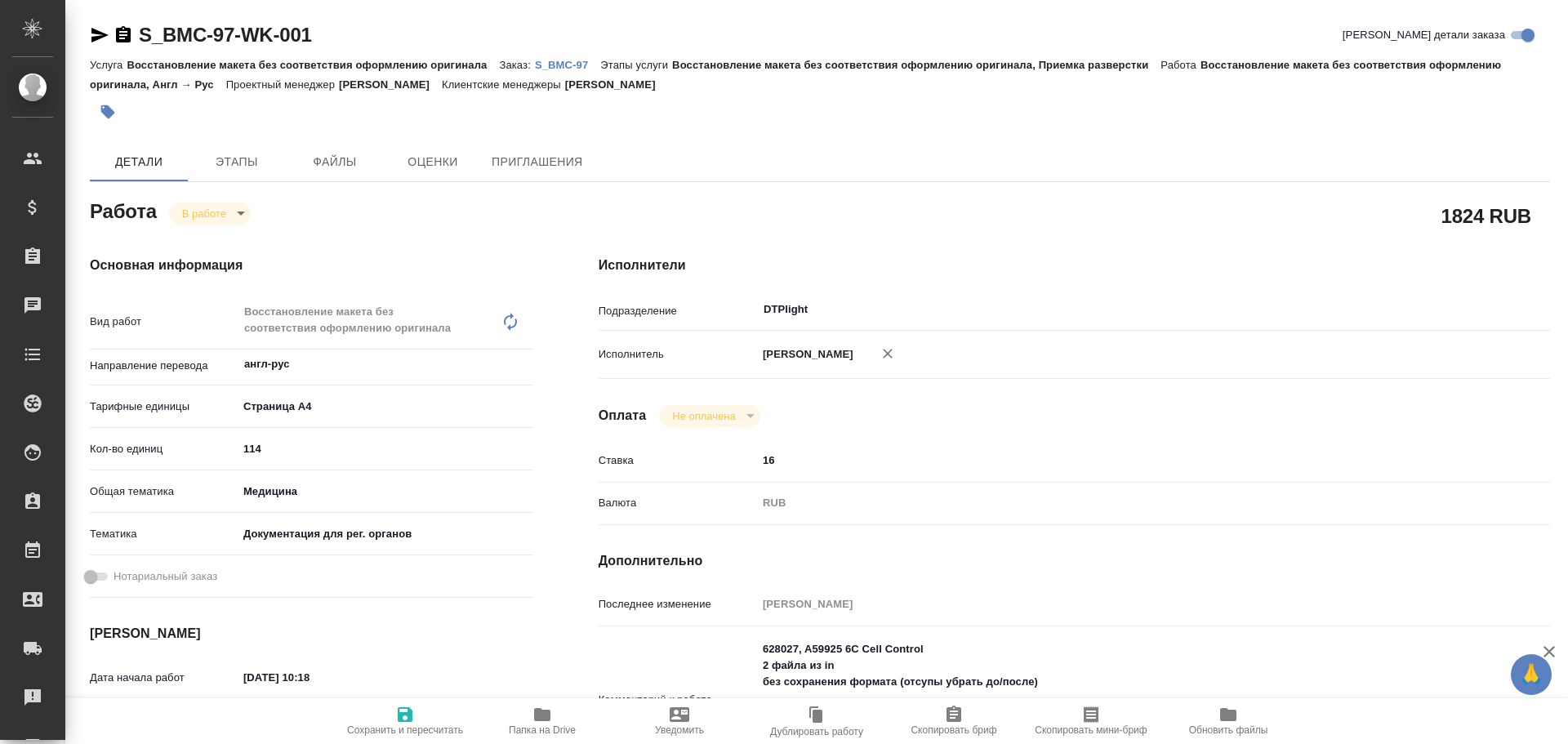
type textarea "x"
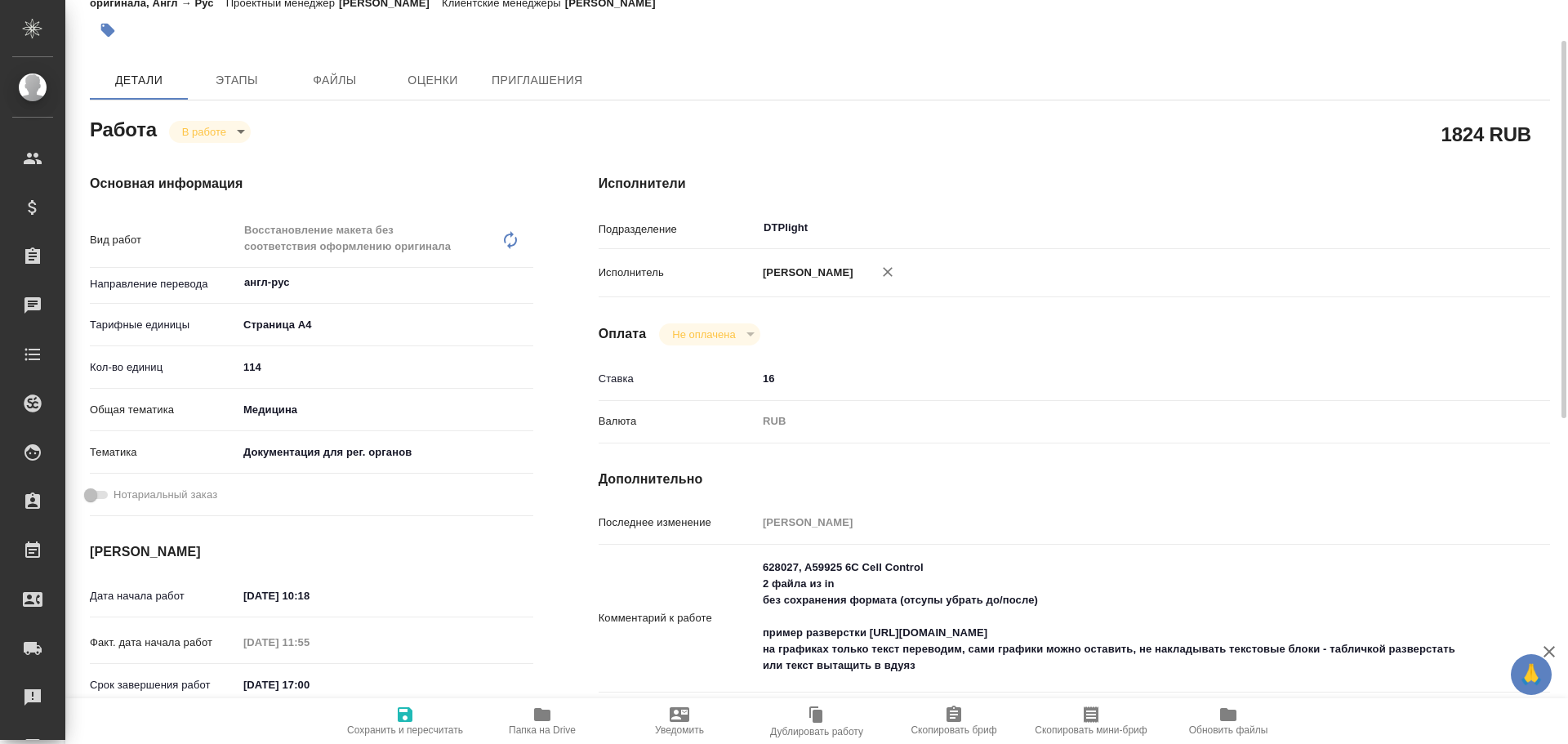
type textarea "x"
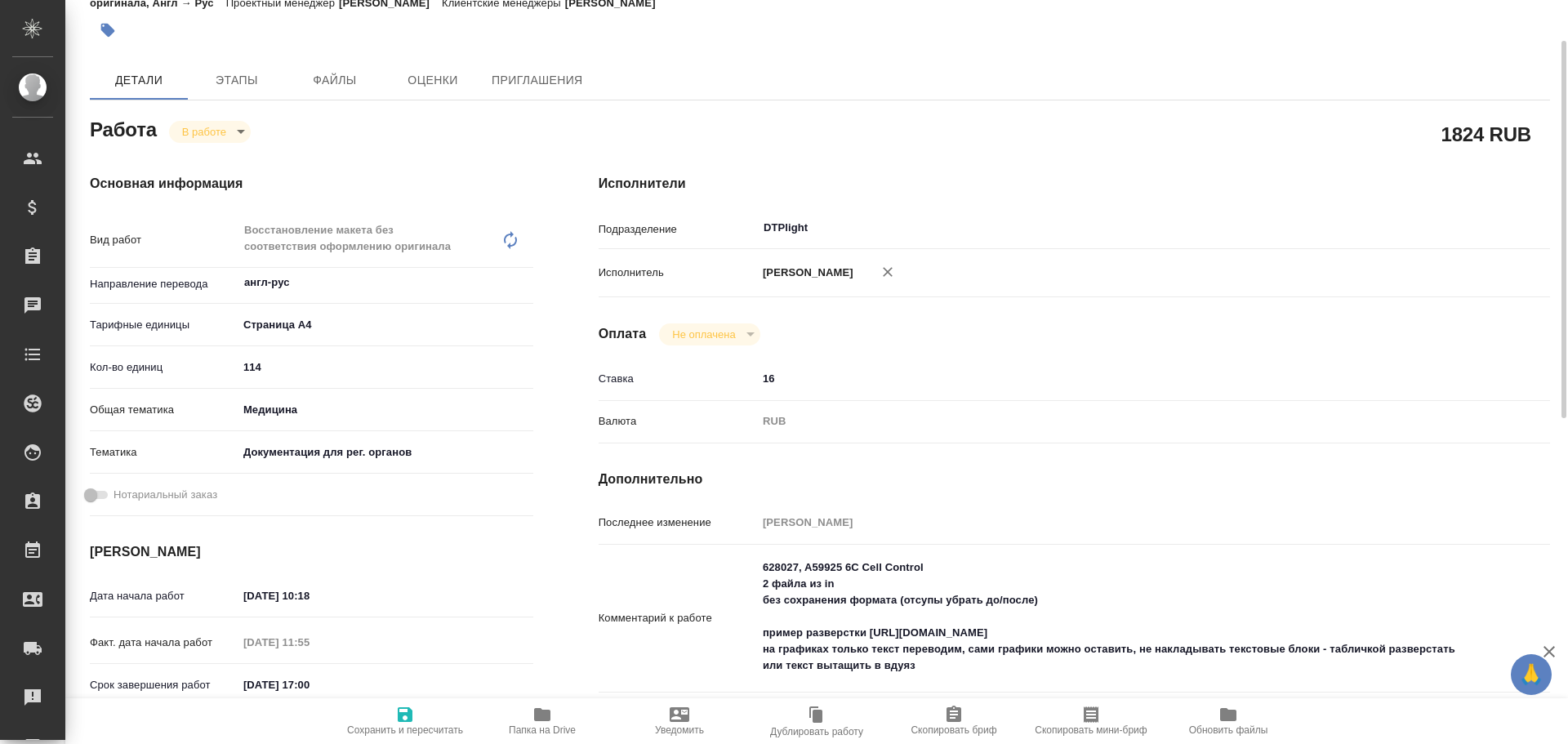
scroll to position [164, 0]
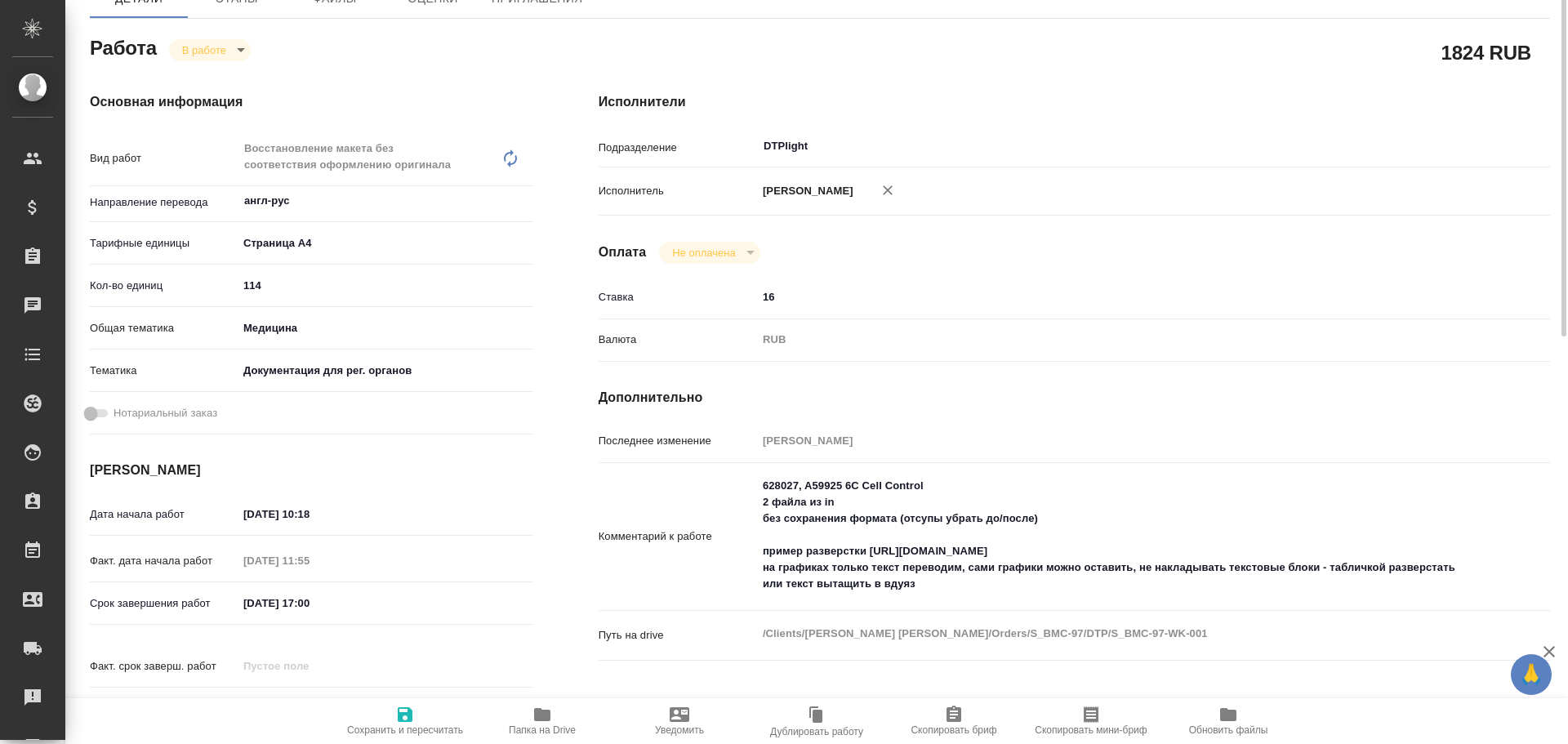
type textarea "x"
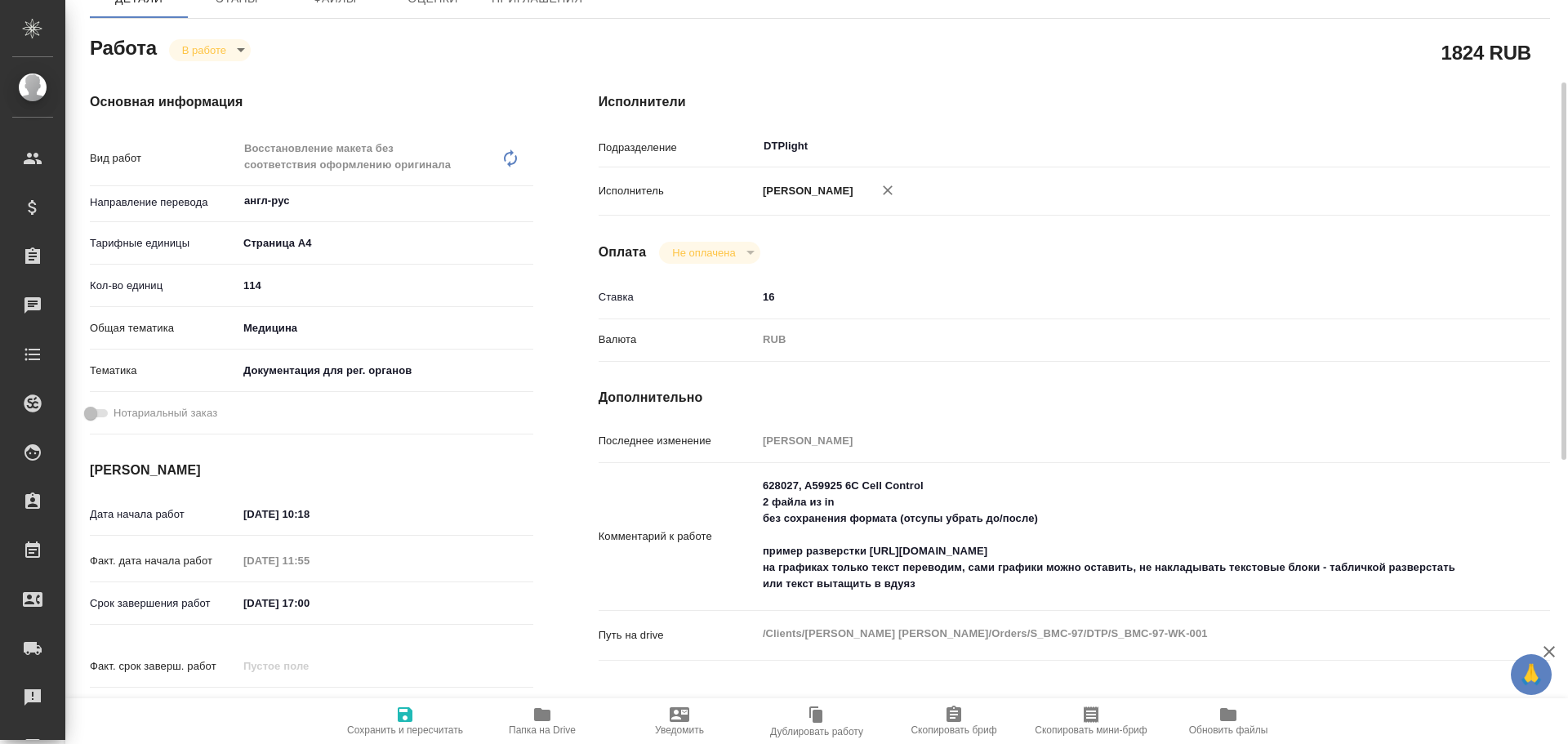
type textarea "x"
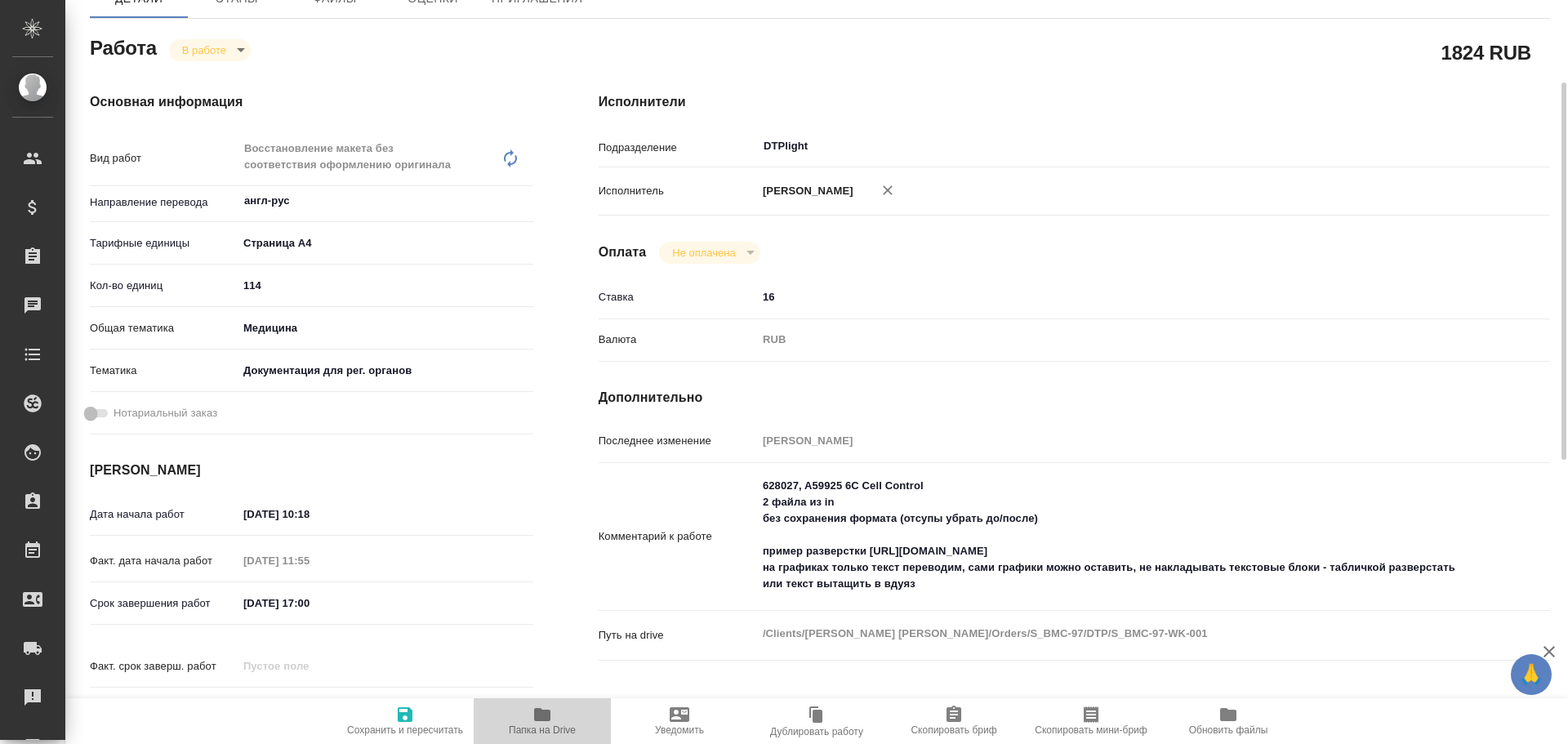
click at [532, 715] on span "Папка на Drive" at bounding box center [542, 720] width 117 height 31
